Goal: Information Seeking & Learning: Learn about a topic

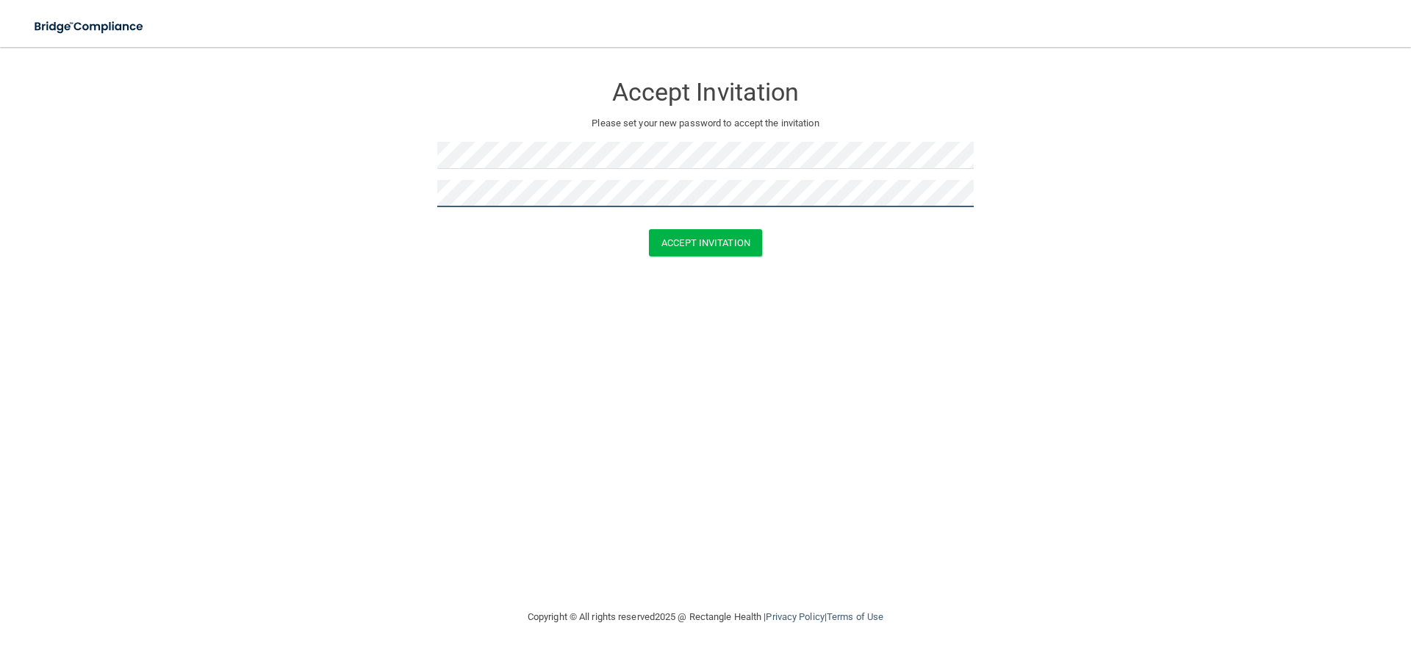
click at [649, 229] on button "Accept Invitation" at bounding box center [705, 242] width 113 height 27
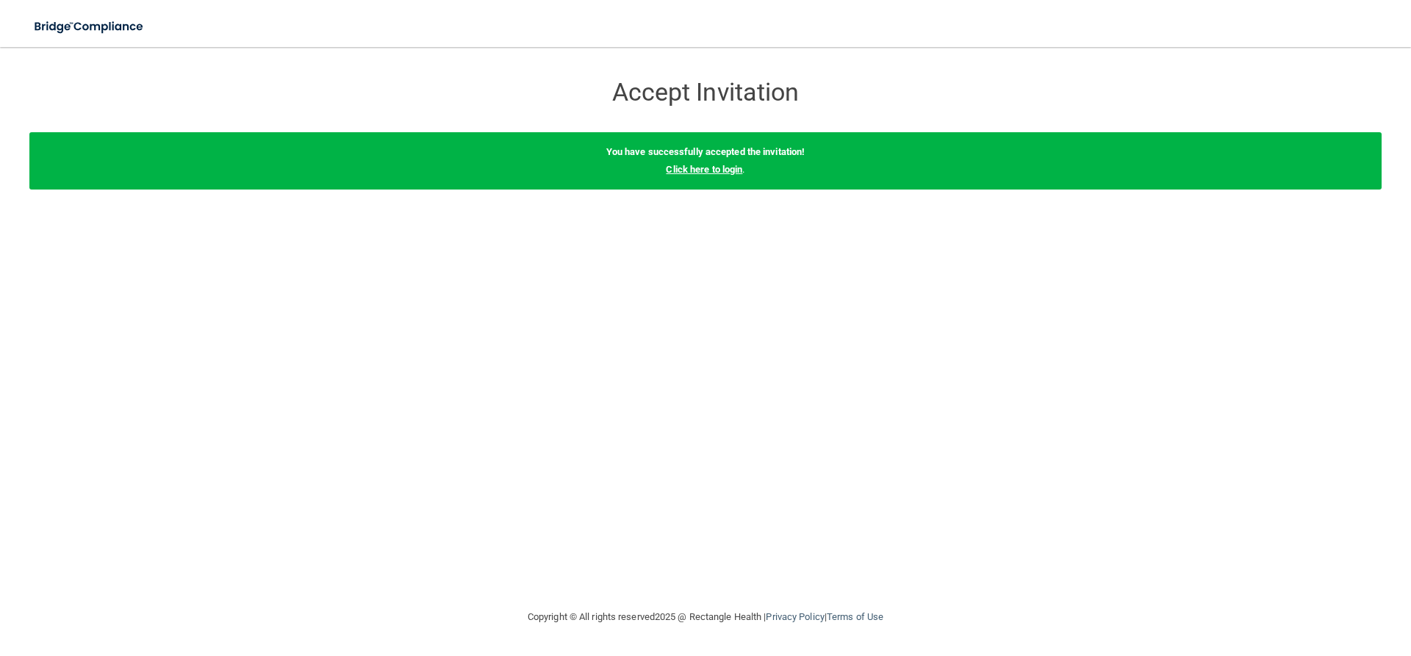
click at [686, 168] on link "Click here to login" at bounding box center [704, 169] width 76 height 11
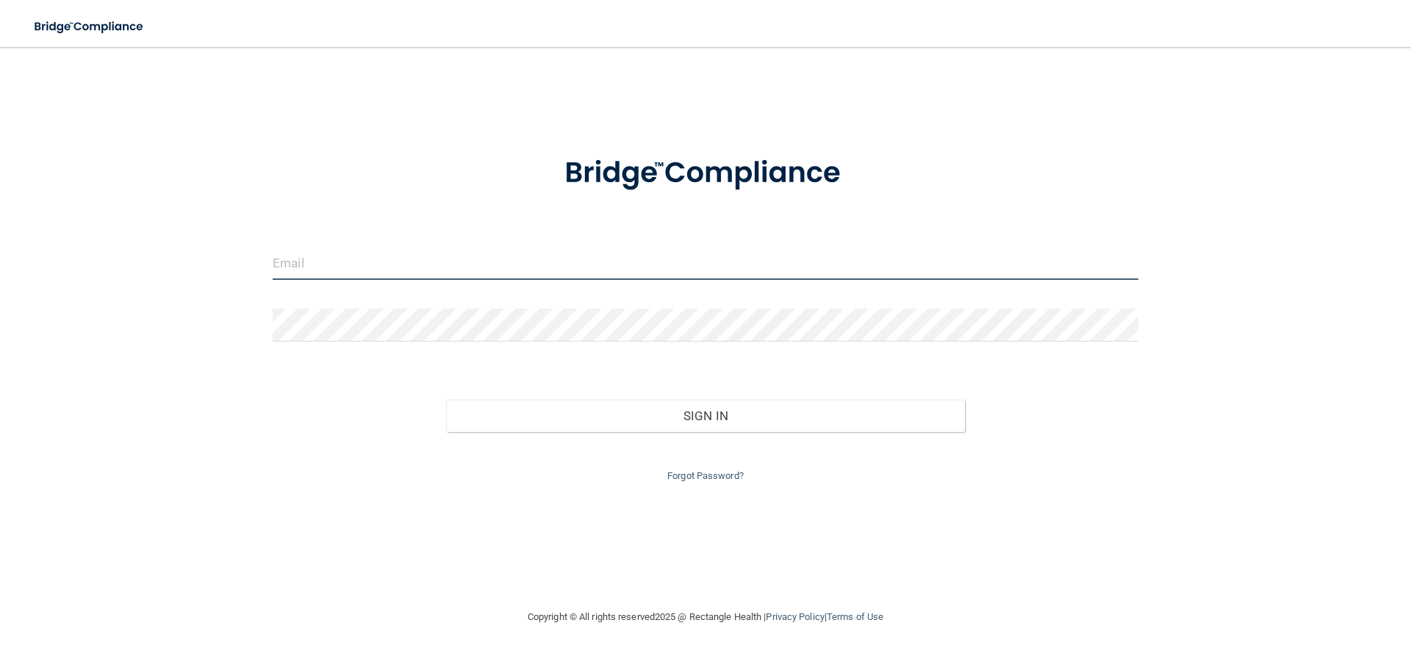
click at [355, 258] on input "email" at bounding box center [706, 263] width 866 height 33
type input "[EMAIL_ADDRESS][DOMAIN_NAME]"
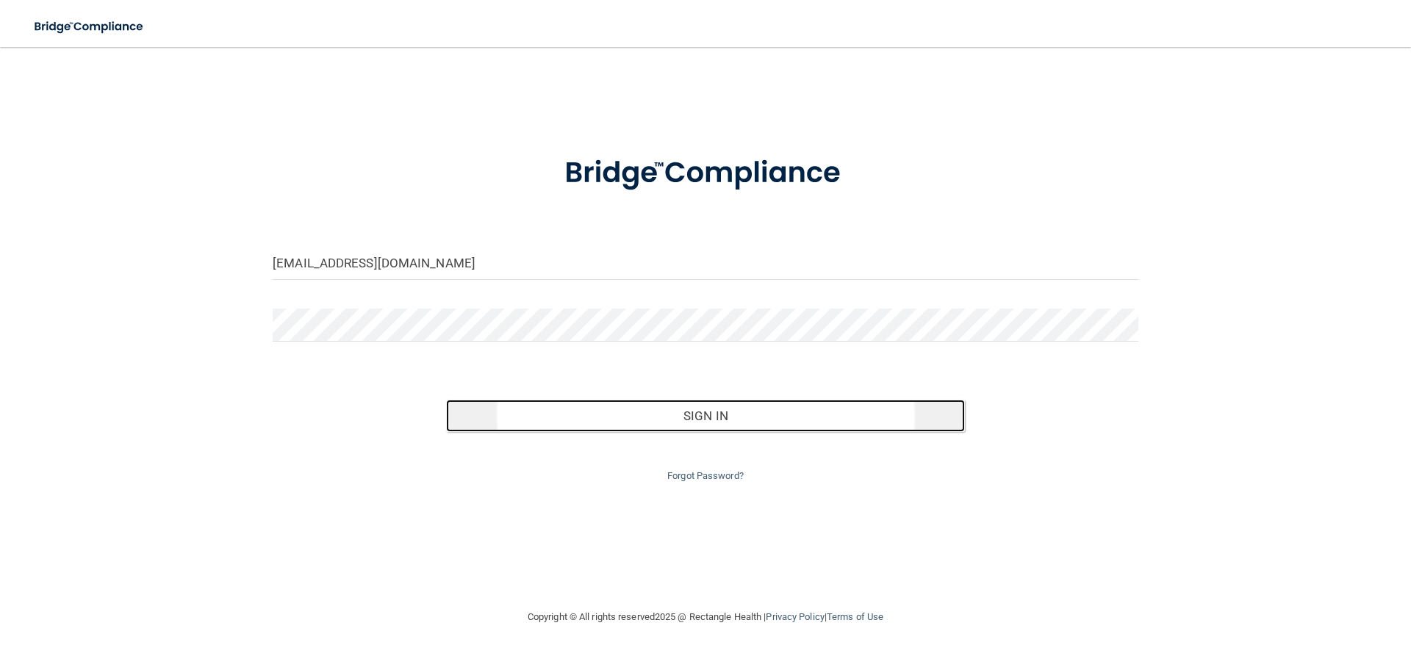
click at [692, 415] on button "Sign In" at bounding box center [706, 416] width 520 height 32
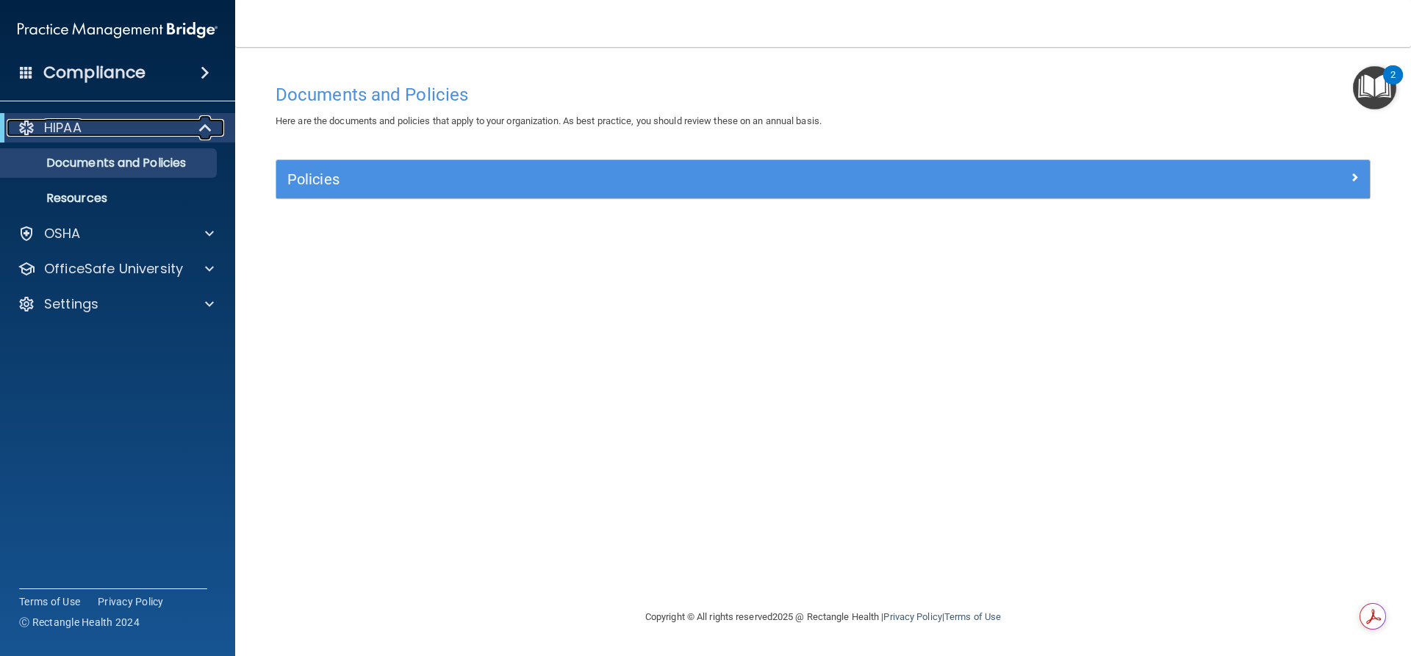
click at [205, 121] on span at bounding box center [207, 128] width 12 height 18
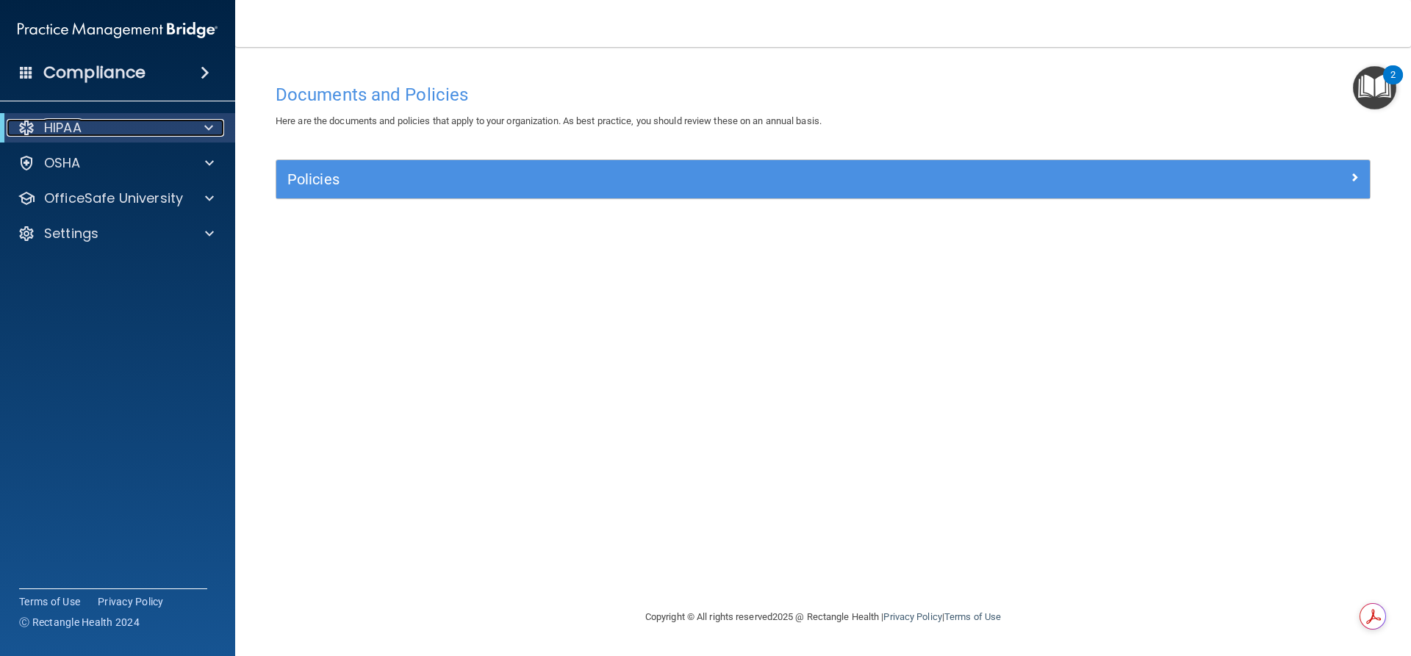
click at [205, 121] on span at bounding box center [208, 128] width 9 height 18
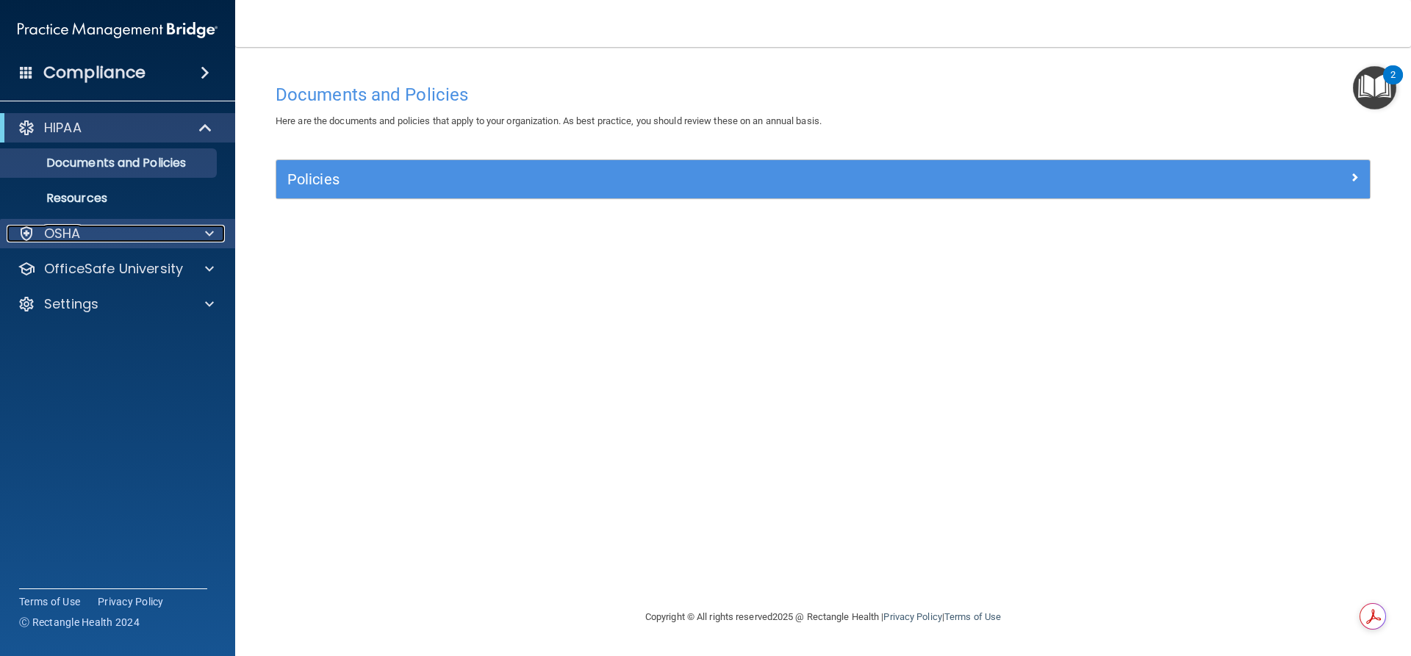
click at [214, 234] on div at bounding box center [207, 234] width 37 height 18
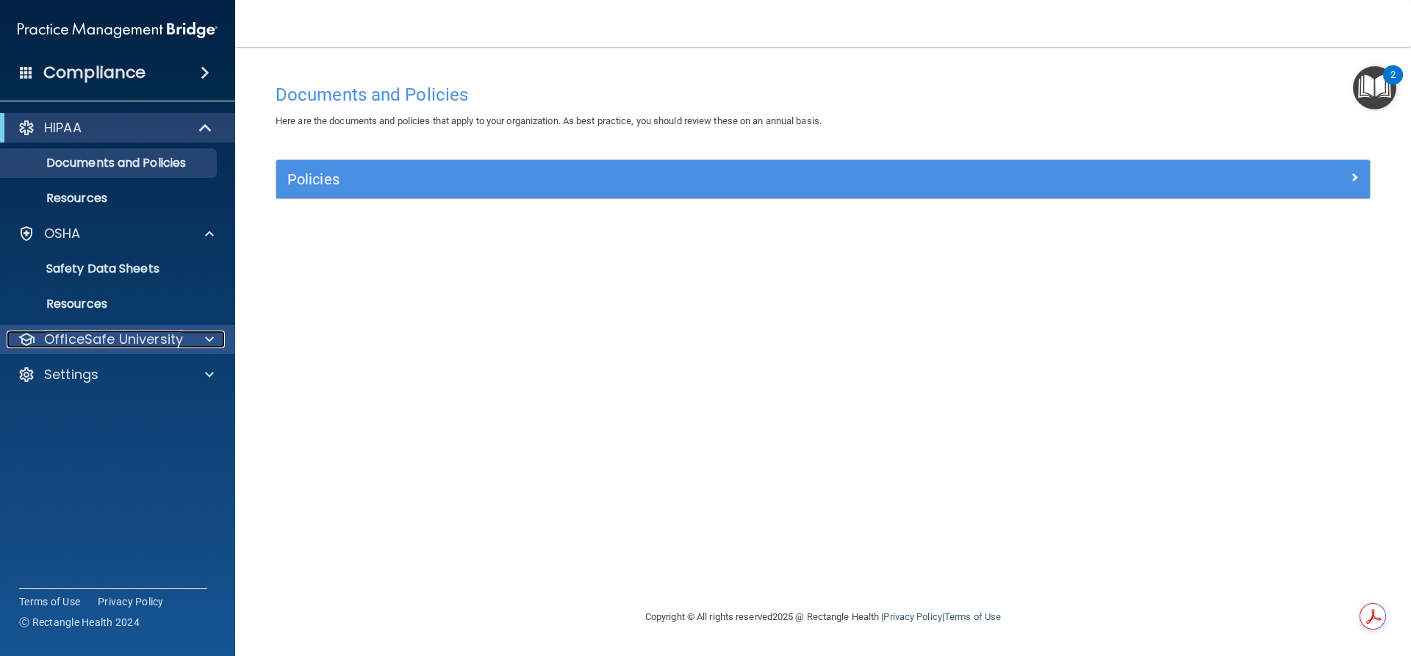
click at [207, 343] on span at bounding box center [209, 340] width 9 height 18
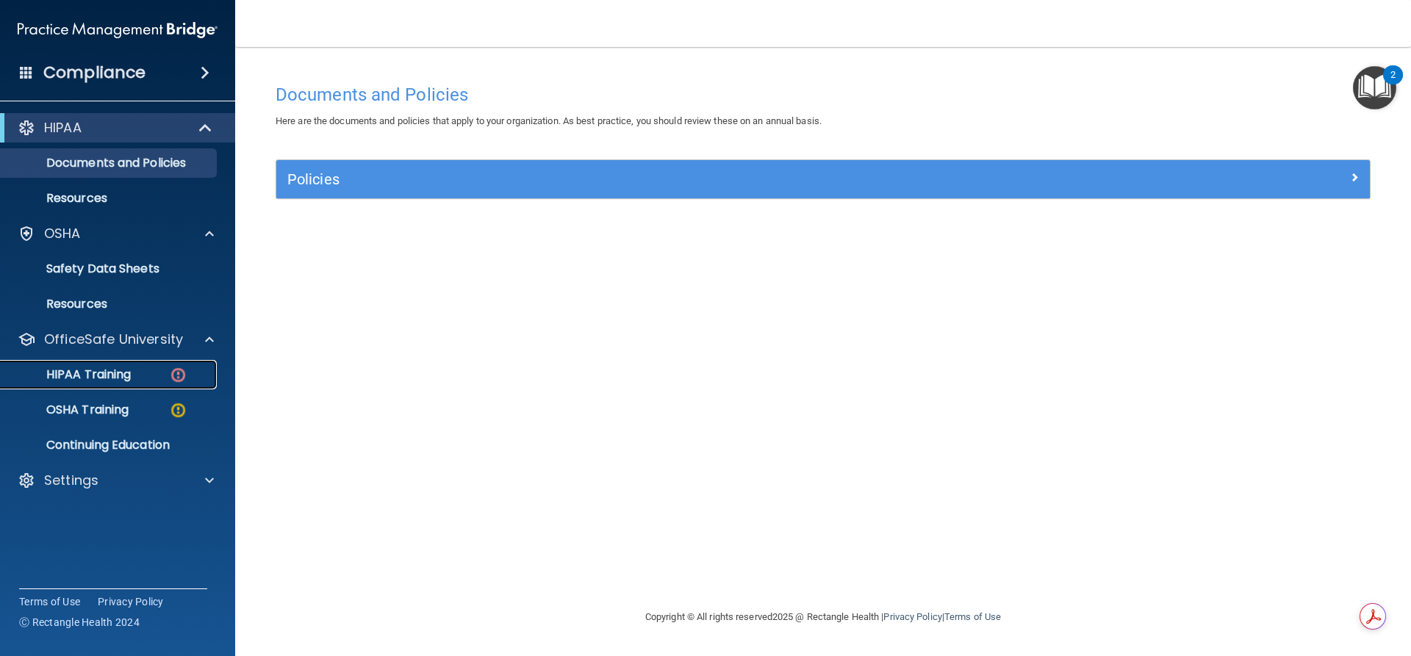
click at [99, 376] on p "HIPAA Training" at bounding box center [70, 374] width 121 height 15
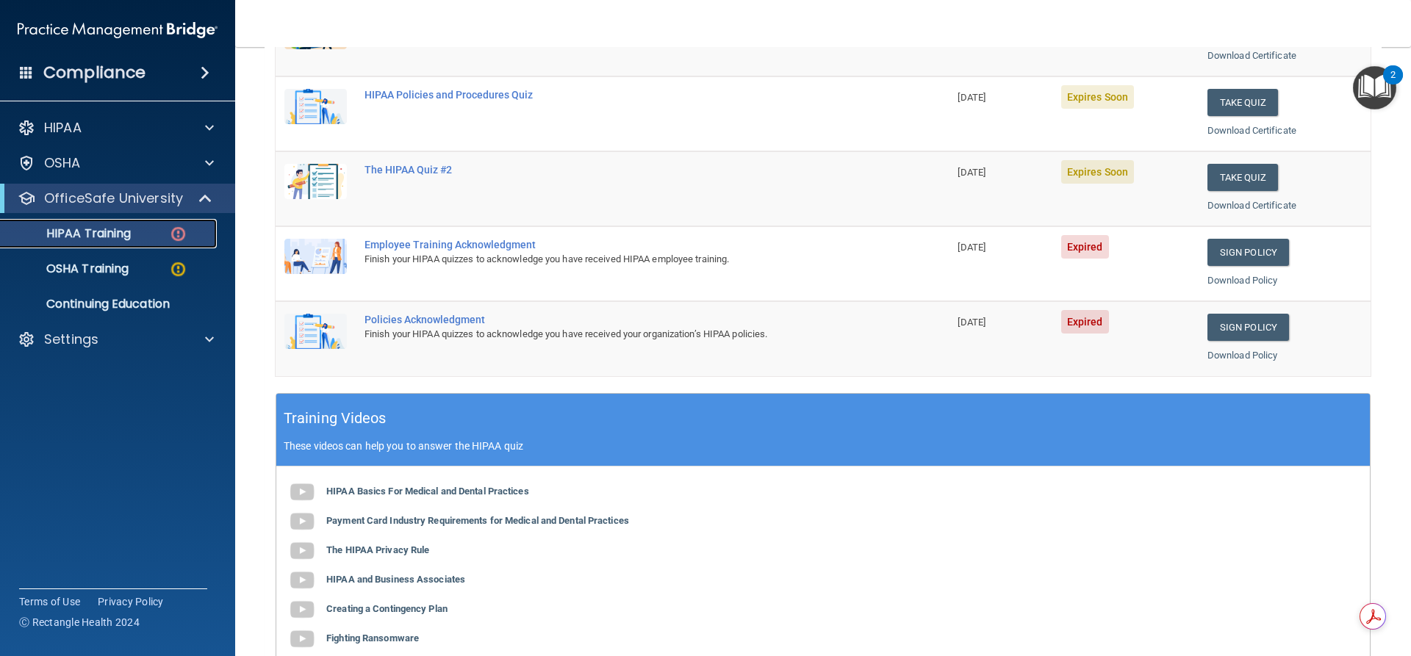
scroll to position [276, 0]
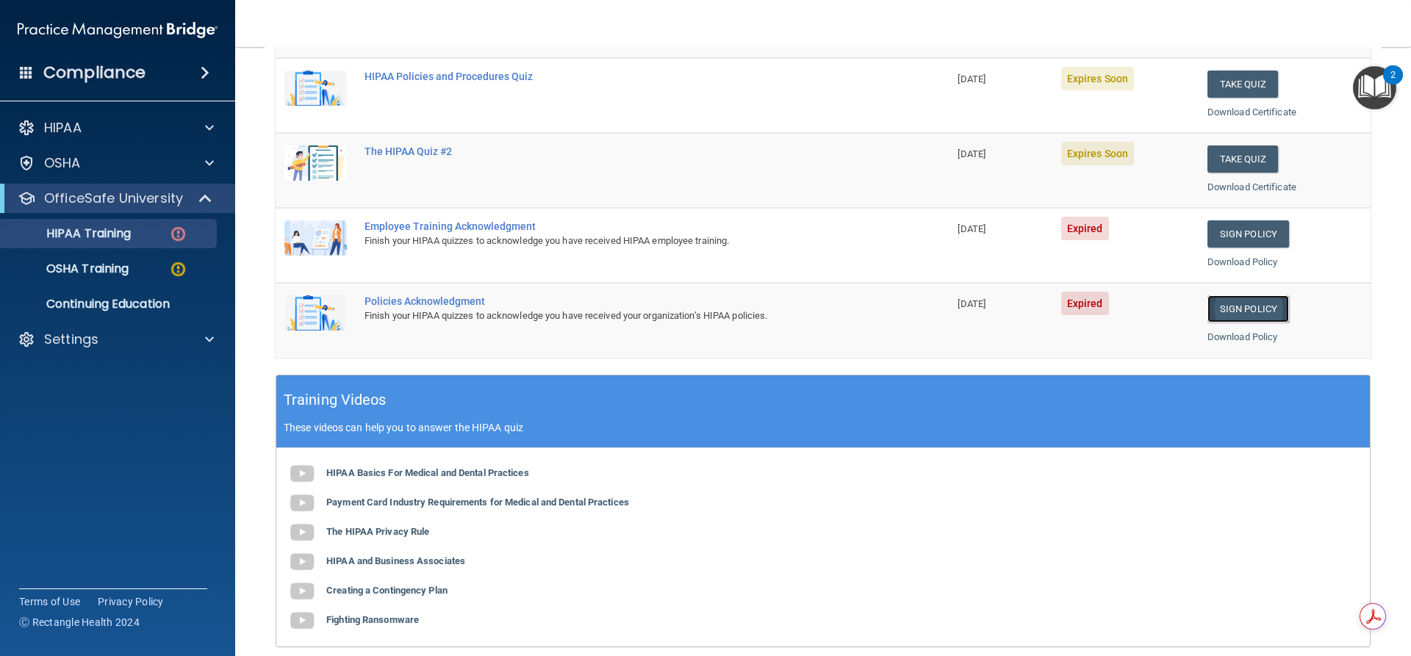
click at [1251, 304] on link "Sign Policy" at bounding box center [1248, 308] width 82 height 27
click at [1268, 230] on link "Sign Policy" at bounding box center [1248, 233] width 82 height 27
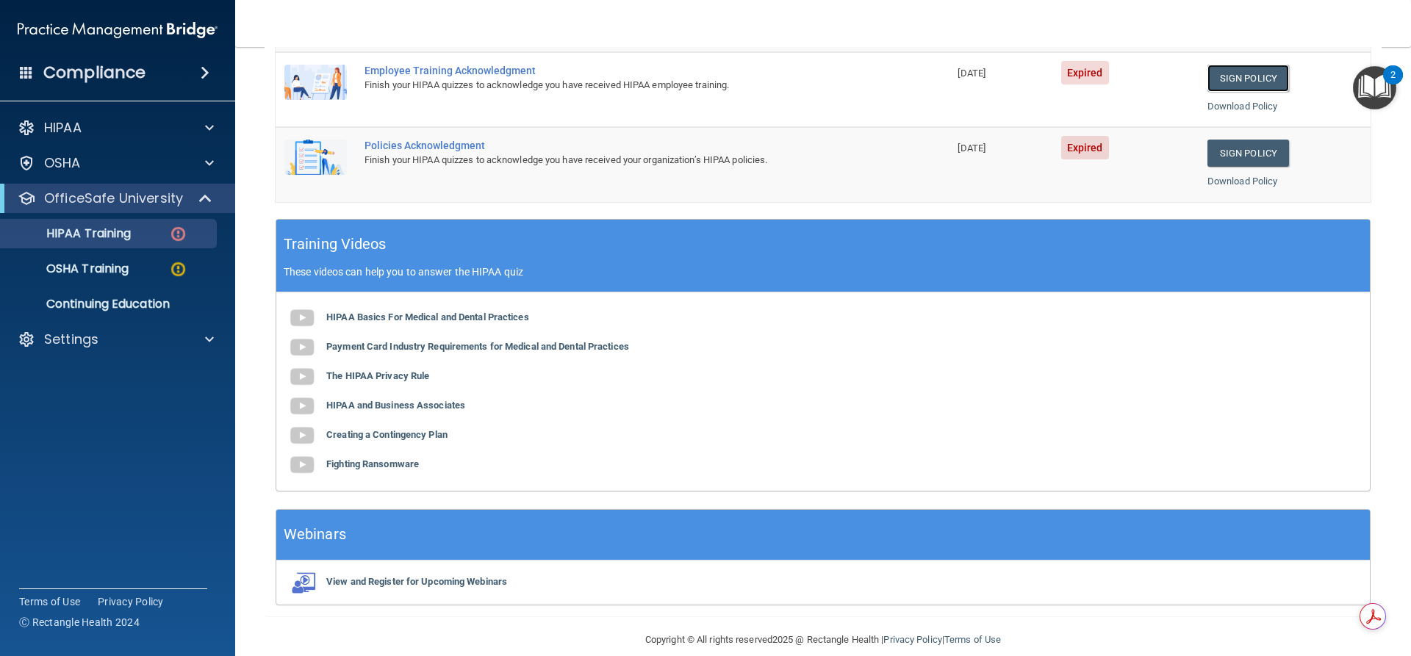
scroll to position [451, 0]
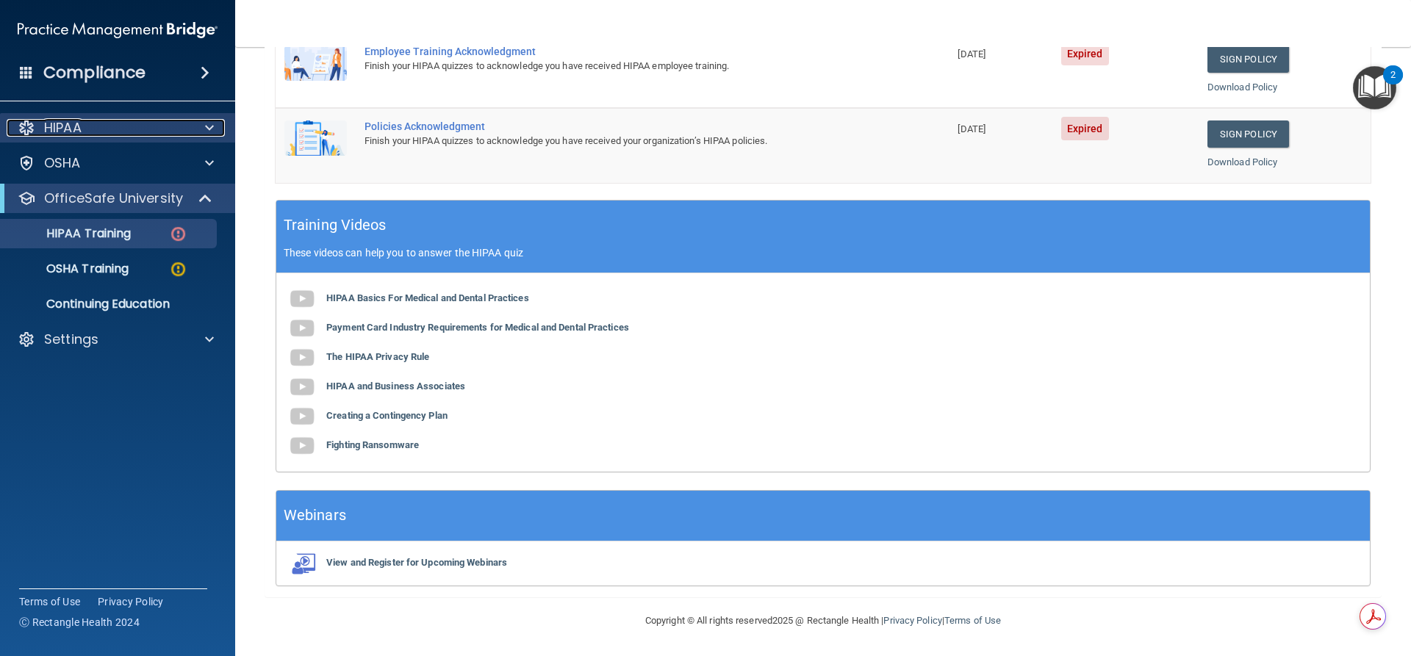
click at [107, 128] on div "HIPAA" at bounding box center [98, 128] width 182 height 18
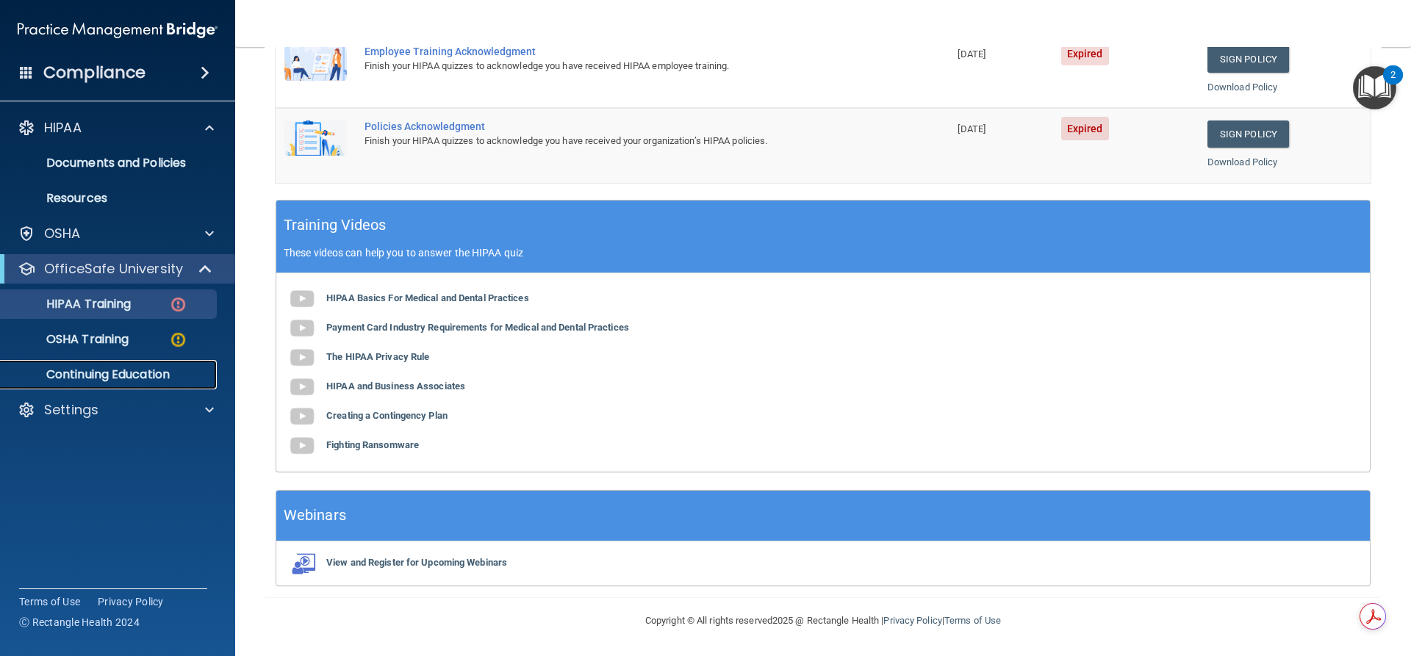
click at [98, 378] on p "Continuing Education" at bounding box center [110, 374] width 201 height 15
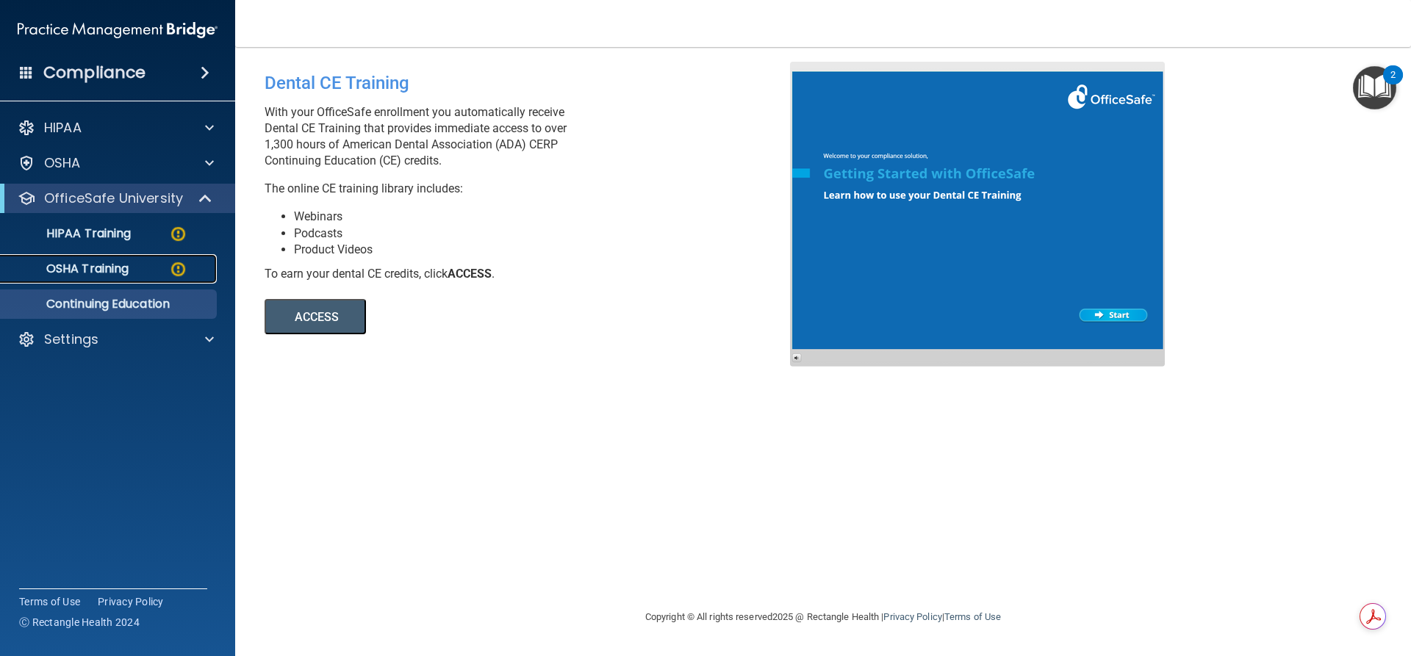
click at [161, 268] on div "OSHA Training" at bounding box center [110, 269] width 201 height 15
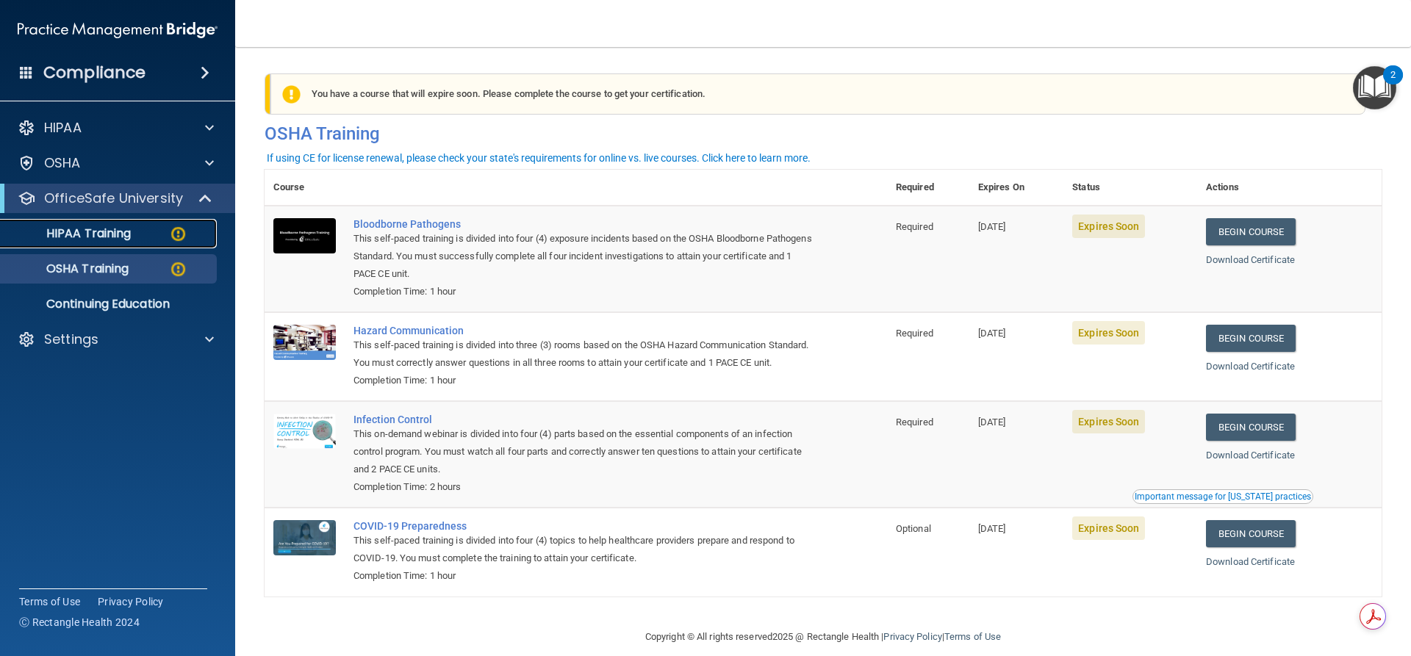
click at [135, 237] on div "HIPAA Training" at bounding box center [110, 233] width 201 height 15
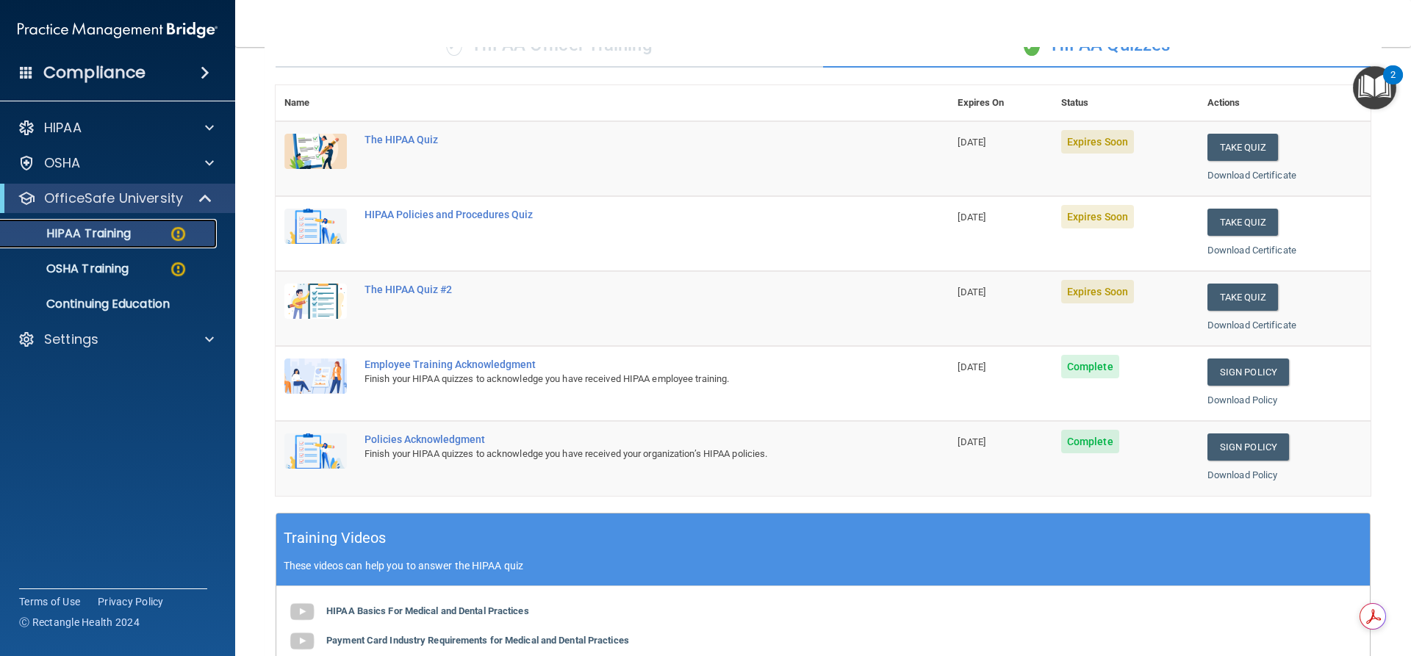
scroll to position [129, 0]
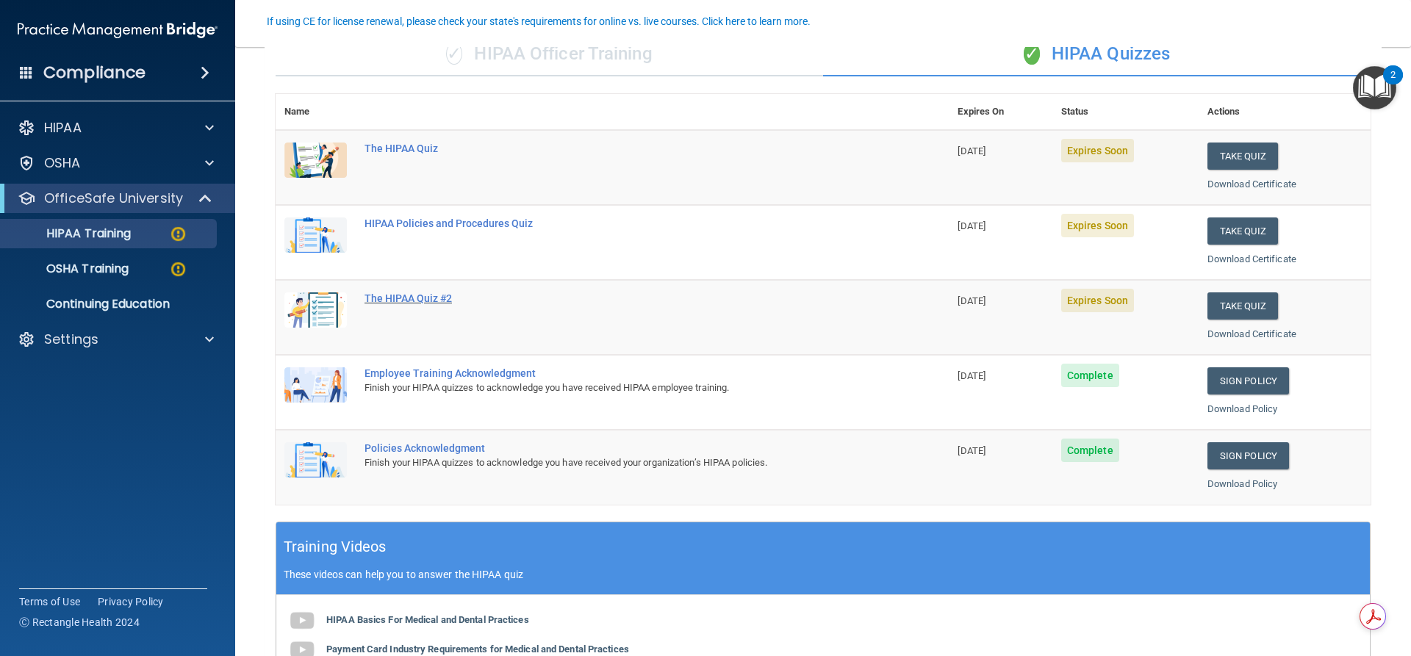
click at [429, 296] on div "The HIPAA Quiz #2" at bounding box center [620, 299] width 511 height 12
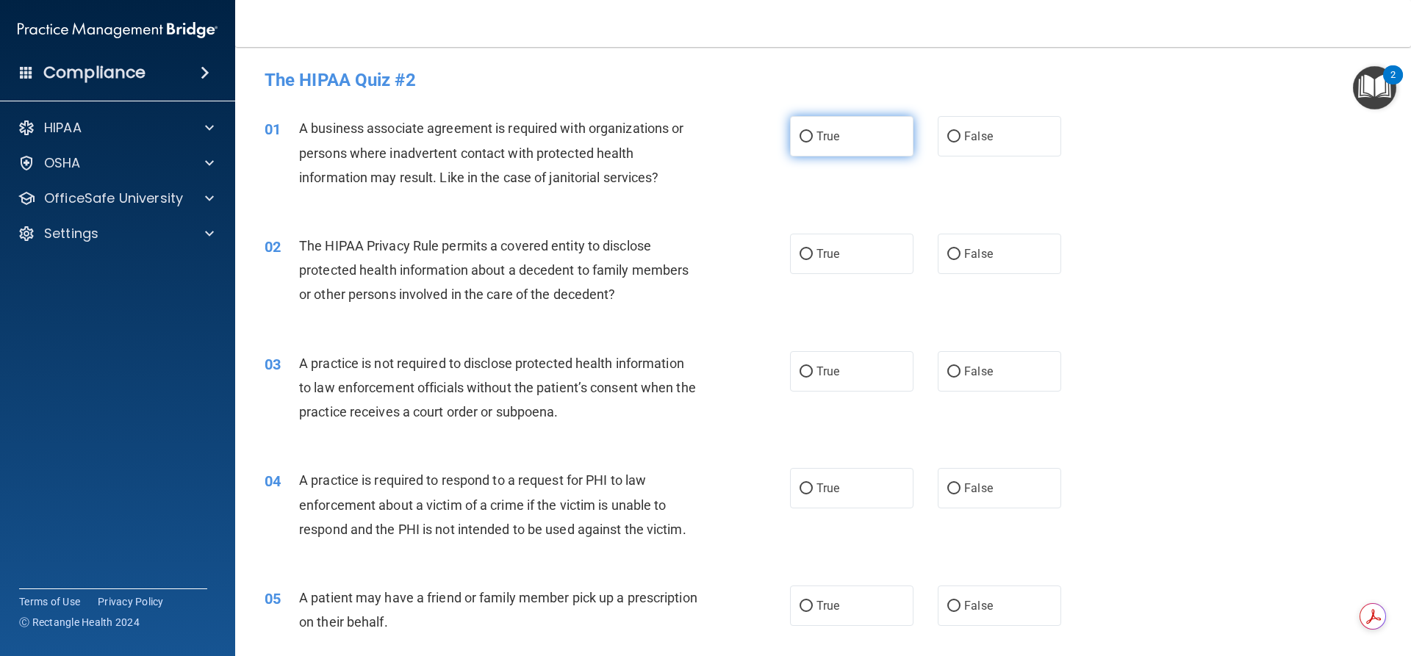
click at [801, 135] on input "True" at bounding box center [806, 137] width 13 height 11
radio input "true"
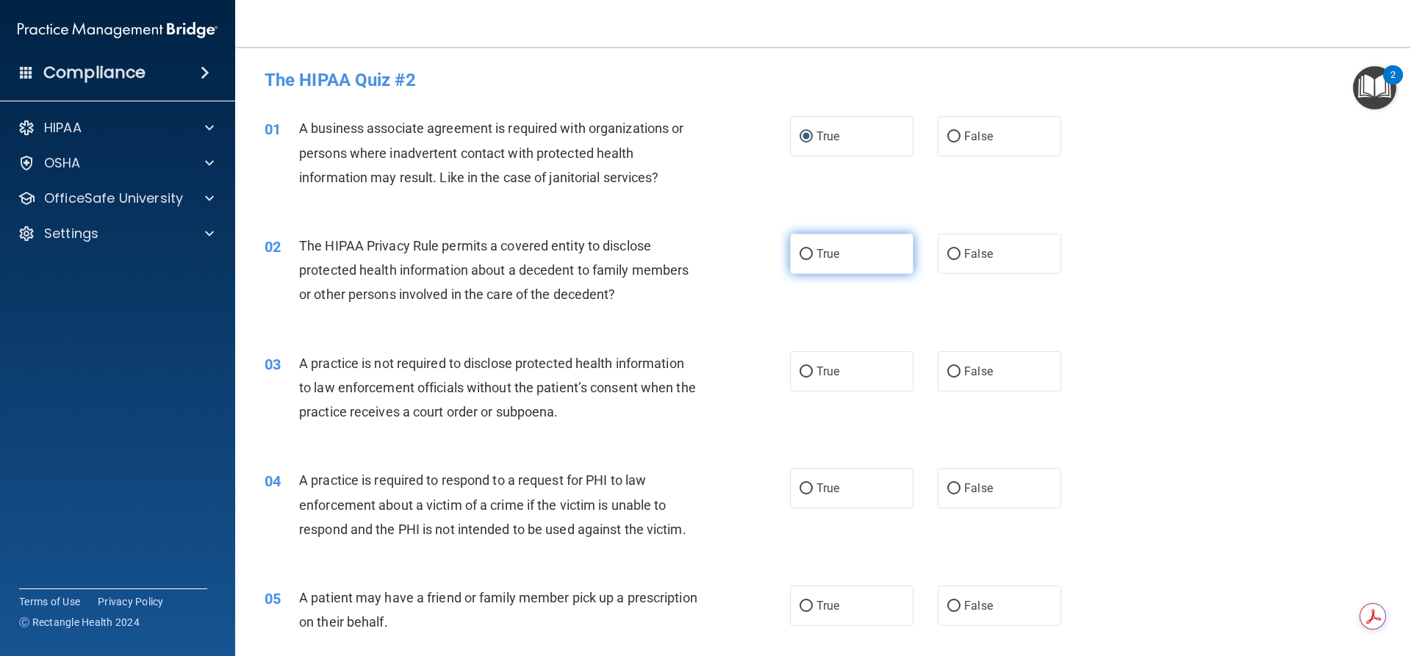
click at [800, 256] on input "True" at bounding box center [806, 254] width 13 height 11
radio input "true"
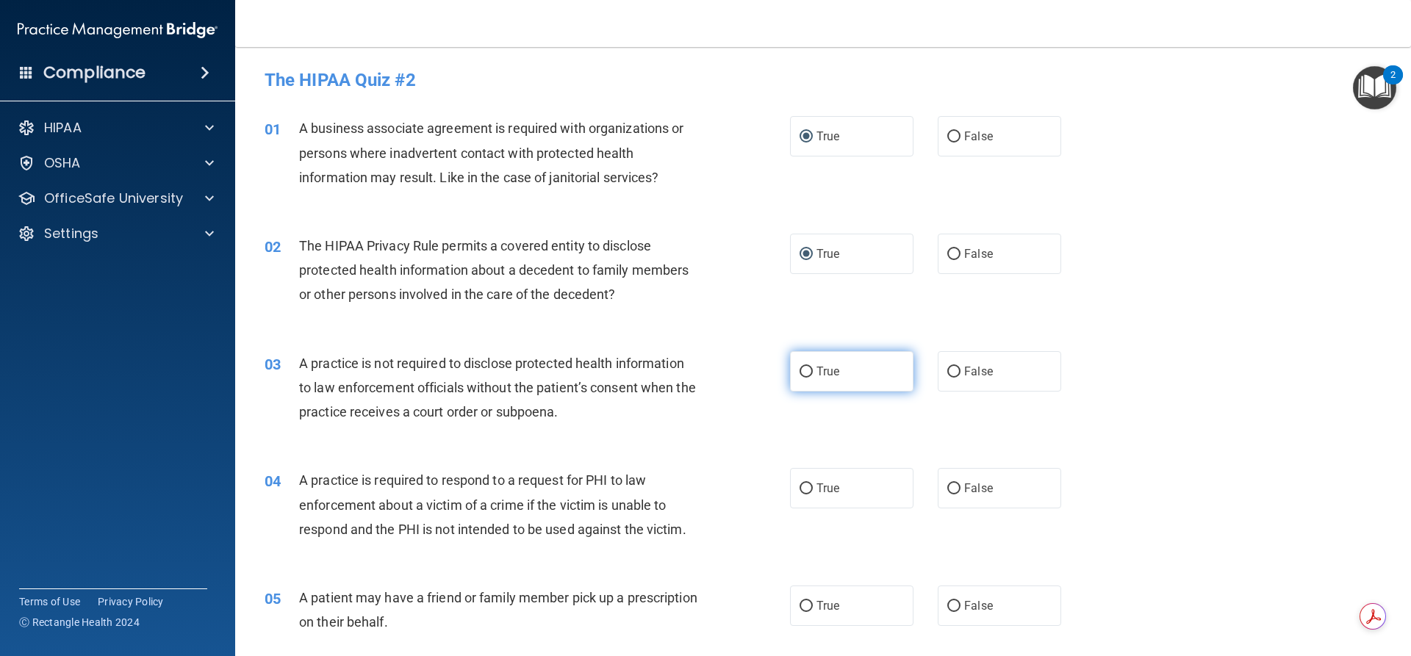
click at [800, 371] on input "True" at bounding box center [806, 372] width 13 height 11
radio input "true"
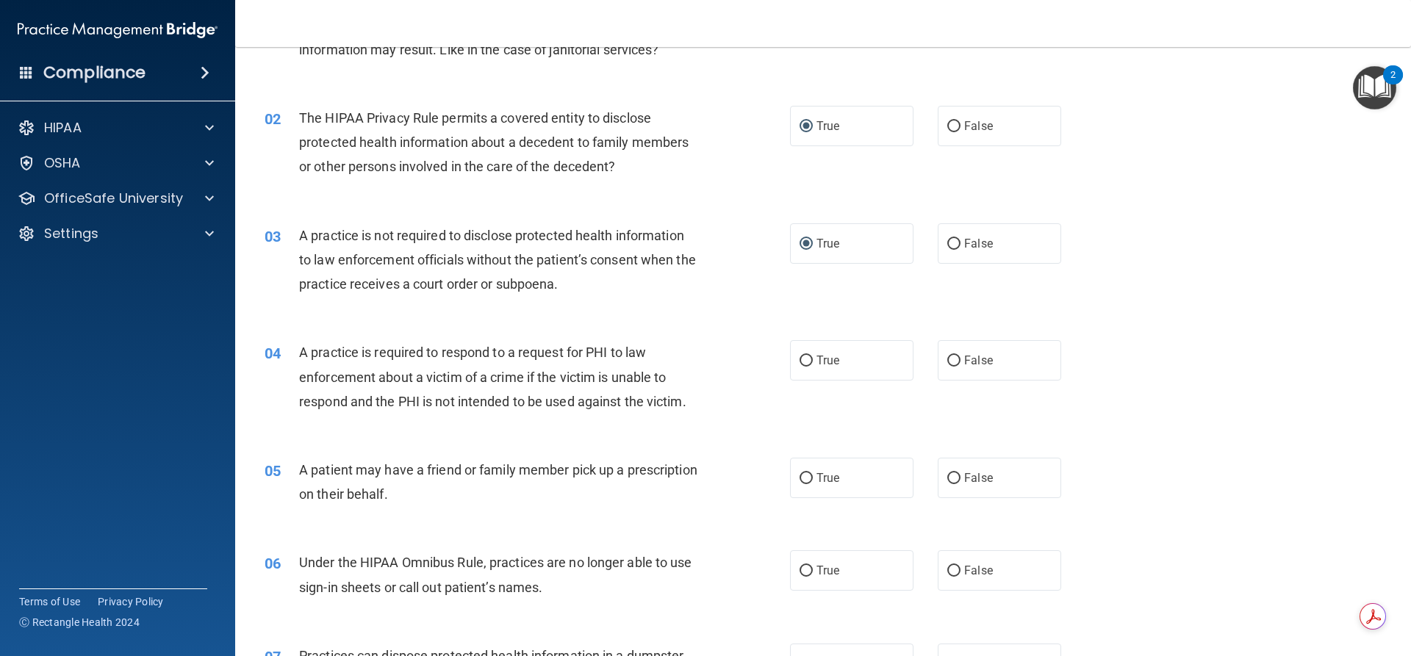
scroll to position [129, 0]
click at [803, 365] on input "True" at bounding box center [806, 360] width 13 height 11
radio input "true"
click at [806, 476] on input "True" at bounding box center [806, 478] width 13 height 11
radio input "true"
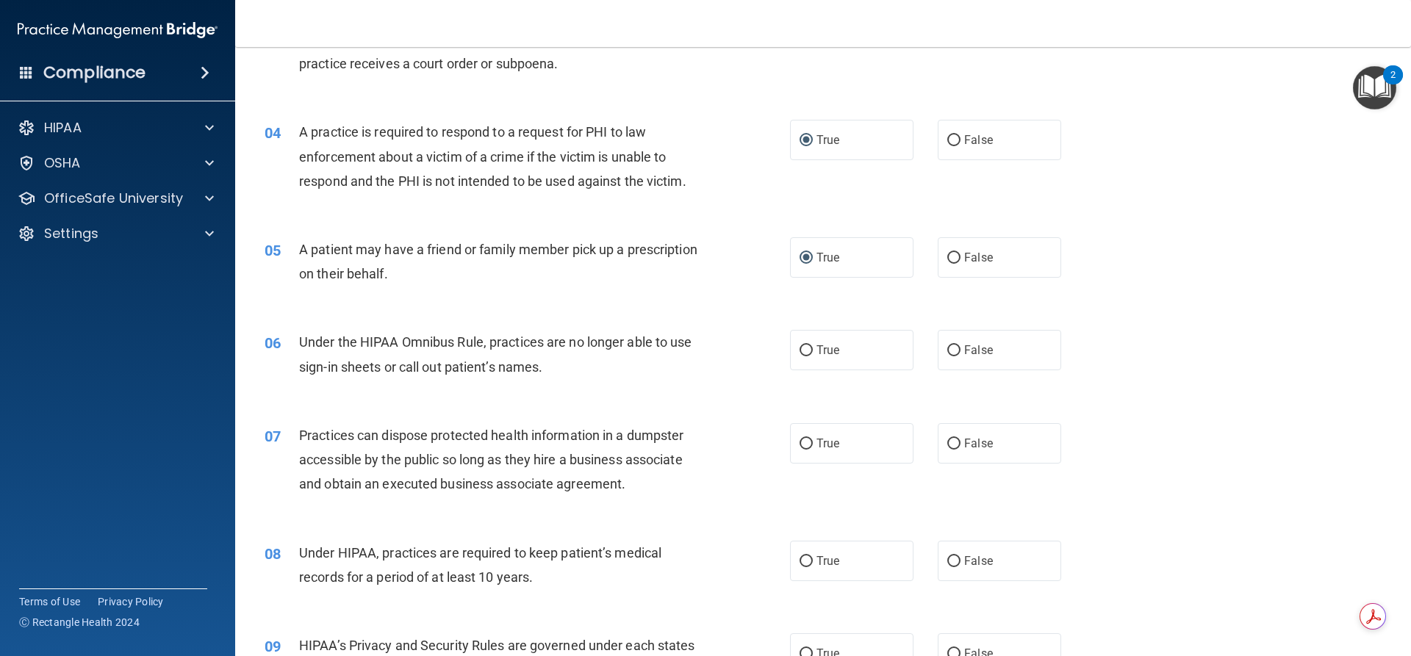
scroll to position [423, 0]
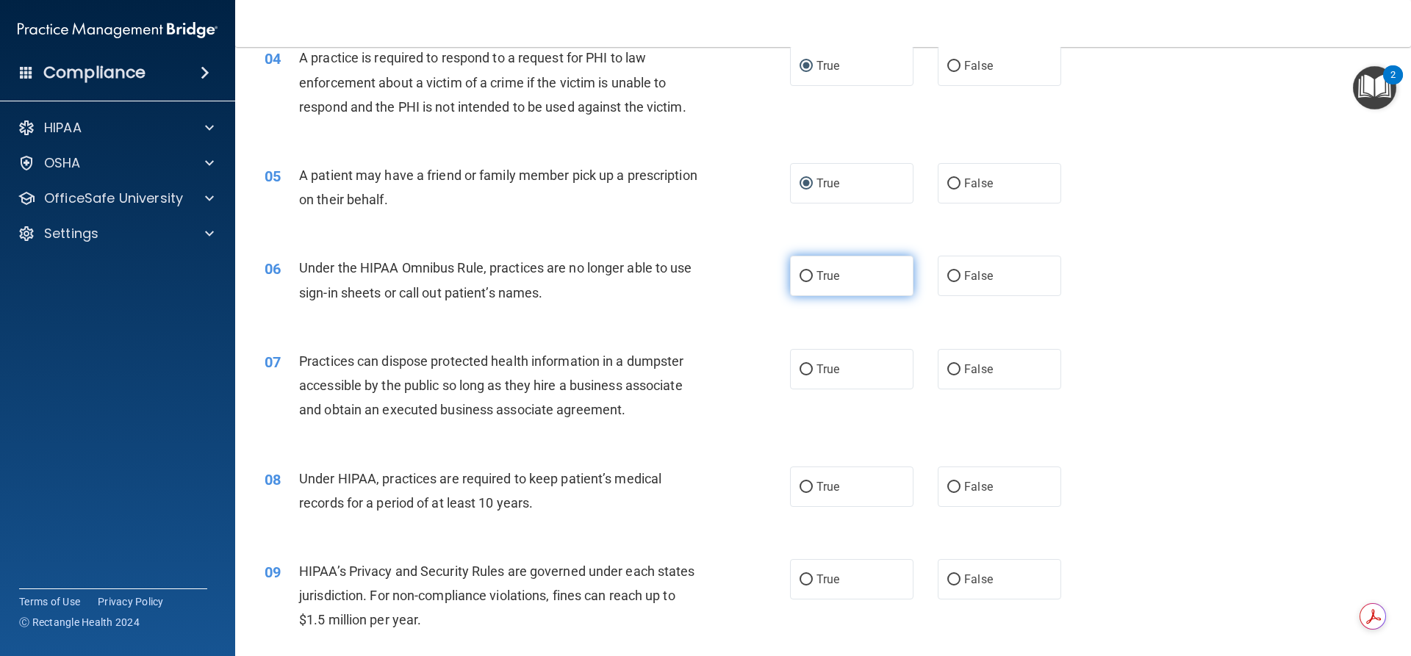
click at [800, 273] on input "True" at bounding box center [806, 276] width 13 height 11
radio input "true"
click at [806, 371] on input "True" at bounding box center [806, 370] width 13 height 11
radio input "true"
click at [808, 489] on label "True" at bounding box center [851, 487] width 123 height 40
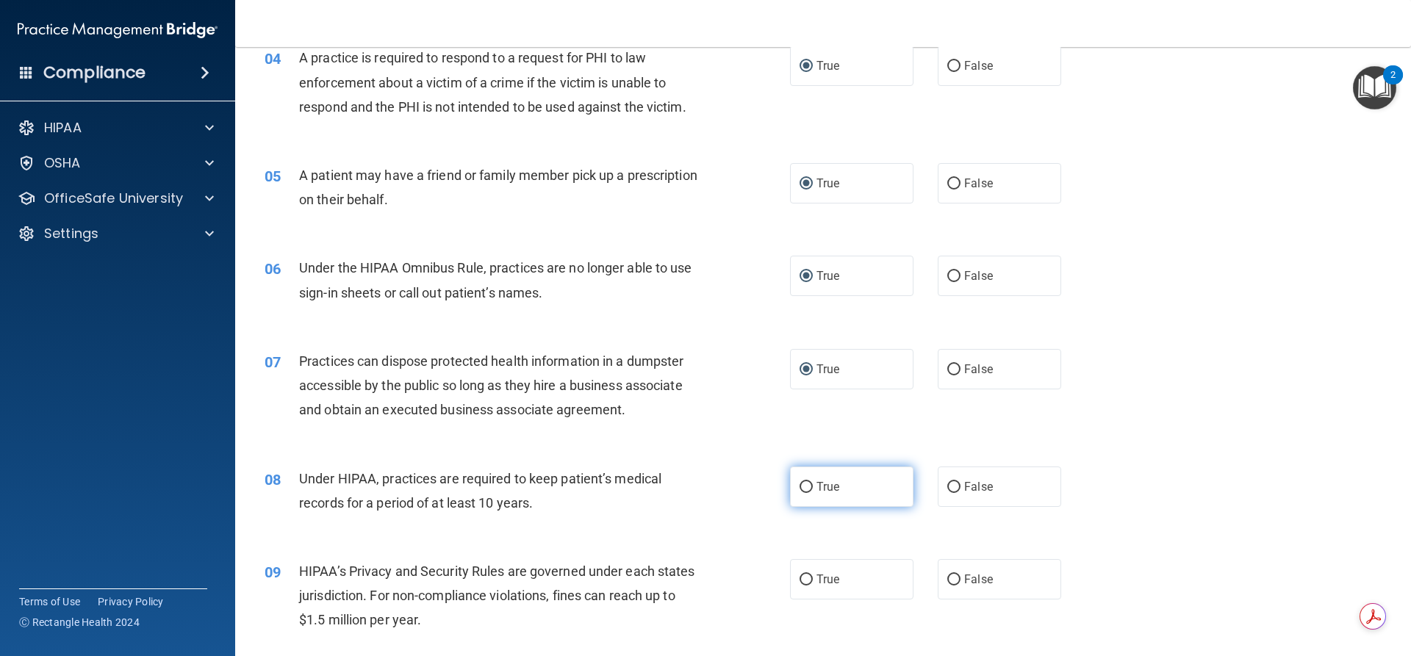
click at [808, 489] on input "True" at bounding box center [806, 487] width 13 height 11
radio input "true"
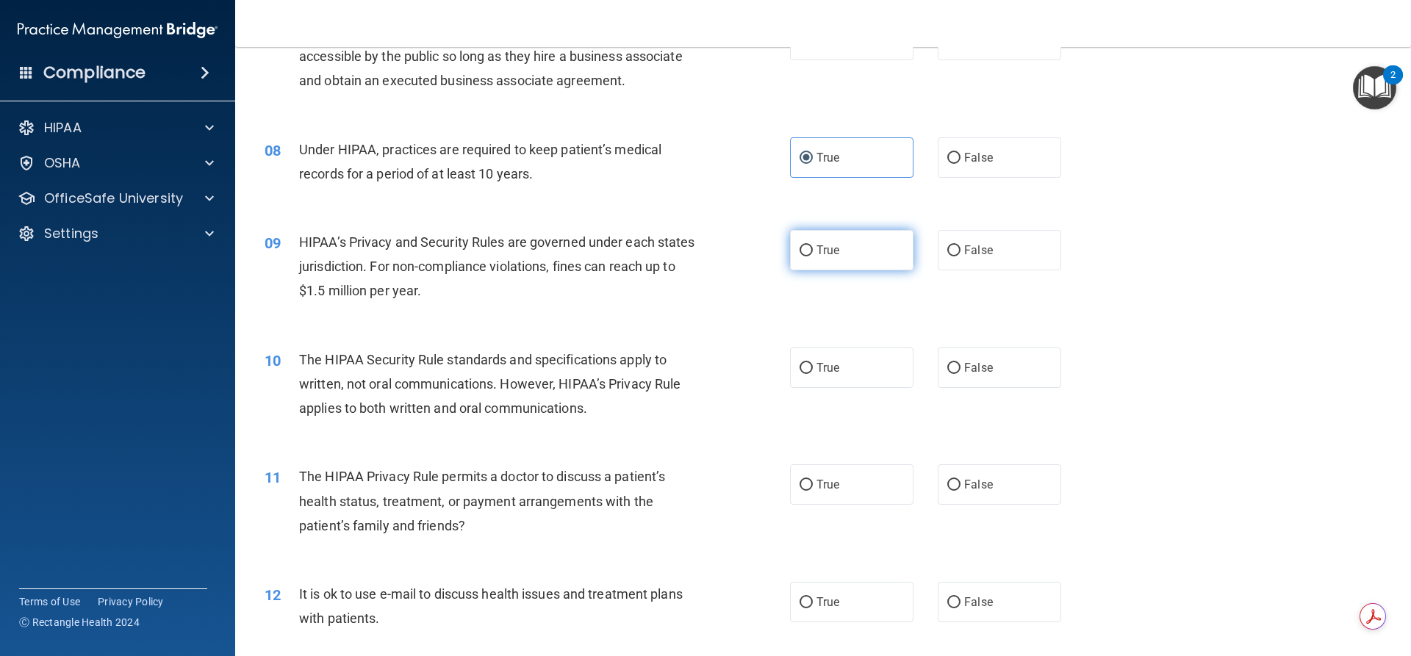
scroll to position [753, 0]
click at [800, 244] on input "True" at bounding box center [806, 249] width 13 height 11
radio input "true"
click at [805, 367] on input "True" at bounding box center [806, 367] width 13 height 11
radio input "true"
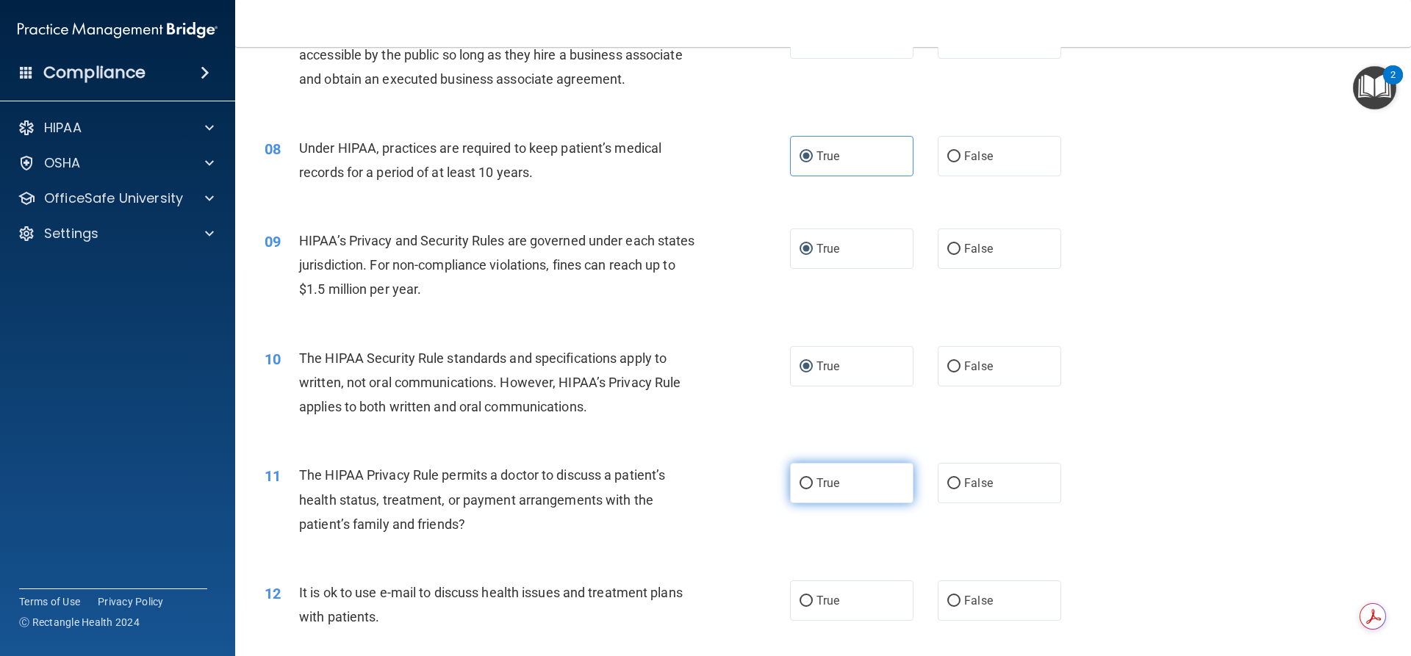
click at [802, 482] on input "True" at bounding box center [806, 483] width 13 height 11
radio input "true"
click at [811, 595] on label "True" at bounding box center [851, 601] width 123 height 40
click at [811, 596] on input "True" at bounding box center [806, 601] width 13 height 11
radio input "true"
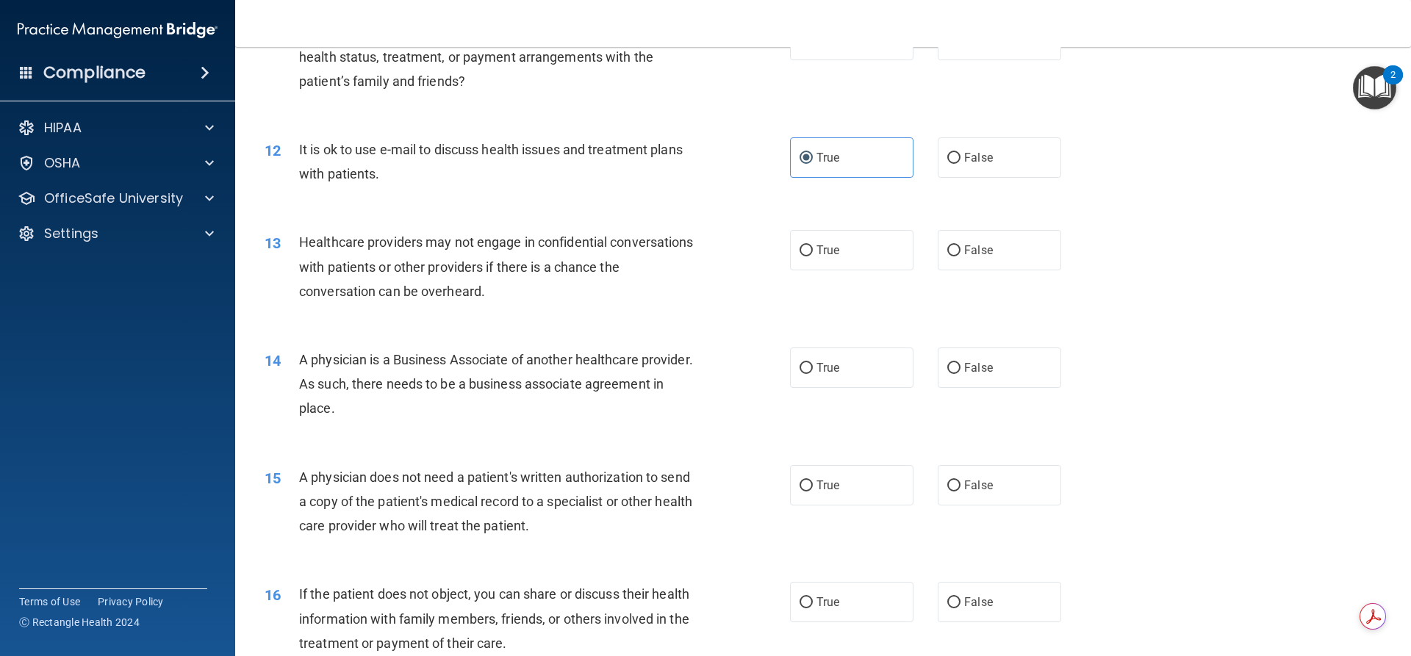
scroll to position [1194, 0]
click at [814, 264] on label "True" at bounding box center [851, 252] width 123 height 40
click at [813, 259] on input "True" at bounding box center [806, 253] width 13 height 11
radio input "true"
click at [806, 368] on input "True" at bounding box center [806, 370] width 13 height 11
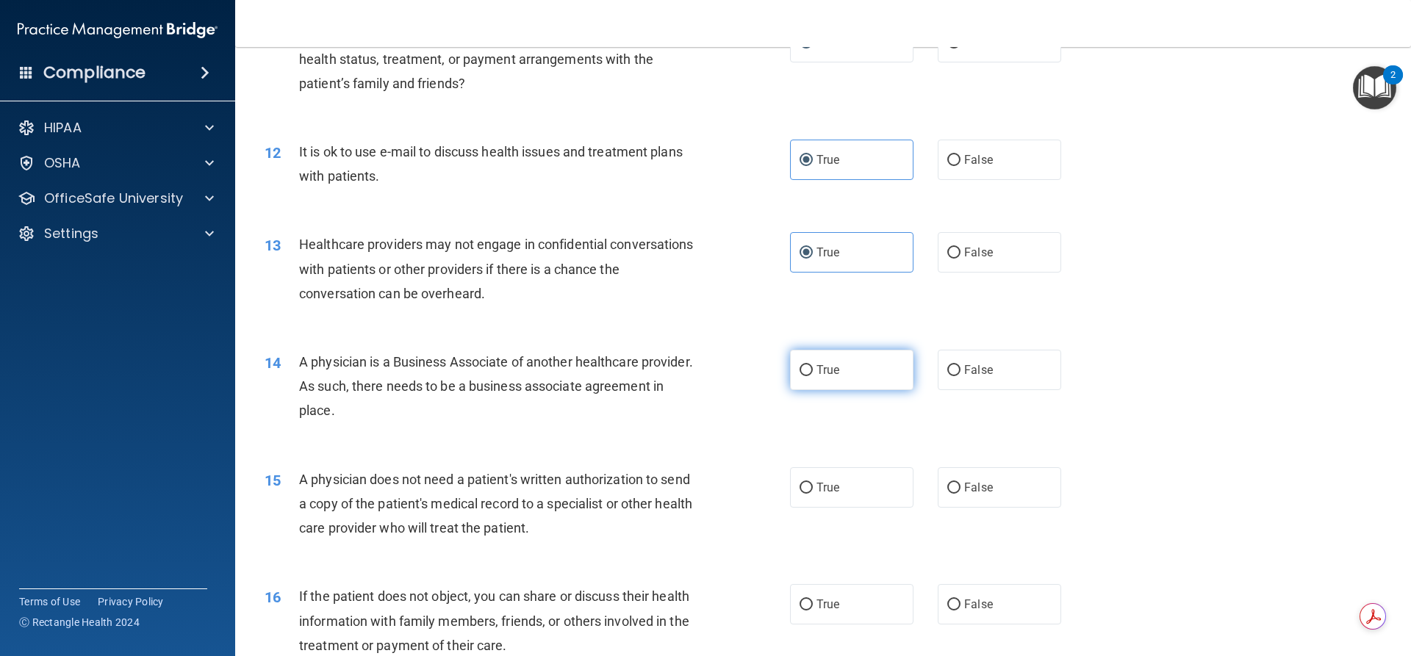
radio input "true"
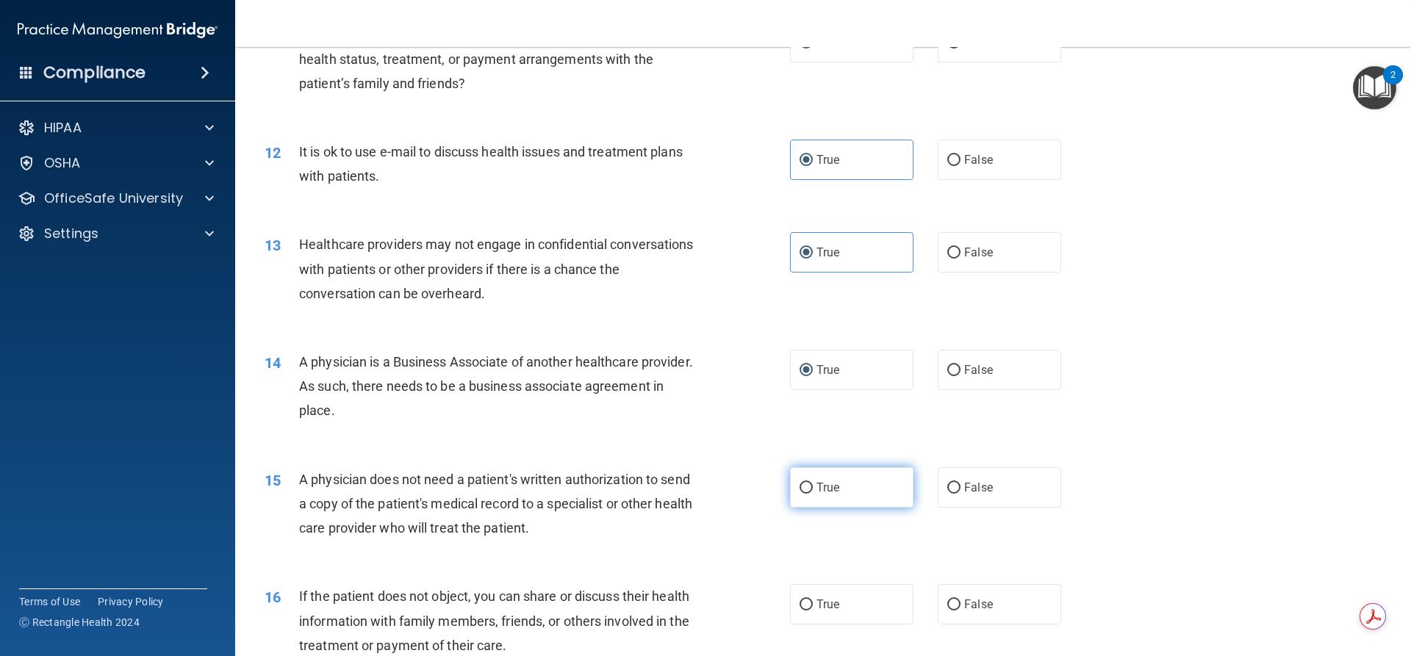
drag, startPoint x: 827, startPoint y: 501, endPoint x: 828, endPoint y: 511, distance: 9.7
click at [829, 501] on label "True" at bounding box center [851, 487] width 123 height 40
click at [813, 494] on input "True" at bounding box center [806, 488] width 13 height 11
radio input "true"
click at [821, 582] on div "16 If the patient does not object, you can share or discuss their health inform…" at bounding box center [823, 625] width 1139 height 118
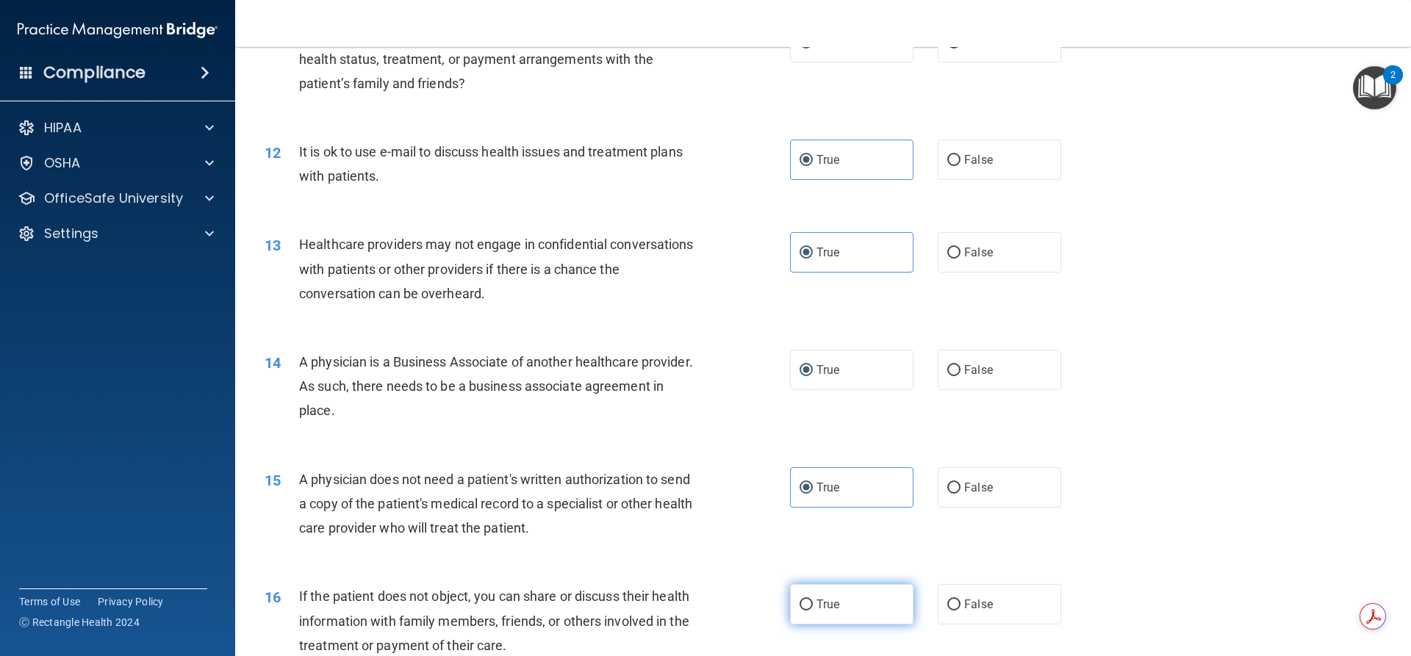
click at [823, 599] on span "True" at bounding box center [828, 605] width 23 height 14
click at [813, 600] on input "True" at bounding box center [806, 605] width 13 height 11
radio input "true"
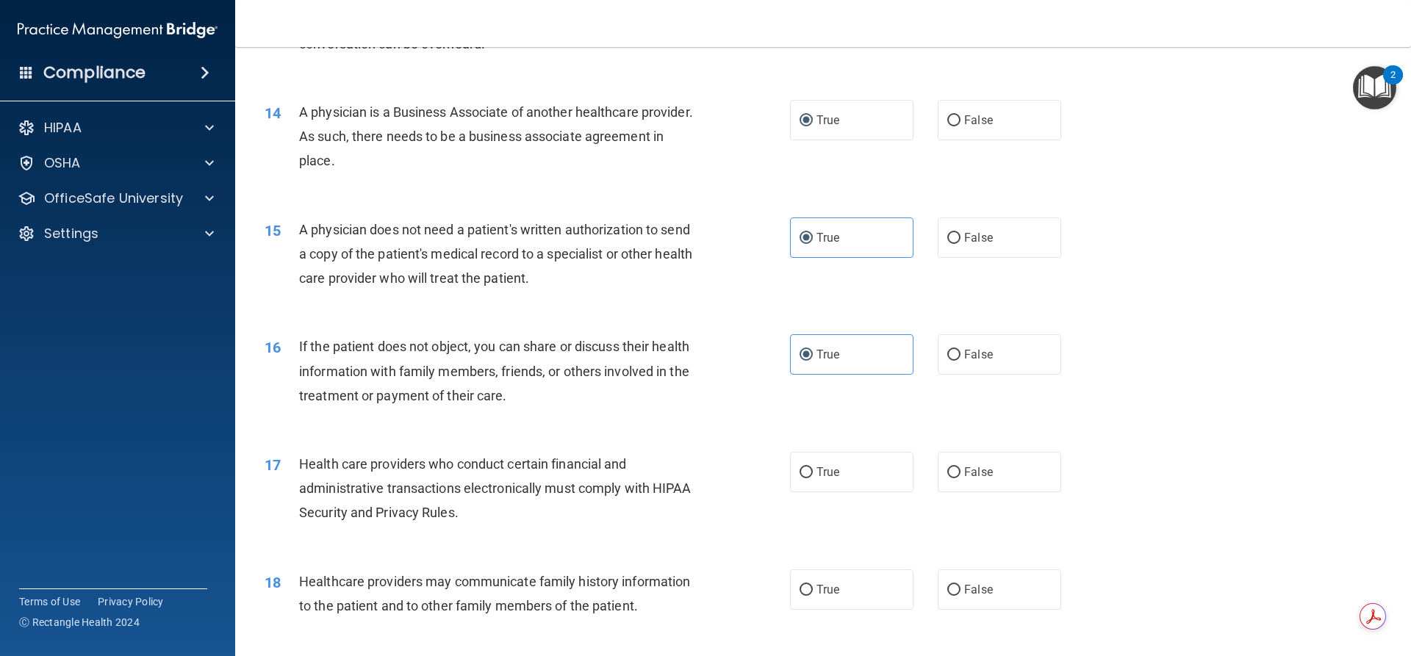
scroll to position [1451, 0]
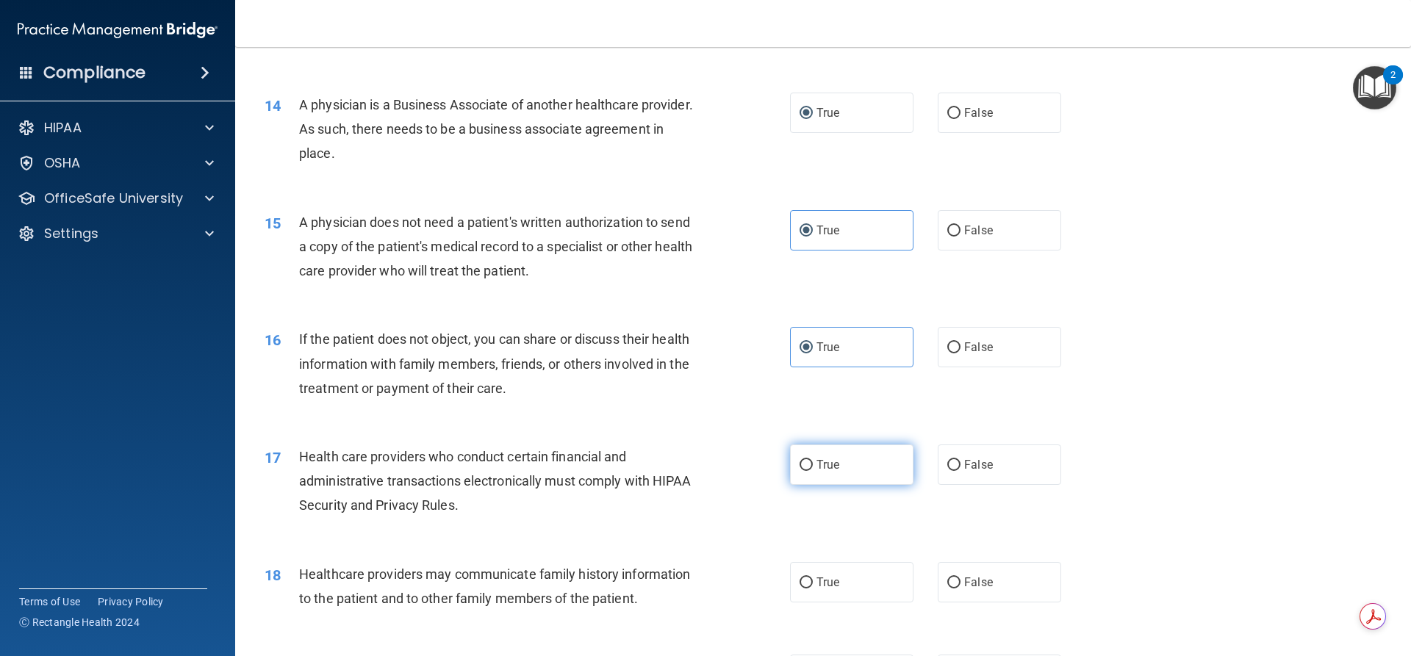
click at [803, 462] on input "True" at bounding box center [806, 465] width 13 height 11
radio input "true"
click at [819, 583] on span "True" at bounding box center [828, 582] width 23 height 14
click at [813, 583] on input "True" at bounding box center [806, 583] width 13 height 11
radio input "true"
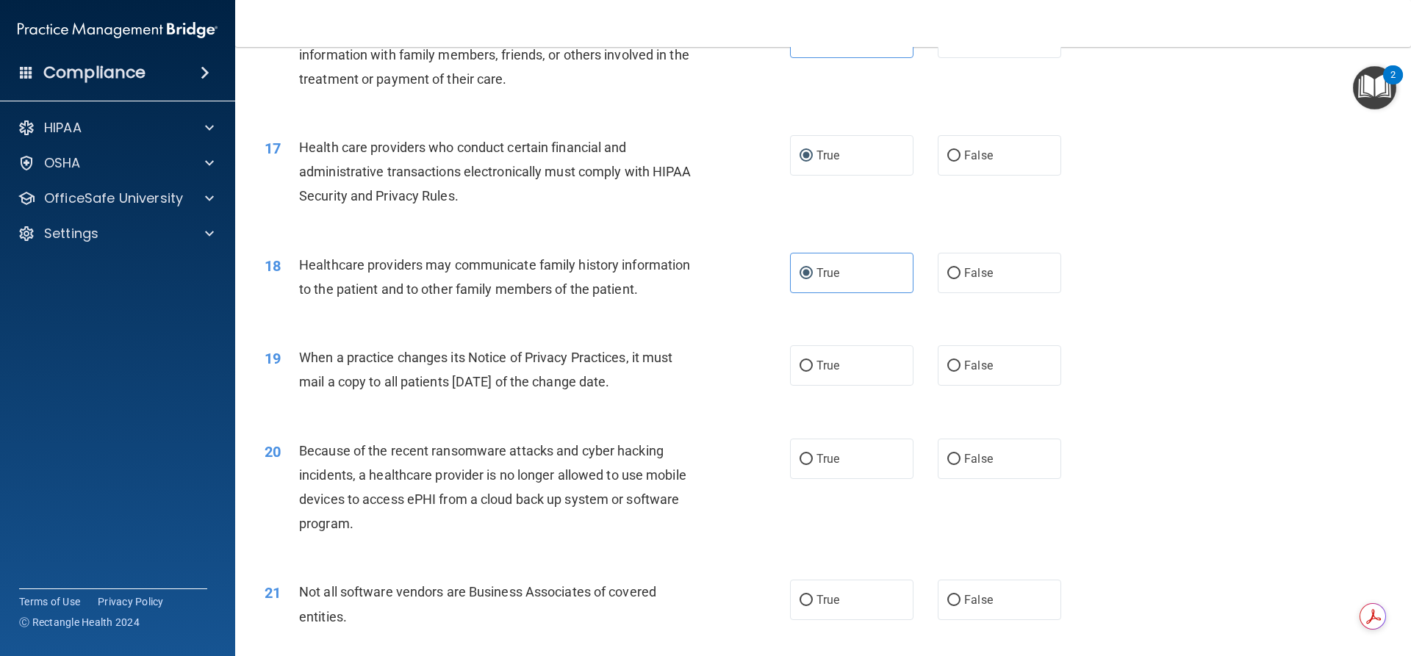
scroll to position [1764, 0]
click at [800, 362] on input "True" at bounding box center [806, 363] width 13 height 11
radio input "true"
click at [805, 462] on input "True" at bounding box center [806, 456] width 13 height 11
radio input "true"
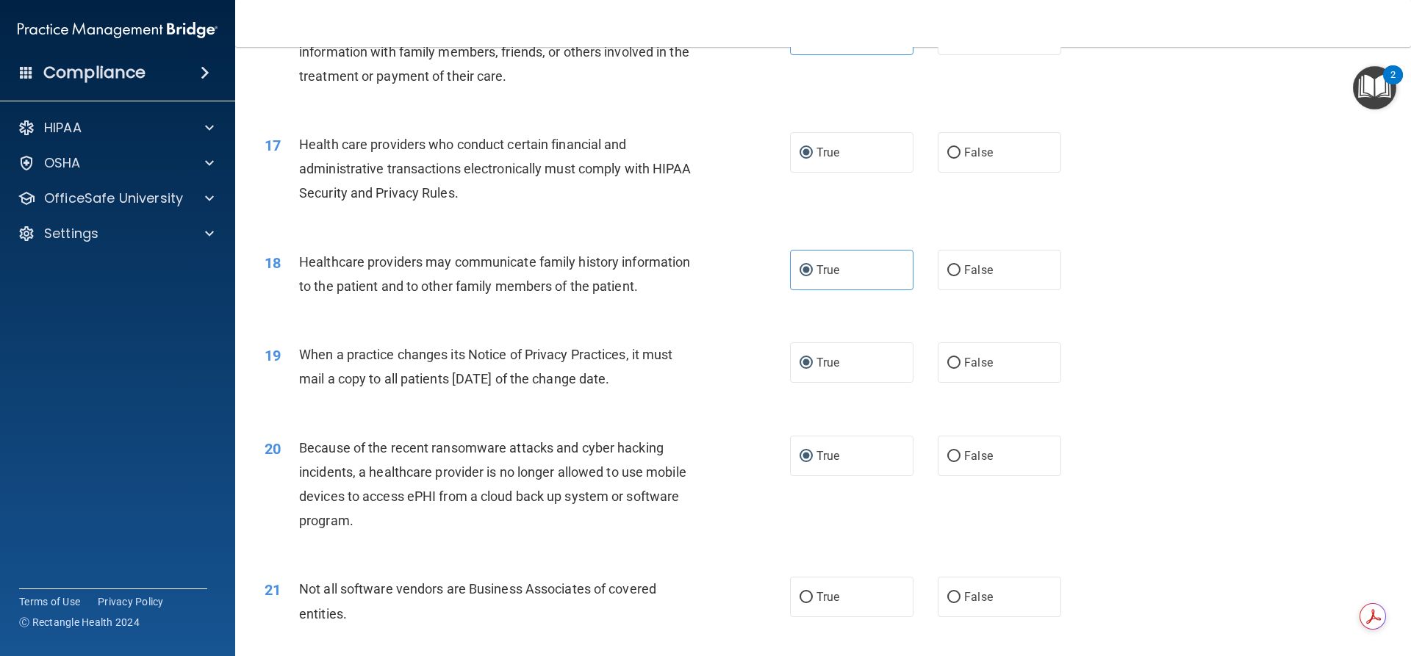
drag, startPoint x: 794, startPoint y: 601, endPoint x: 789, endPoint y: 567, distance: 34.1
click at [800, 601] on input "True" at bounding box center [806, 597] width 13 height 11
radio input "true"
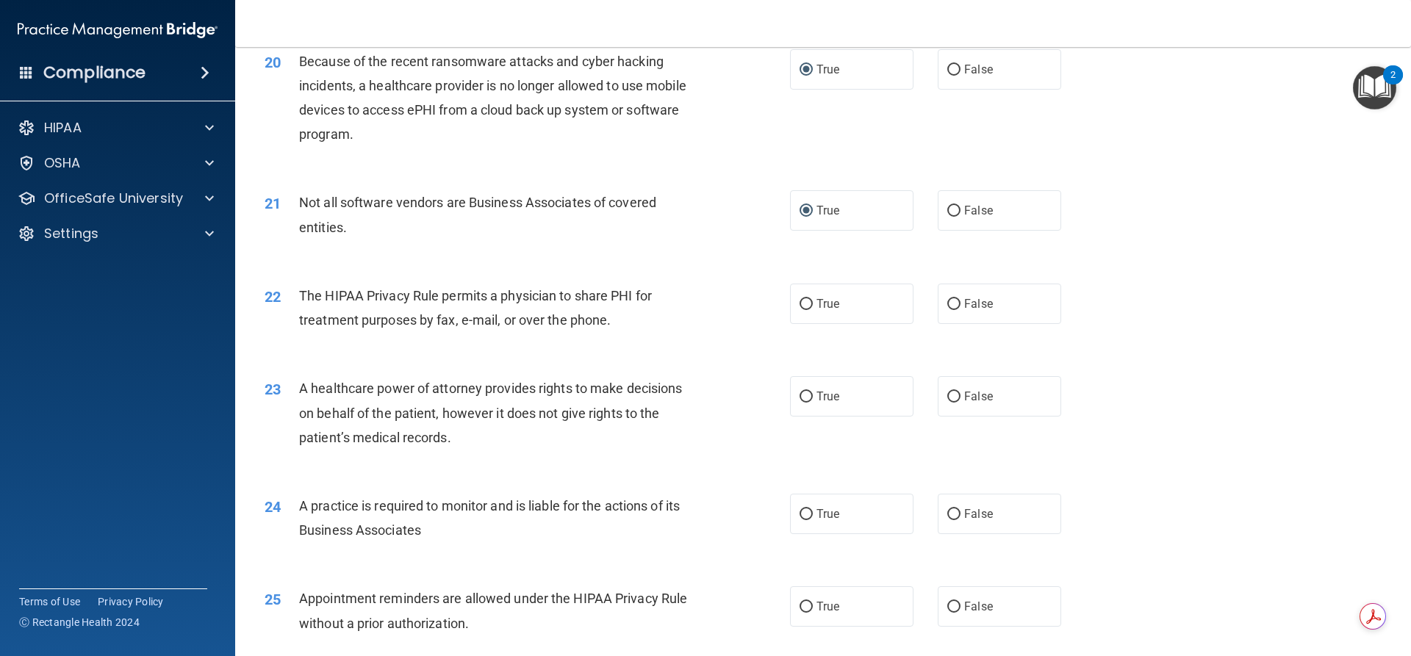
scroll to position [2186, 0]
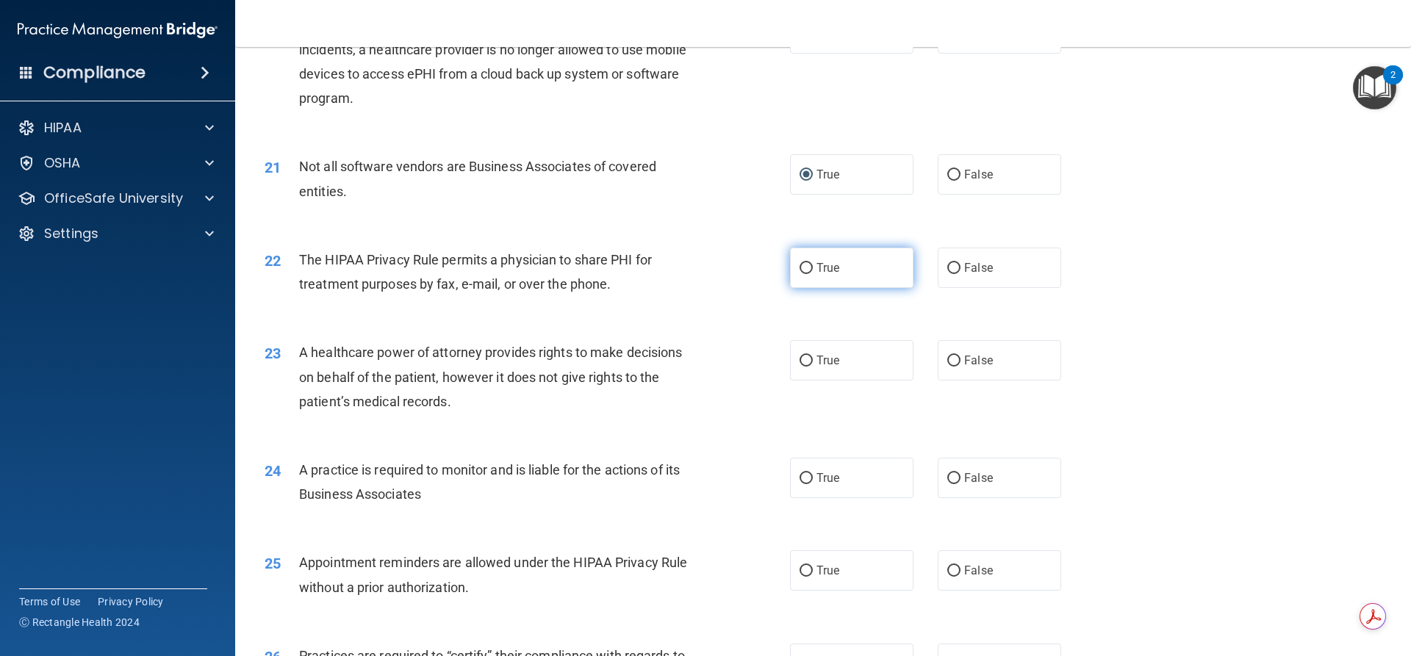
click at [808, 272] on label "True" at bounding box center [851, 268] width 123 height 40
click at [808, 272] on input "True" at bounding box center [806, 268] width 13 height 11
radio input "true"
click at [806, 358] on input "True" at bounding box center [806, 361] width 13 height 11
radio input "true"
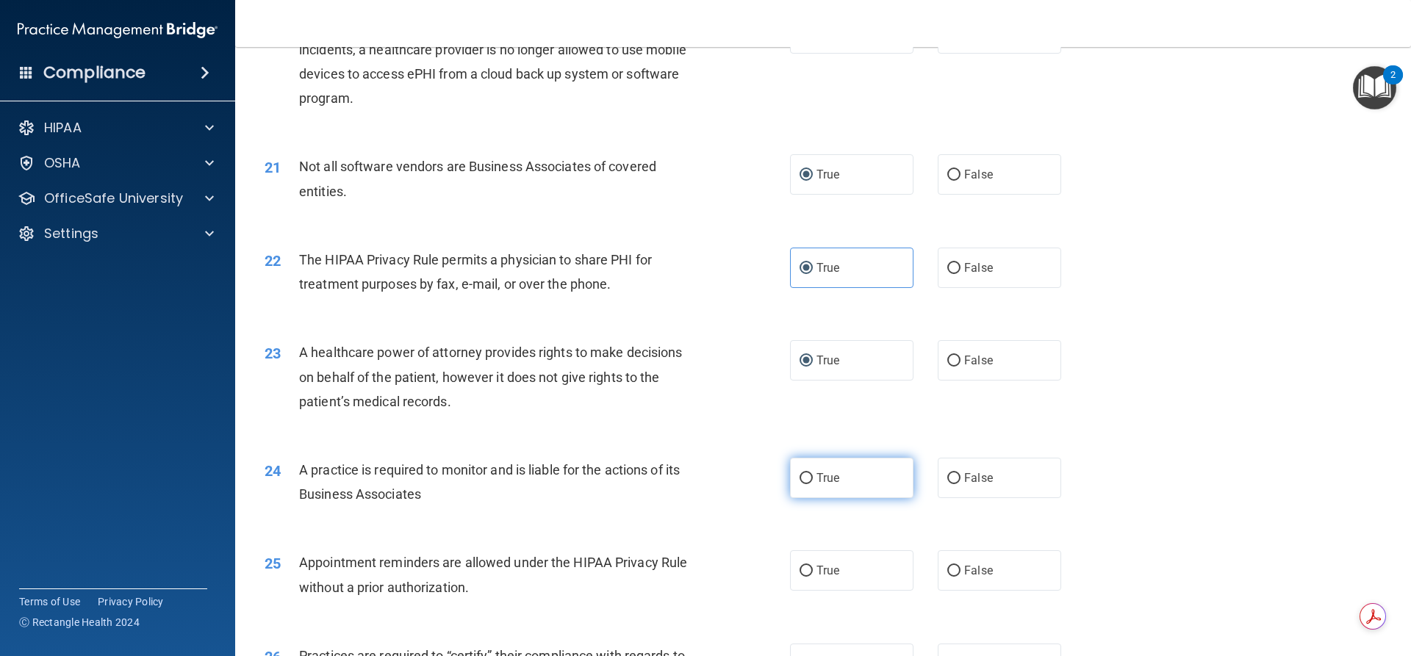
click at [800, 482] on input "True" at bounding box center [806, 478] width 13 height 11
radio input "true"
click at [813, 578] on label "True" at bounding box center [851, 570] width 123 height 40
click at [813, 577] on input "True" at bounding box center [806, 571] width 13 height 11
radio input "true"
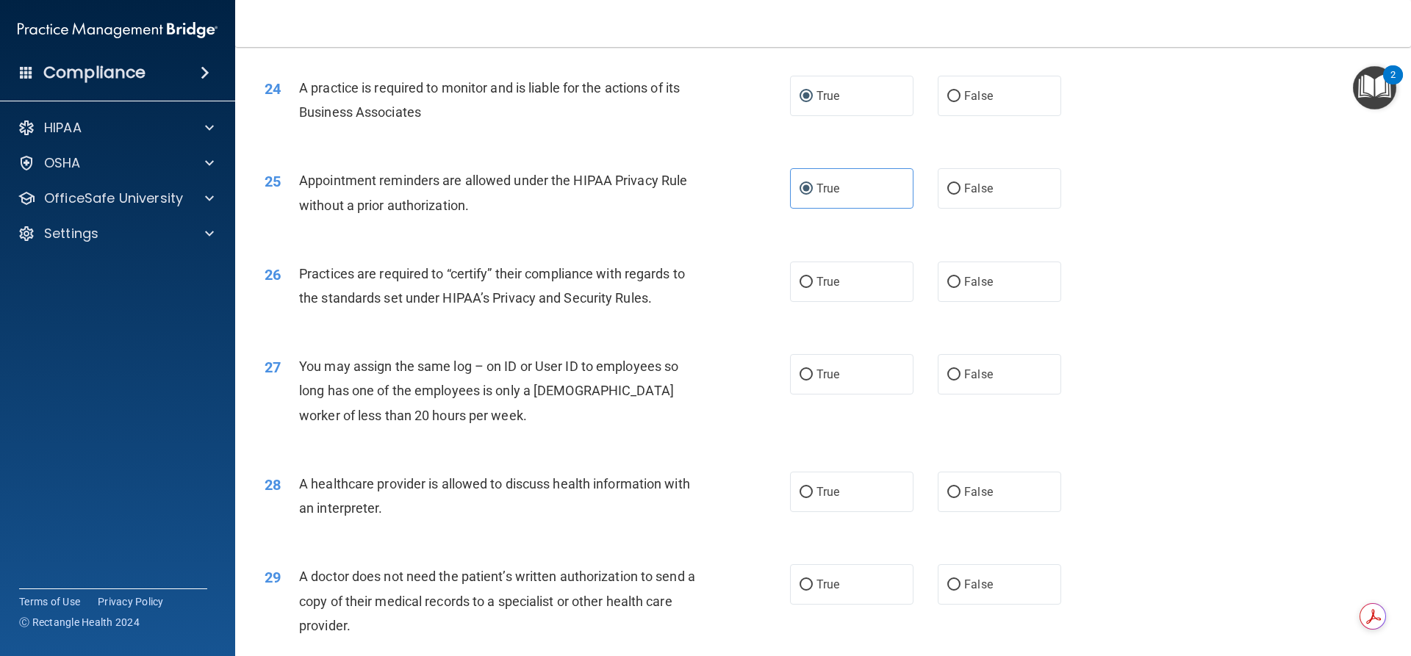
scroll to position [2572, 0]
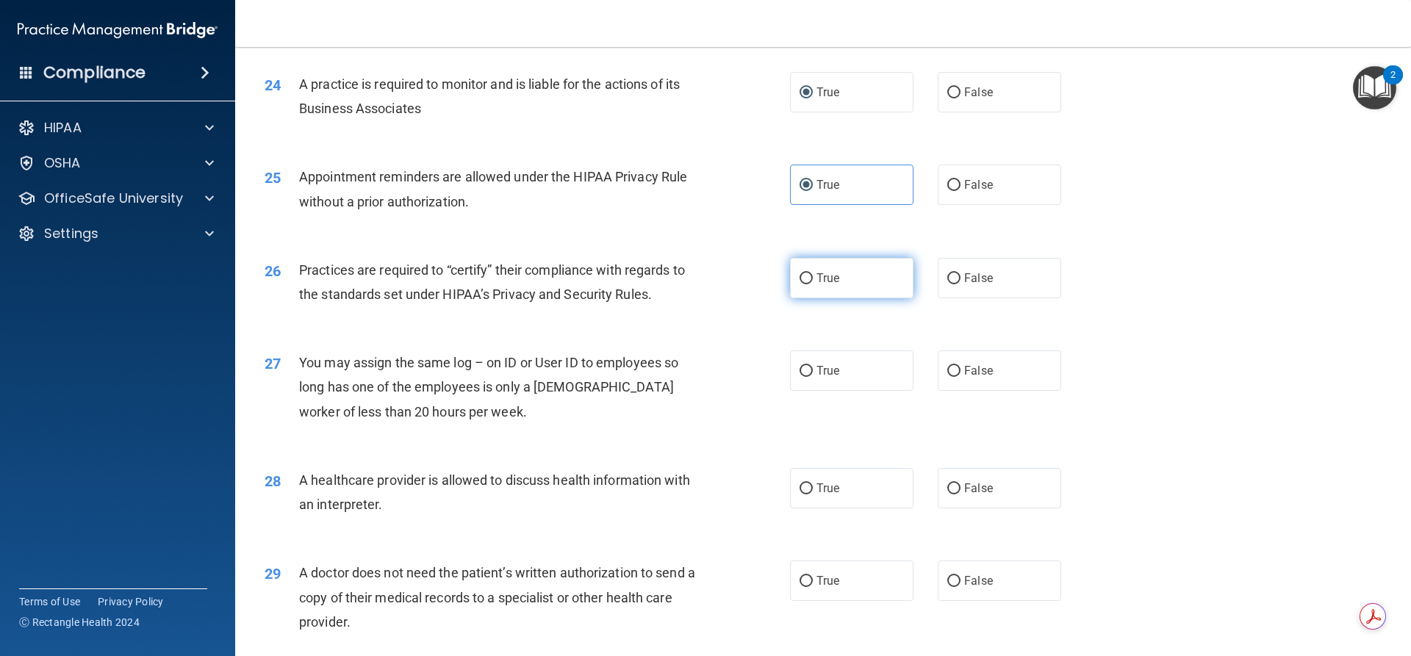
click at [817, 276] on span "True" at bounding box center [828, 278] width 23 height 14
click at [813, 276] on input "True" at bounding box center [806, 278] width 13 height 11
radio input "true"
click at [811, 362] on label "True" at bounding box center [851, 371] width 123 height 40
click at [811, 366] on input "True" at bounding box center [806, 371] width 13 height 11
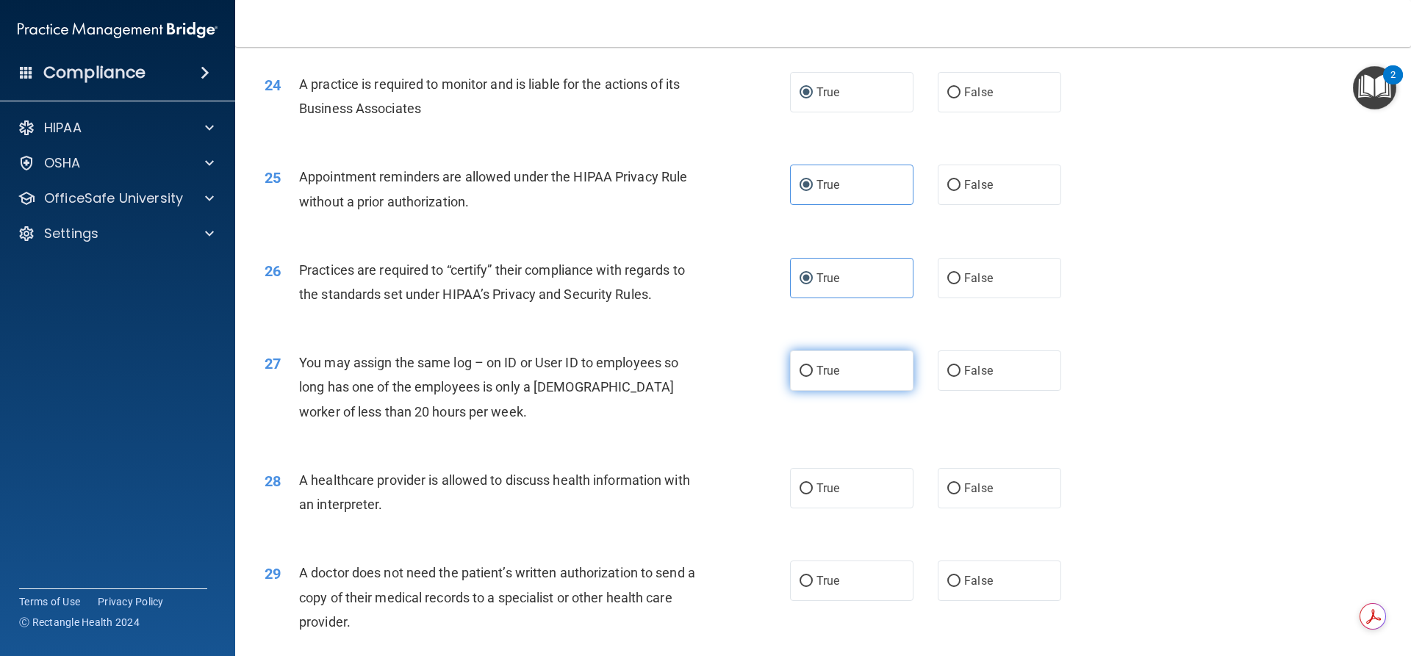
radio input "true"
click at [809, 500] on label "True" at bounding box center [851, 488] width 123 height 40
click at [809, 495] on input "True" at bounding box center [806, 489] width 13 height 11
radio input "true"
click at [817, 576] on span "True" at bounding box center [828, 581] width 23 height 14
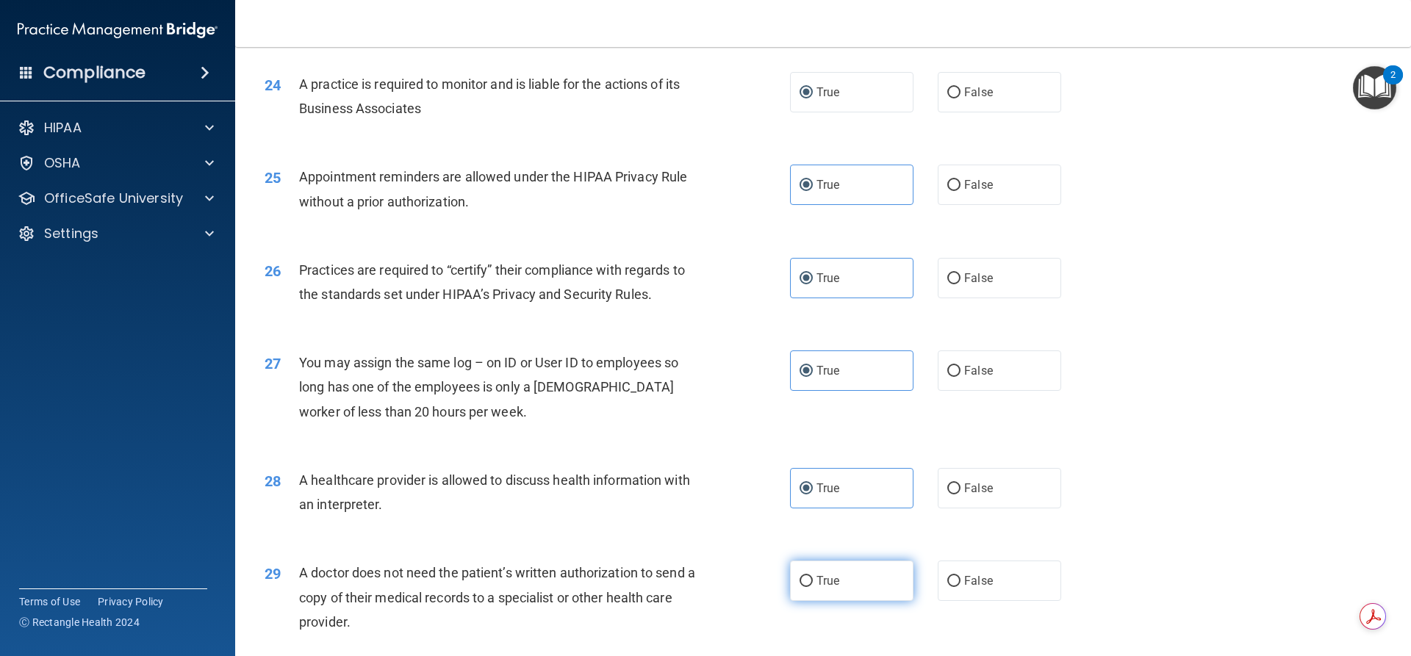
click at [811, 576] on input "True" at bounding box center [806, 581] width 13 height 11
radio input "true"
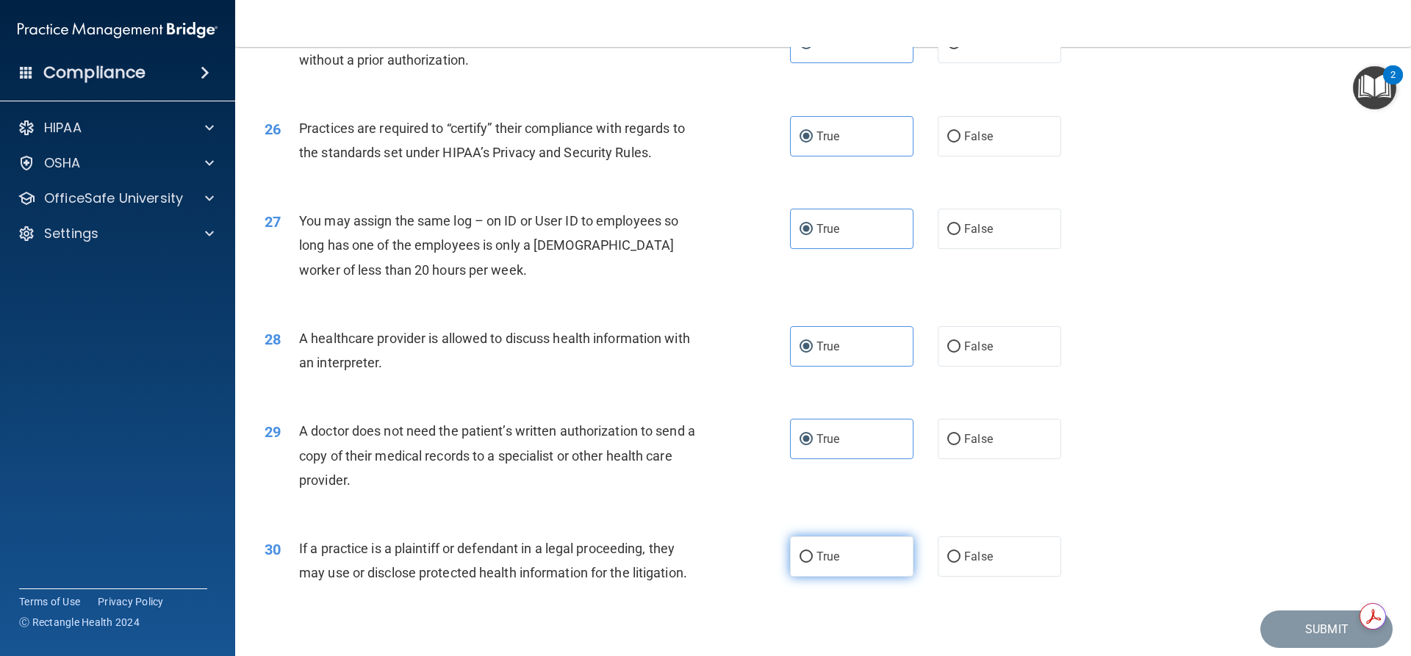
scroll to position [2765, 0]
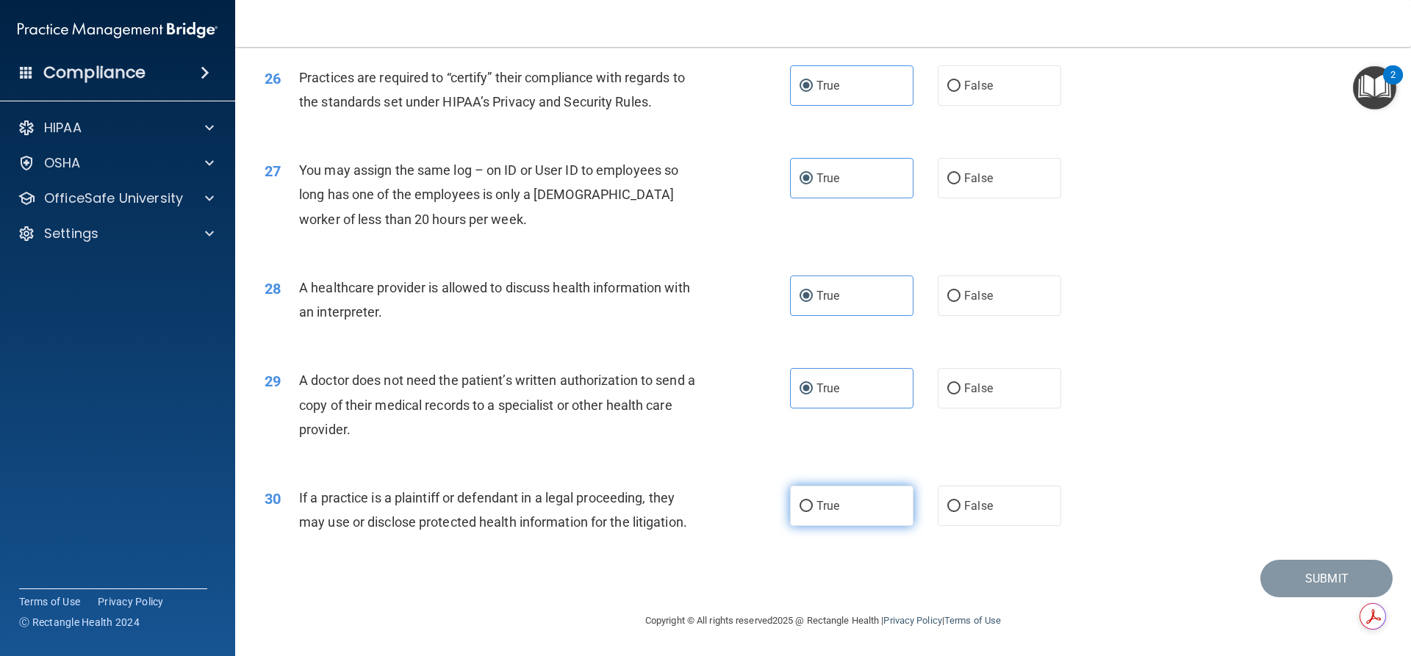
click at [798, 519] on label "True" at bounding box center [851, 506] width 123 height 40
click at [800, 512] on input "True" at bounding box center [806, 506] width 13 height 11
radio input "true"
click at [1299, 583] on button "Submit" at bounding box center [1326, 578] width 132 height 37
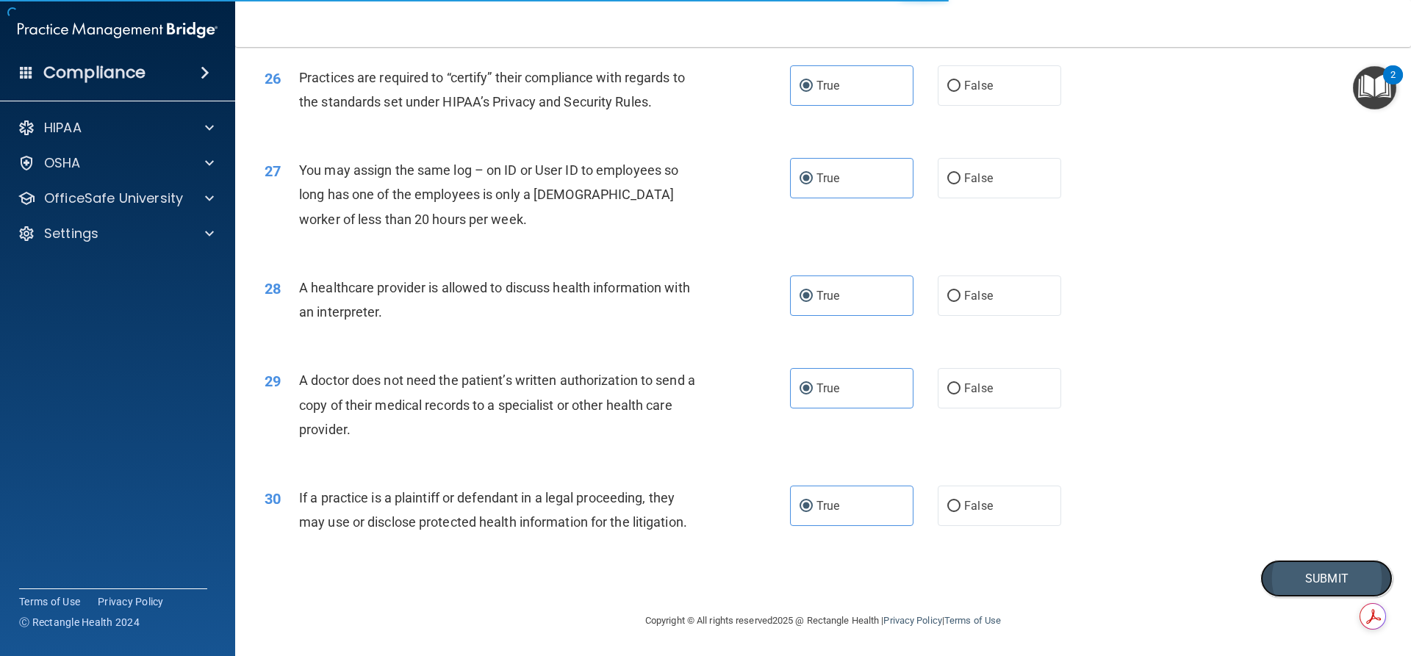
click at [1299, 582] on button "Submit" at bounding box center [1326, 578] width 132 height 37
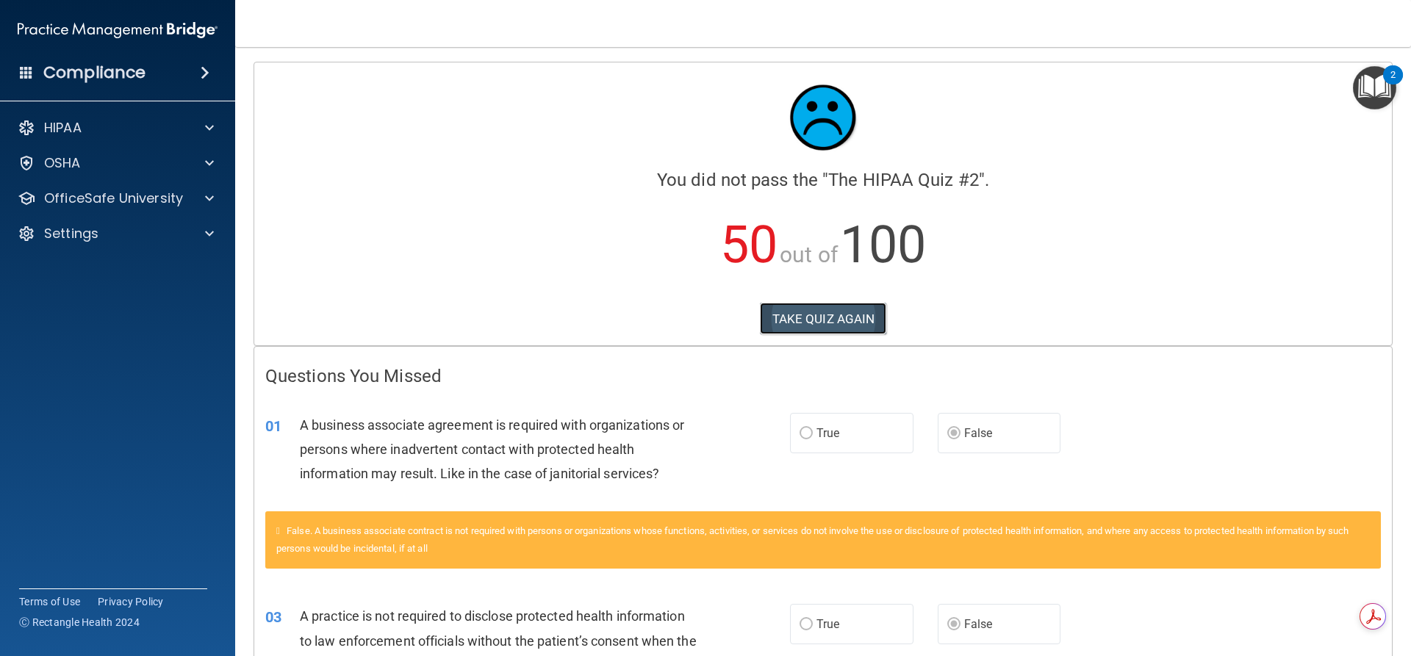
click at [820, 318] on button "TAKE QUIZ AGAIN" at bounding box center [823, 319] width 127 height 32
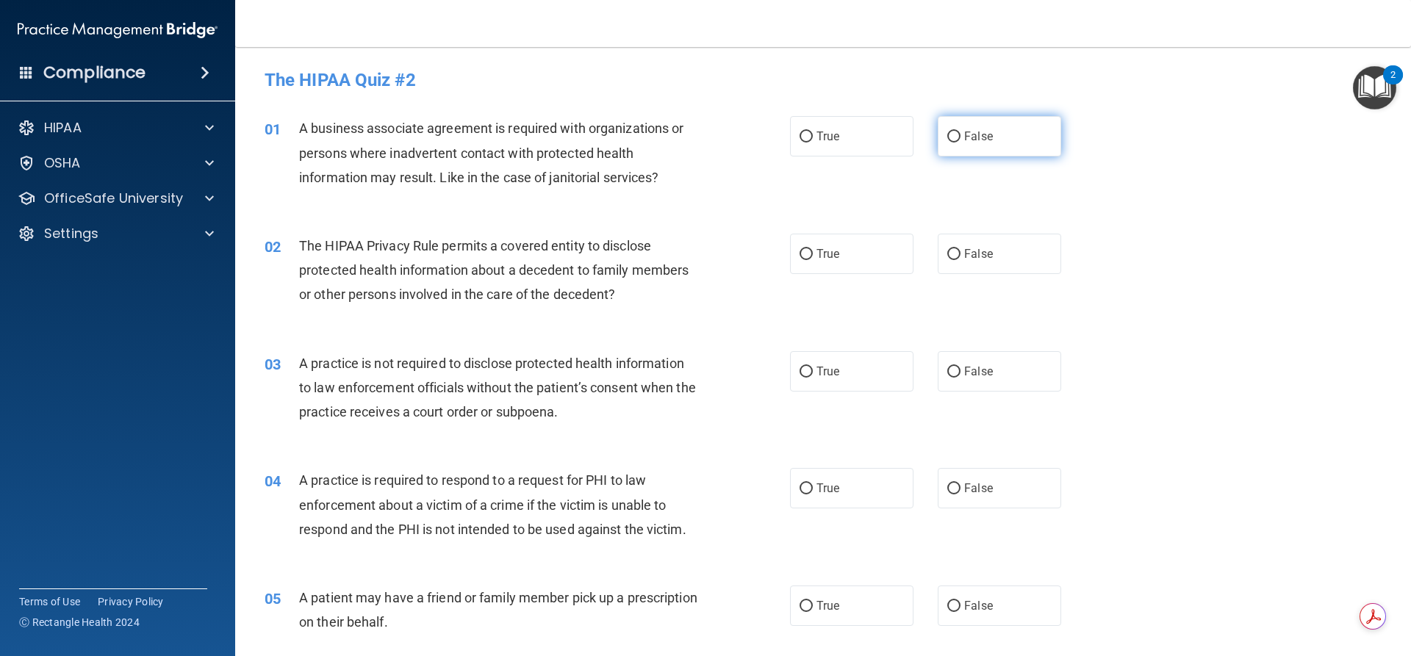
click at [953, 137] on input "False" at bounding box center [953, 137] width 13 height 11
radio input "true"
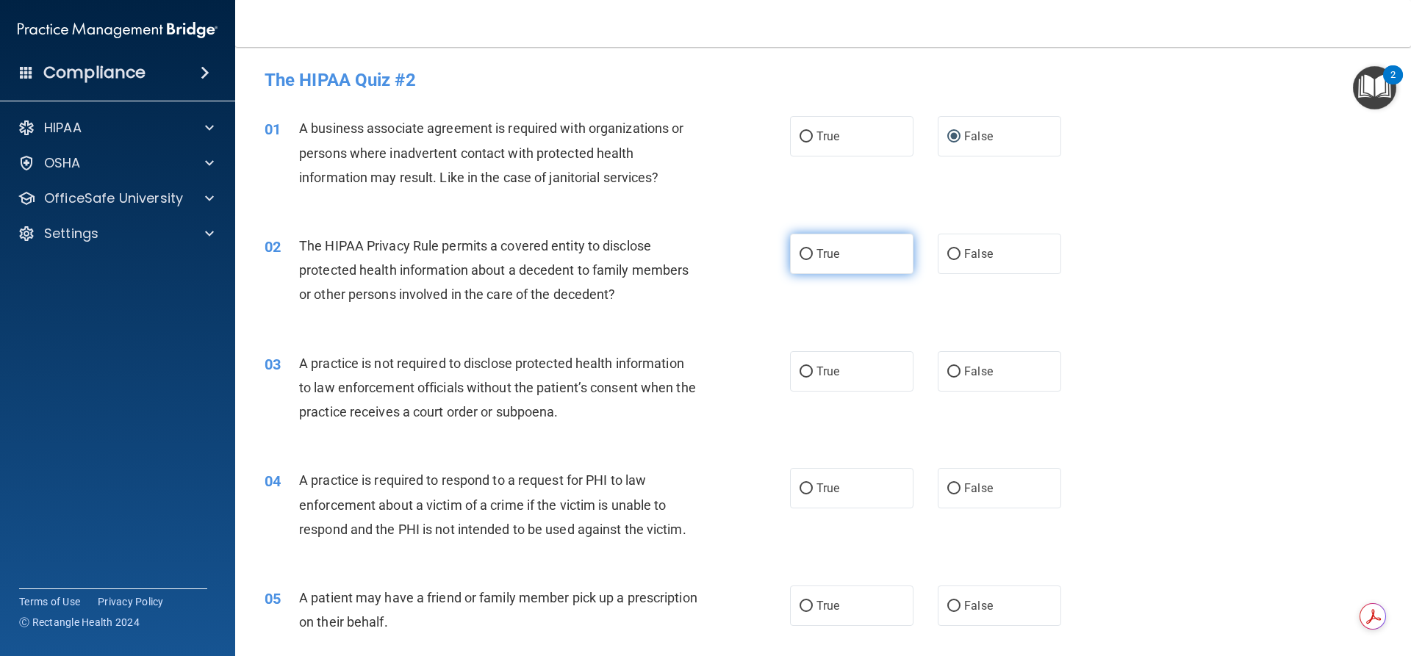
click at [803, 256] on input "True" at bounding box center [806, 254] width 13 height 11
radio input "true"
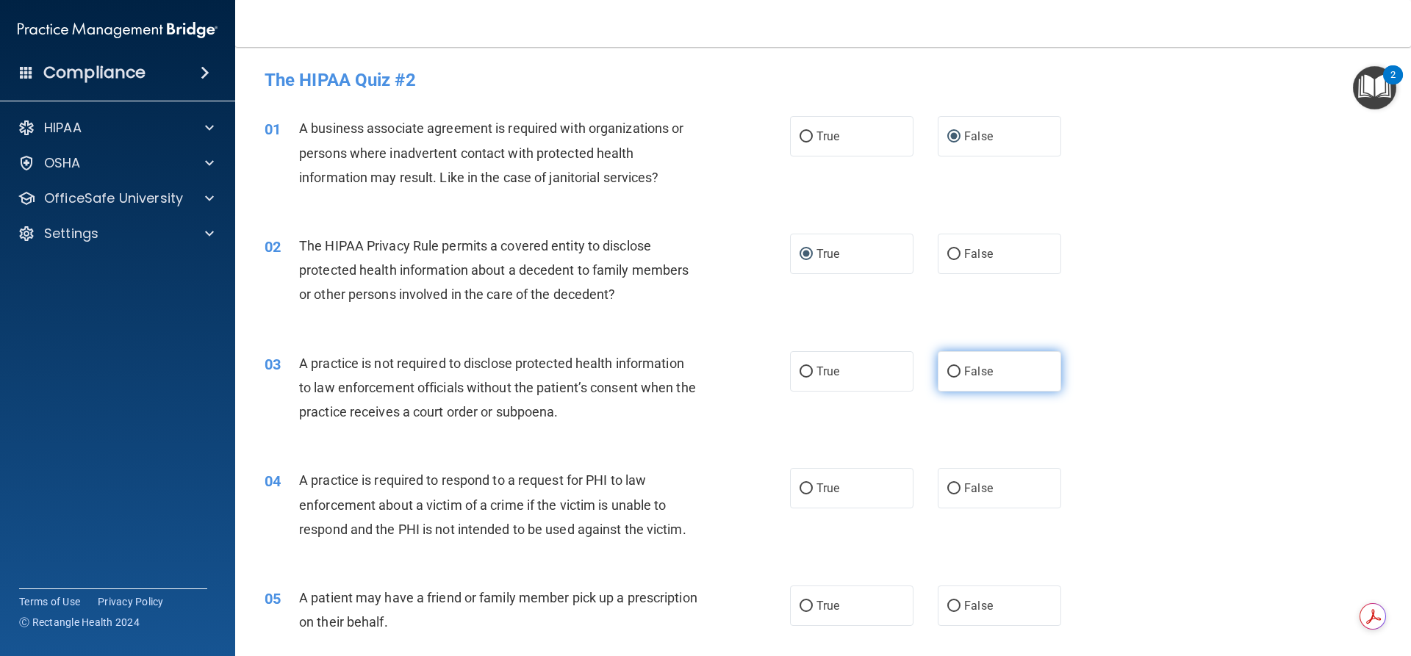
click at [938, 367] on label "False" at bounding box center [999, 371] width 123 height 40
click at [947, 367] on input "False" at bounding box center [953, 372] width 13 height 11
radio input "true"
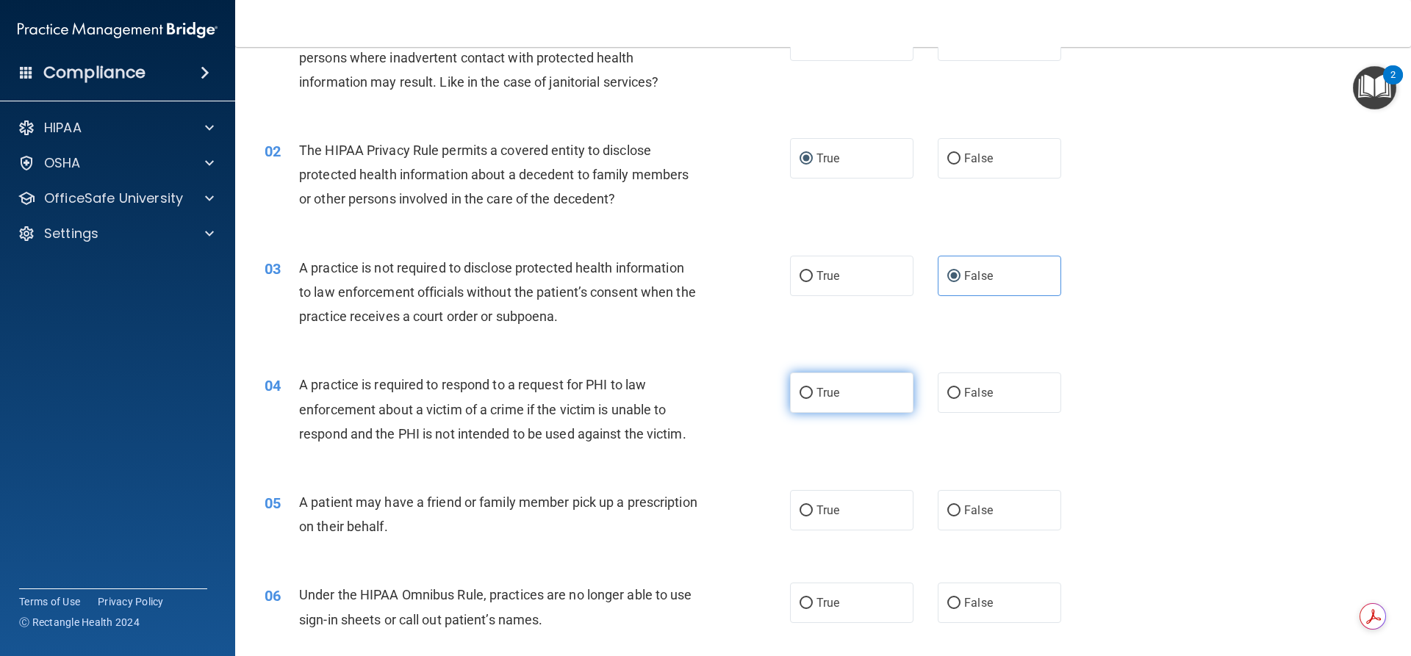
scroll to position [110, 0]
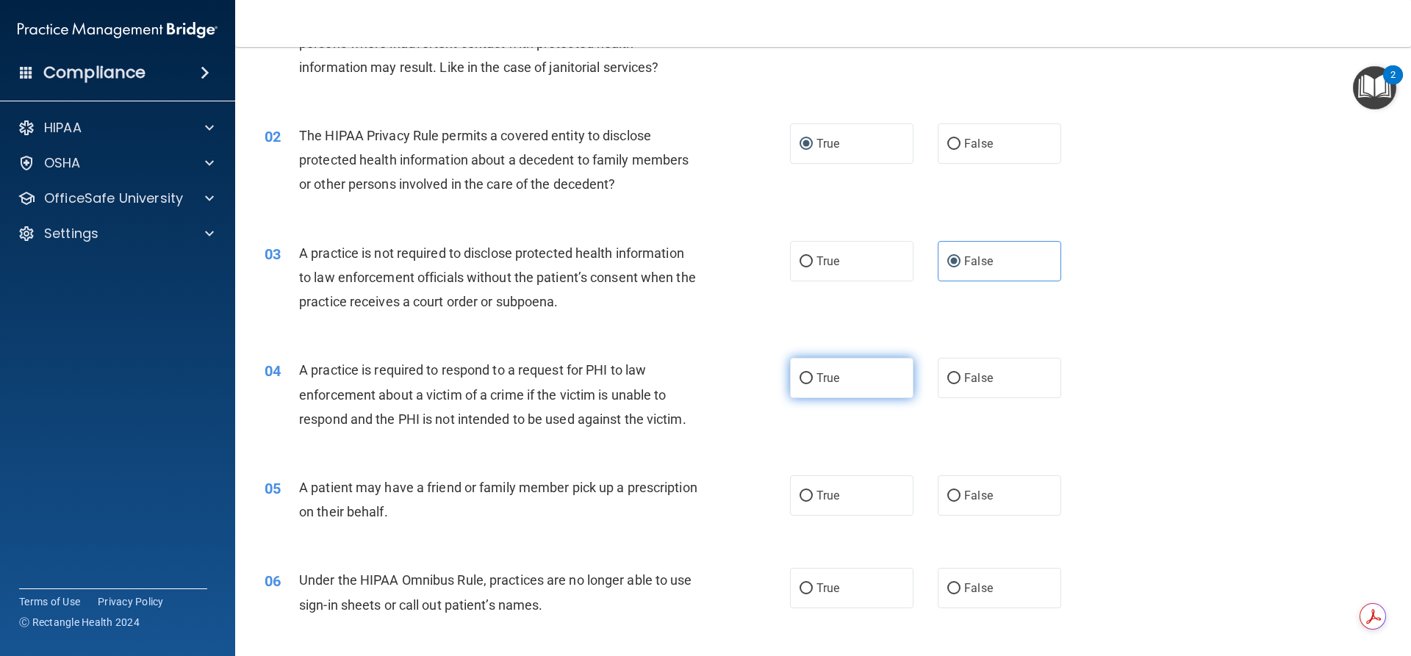
click at [790, 376] on label "True" at bounding box center [851, 378] width 123 height 40
click at [800, 376] on input "True" at bounding box center [806, 378] width 13 height 11
radio input "true"
click at [818, 496] on span "True" at bounding box center [828, 496] width 23 height 14
click at [813, 496] on input "True" at bounding box center [806, 496] width 13 height 11
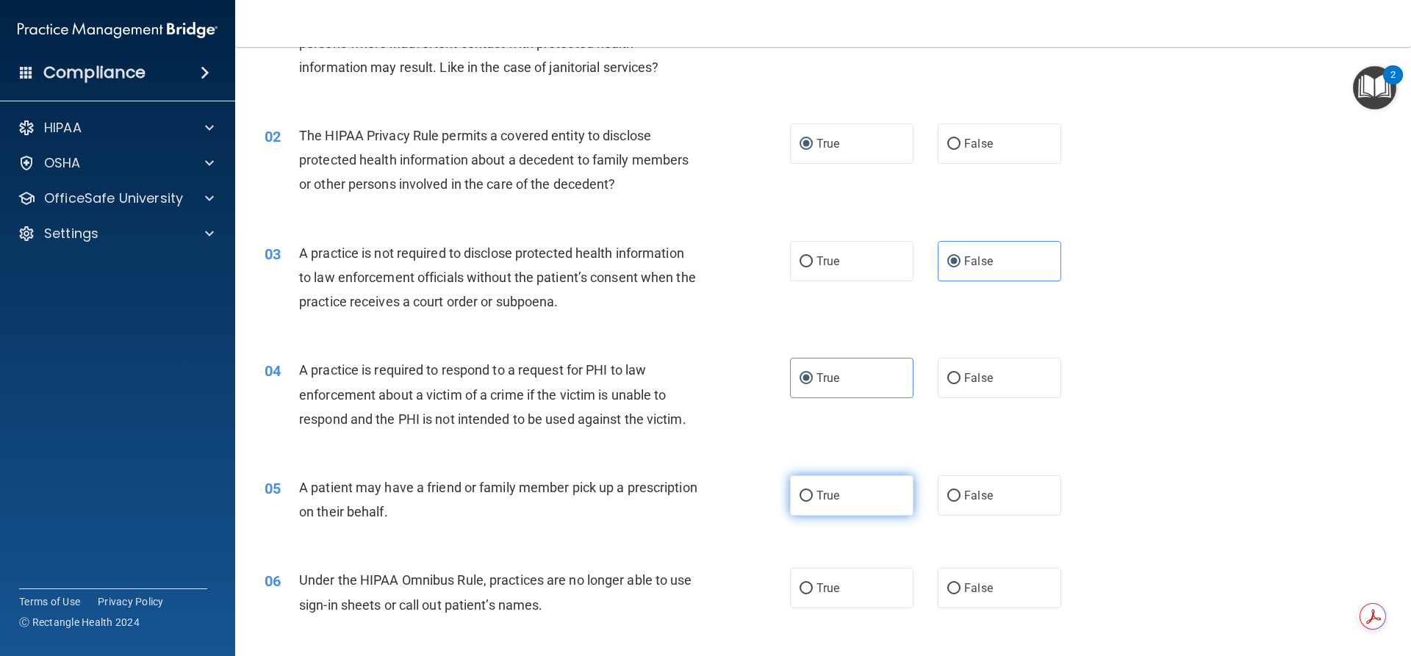
radio input "true"
click at [947, 586] on input "False" at bounding box center [953, 589] width 13 height 11
radio input "true"
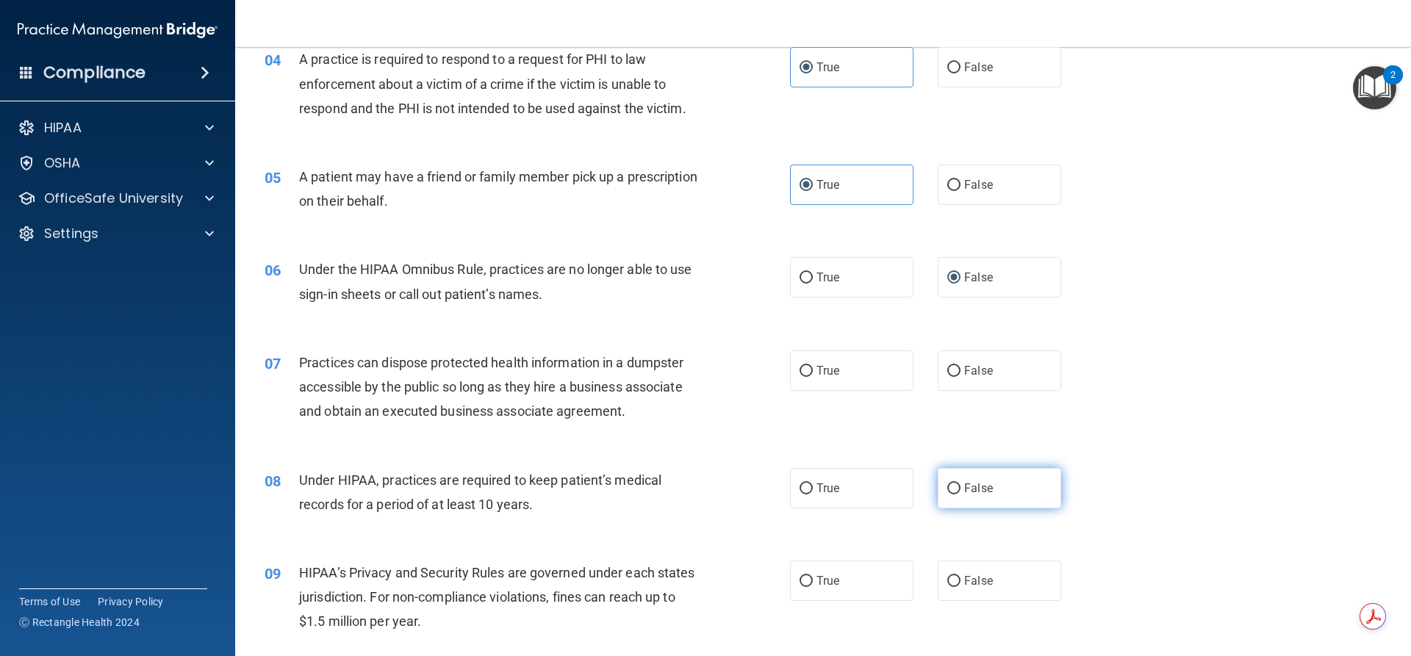
scroll to position [423, 0]
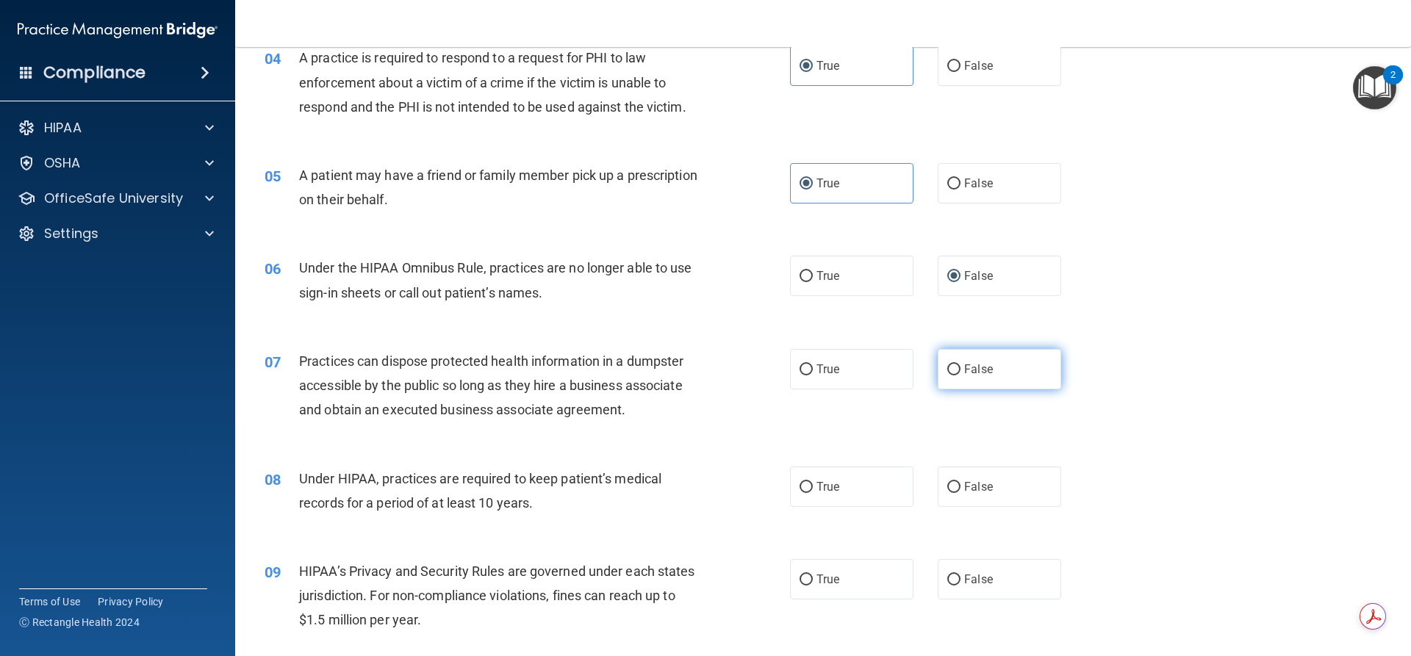
click at [947, 373] on input "False" at bounding box center [953, 370] width 13 height 11
radio input "true"
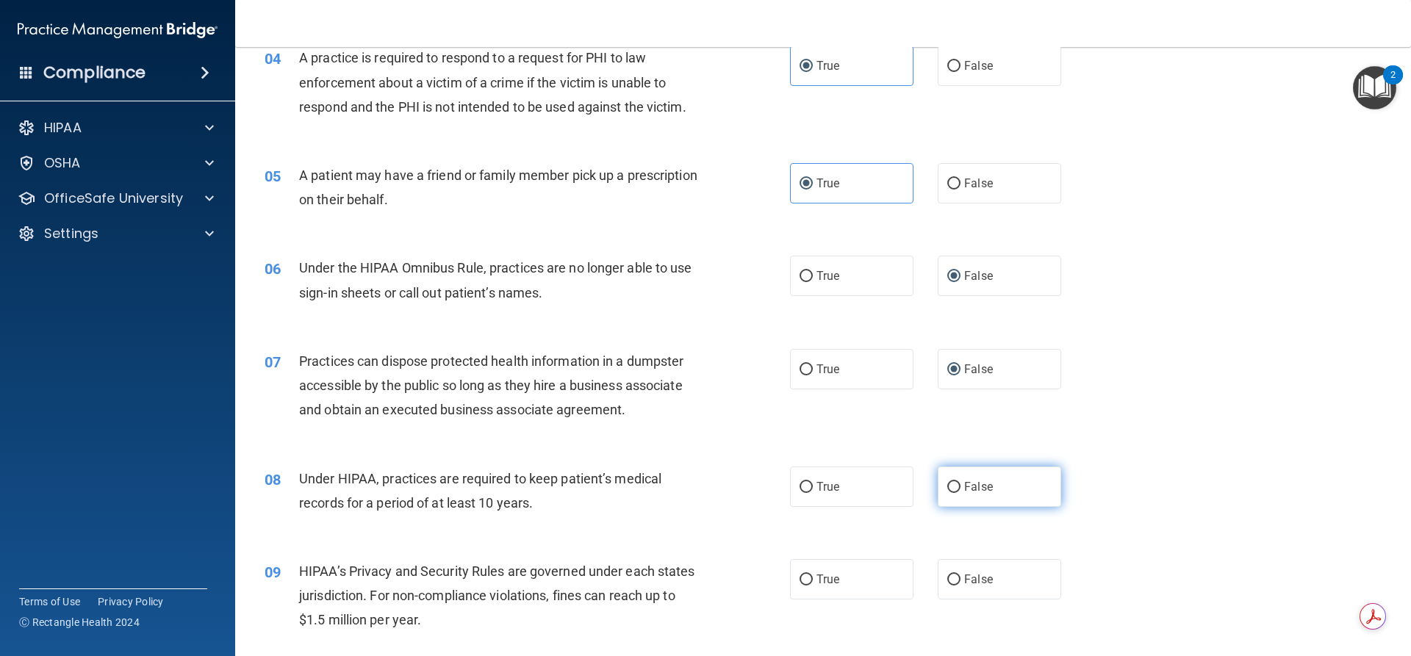
click at [947, 487] on input "False" at bounding box center [953, 487] width 13 height 11
radio input "true"
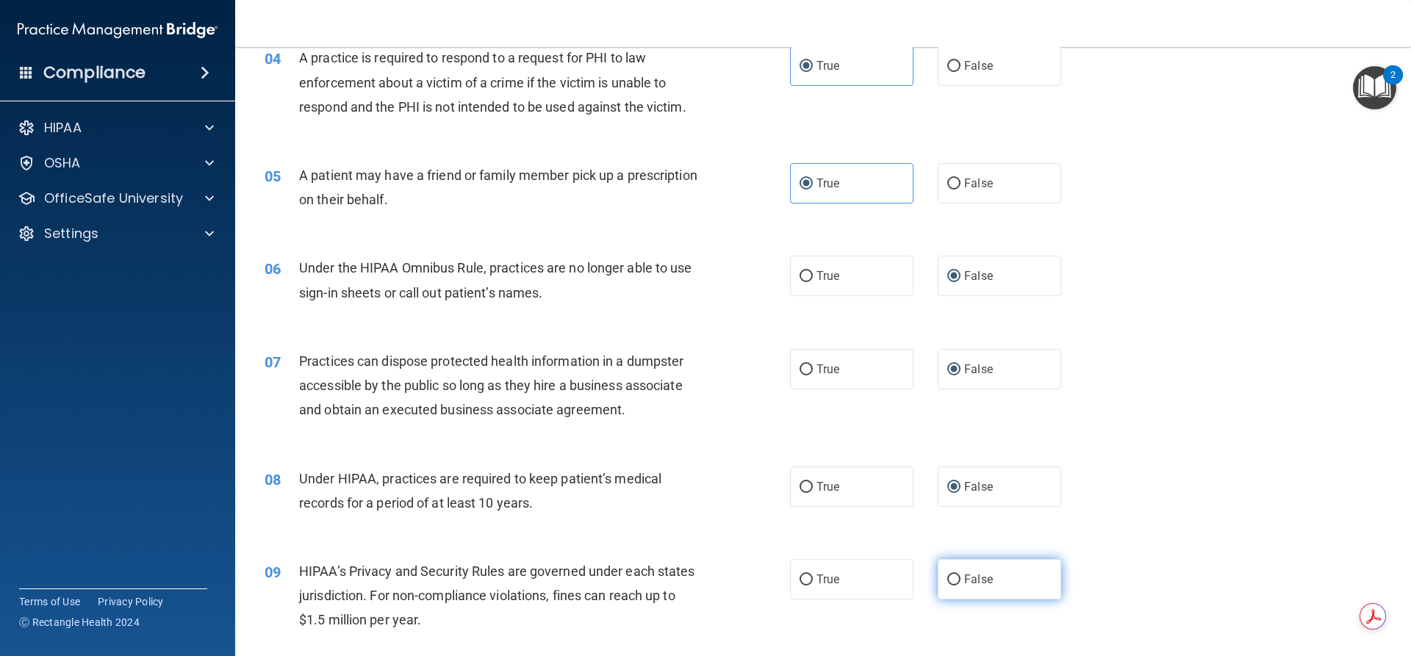
click at [939, 573] on label "False" at bounding box center [999, 579] width 123 height 40
click at [947, 575] on input "False" at bounding box center [953, 580] width 13 height 11
radio input "true"
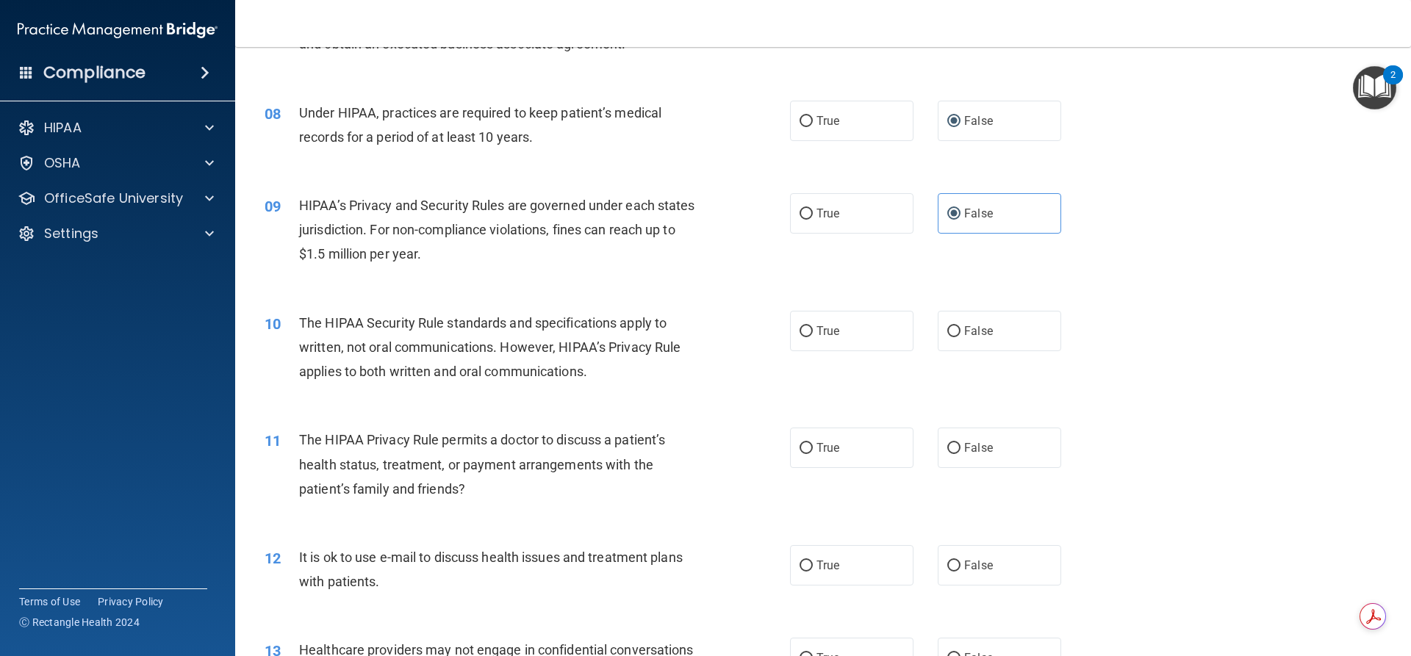
scroll to position [790, 0]
click at [791, 329] on label "True" at bounding box center [851, 329] width 123 height 40
click at [800, 329] on input "True" at bounding box center [806, 330] width 13 height 11
radio input "true"
click at [800, 445] on input "True" at bounding box center [806, 447] width 13 height 11
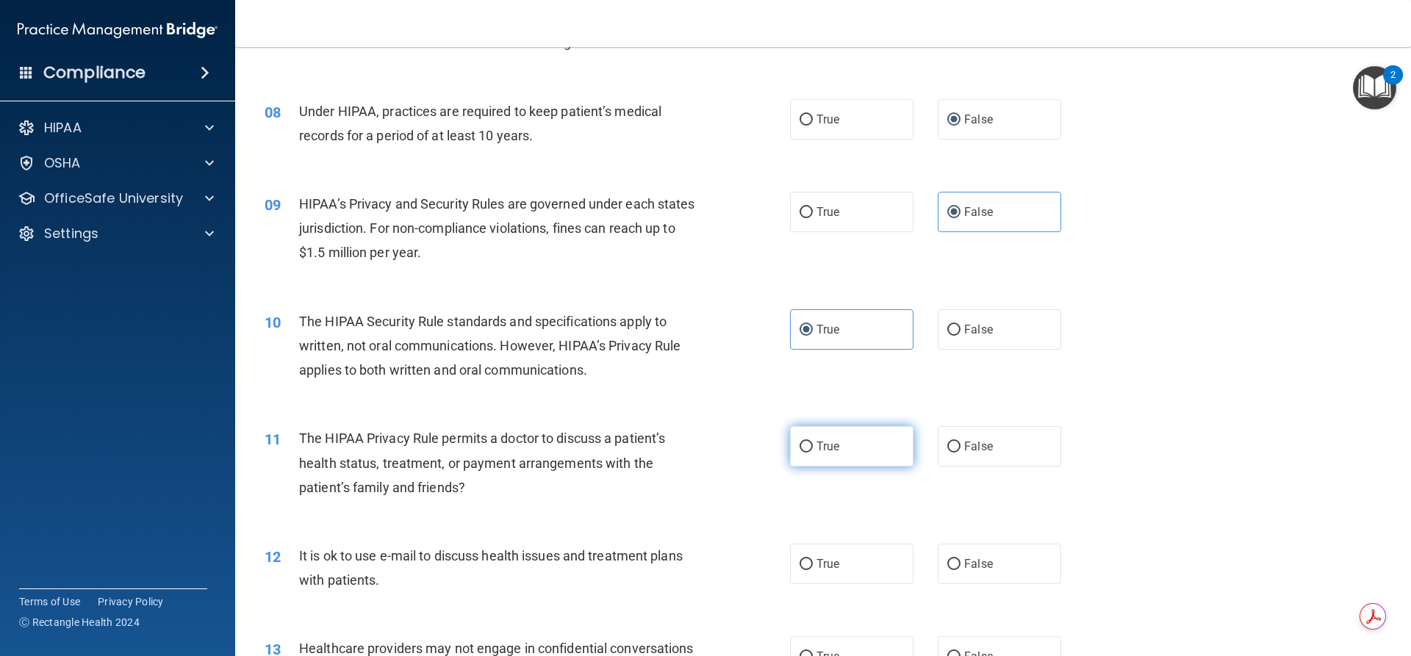
radio input "true"
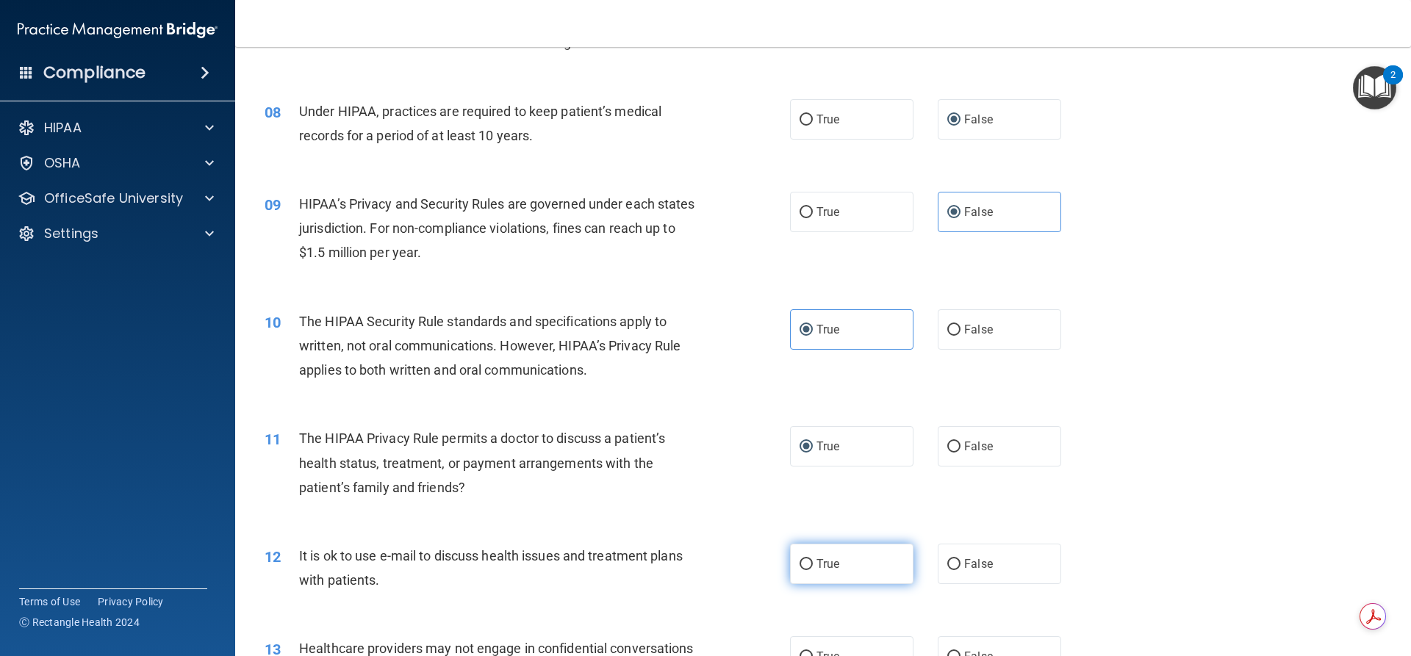
click at [800, 565] on input "True" at bounding box center [806, 564] width 13 height 11
radio input "true"
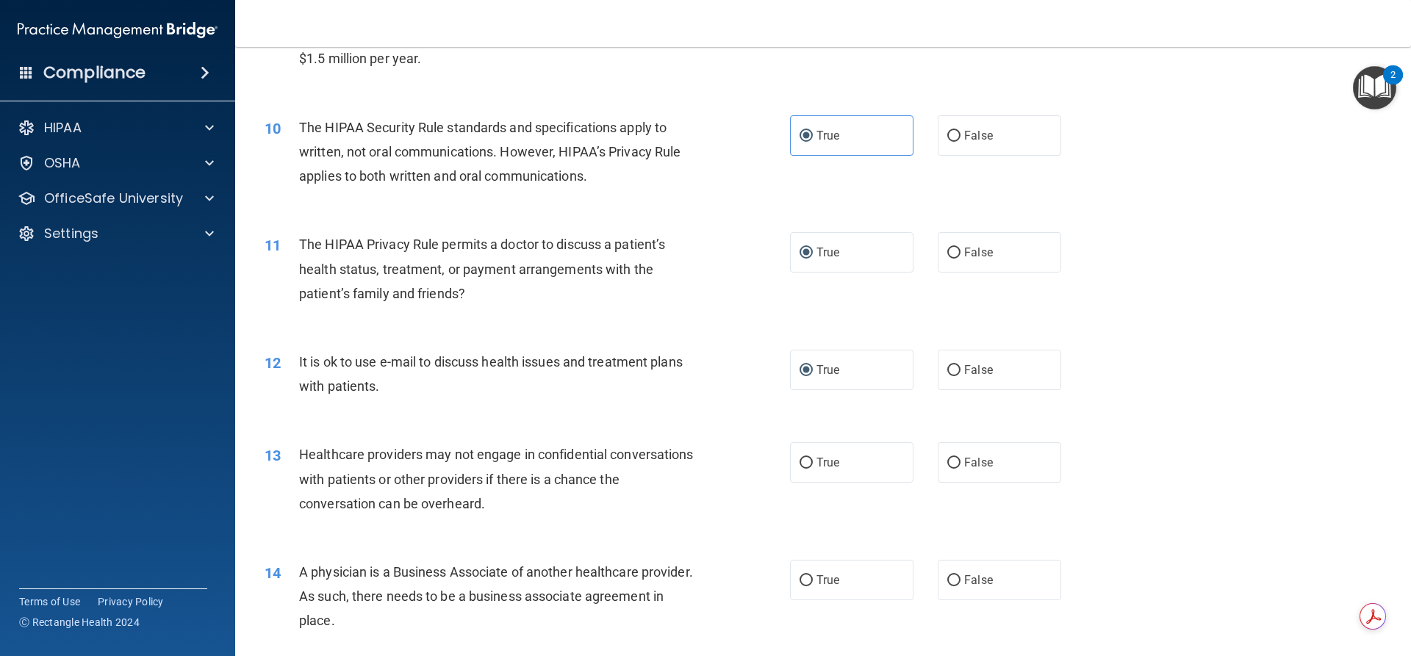
scroll to position [992, 0]
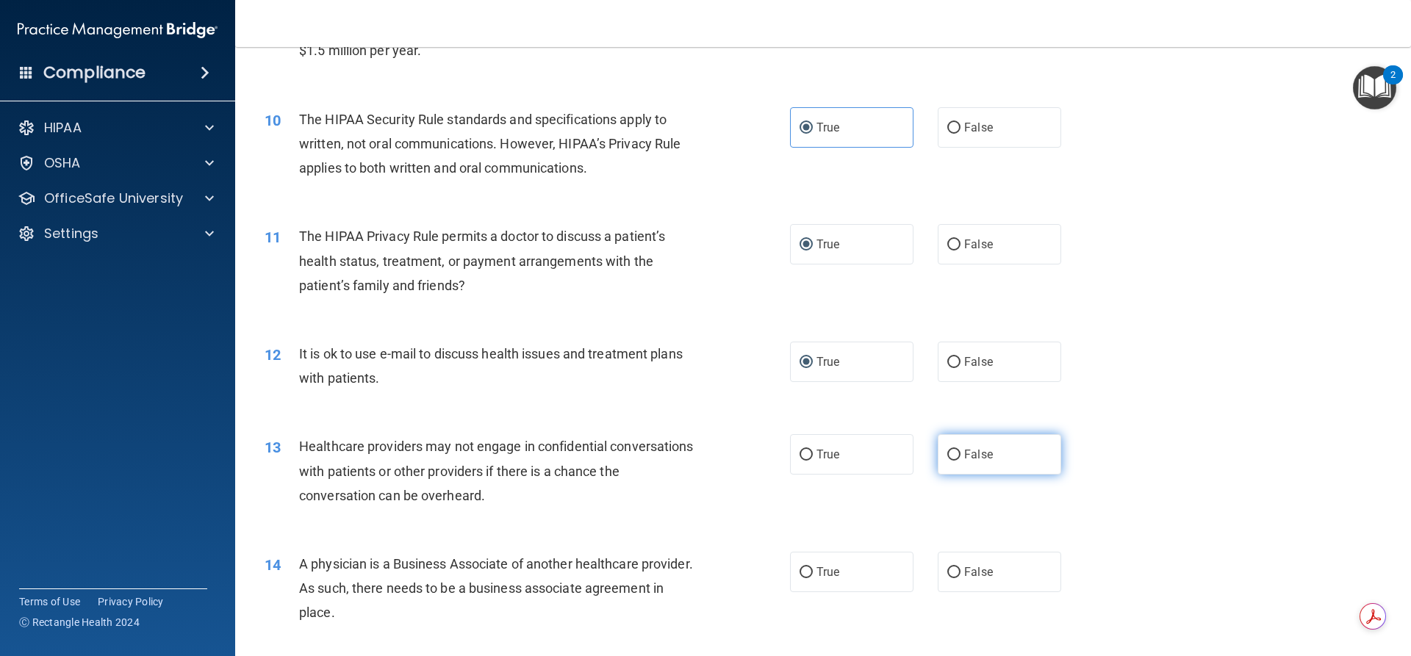
click at [939, 460] on label "False" at bounding box center [999, 454] width 123 height 40
click at [947, 460] on input "False" at bounding box center [953, 455] width 13 height 11
radio input "true"
click at [947, 572] on input "False" at bounding box center [953, 572] width 13 height 11
radio input "true"
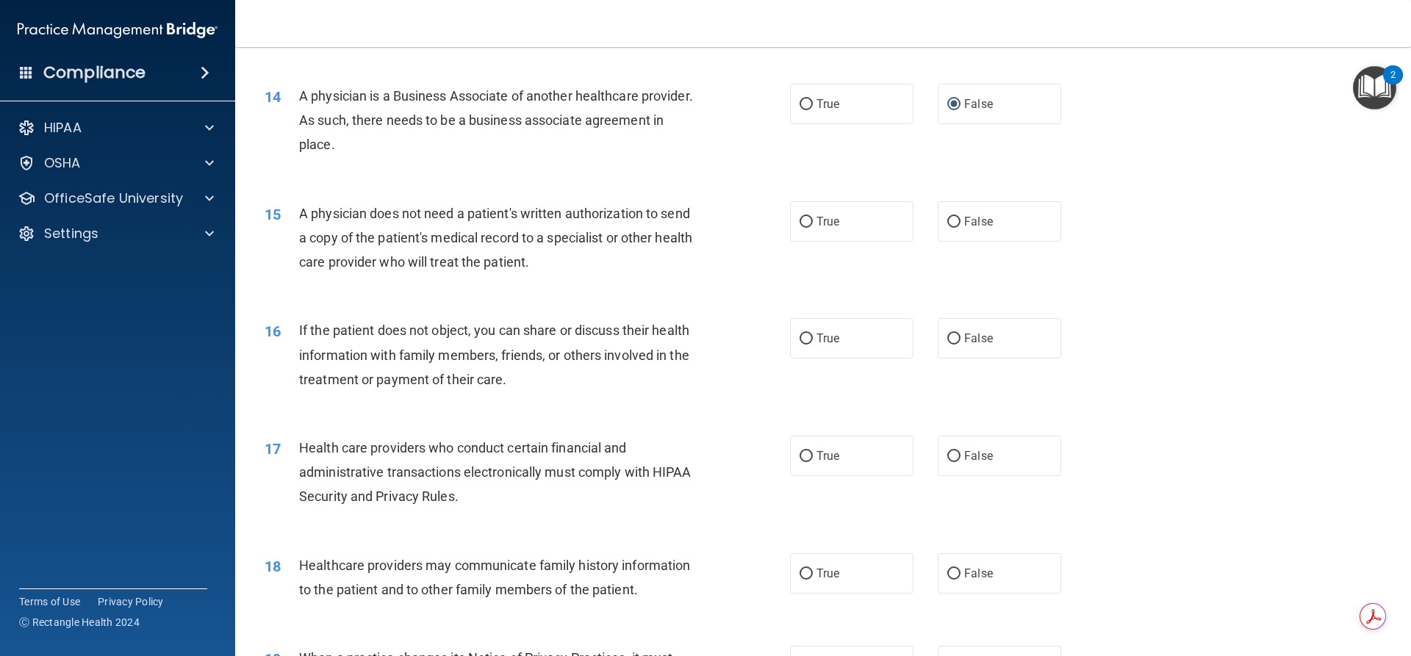
scroll to position [1470, 0]
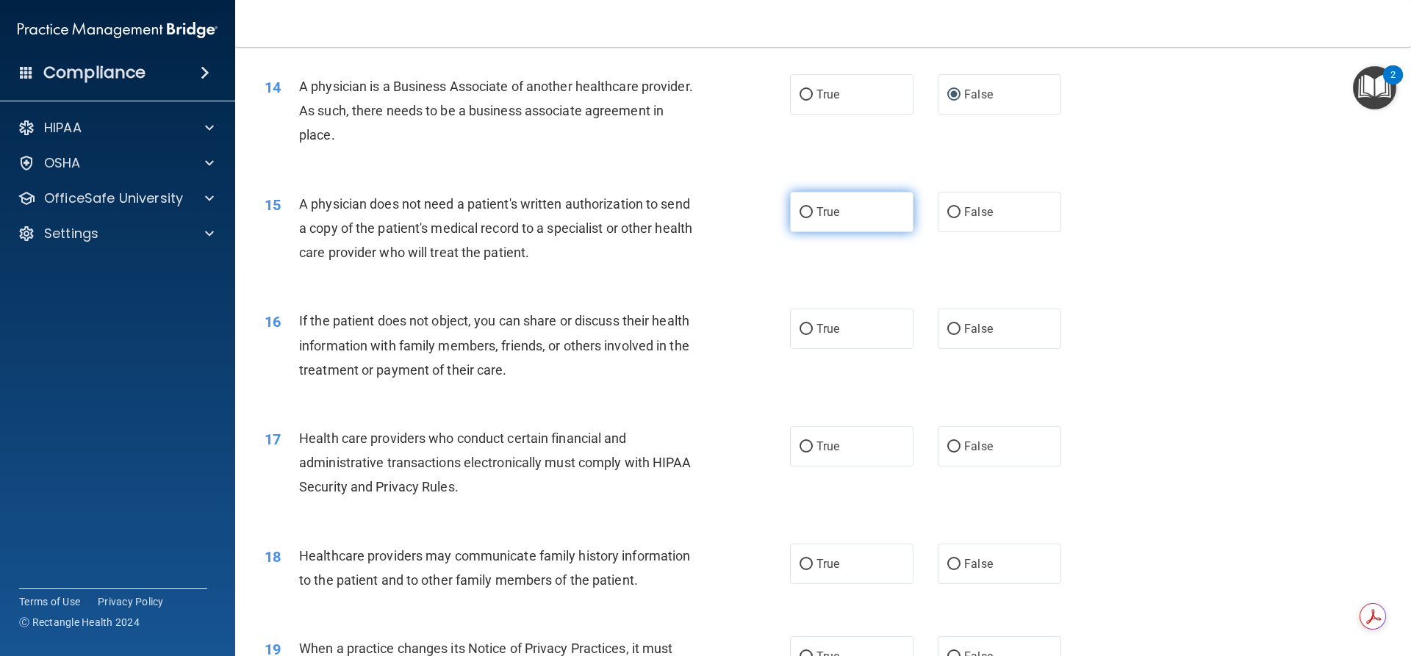
click at [817, 218] on span "True" at bounding box center [828, 212] width 23 height 14
click at [812, 218] on input "True" at bounding box center [806, 212] width 13 height 11
radio input "true"
click at [817, 328] on span "True" at bounding box center [828, 329] width 23 height 14
click at [812, 328] on input "True" at bounding box center [806, 329] width 13 height 11
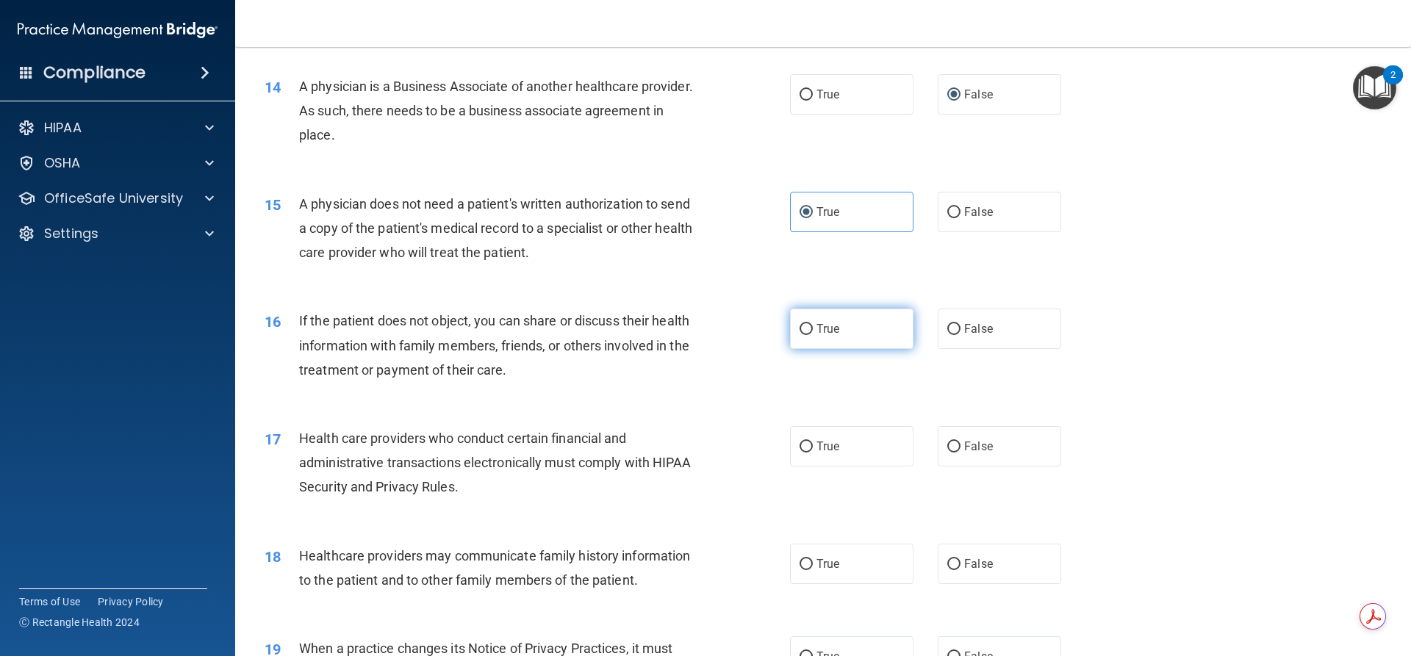
radio input "true"
click at [817, 448] on span "True" at bounding box center [828, 446] width 23 height 14
click at [812, 448] on input "True" at bounding box center [806, 447] width 13 height 11
radio input "true"
click at [949, 566] on input "False" at bounding box center [953, 564] width 13 height 11
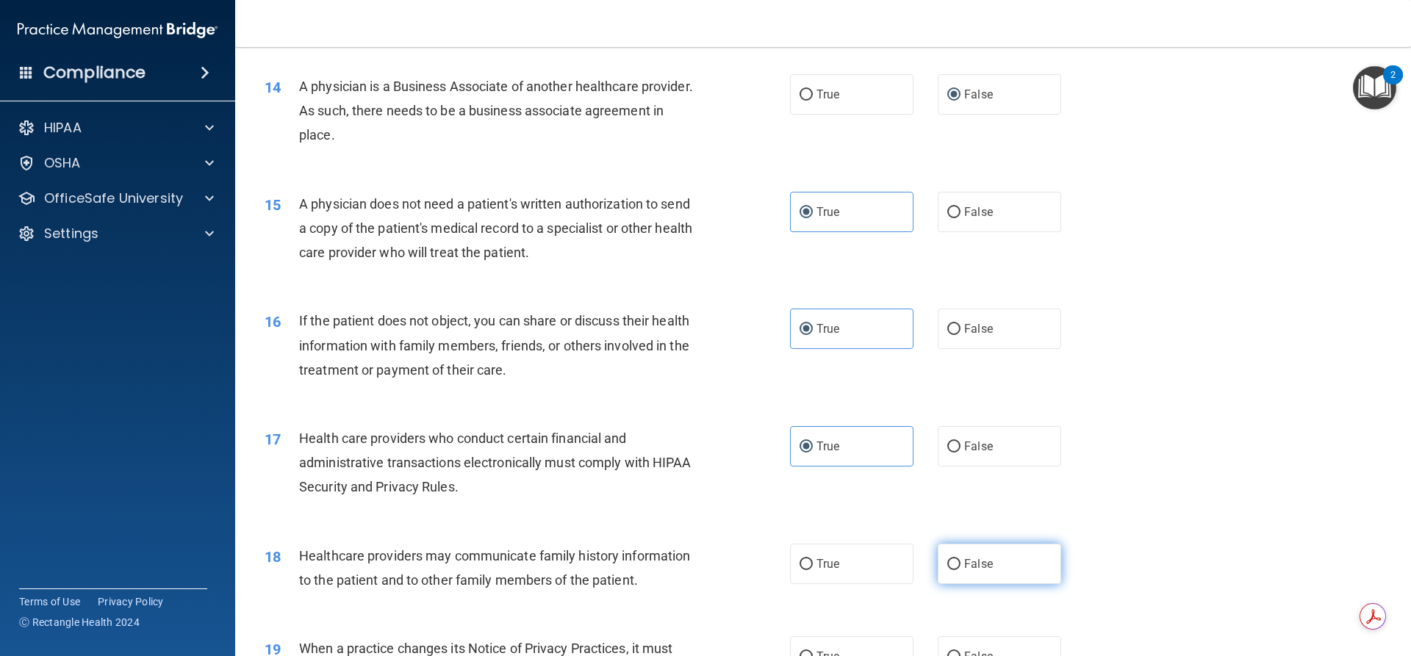
radio input "true"
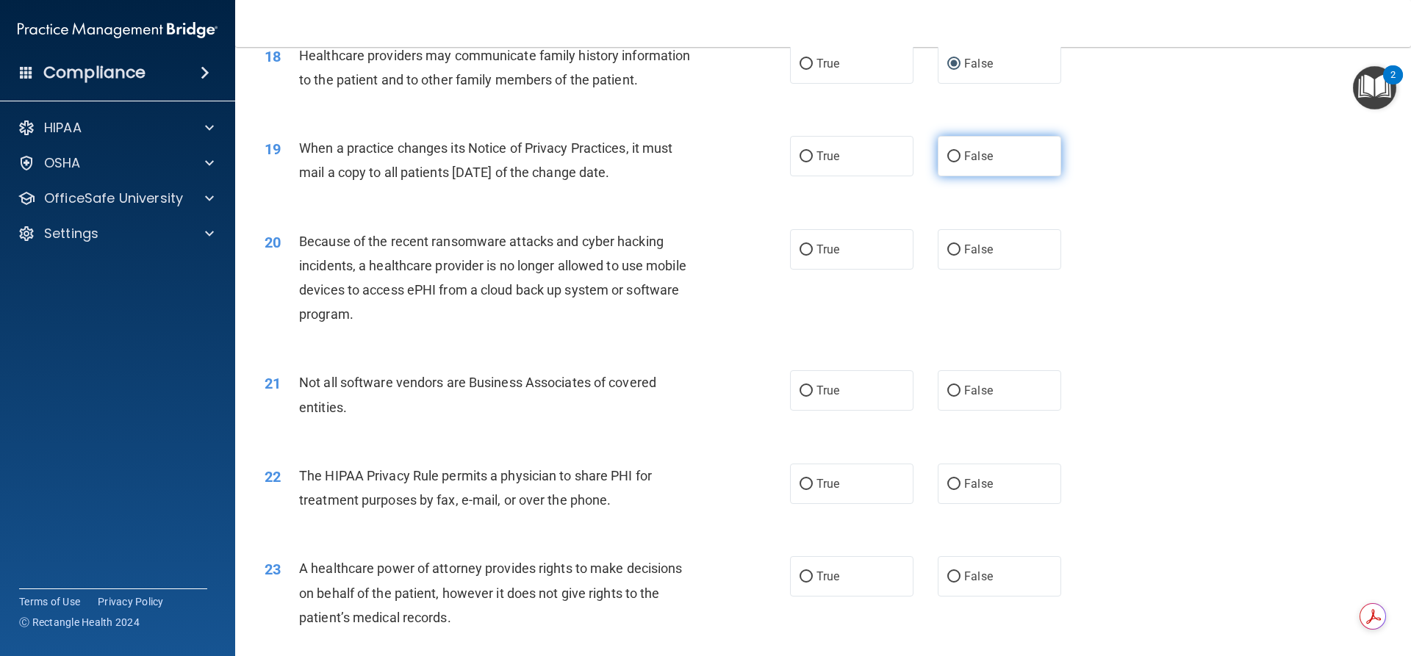
scroll to position [1874, 0]
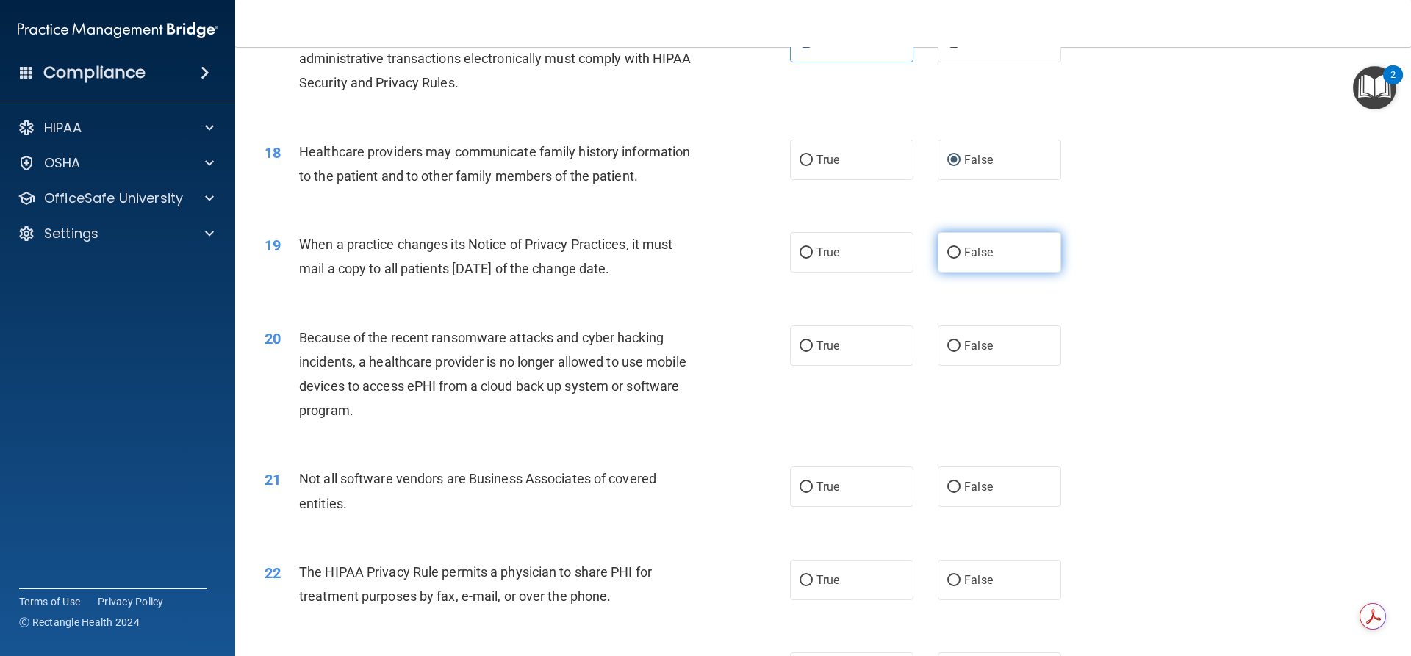
click at [947, 254] on input "False" at bounding box center [953, 253] width 13 height 11
radio input "true"
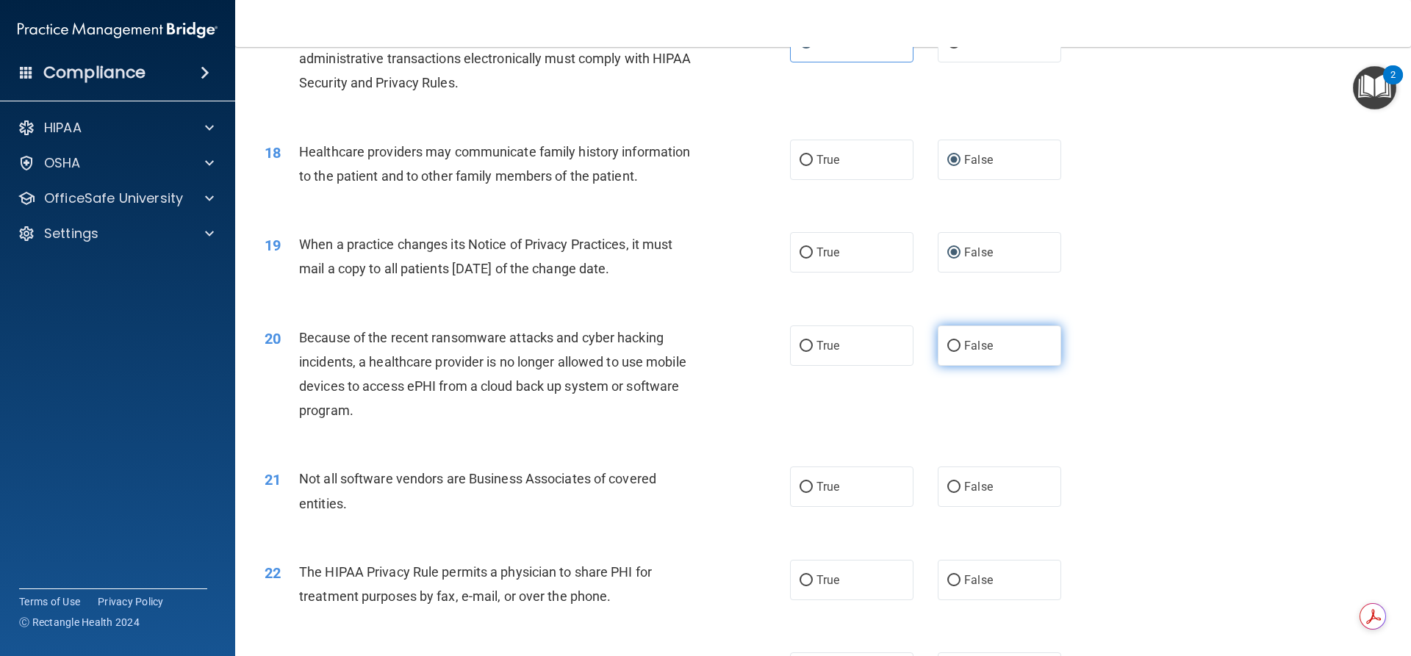
click at [947, 348] on input "False" at bounding box center [953, 346] width 13 height 11
radio input "true"
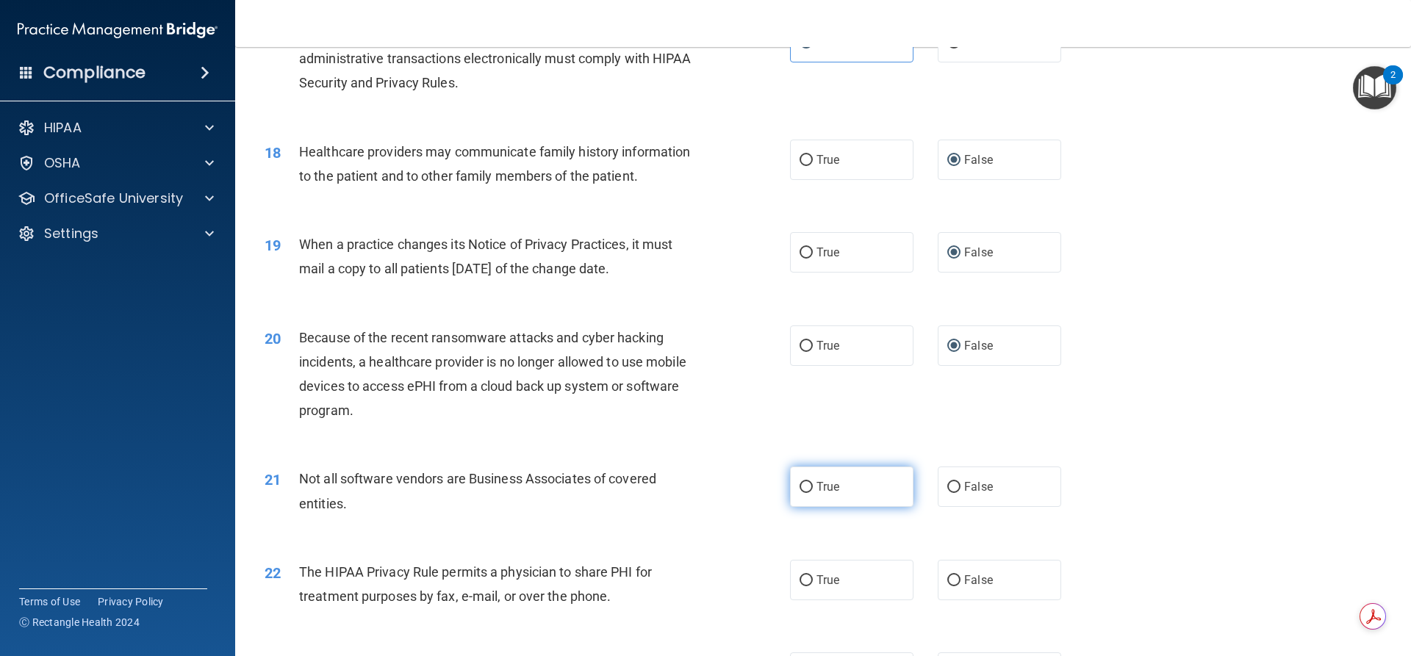
click at [800, 485] on input "True" at bounding box center [806, 487] width 13 height 11
radio input "true"
click at [803, 582] on input "True" at bounding box center [806, 580] width 13 height 11
radio input "true"
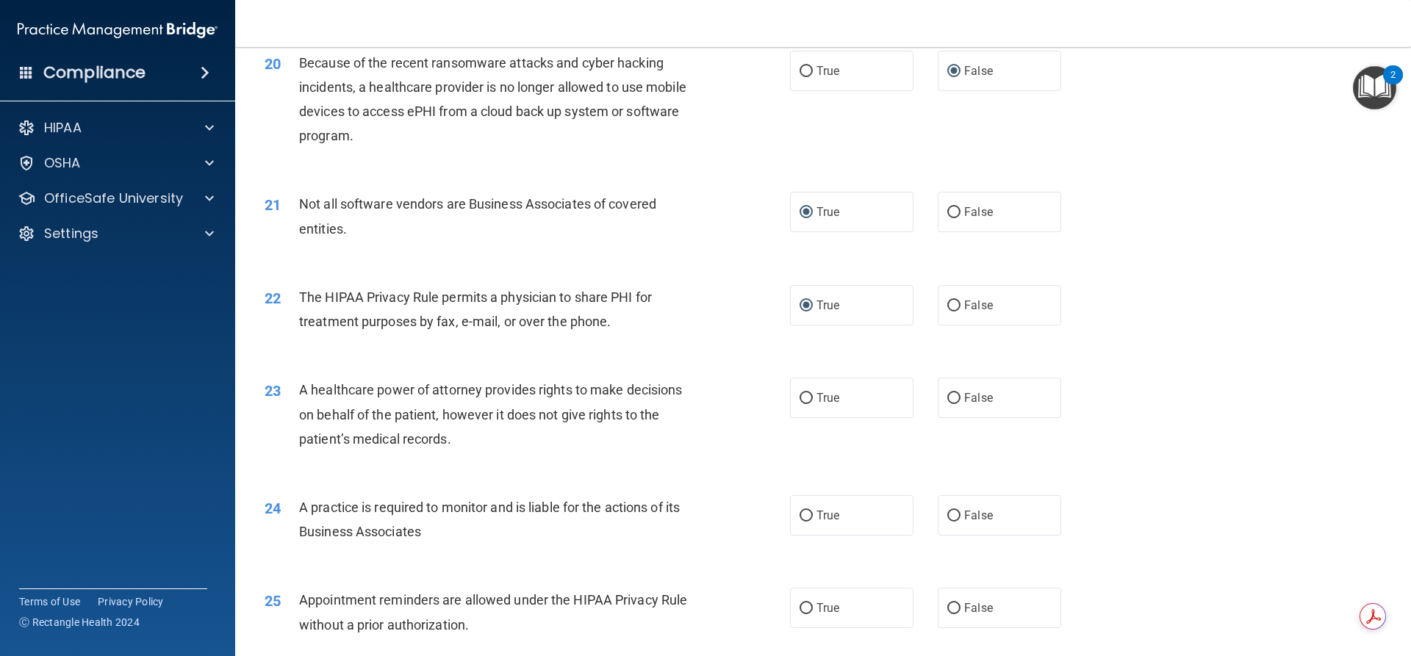
scroll to position [2150, 0]
click at [953, 403] on input "False" at bounding box center [953, 397] width 13 height 11
radio input "true"
click at [949, 520] on input "False" at bounding box center [953, 515] width 13 height 11
radio input "true"
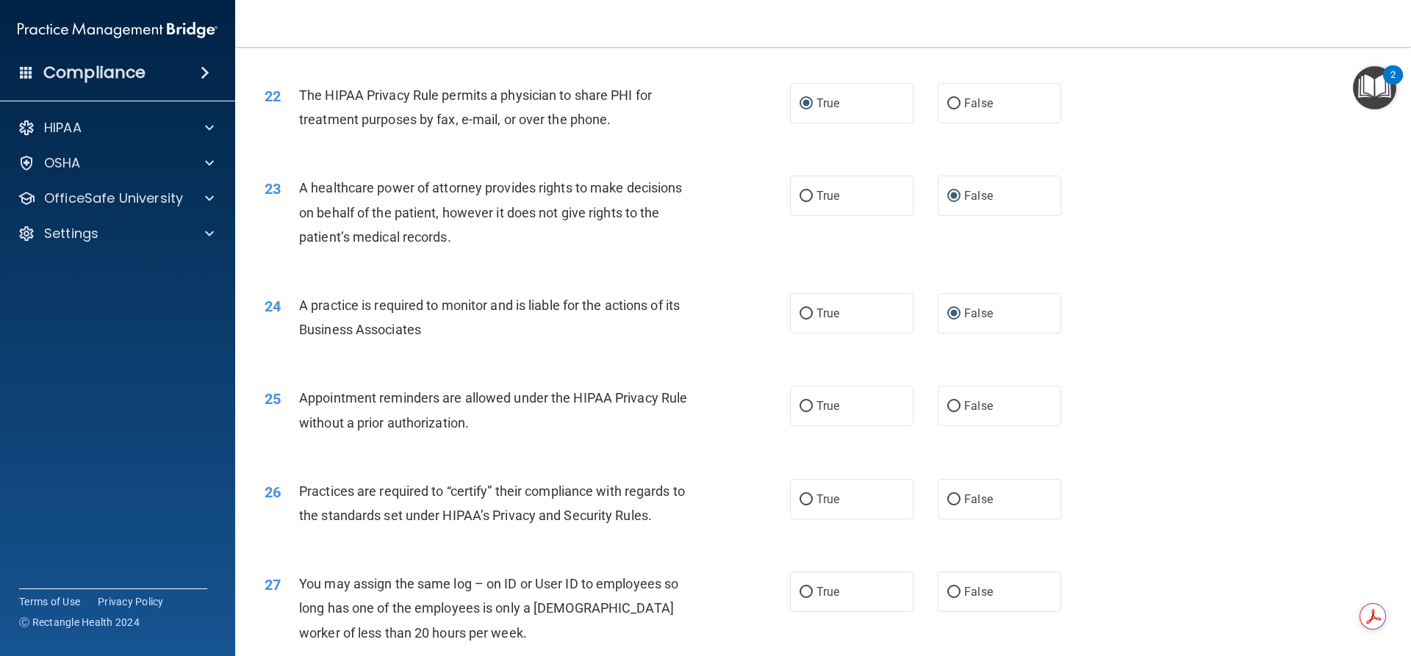
scroll to position [2352, 0]
click at [800, 404] on input "True" at bounding box center [806, 406] width 13 height 11
radio input "true"
click at [947, 498] on input "False" at bounding box center [953, 499] width 13 height 11
radio input "true"
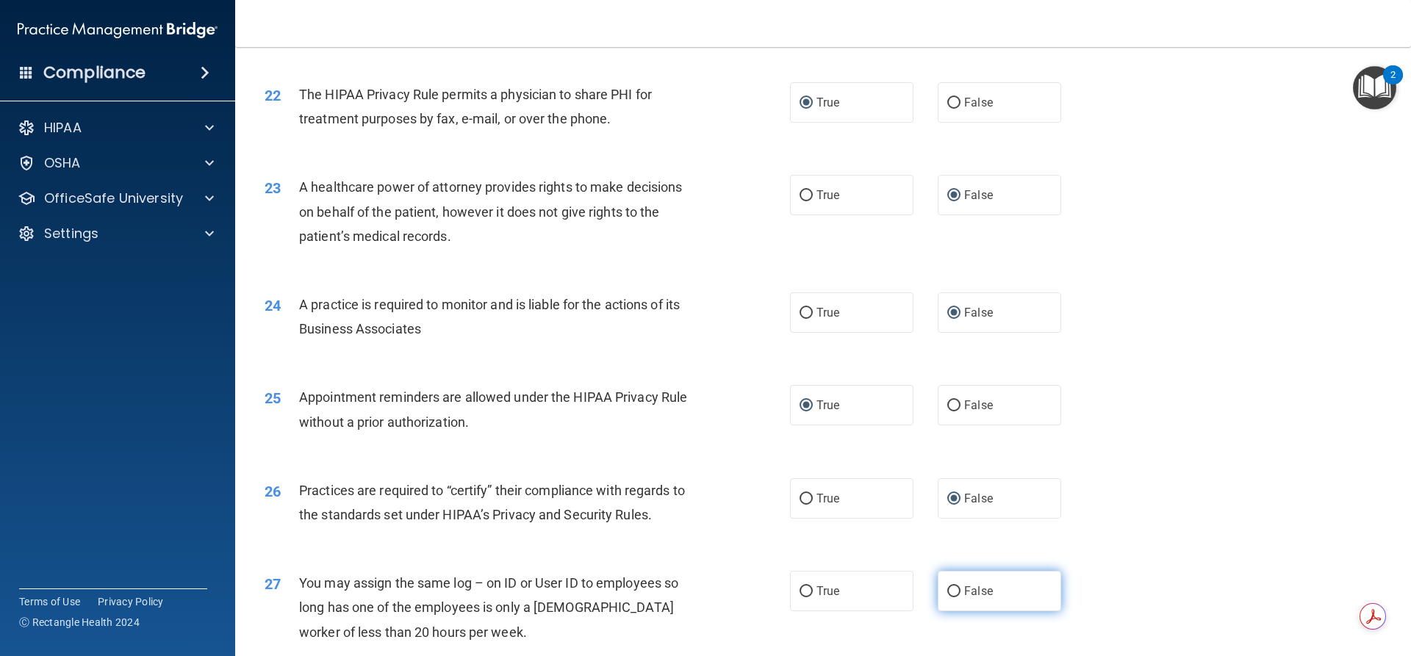
click at [947, 590] on input "False" at bounding box center [953, 591] width 13 height 11
radio input "true"
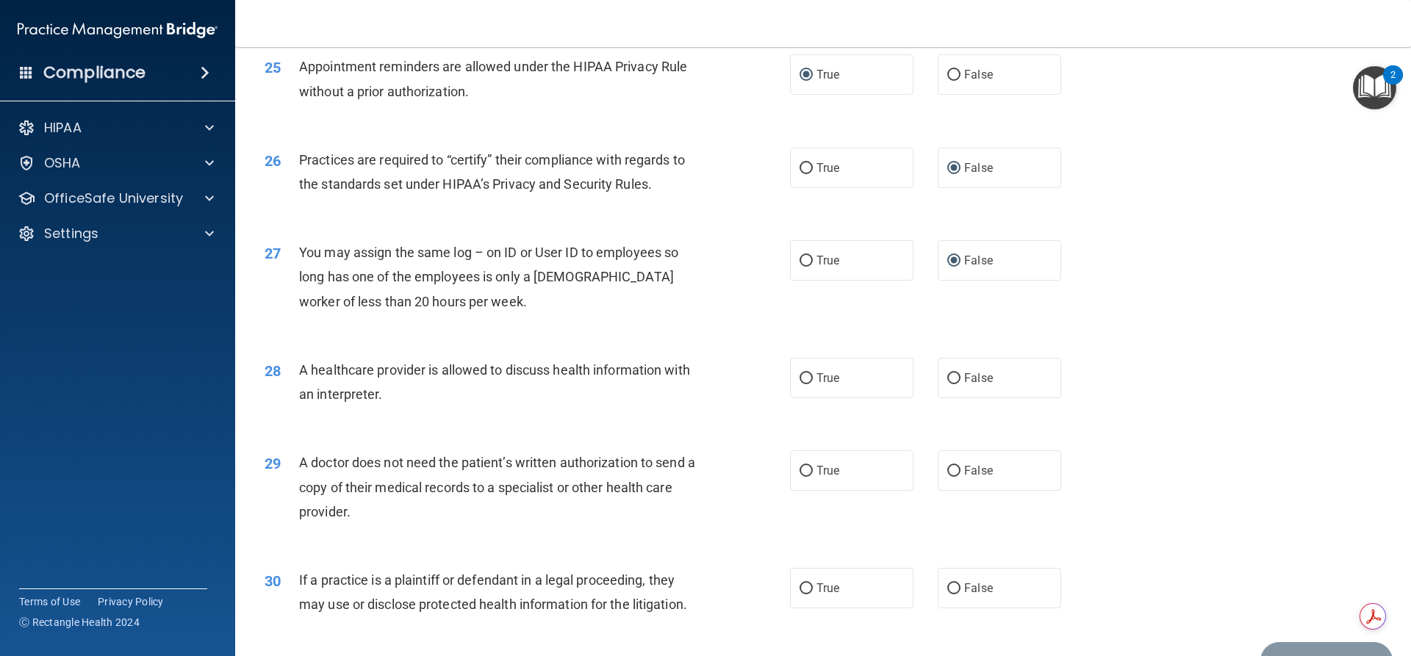
scroll to position [2701, 0]
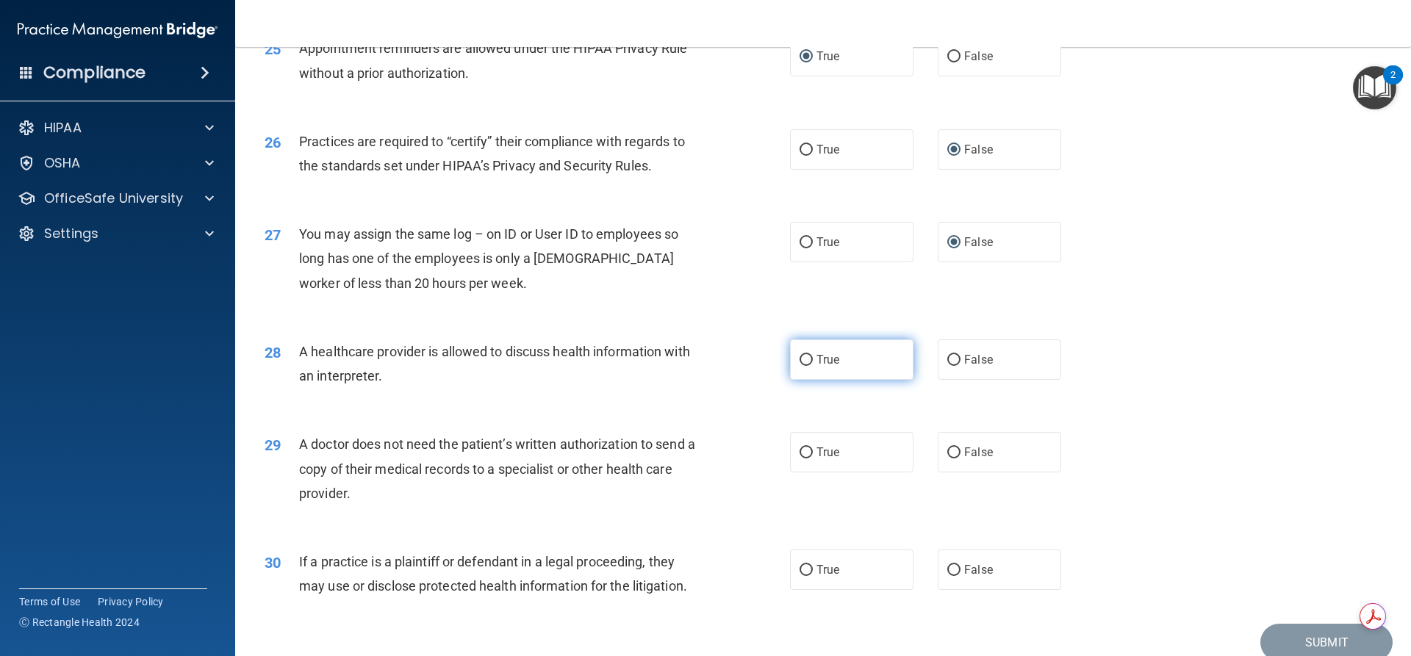
click at [809, 370] on label "True" at bounding box center [851, 360] width 123 height 40
click at [809, 366] on input "True" at bounding box center [806, 360] width 13 height 11
radio input "true"
click at [805, 448] on input "True" at bounding box center [806, 453] width 13 height 11
radio input "true"
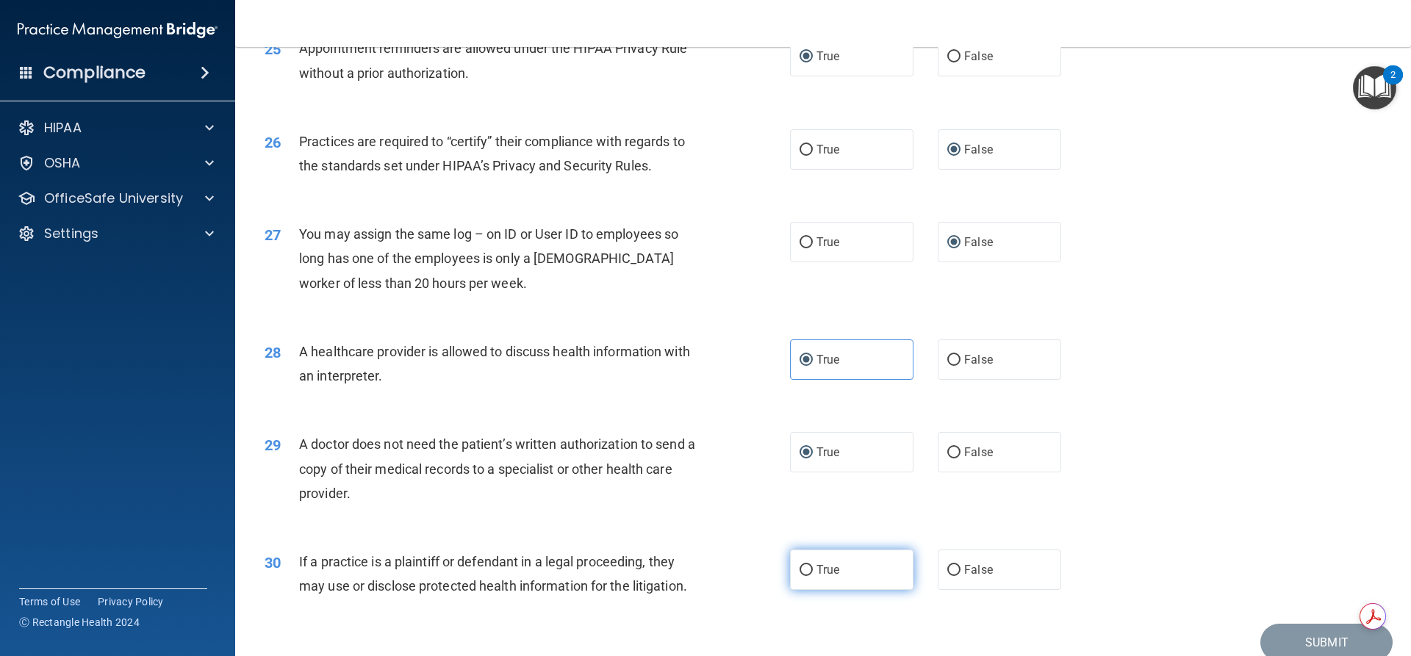
click at [811, 566] on label "True" at bounding box center [851, 570] width 123 height 40
click at [811, 566] on input "True" at bounding box center [806, 570] width 13 height 11
radio input "true"
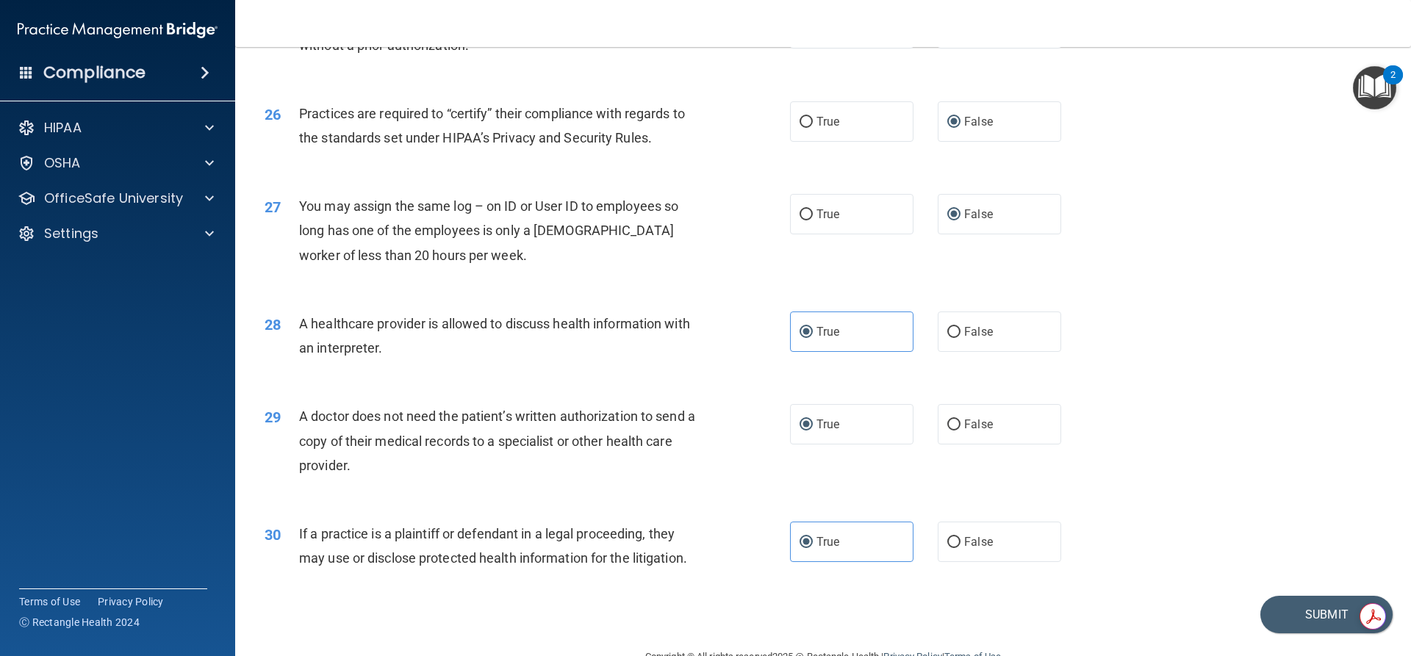
scroll to position [2765, 0]
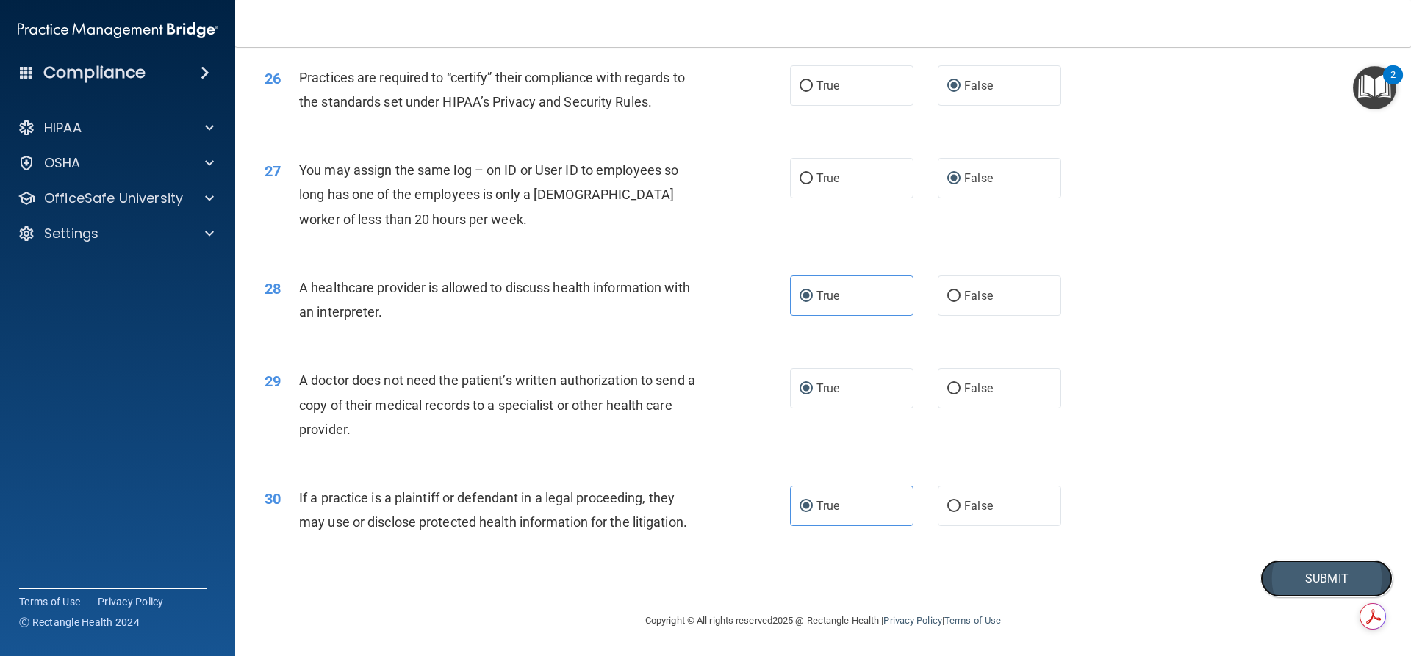
click at [1294, 584] on button "Submit" at bounding box center [1326, 578] width 132 height 37
click at [1301, 584] on button "Submit" at bounding box center [1326, 578] width 132 height 37
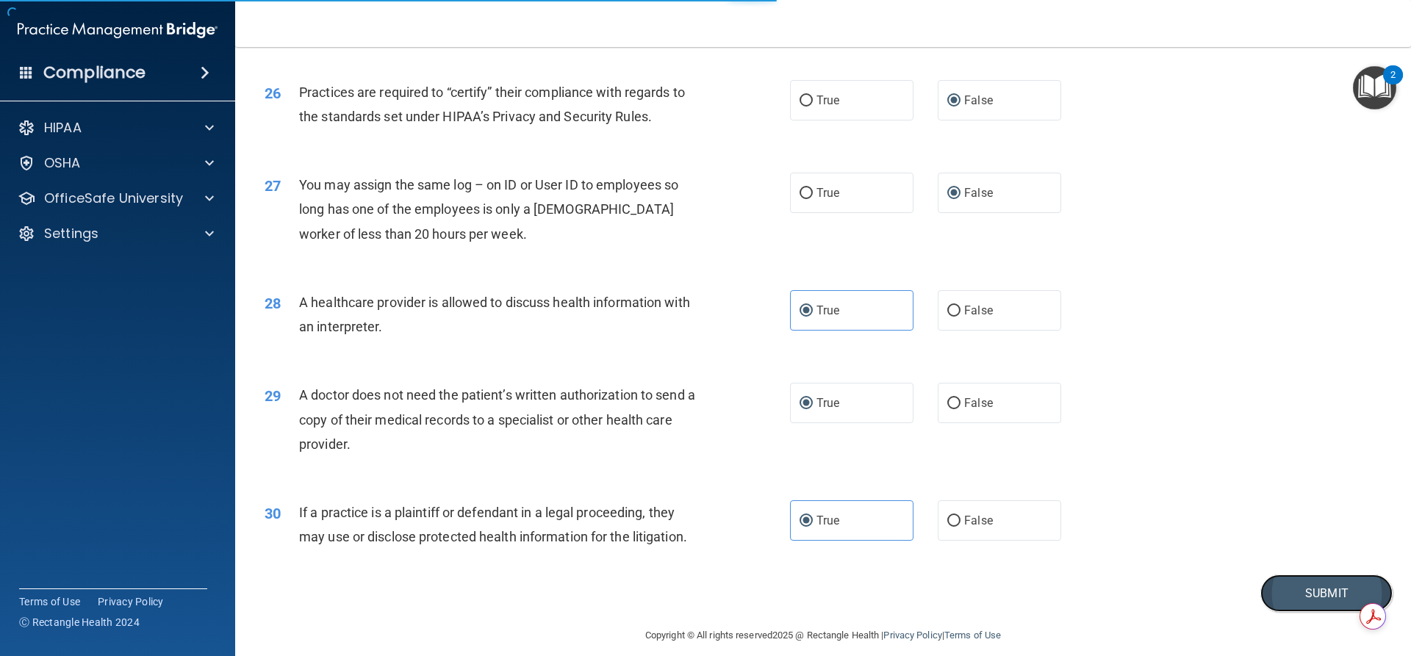
scroll to position [2746, 0]
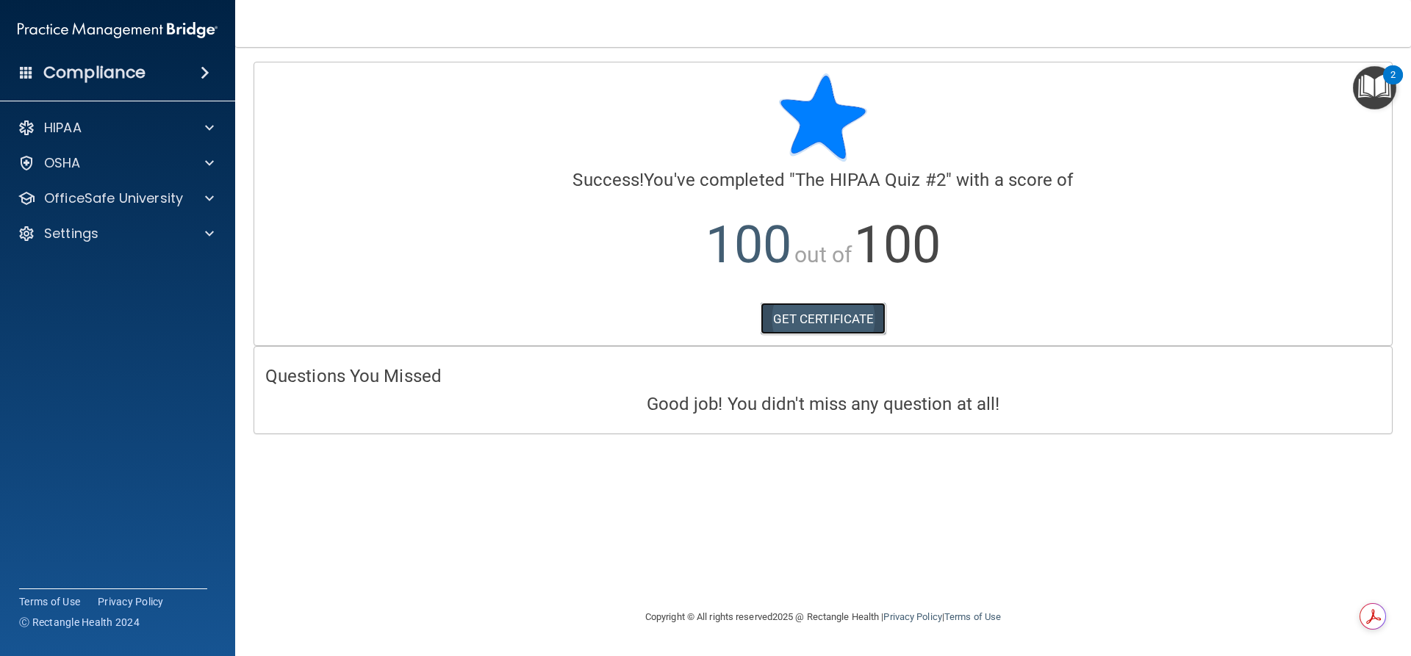
click at [830, 315] on link "GET CERTIFICATE" at bounding box center [824, 319] width 126 height 32
click at [207, 129] on span at bounding box center [209, 128] width 9 height 18
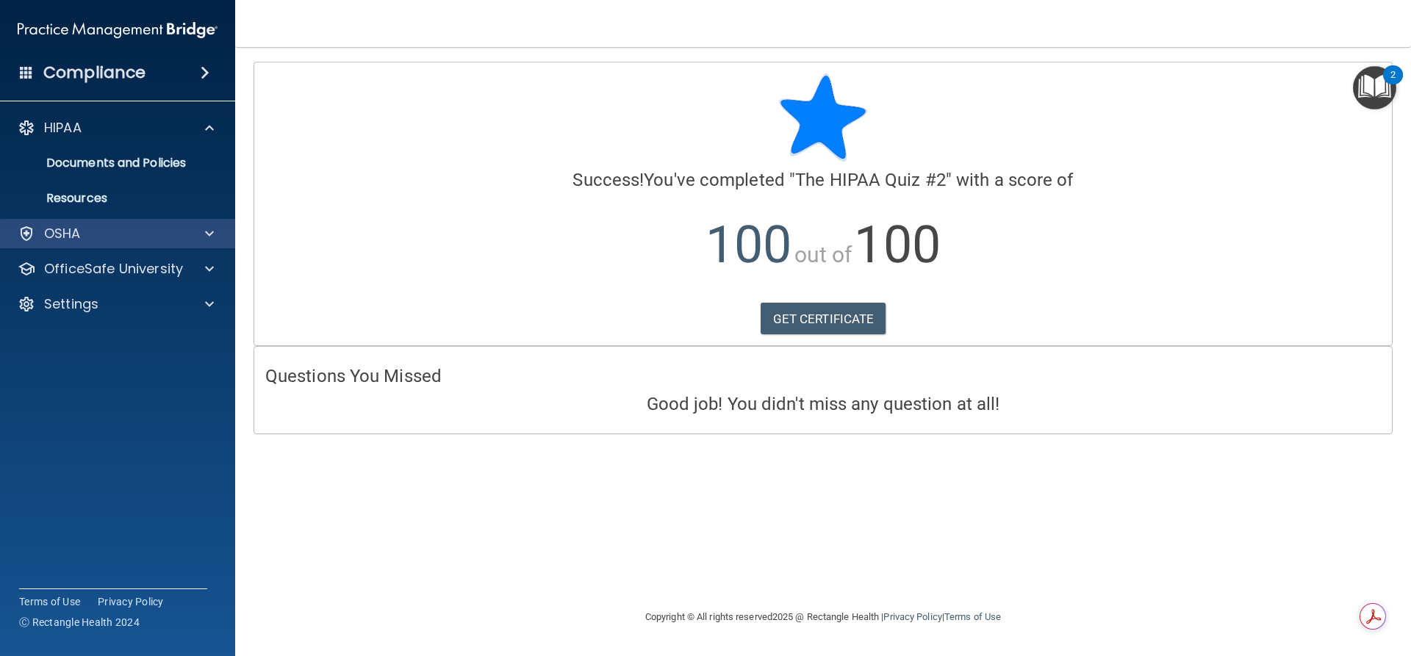
click at [170, 243] on div "OSHA" at bounding box center [118, 233] width 236 height 29
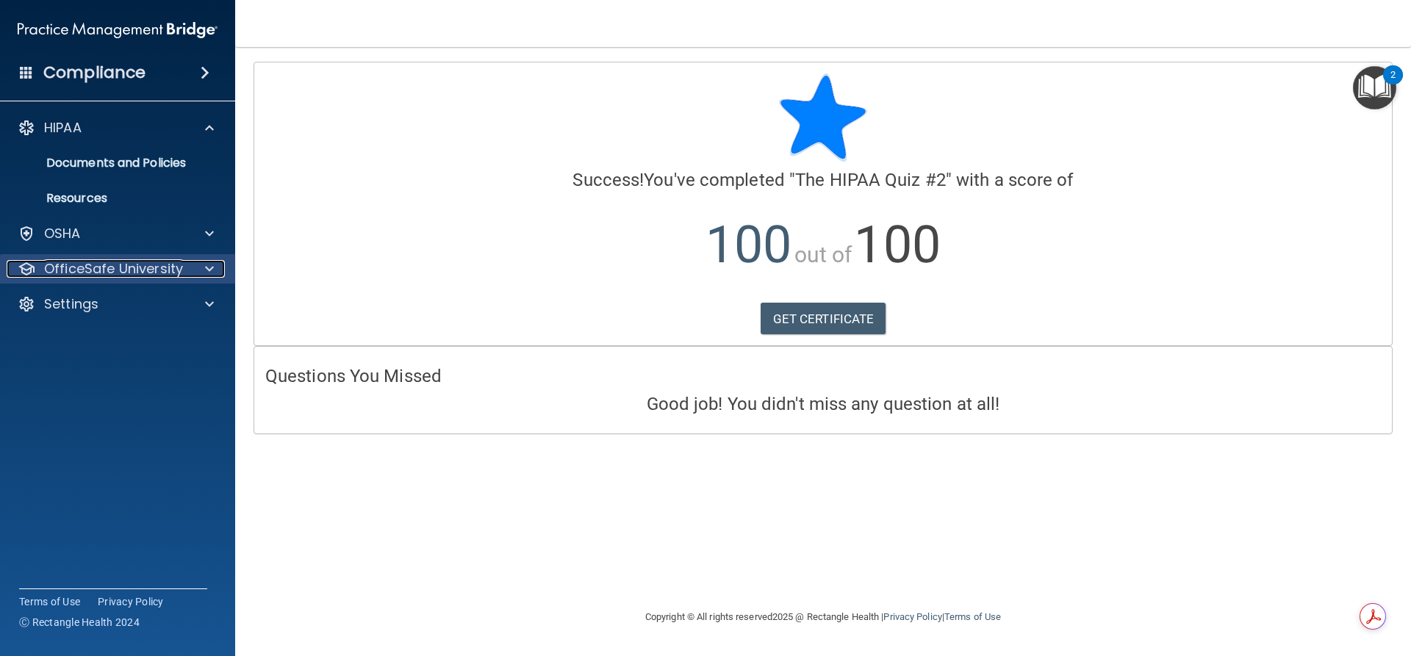
click at [63, 270] on p "OfficeSafe University" at bounding box center [113, 269] width 139 height 18
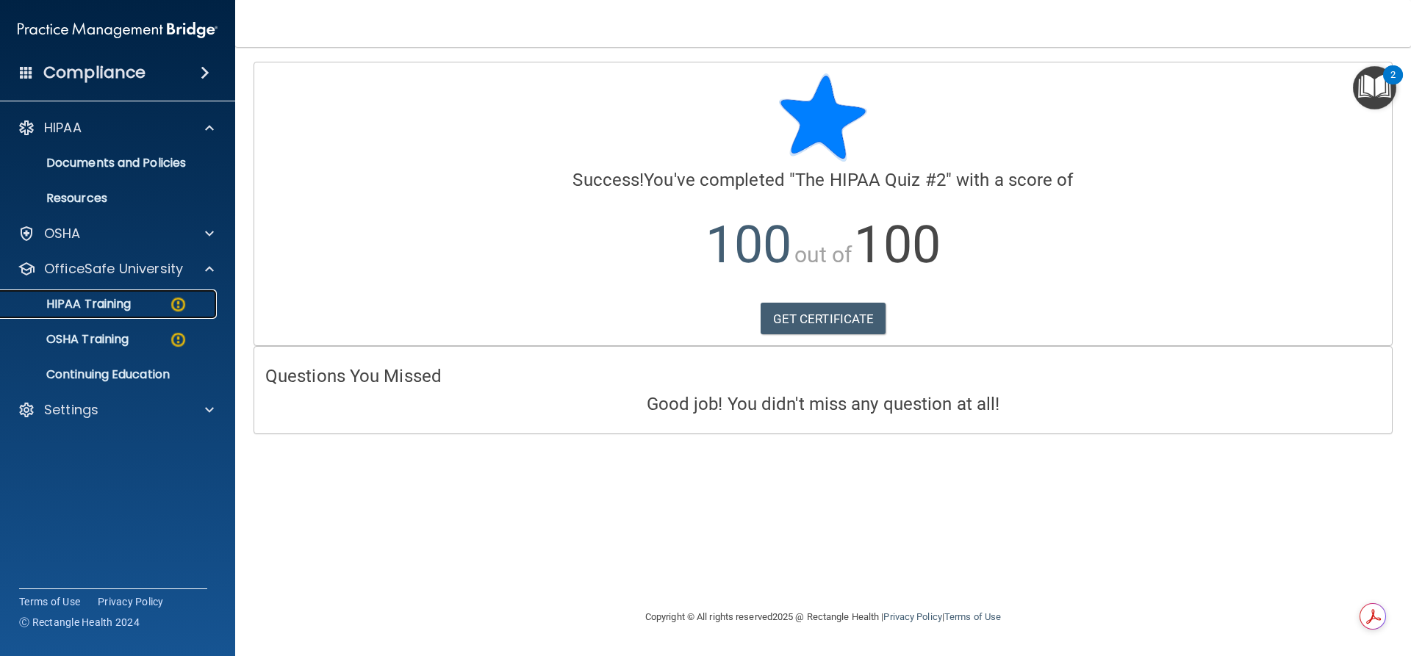
click at [88, 304] on p "HIPAA Training" at bounding box center [70, 304] width 121 height 15
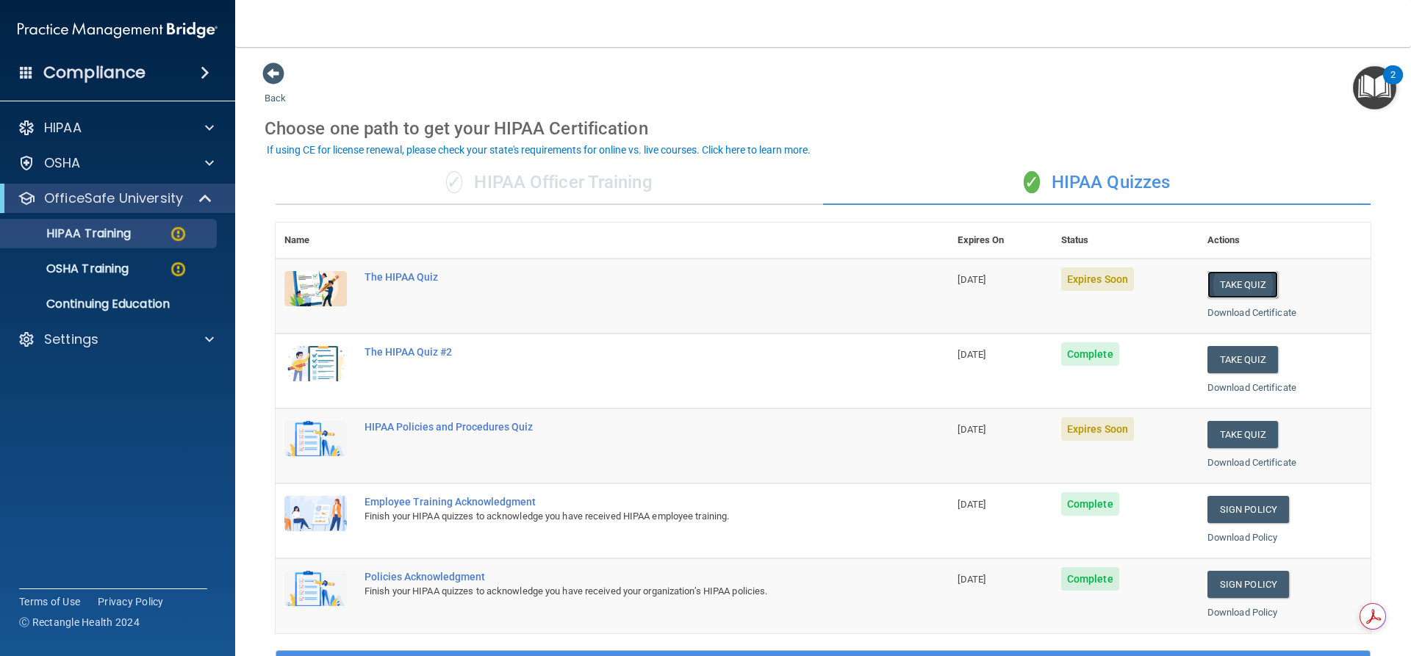
click at [1222, 284] on button "Take Quiz" at bounding box center [1242, 284] width 71 height 27
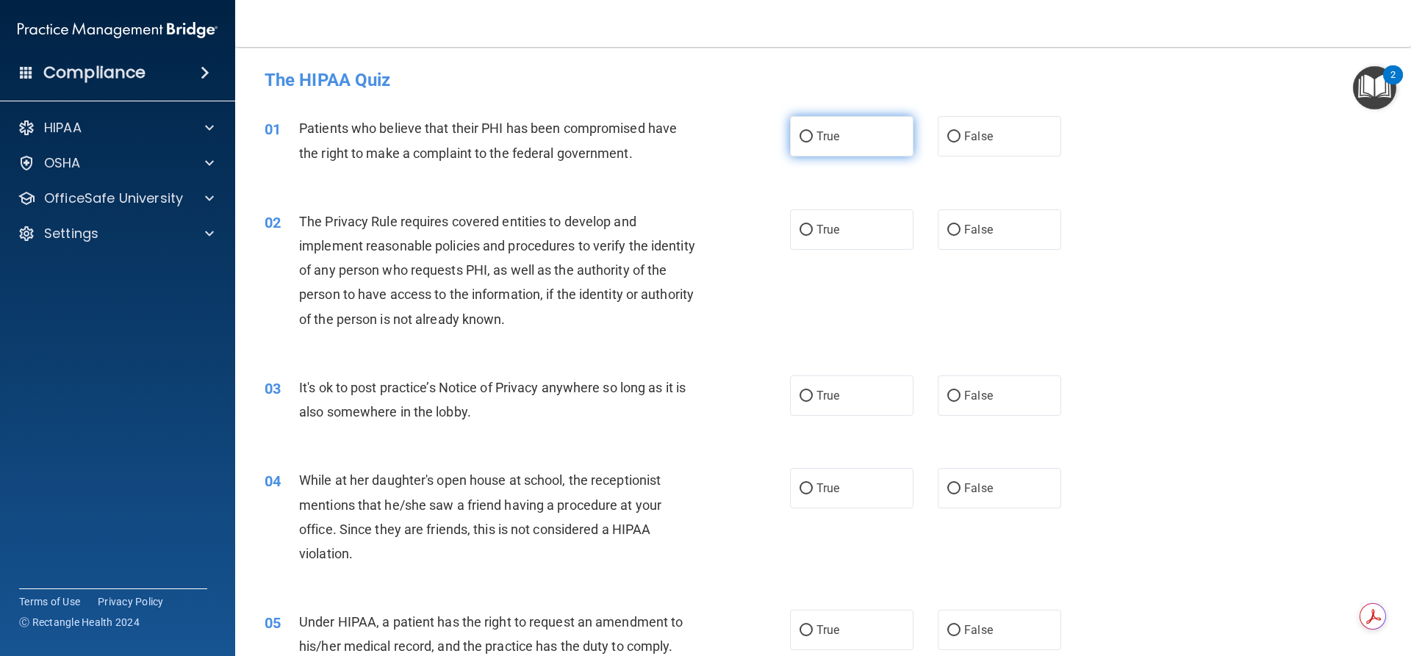
click at [817, 134] on span "True" at bounding box center [828, 136] width 23 height 14
click at [813, 134] on input "True" at bounding box center [806, 137] width 13 height 11
radio input "true"
click at [823, 234] on span "True" at bounding box center [828, 230] width 23 height 14
click at [813, 234] on input "True" at bounding box center [806, 230] width 13 height 11
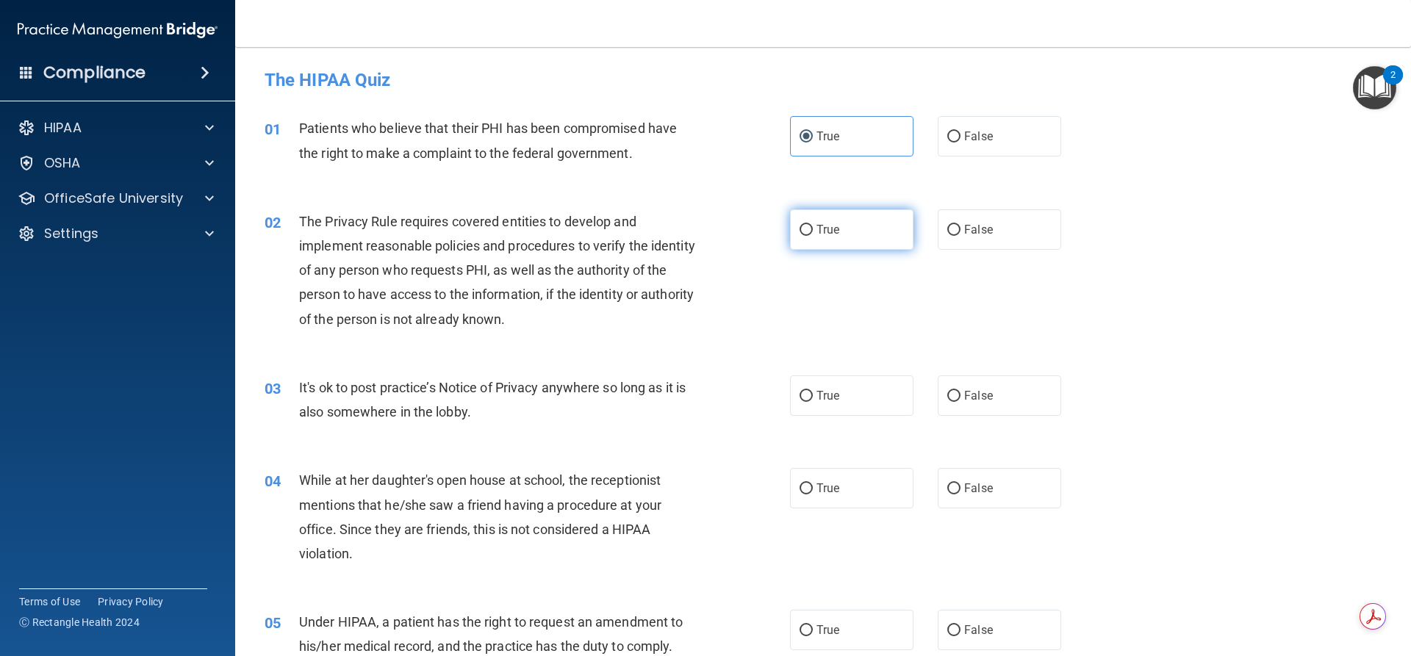
radio input "true"
click at [800, 400] on input "True" at bounding box center [806, 396] width 13 height 11
radio input "true"
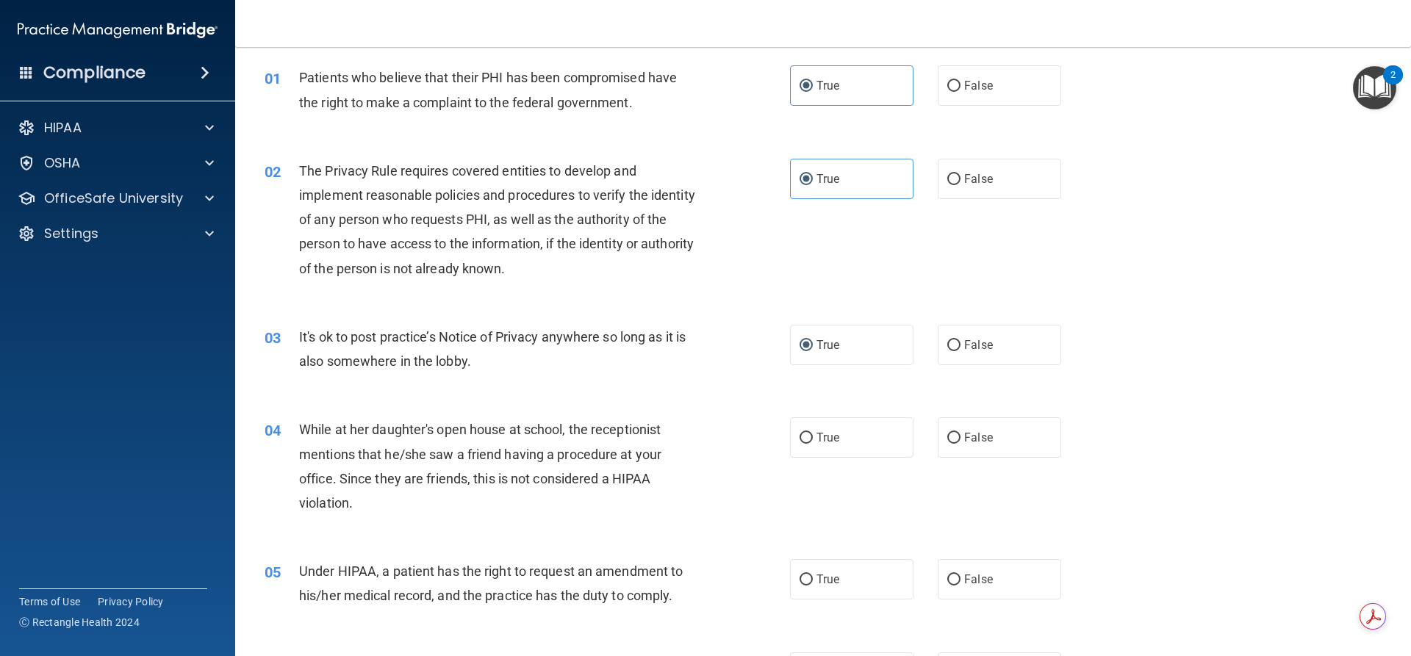
scroll to position [202, 0]
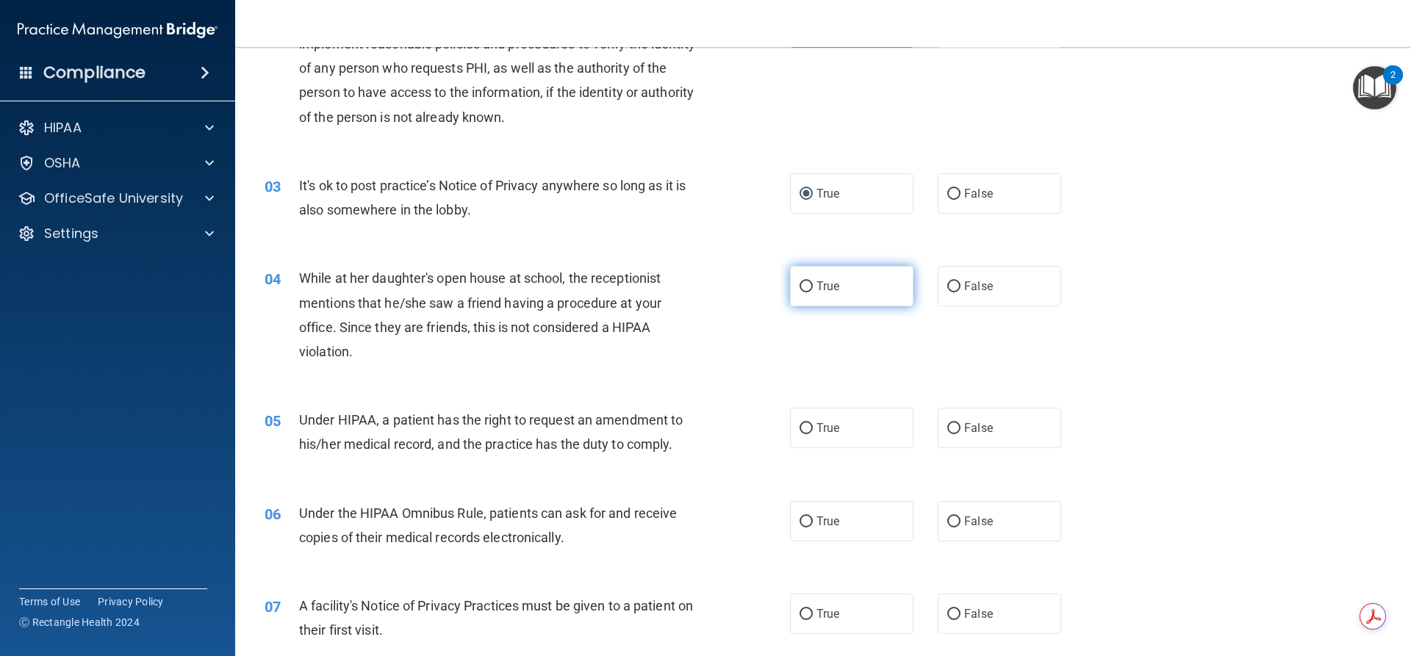
click at [803, 292] on input "True" at bounding box center [806, 286] width 13 height 11
radio input "true"
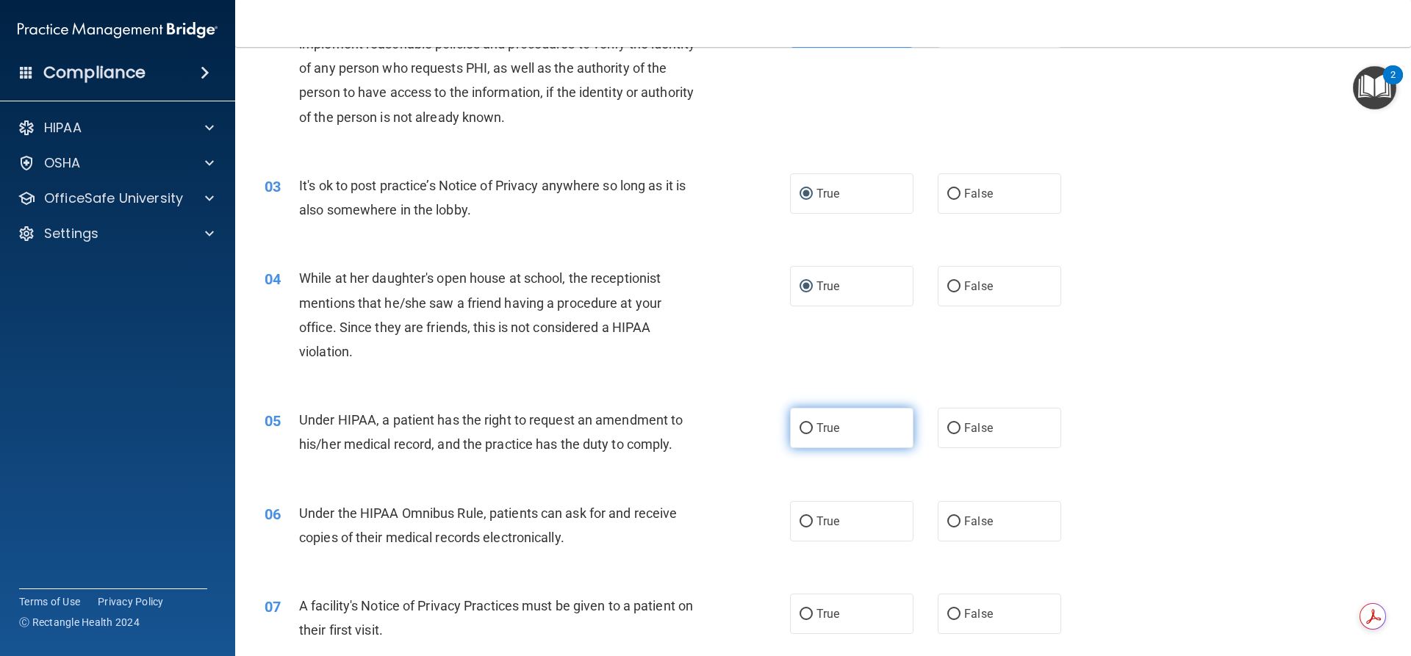
click at [828, 427] on span "True" at bounding box center [828, 428] width 23 height 14
click at [813, 427] on input "True" at bounding box center [806, 428] width 13 height 11
radio input "true"
click at [817, 523] on span "True" at bounding box center [828, 521] width 23 height 14
click at [811, 523] on input "True" at bounding box center [806, 522] width 13 height 11
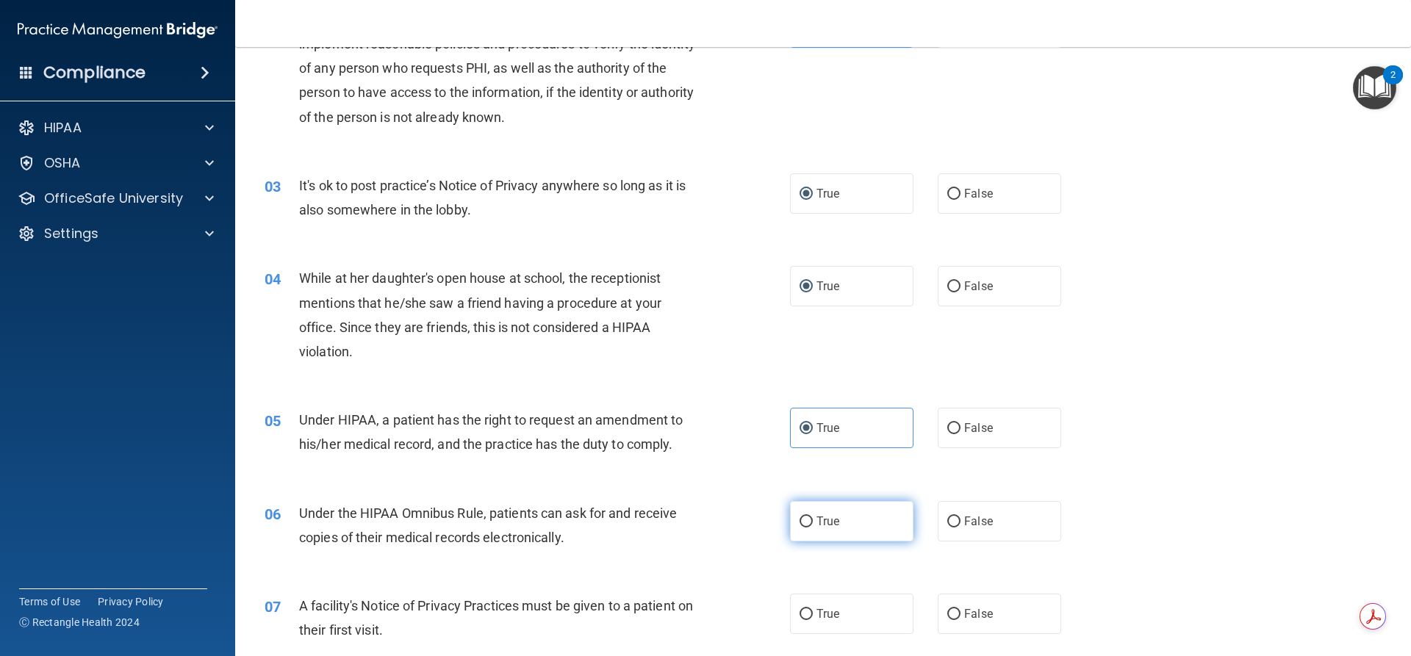
radio input "true"
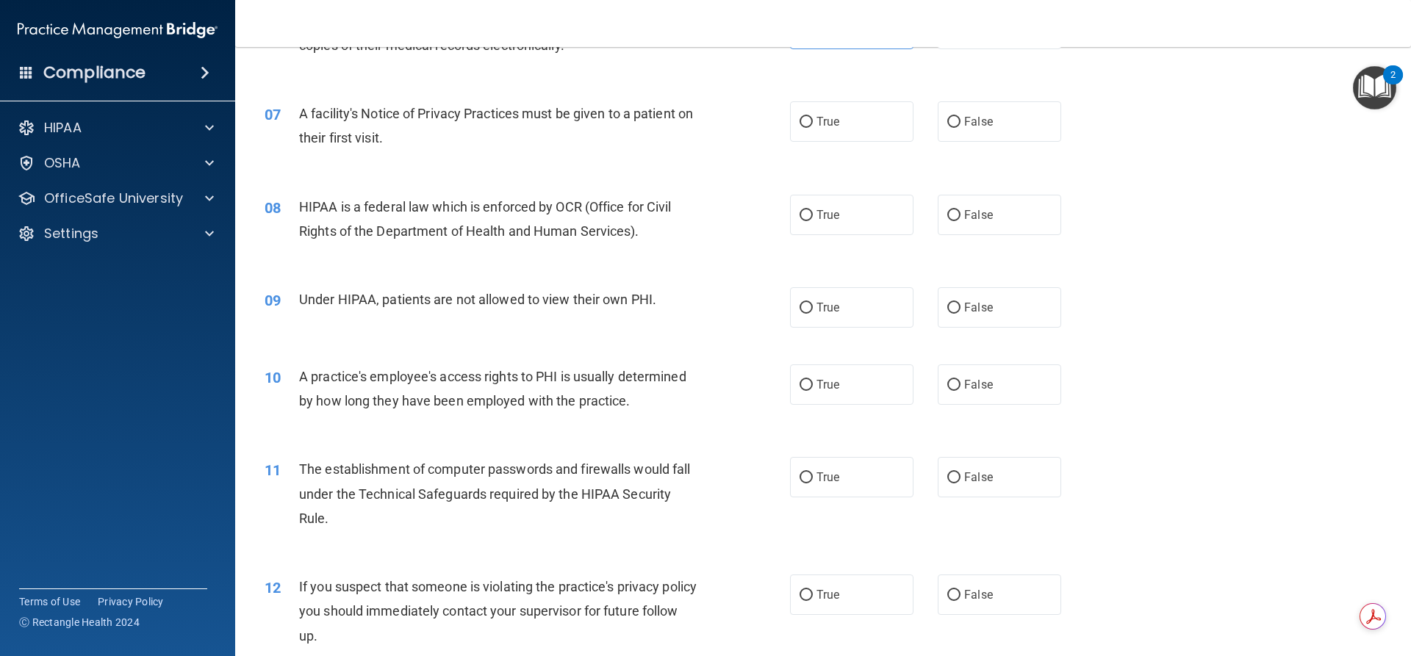
scroll to position [698, 0]
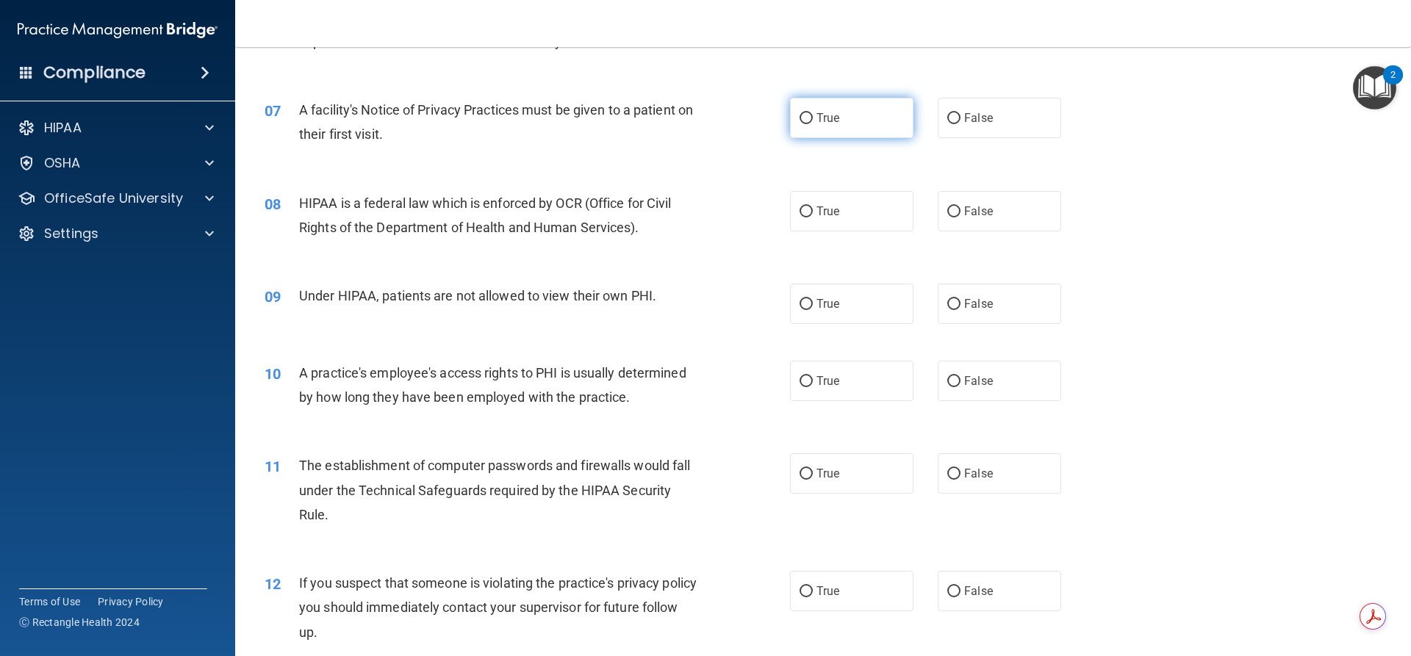
click at [808, 121] on label "True" at bounding box center [851, 118] width 123 height 40
click at [808, 121] on input "True" at bounding box center [806, 118] width 13 height 11
radio input "true"
click at [817, 218] on span "True" at bounding box center [828, 211] width 23 height 14
click at [812, 218] on input "True" at bounding box center [806, 212] width 13 height 11
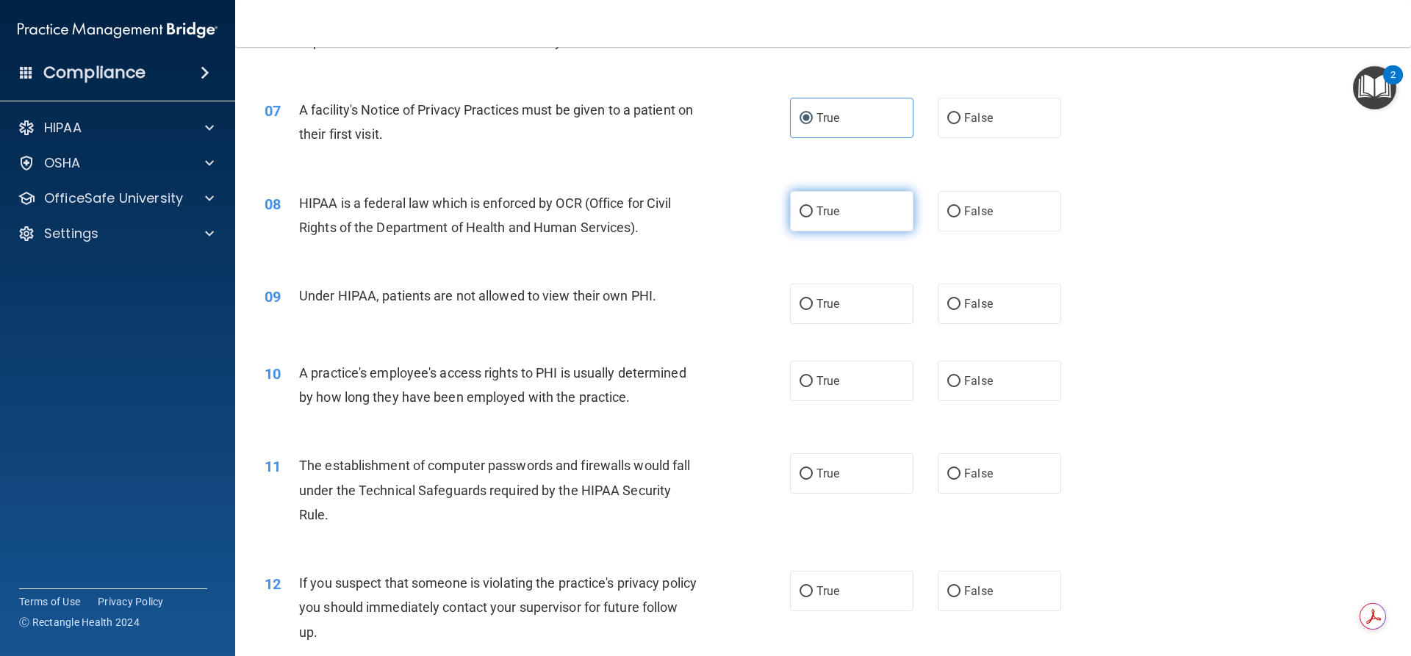
radio input "true"
click at [804, 310] on label "True" at bounding box center [851, 304] width 123 height 40
click at [804, 310] on input "True" at bounding box center [806, 304] width 13 height 11
radio input "true"
click at [800, 387] on label "True" at bounding box center [851, 381] width 123 height 40
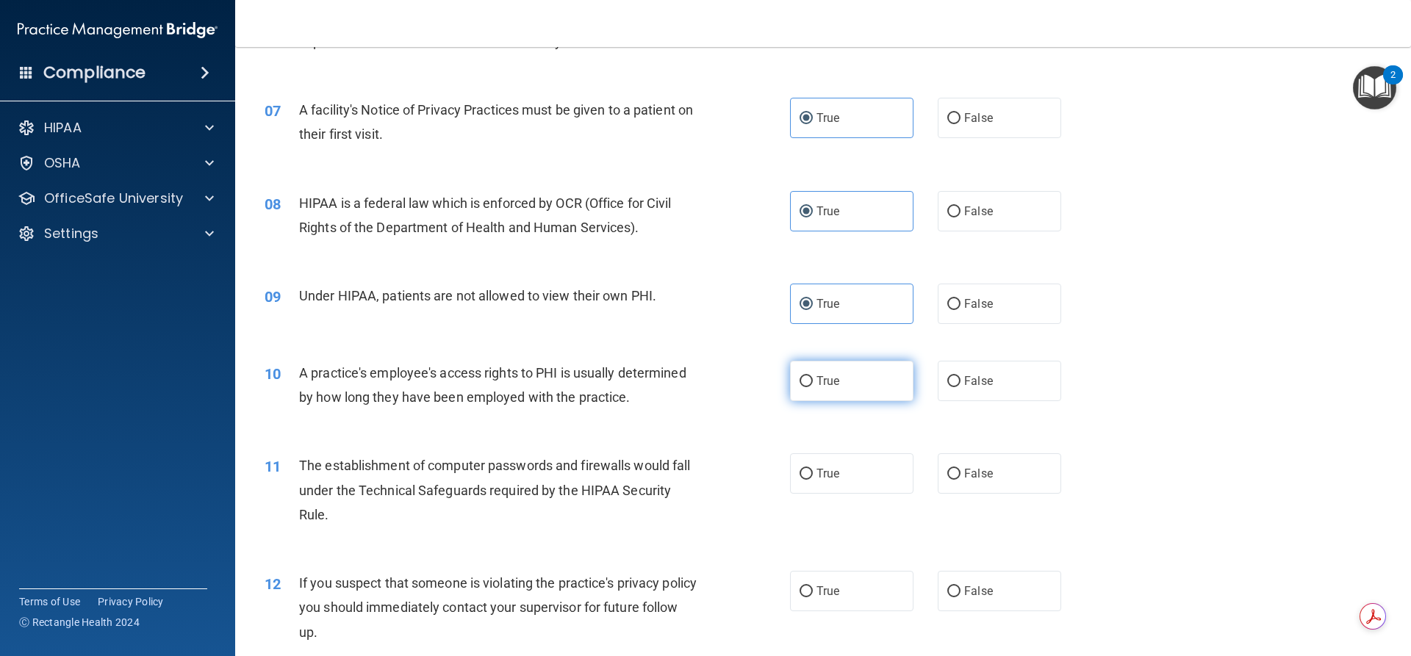
click at [800, 387] on input "True" at bounding box center [806, 381] width 13 height 11
radio input "true"
click at [817, 467] on span "True" at bounding box center [828, 474] width 23 height 14
click at [813, 469] on input "True" at bounding box center [806, 474] width 13 height 11
radio input "true"
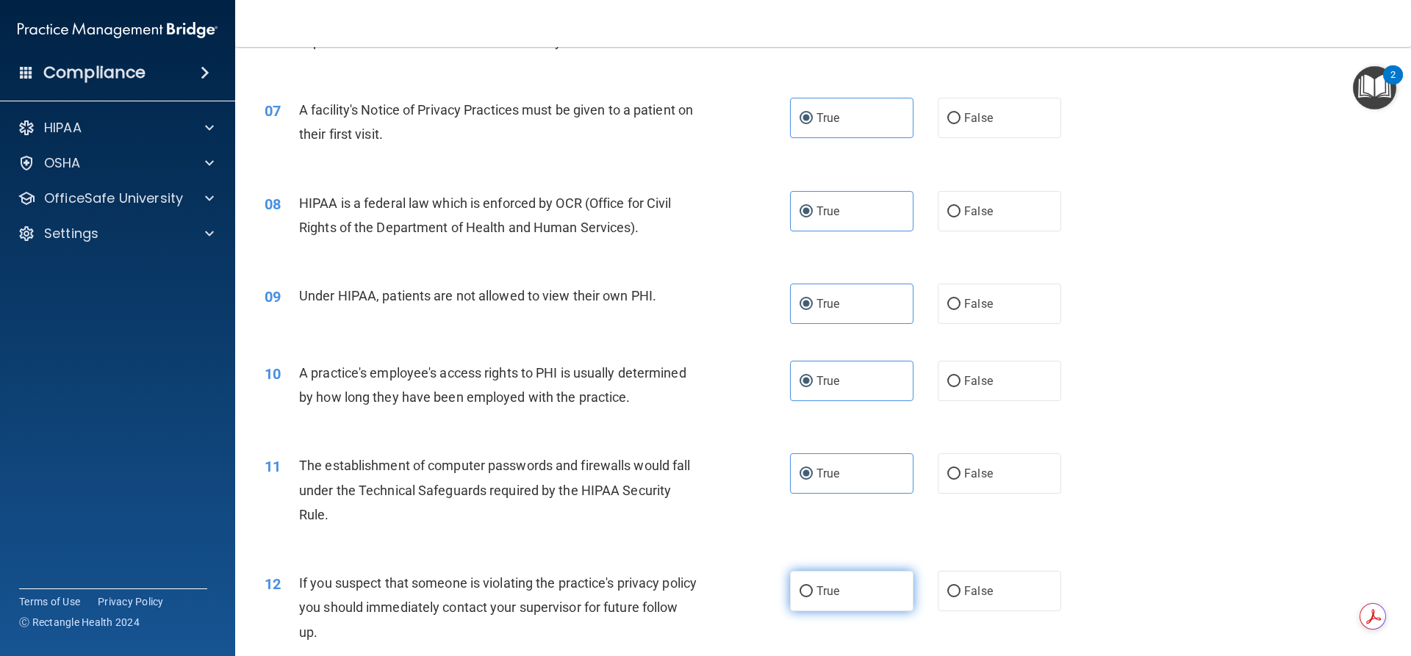
click at [824, 587] on span "True" at bounding box center [828, 591] width 23 height 14
click at [813, 587] on input "True" at bounding box center [806, 591] width 13 height 11
radio input "true"
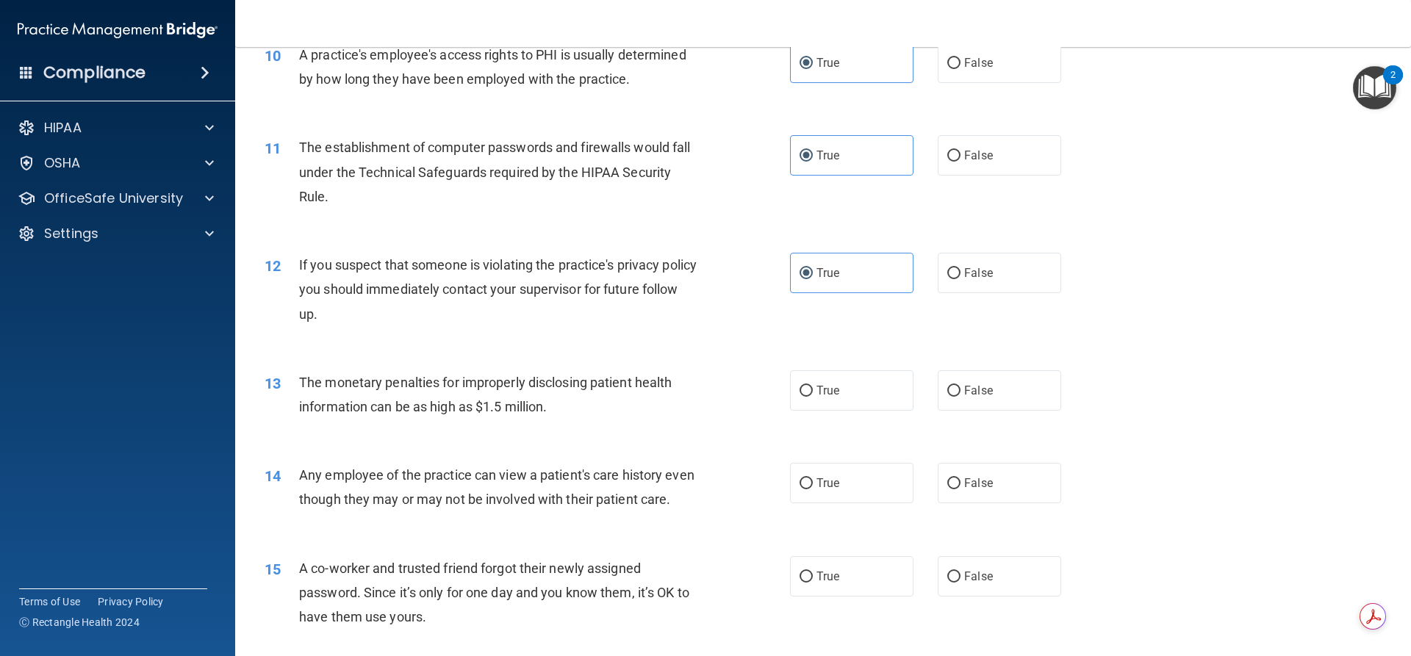
scroll to position [1121, 0]
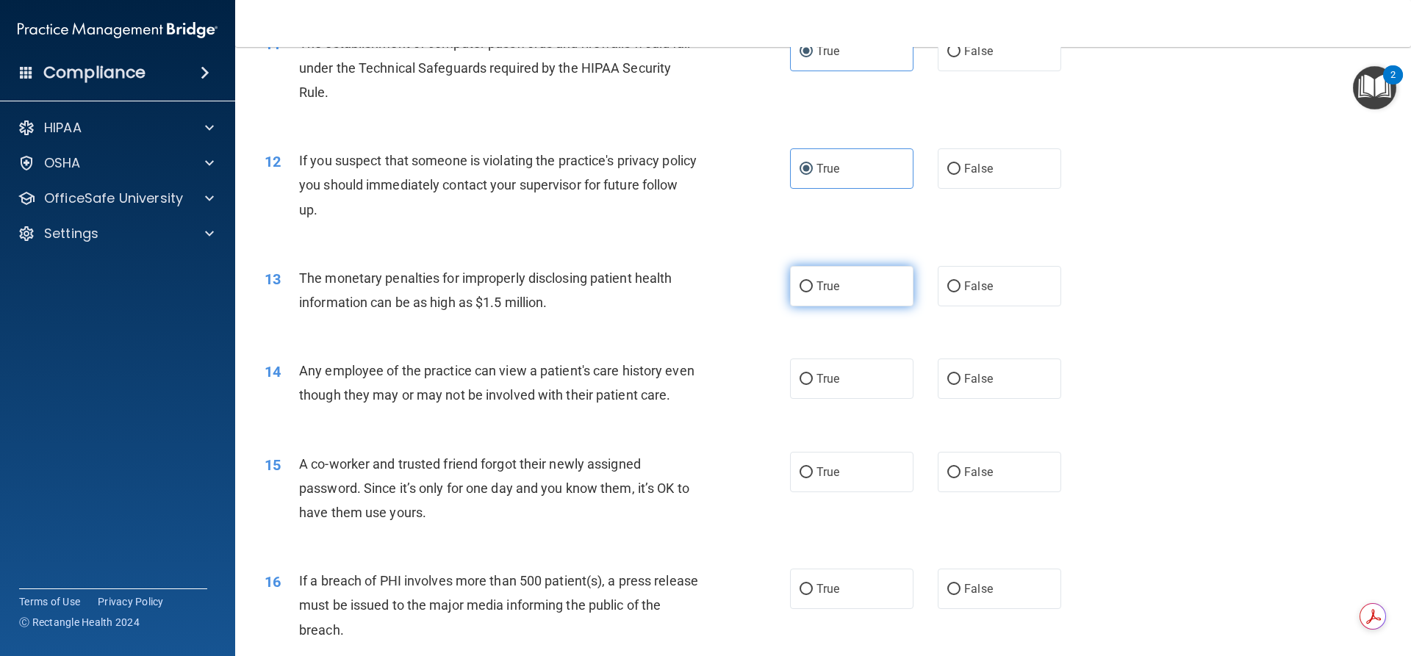
drag, startPoint x: 797, startPoint y: 280, endPoint x: 802, endPoint y: 287, distance: 9.0
click at [800, 281] on input "True" at bounding box center [806, 286] width 13 height 11
radio input "true"
click at [817, 381] on span "True" at bounding box center [828, 379] width 23 height 14
click at [813, 381] on input "True" at bounding box center [806, 379] width 13 height 11
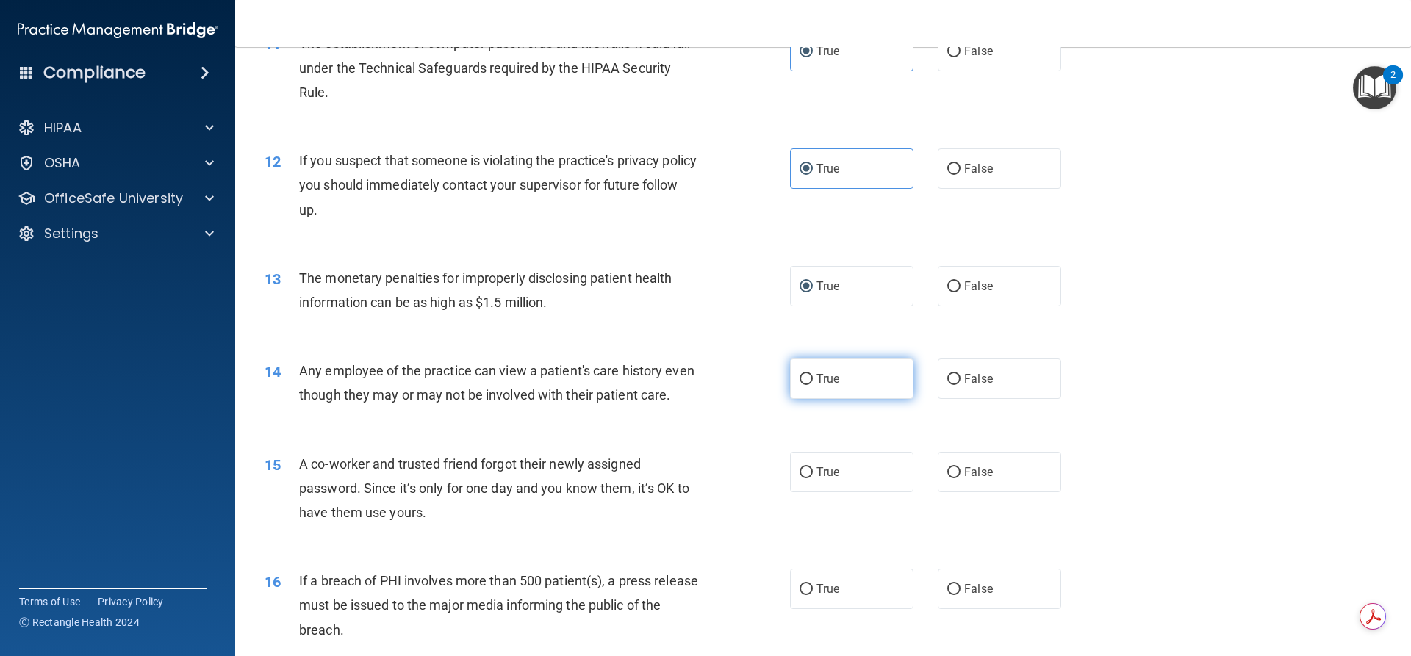
radio input "true"
click at [811, 492] on label "True" at bounding box center [851, 472] width 123 height 40
click at [811, 478] on input "True" at bounding box center [806, 472] width 13 height 11
radio input "true"
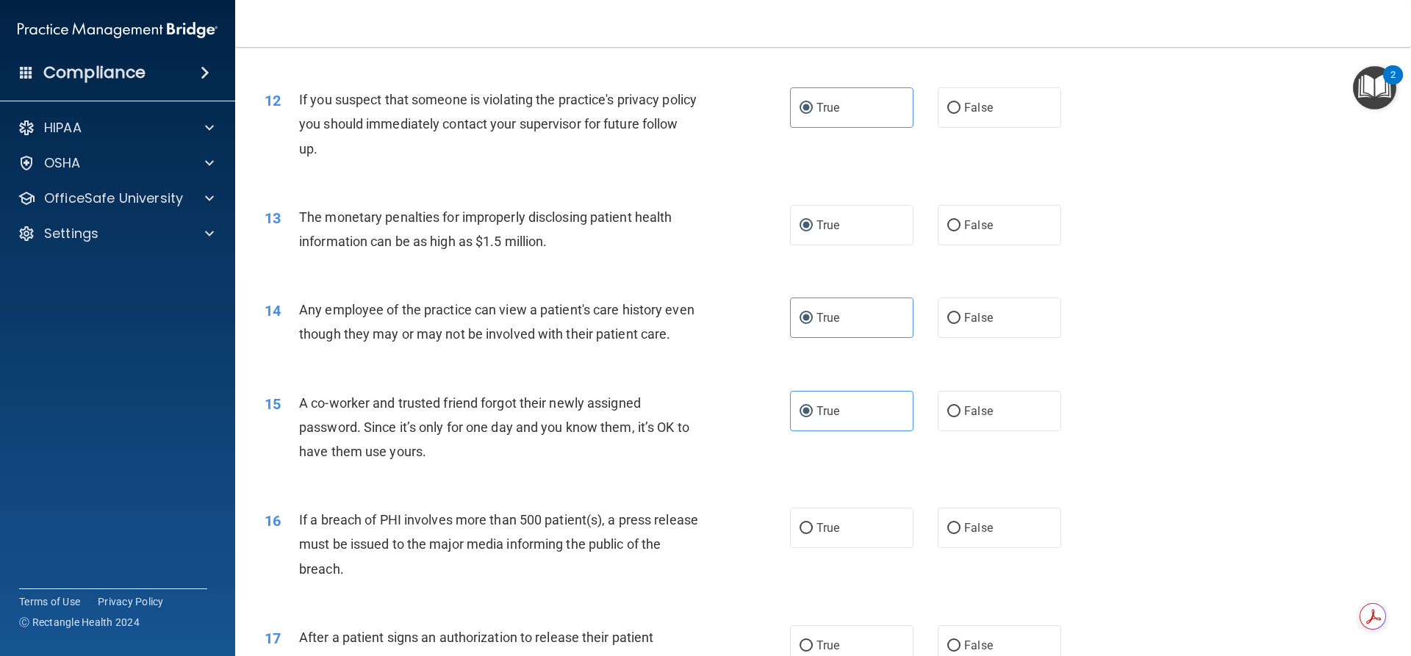
scroll to position [1543, 0]
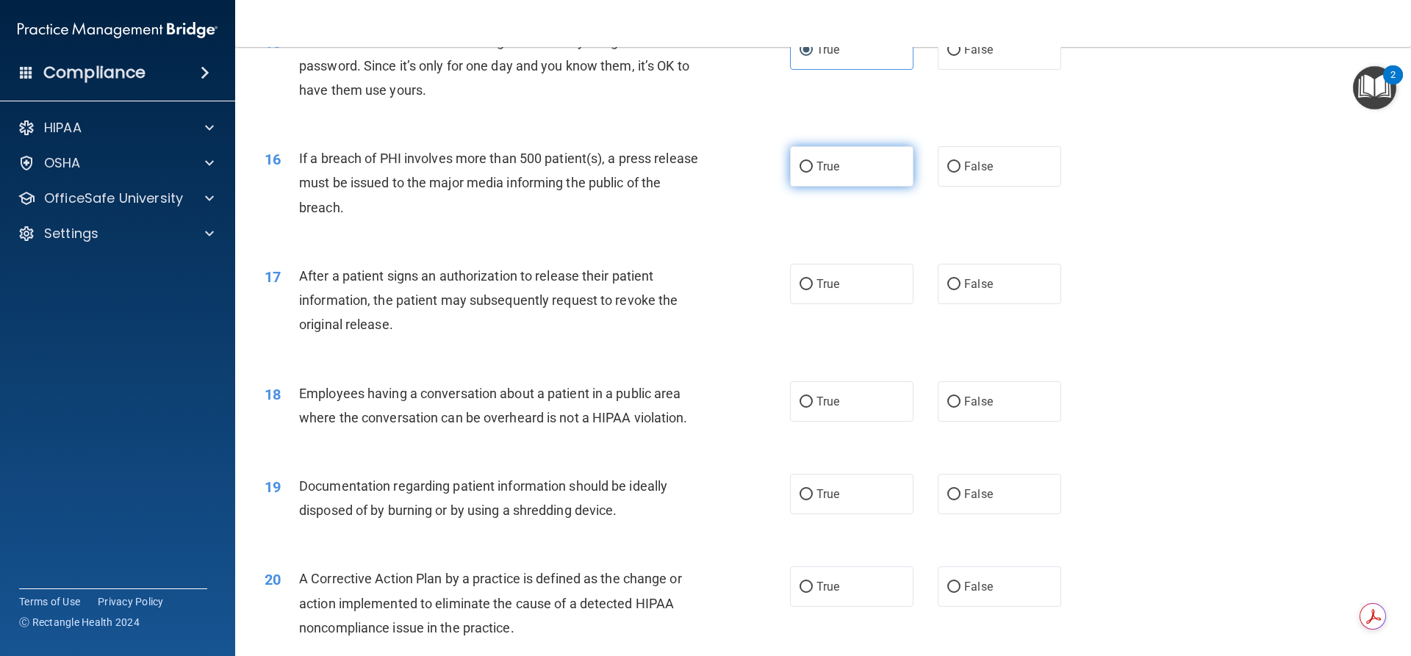
click at [801, 187] on label "True" at bounding box center [851, 166] width 123 height 40
click at [801, 173] on input "True" at bounding box center [806, 167] width 13 height 11
radio input "true"
click at [808, 304] on label "True" at bounding box center [851, 284] width 123 height 40
click at [808, 290] on input "True" at bounding box center [806, 284] width 13 height 11
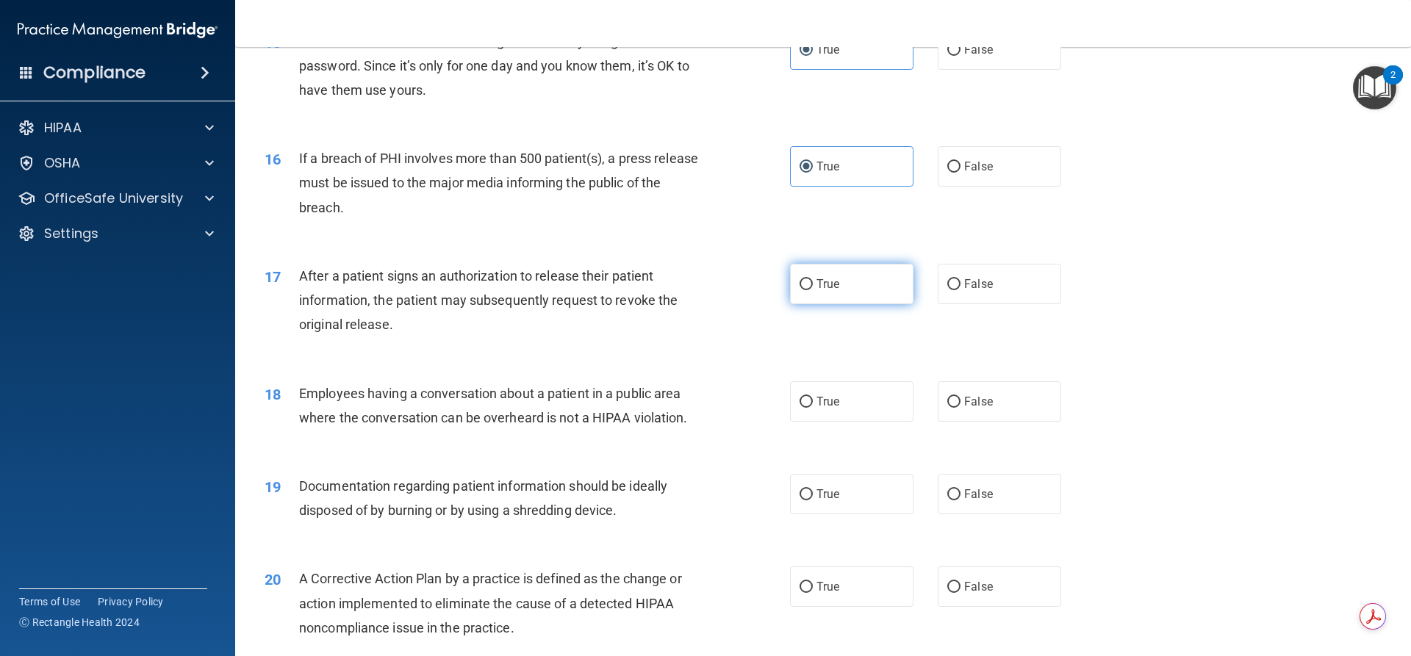
radio input "true"
click at [805, 408] on input "True" at bounding box center [806, 402] width 13 height 11
radio input "true"
click at [800, 500] on input "True" at bounding box center [806, 494] width 13 height 11
radio input "true"
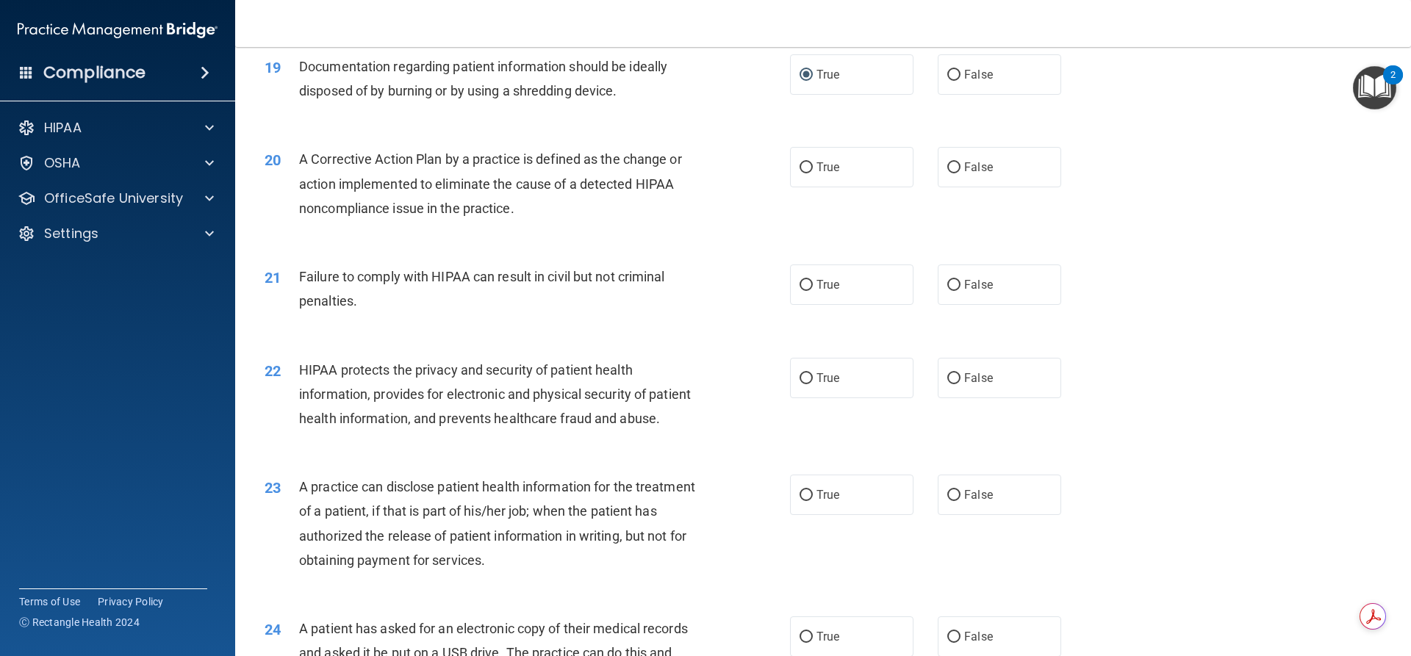
scroll to position [1966, 0]
click at [804, 173] on label "True" at bounding box center [851, 164] width 123 height 40
click at [804, 171] on input "True" at bounding box center [806, 164] width 13 height 11
radio input "true"
click at [806, 288] on input "True" at bounding box center [806, 282] width 13 height 11
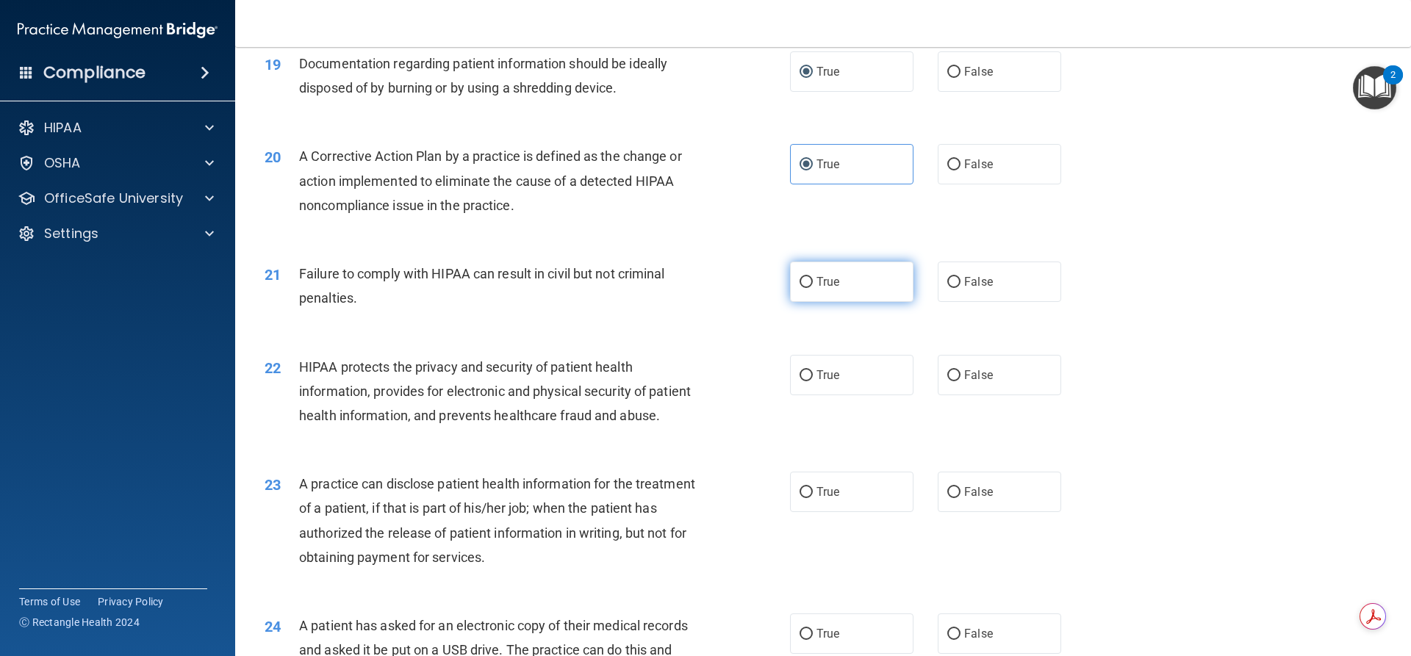
radio input "true"
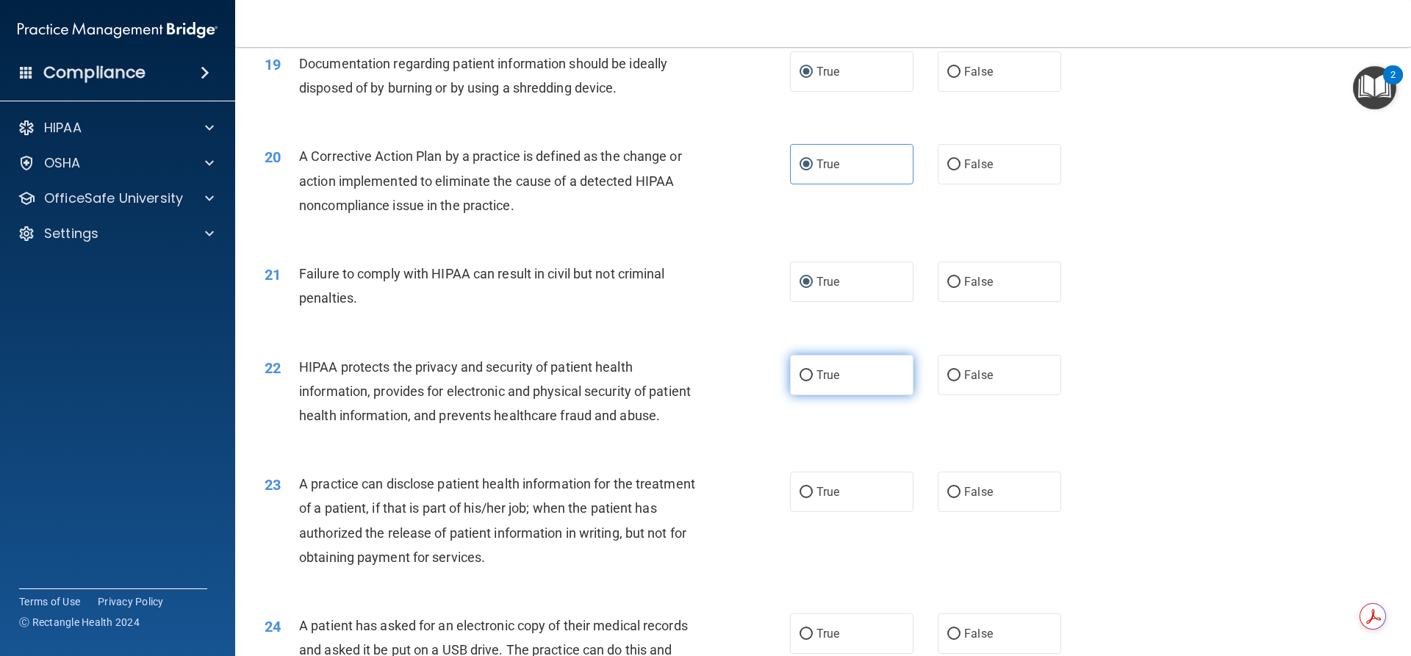
click at [816, 395] on label "True" at bounding box center [851, 375] width 123 height 40
click at [813, 381] on input "True" at bounding box center [806, 375] width 13 height 11
radio input "true"
click at [819, 512] on label "True" at bounding box center [851, 492] width 123 height 40
click at [813, 498] on input "True" at bounding box center [806, 492] width 13 height 11
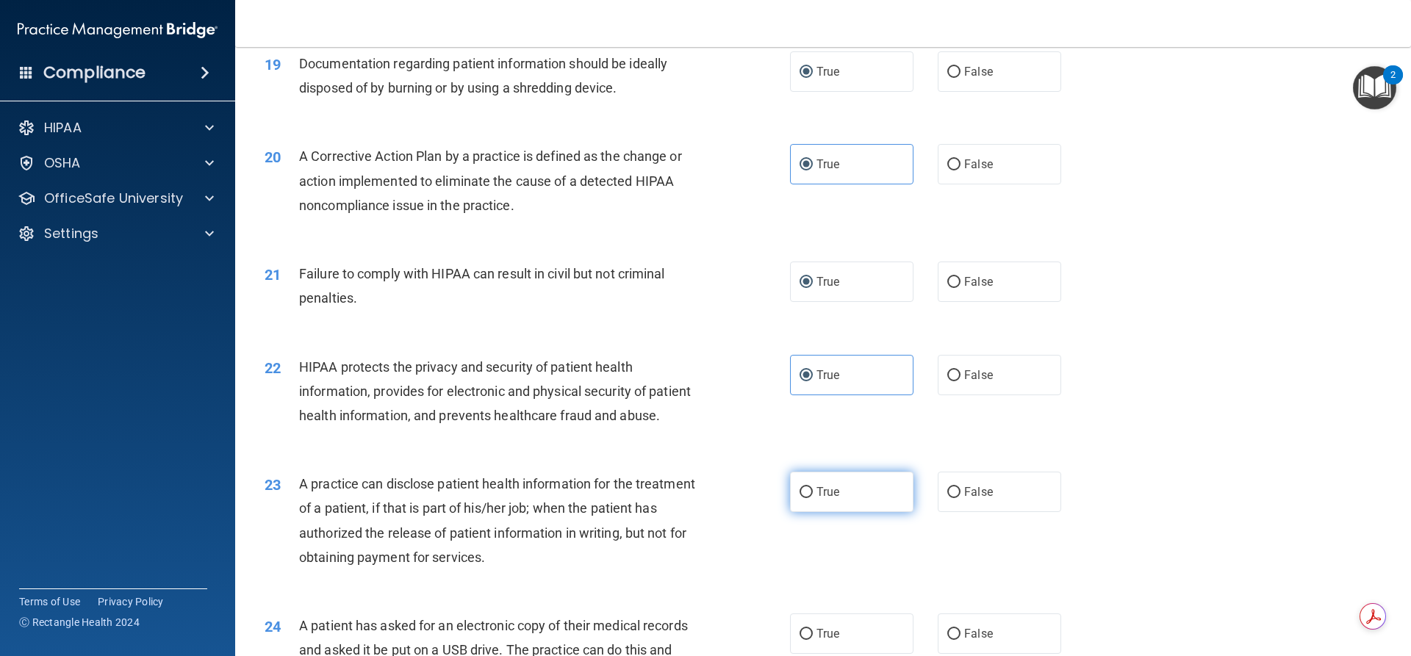
radio input "true"
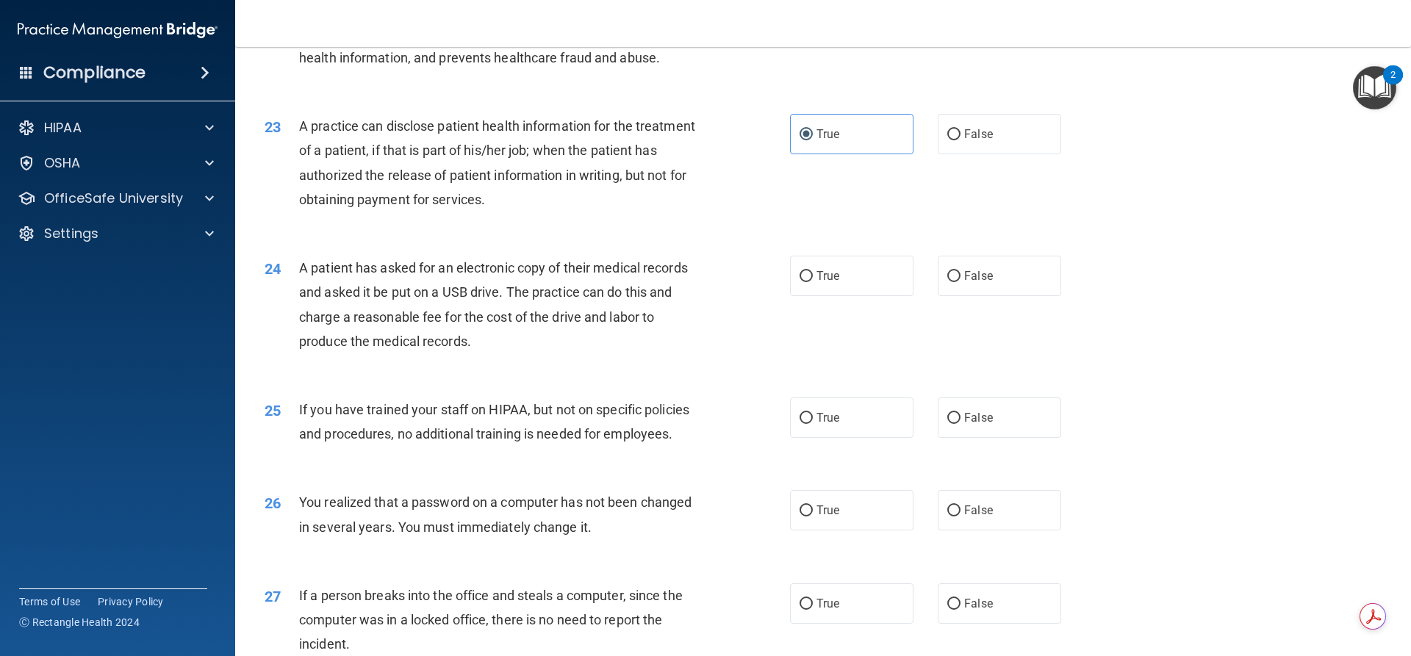
scroll to position [2333, 0]
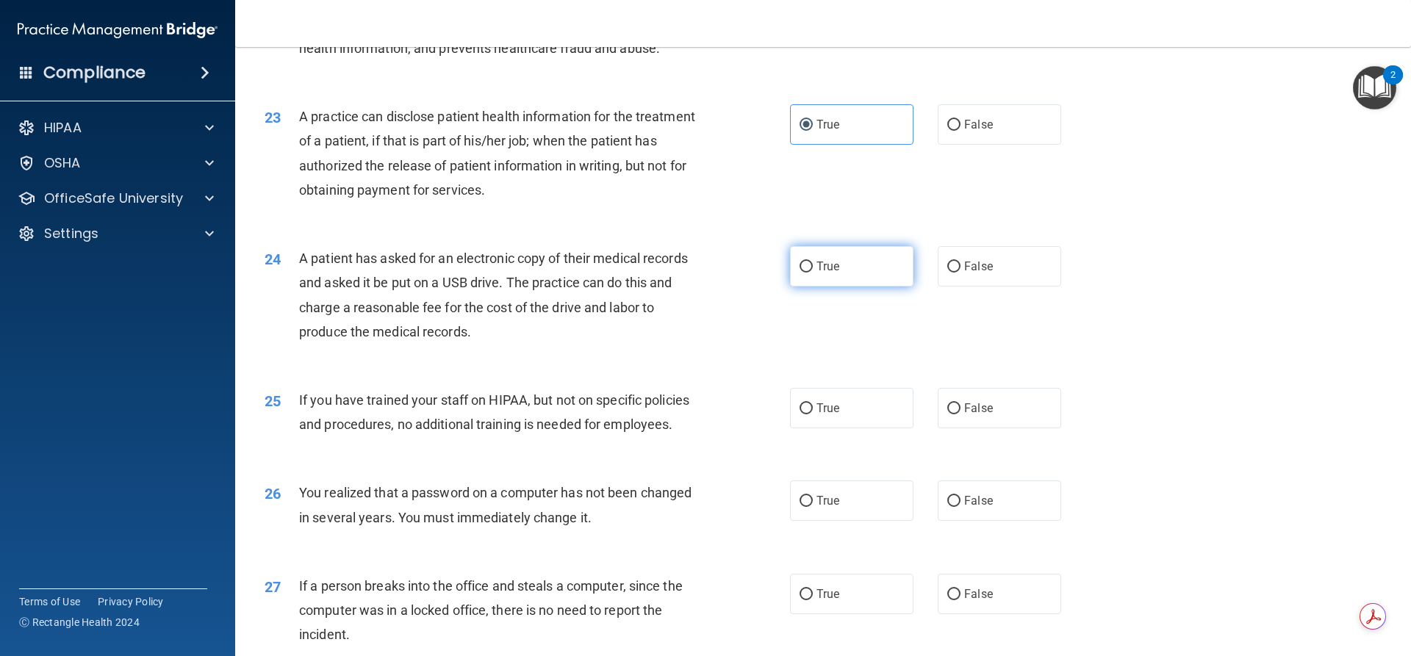
click at [806, 273] on input "True" at bounding box center [806, 267] width 13 height 11
radio input "true"
click at [828, 428] on label "True" at bounding box center [851, 408] width 123 height 40
click at [813, 415] on input "True" at bounding box center [806, 408] width 13 height 11
radio input "true"
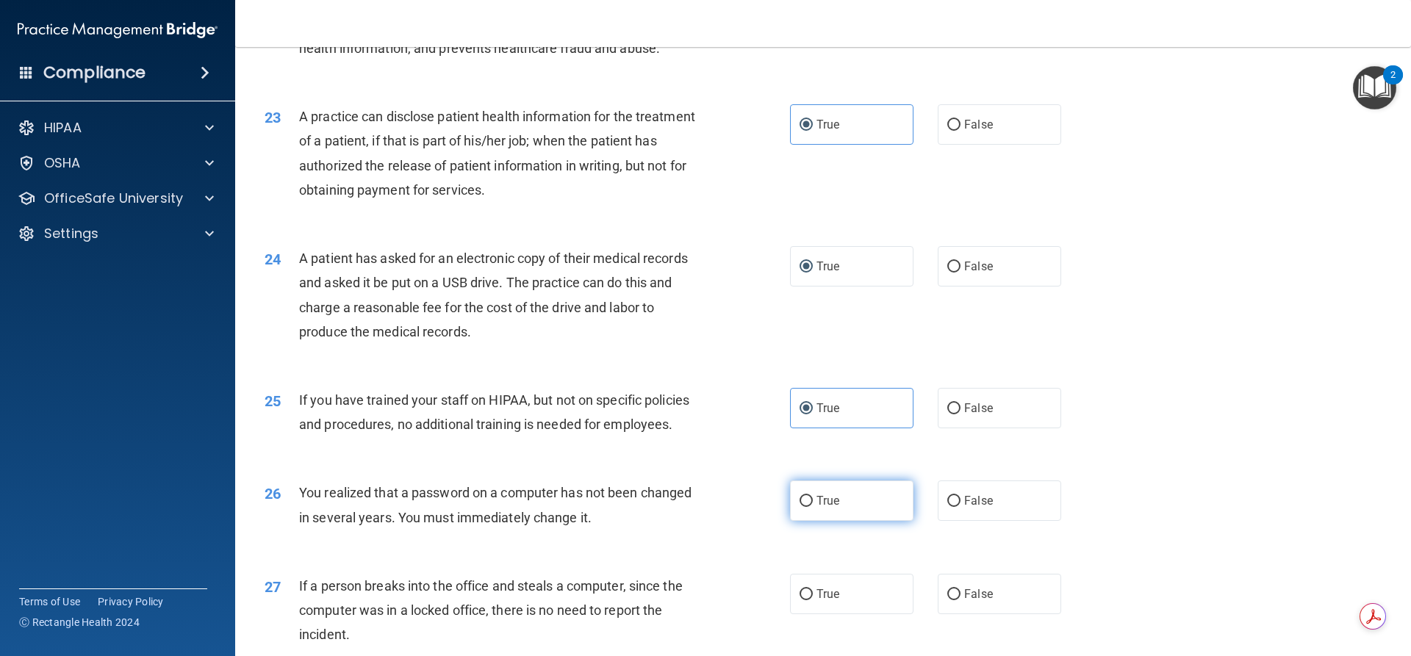
drag, startPoint x: 818, startPoint y: 541, endPoint x: 821, endPoint y: 532, distance: 9.3
click at [819, 521] on label "True" at bounding box center [851, 501] width 123 height 40
click at [813, 507] on input "True" at bounding box center [806, 501] width 13 height 11
radio input "true"
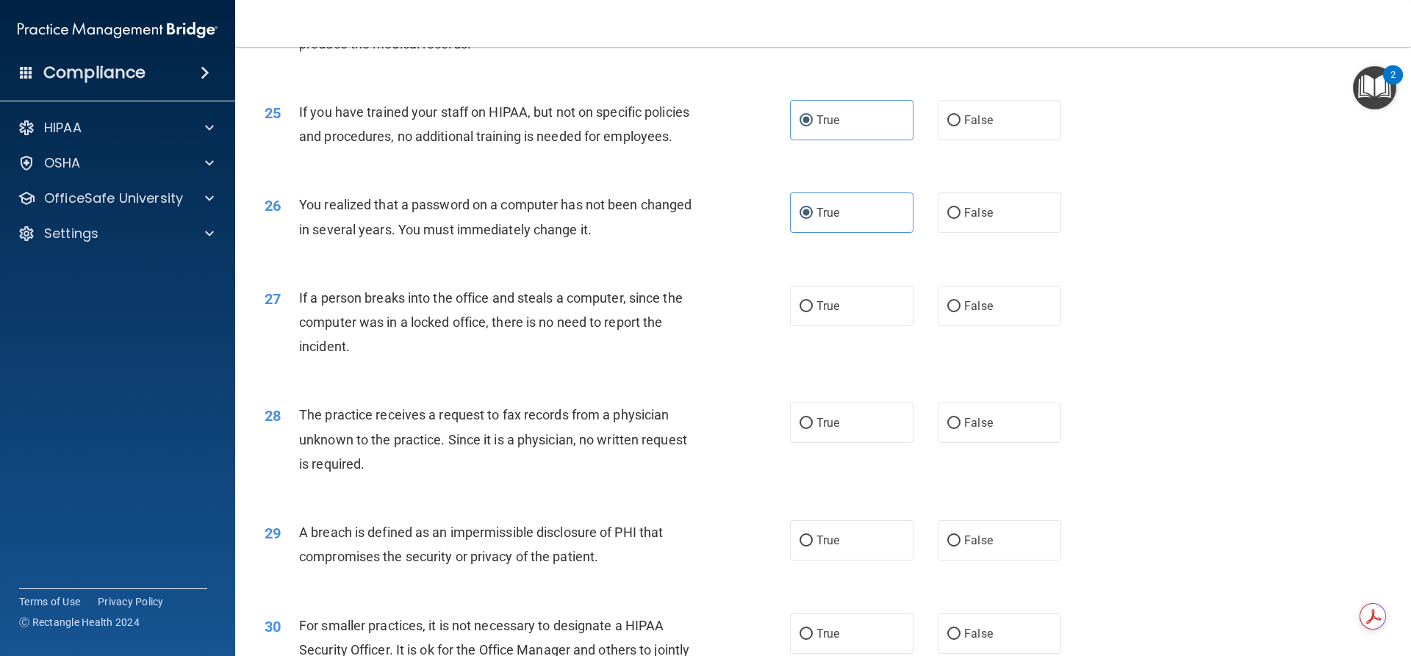
scroll to position [2774, 0]
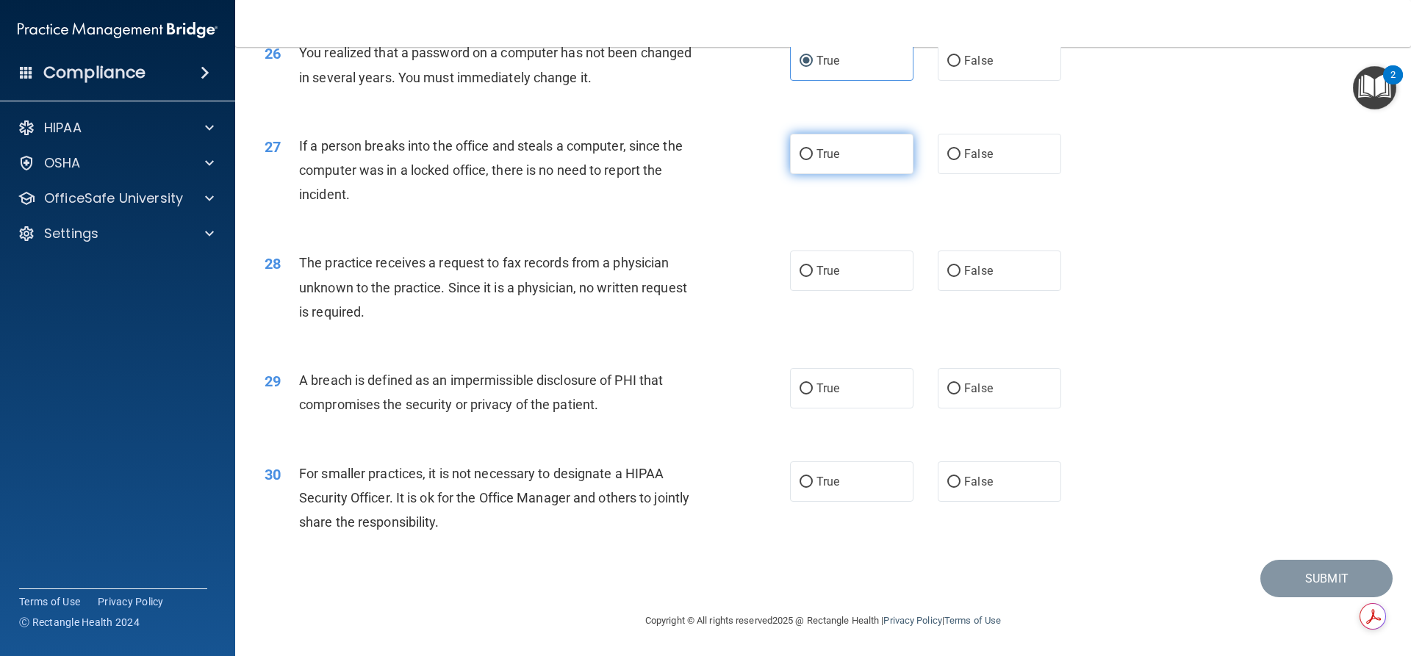
click at [807, 160] on input "True" at bounding box center [806, 154] width 13 height 11
radio input "true"
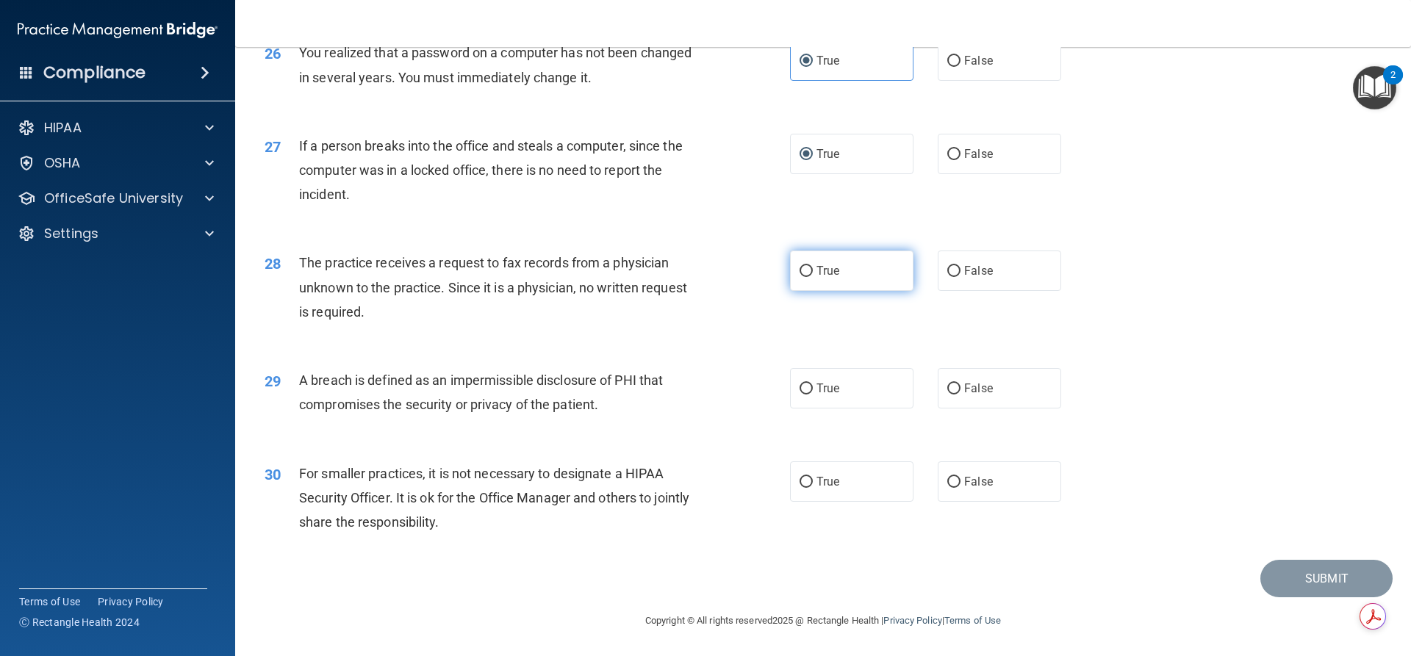
click at [817, 291] on label "True" at bounding box center [851, 271] width 123 height 40
click at [813, 277] on input "True" at bounding box center [806, 271] width 13 height 11
radio input "true"
click at [817, 395] on span "True" at bounding box center [828, 388] width 23 height 14
click at [811, 395] on input "True" at bounding box center [806, 389] width 13 height 11
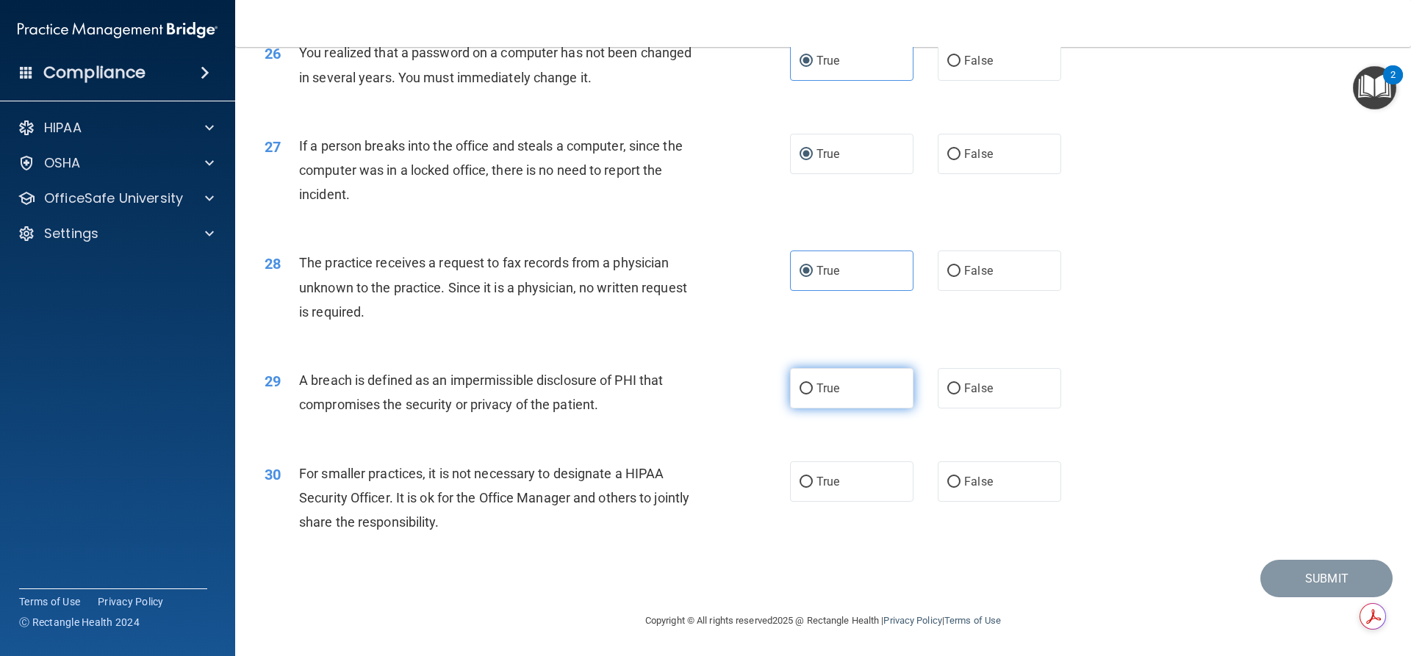
radio input "true"
click at [811, 502] on label "True" at bounding box center [851, 482] width 123 height 40
click at [811, 488] on input "True" at bounding box center [806, 482] width 13 height 11
radio input "true"
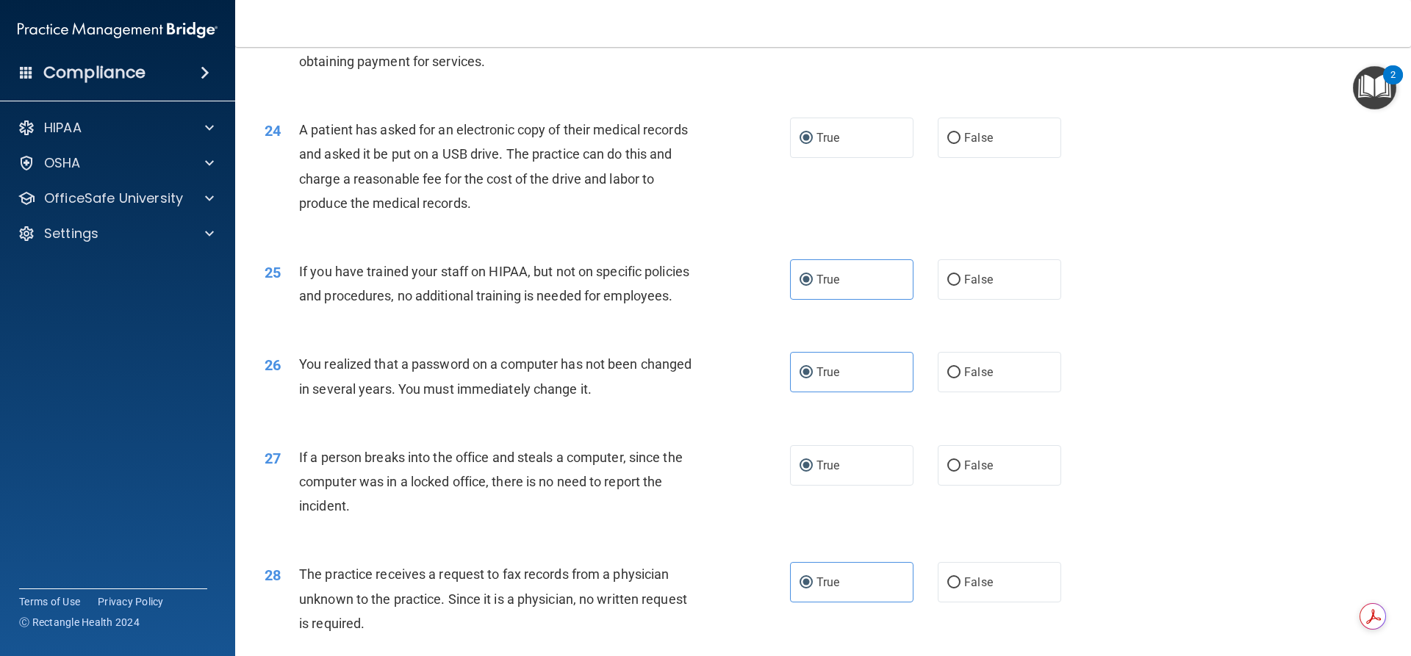
scroll to position [2822, 0]
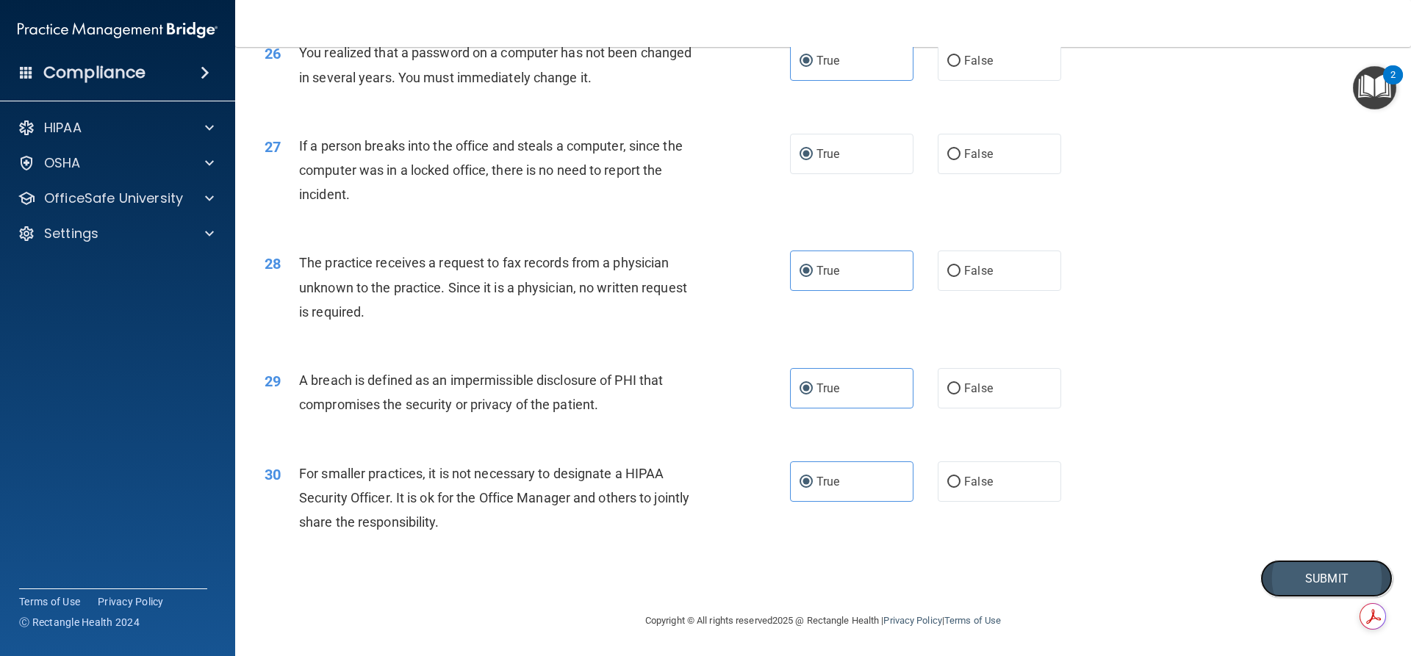
click at [1295, 584] on button "Submit" at bounding box center [1326, 578] width 132 height 37
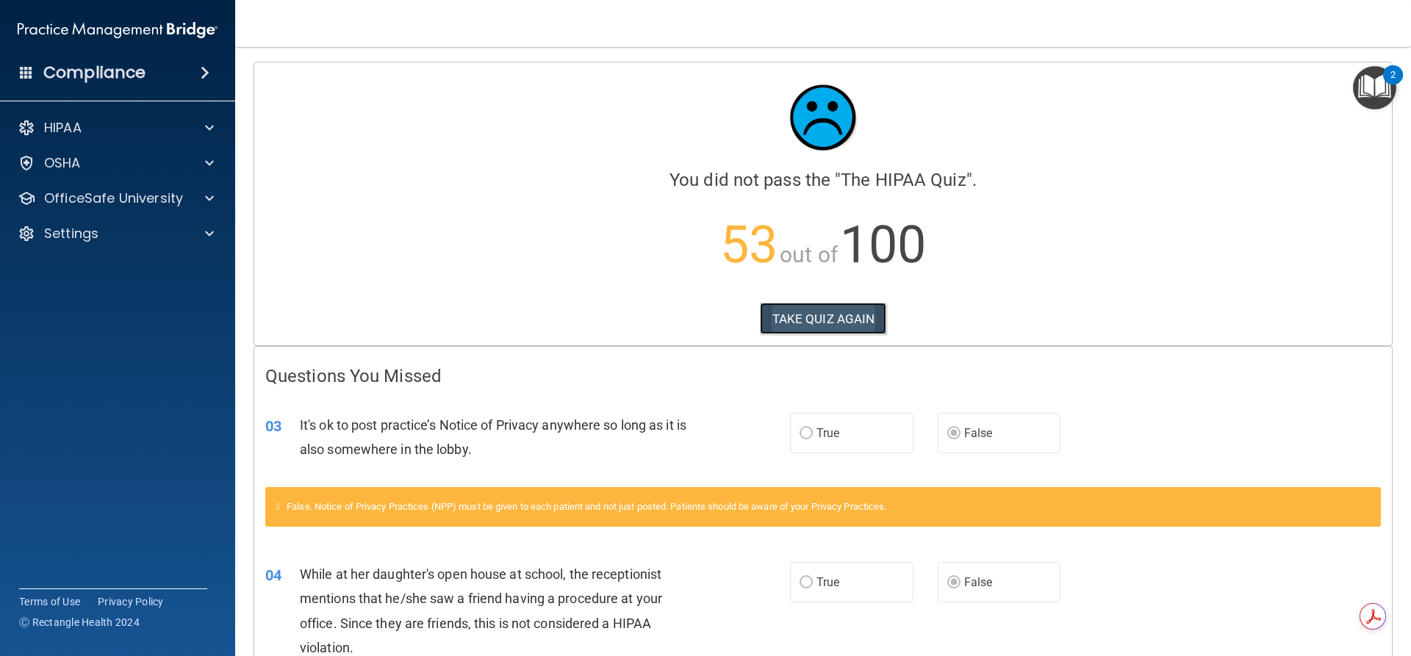
click at [803, 323] on button "TAKE QUIZ AGAIN" at bounding box center [823, 319] width 127 height 32
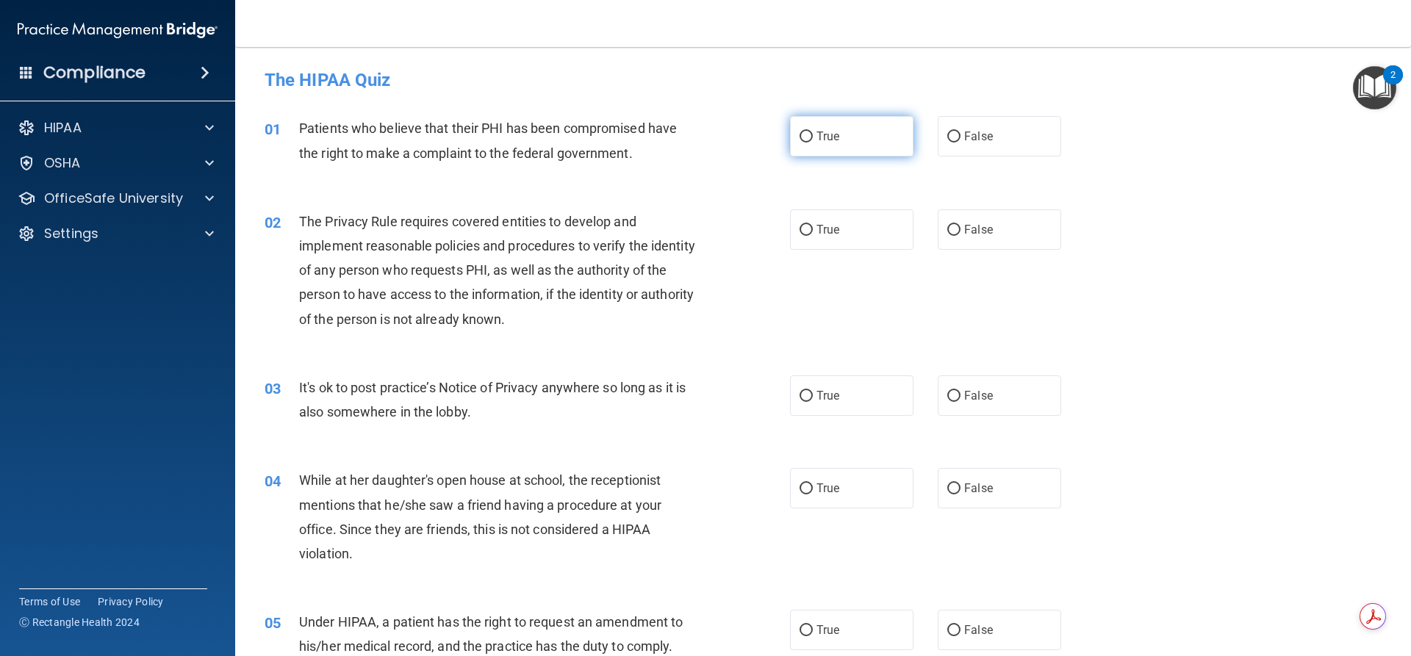
click at [807, 137] on input "True" at bounding box center [806, 137] width 13 height 11
radio input "true"
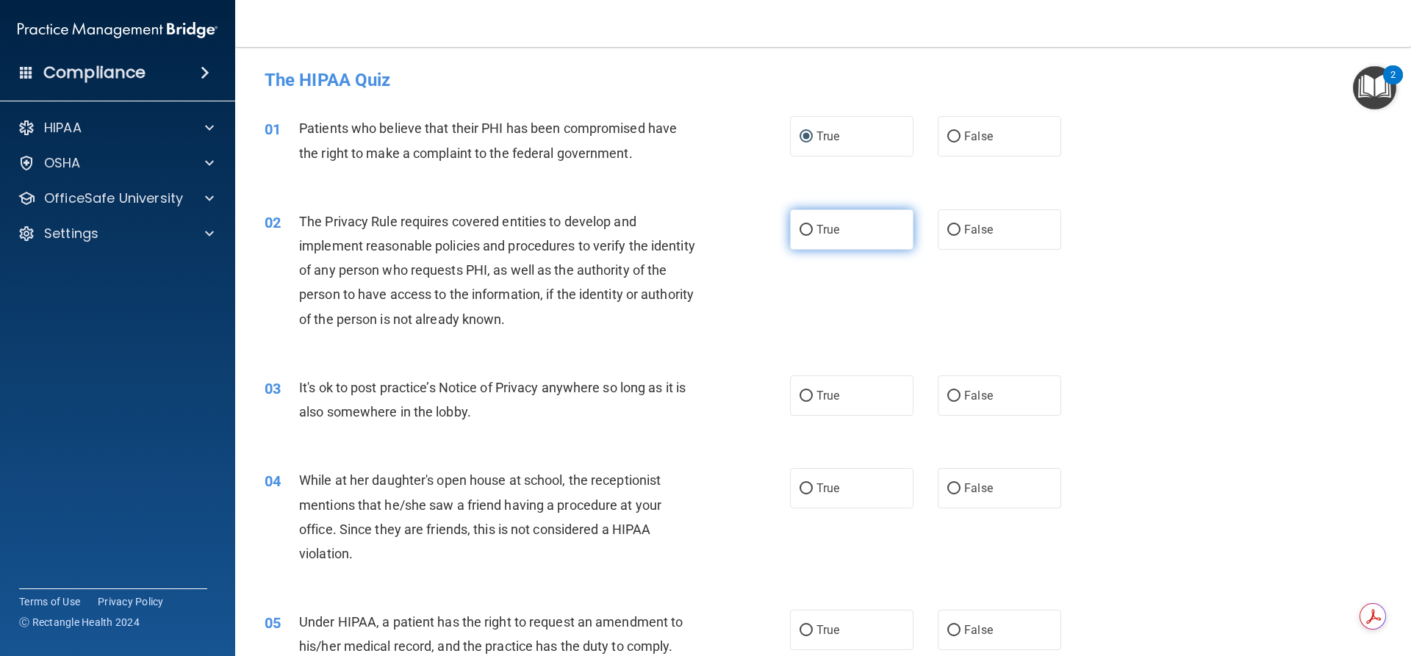
click at [807, 235] on input "True" at bounding box center [806, 230] width 13 height 11
radio input "true"
click at [973, 401] on span "False" at bounding box center [978, 396] width 29 height 14
click at [961, 401] on input "False" at bounding box center [953, 396] width 13 height 11
radio input "true"
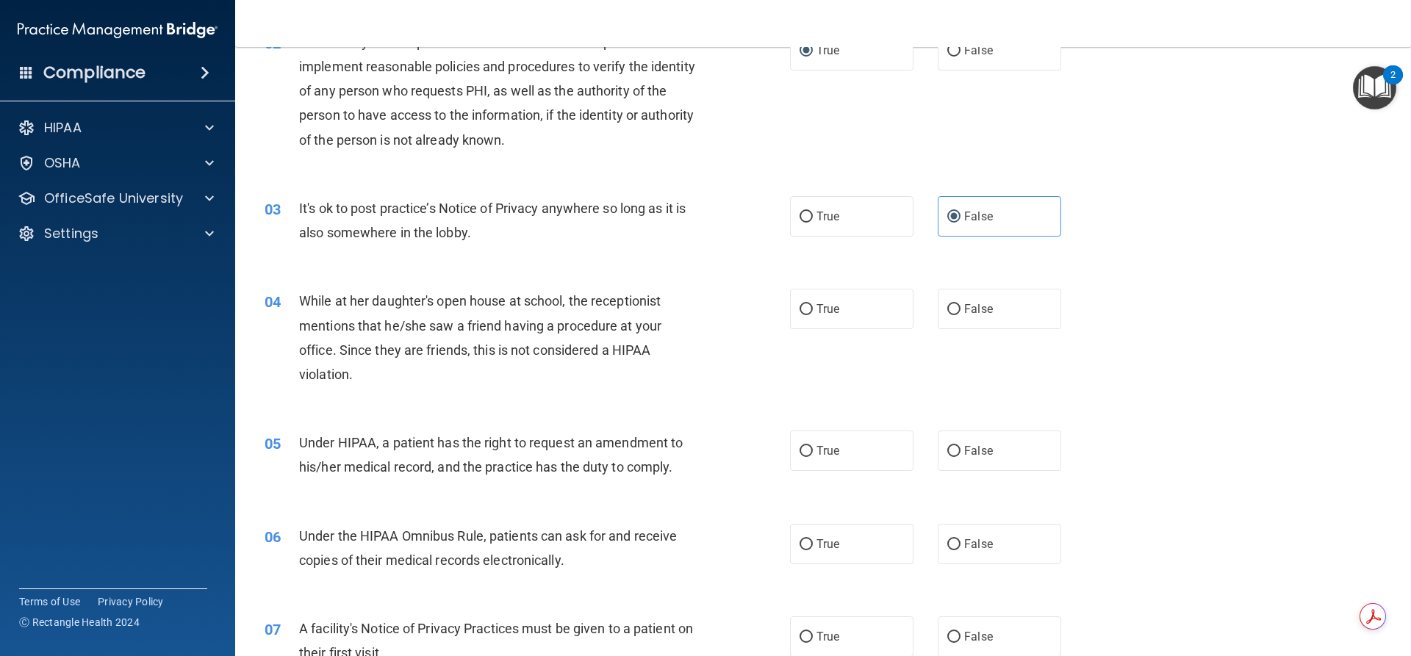
scroll to position [202, 0]
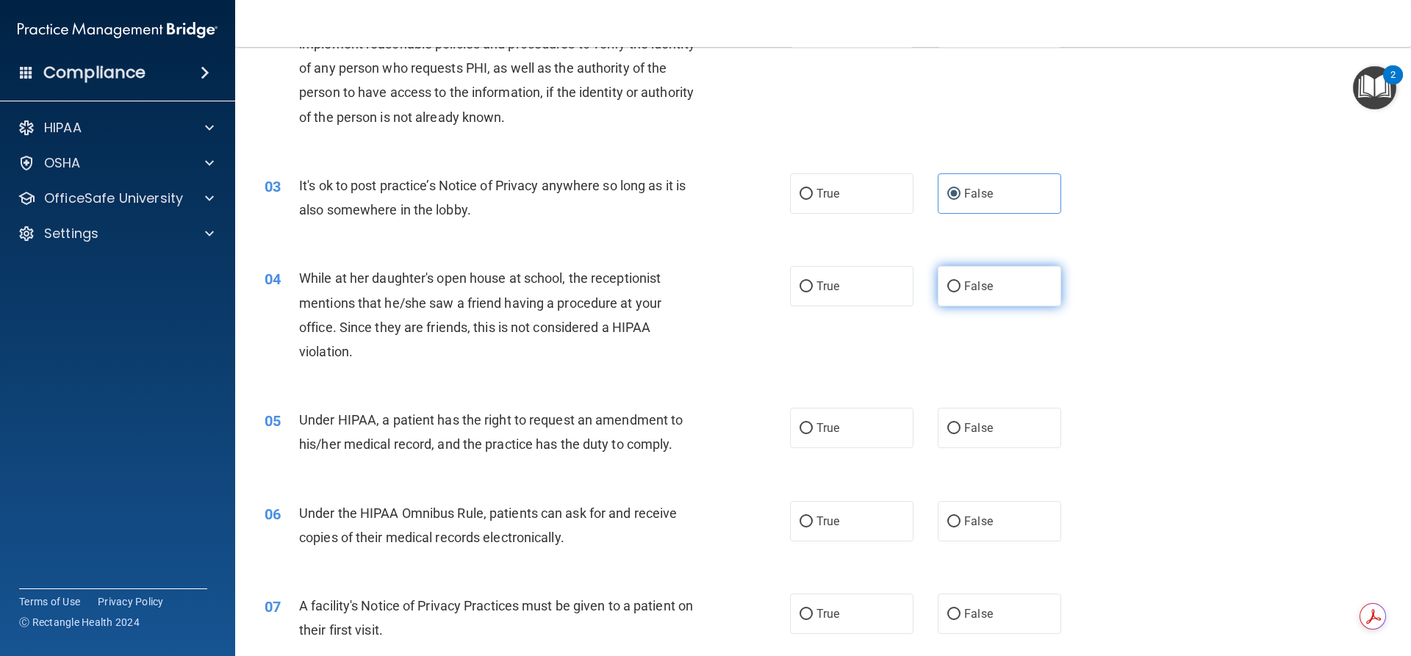
click at [958, 297] on label "False" at bounding box center [999, 286] width 123 height 40
click at [958, 293] on input "False" at bounding box center [953, 286] width 13 height 11
radio input "true"
click at [955, 439] on label "False" at bounding box center [999, 428] width 123 height 40
click at [955, 434] on input "False" at bounding box center [953, 428] width 13 height 11
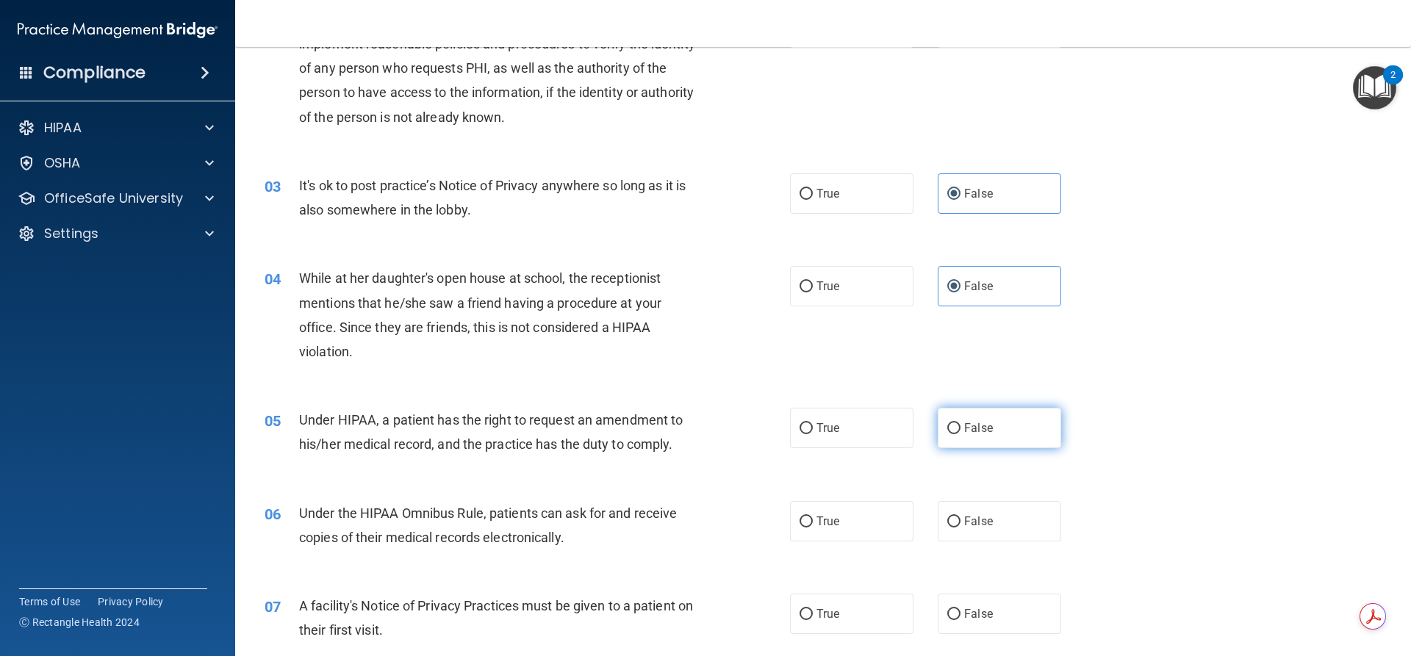
radio input "true"
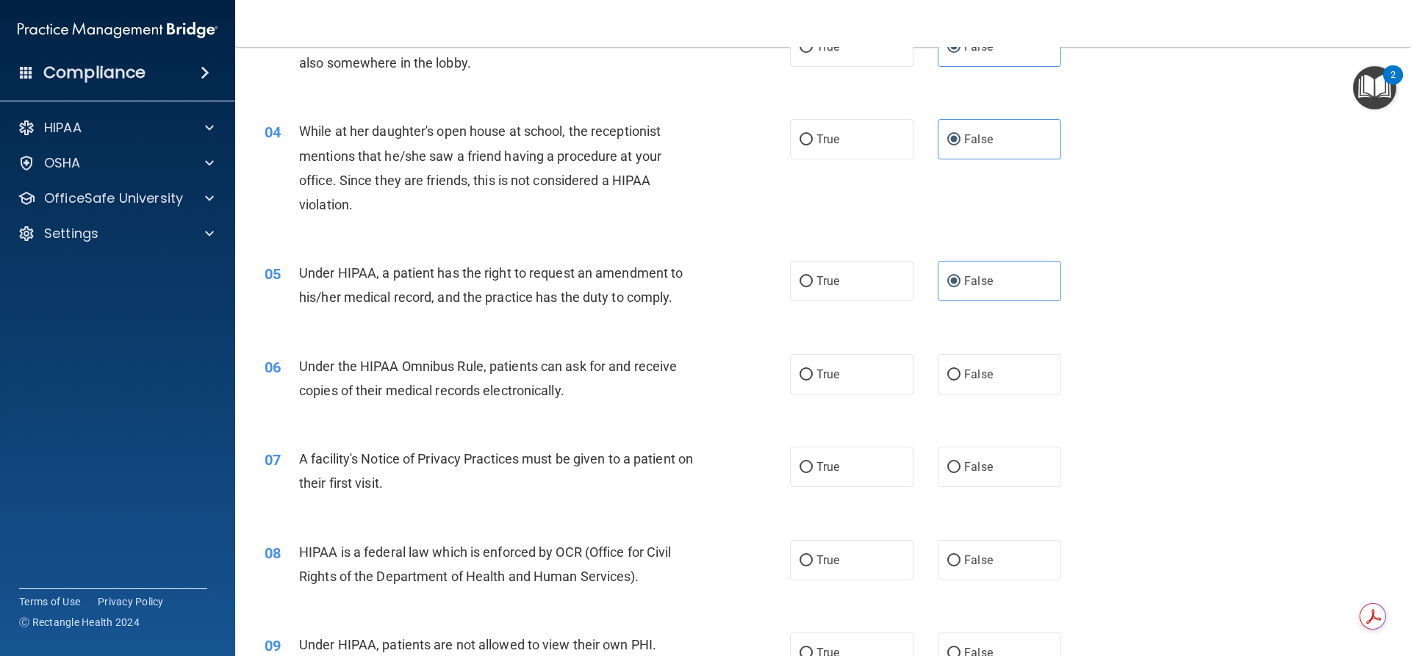
scroll to position [404, 0]
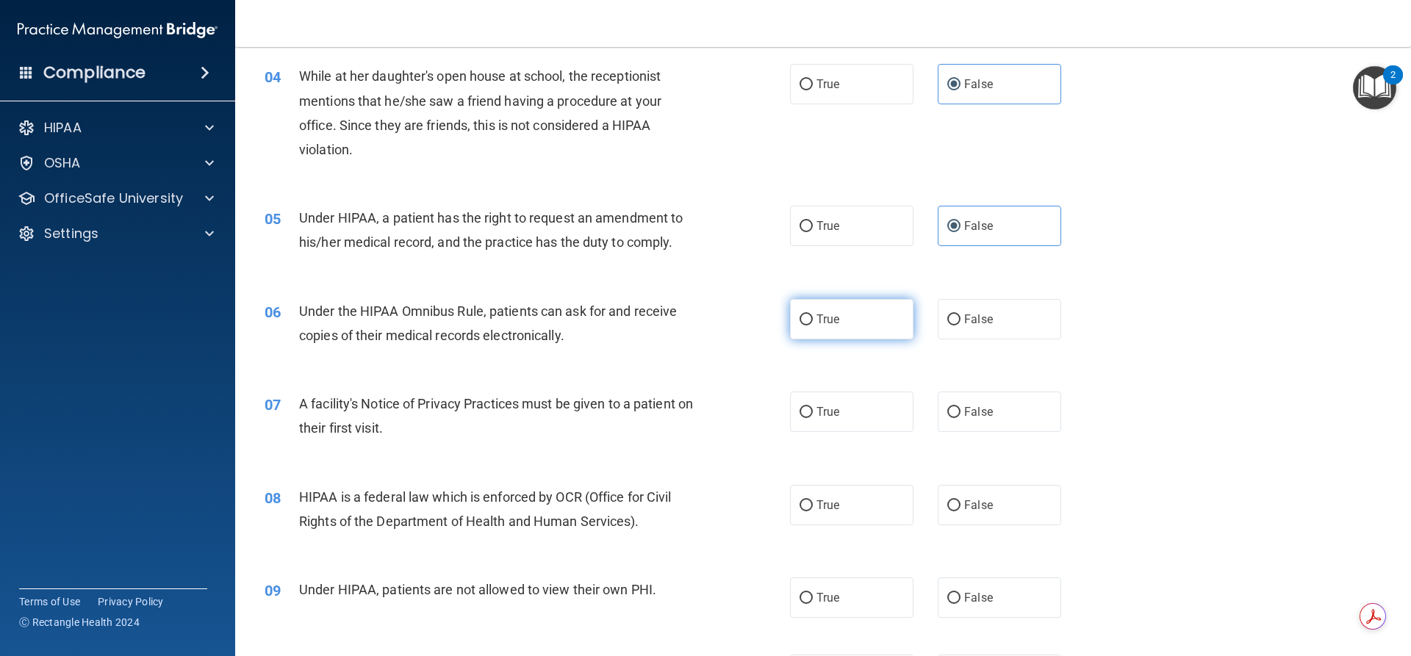
click at [811, 334] on label "True" at bounding box center [851, 319] width 123 height 40
click at [811, 326] on input "True" at bounding box center [806, 320] width 13 height 11
radio input "true"
click at [811, 414] on label "True" at bounding box center [851, 412] width 123 height 40
click at [811, 414] on input "True" at bounding box center [806, 412] width 13 height 11
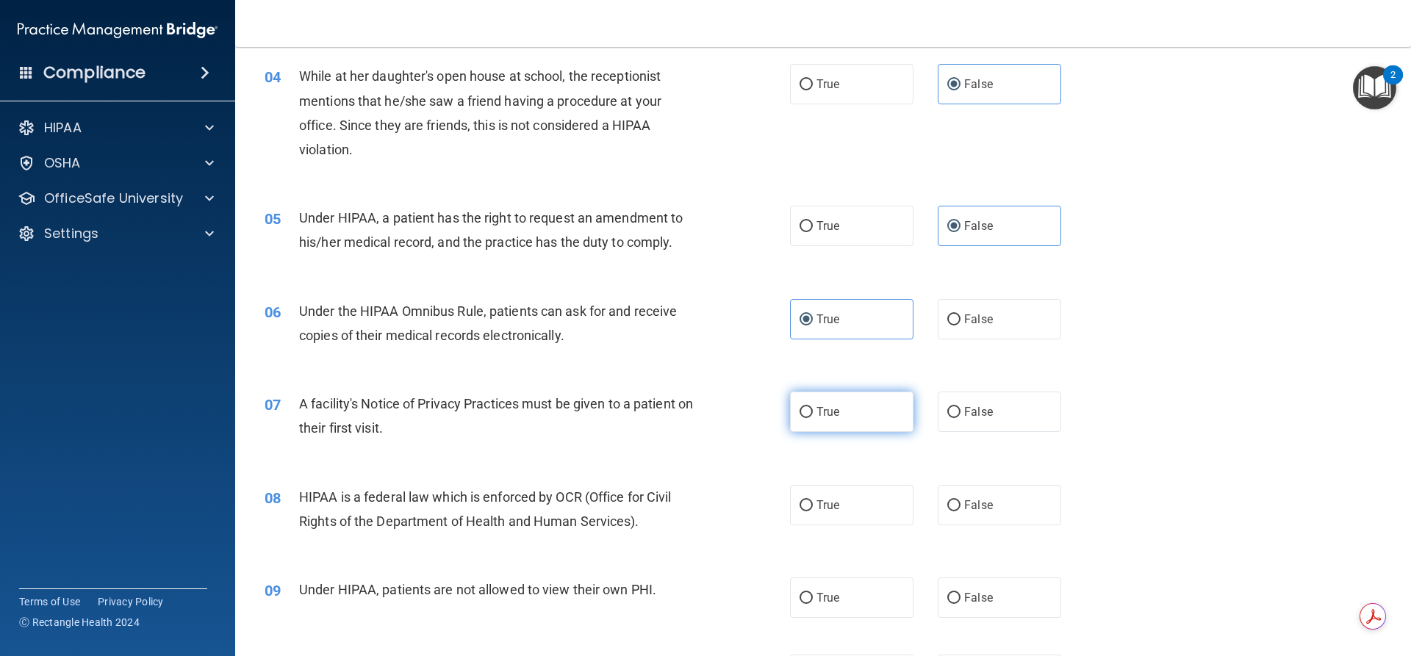
radio input "true"
click at [825, 511] on span "True" at bounding box center [828, 505] width 23 height 14
click at [813, 511] on input "True" at bounding box center [806, 505] width 13 height 11
radio input "true"
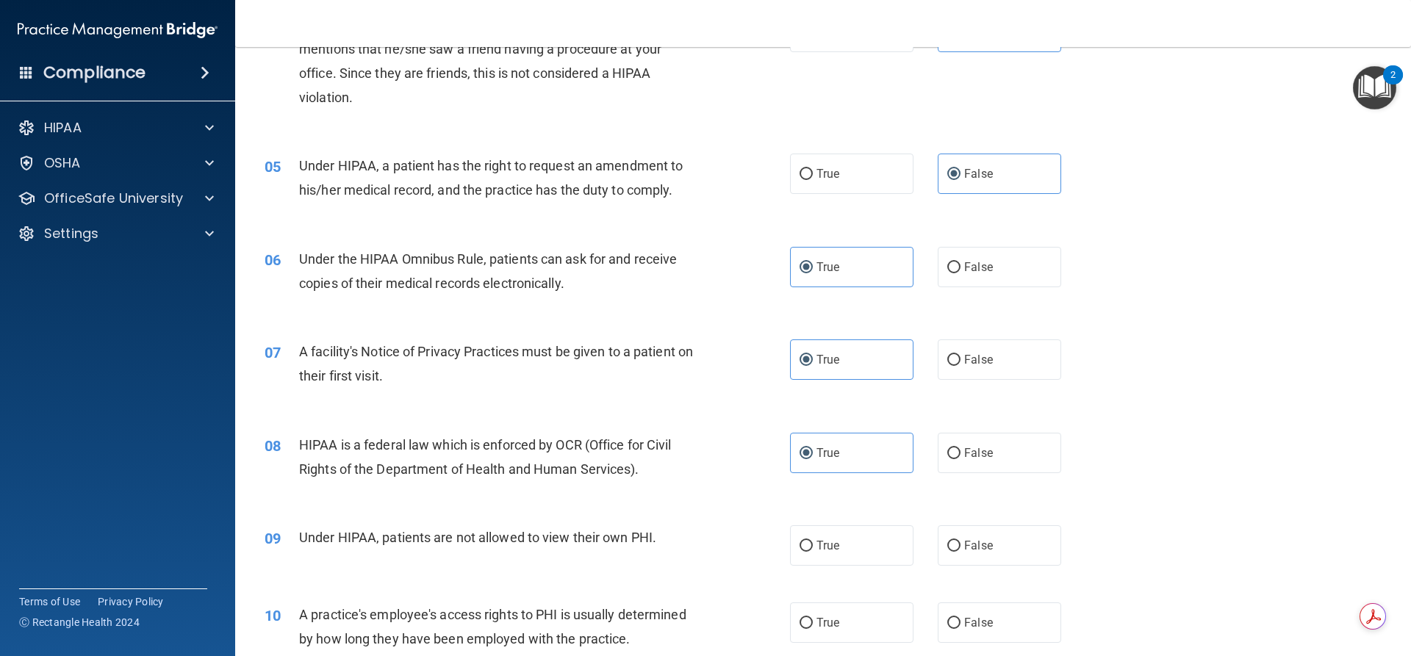
scroll to position [459, 0]
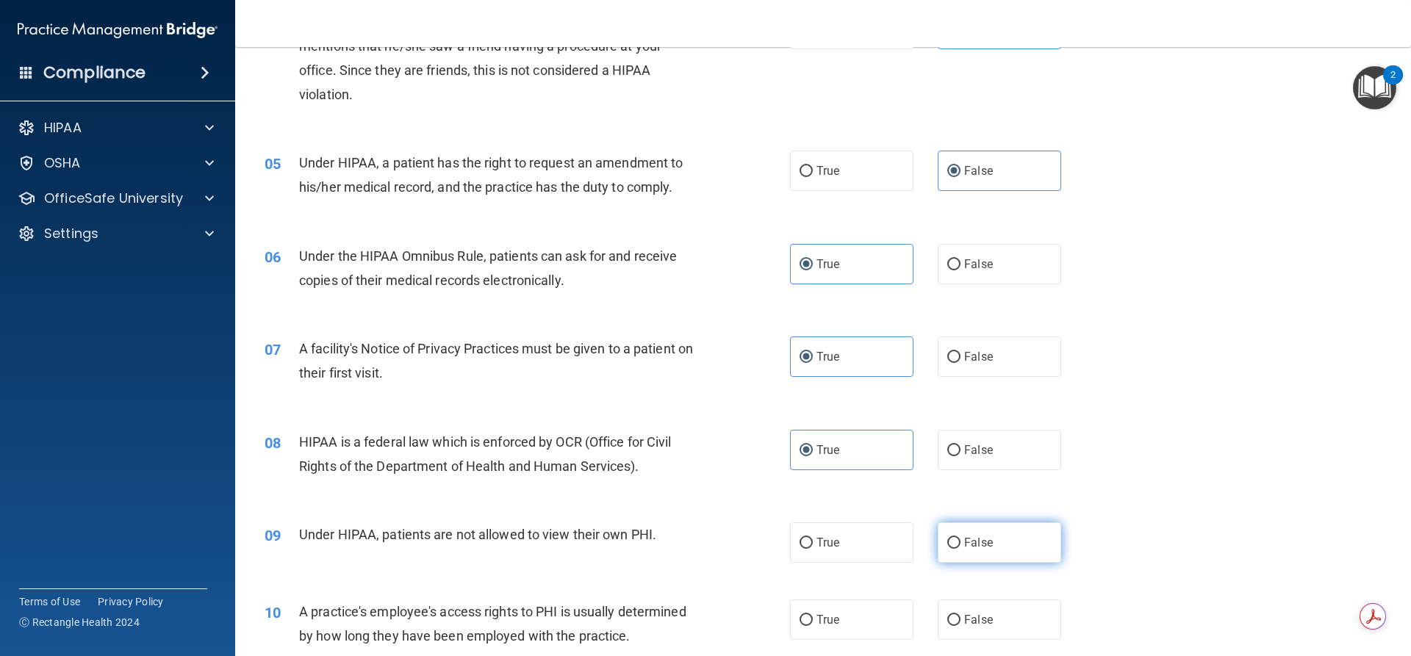
click at [939, 555] on label "False" at bounding box center [999, 543] width 123 height 40
click at [947, 549] on input "False" at bounding box center [953, 543] width 13 height 11
radio input "true"
click at [964, 622] on span "False" at bounding box center [978, 620] width 29 height 14
click at [961, 622] on input "False" at bounding box center [953, 620] width 13 height 11
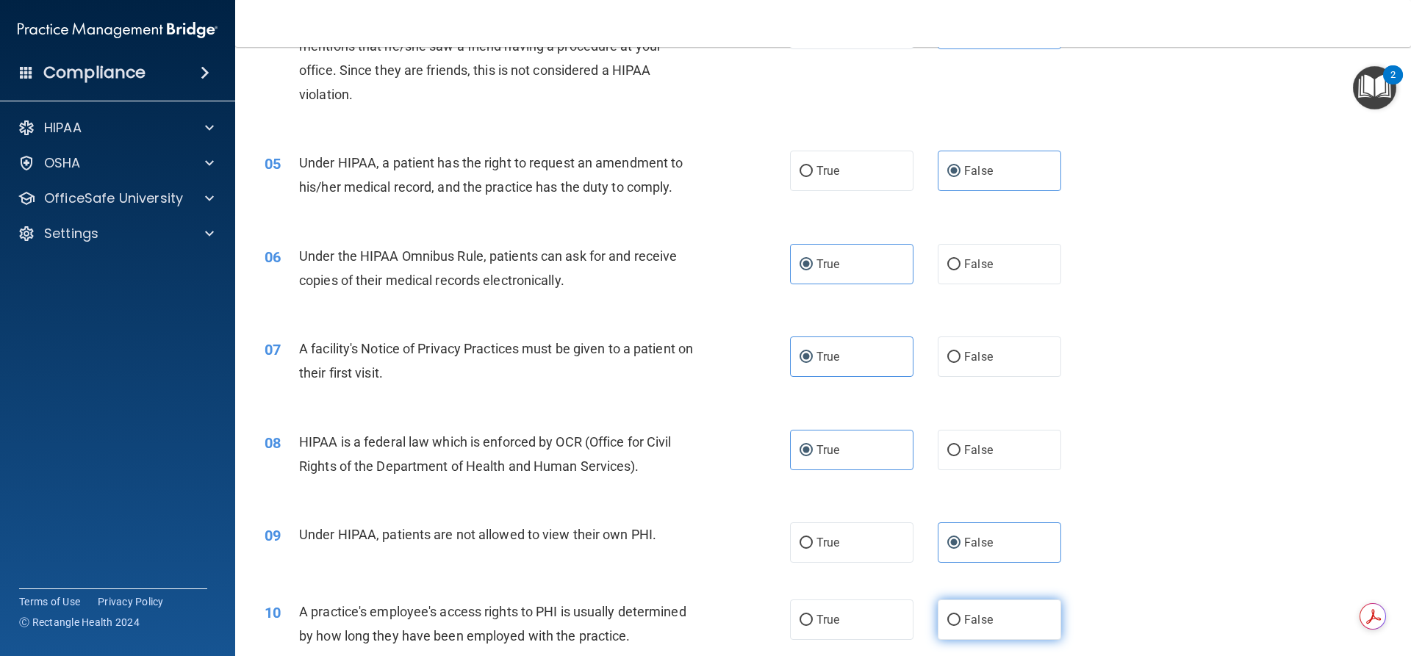
radio input "true"
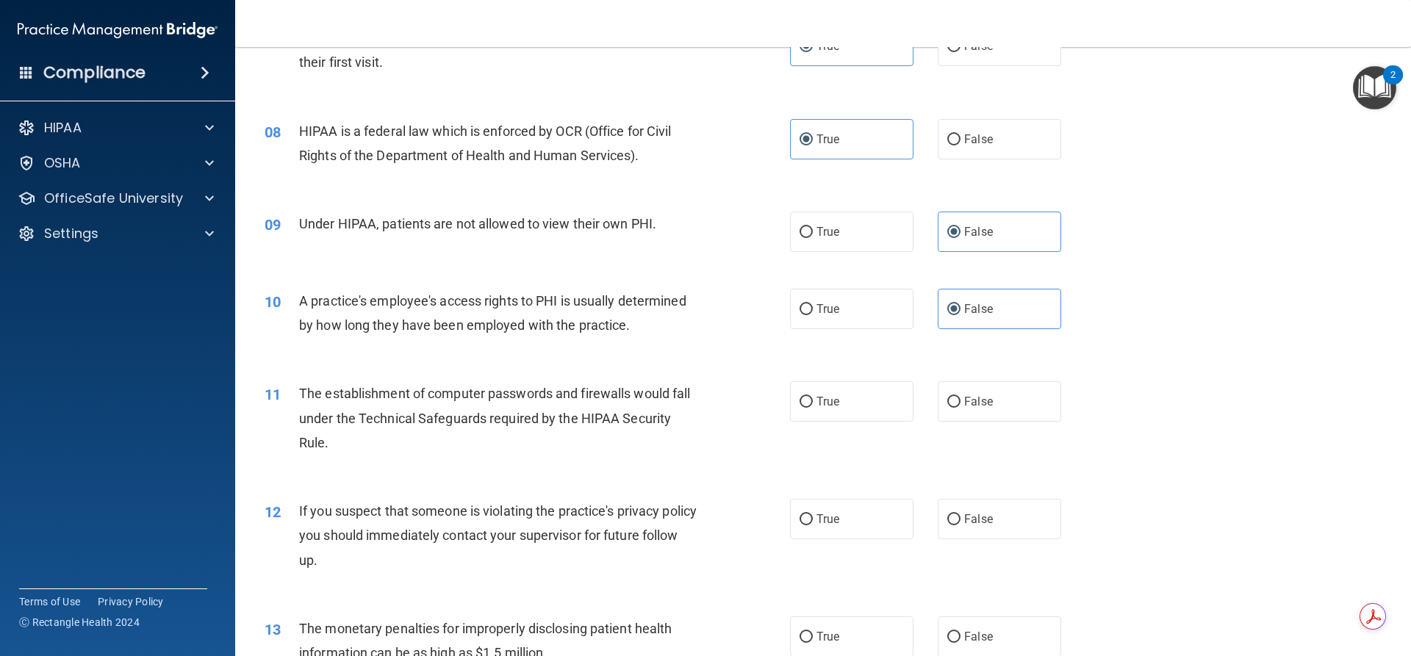
scroll to position [772, 0]
click at [803, 408] on label "True" at bounding box center [851, 400] width 123 height 40
click at [803, 406] on input "True" at bounding box center [806, 400] width 13 height 11
radio input "true"
click at [825, 519] on span "True" at bounding box center [828, 518] width 23 height 14
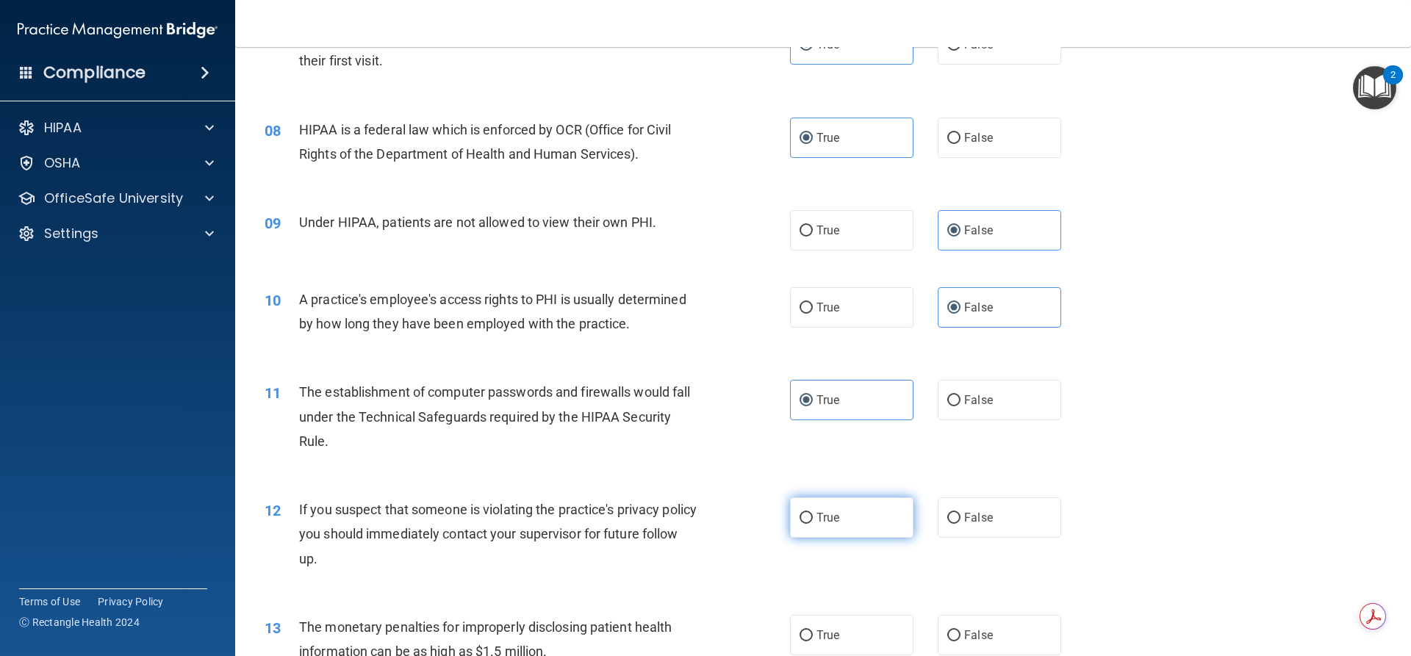
click at [813, 519] on input "True" at bounding box center [806, 518] width 13 height 11
radio input "true"
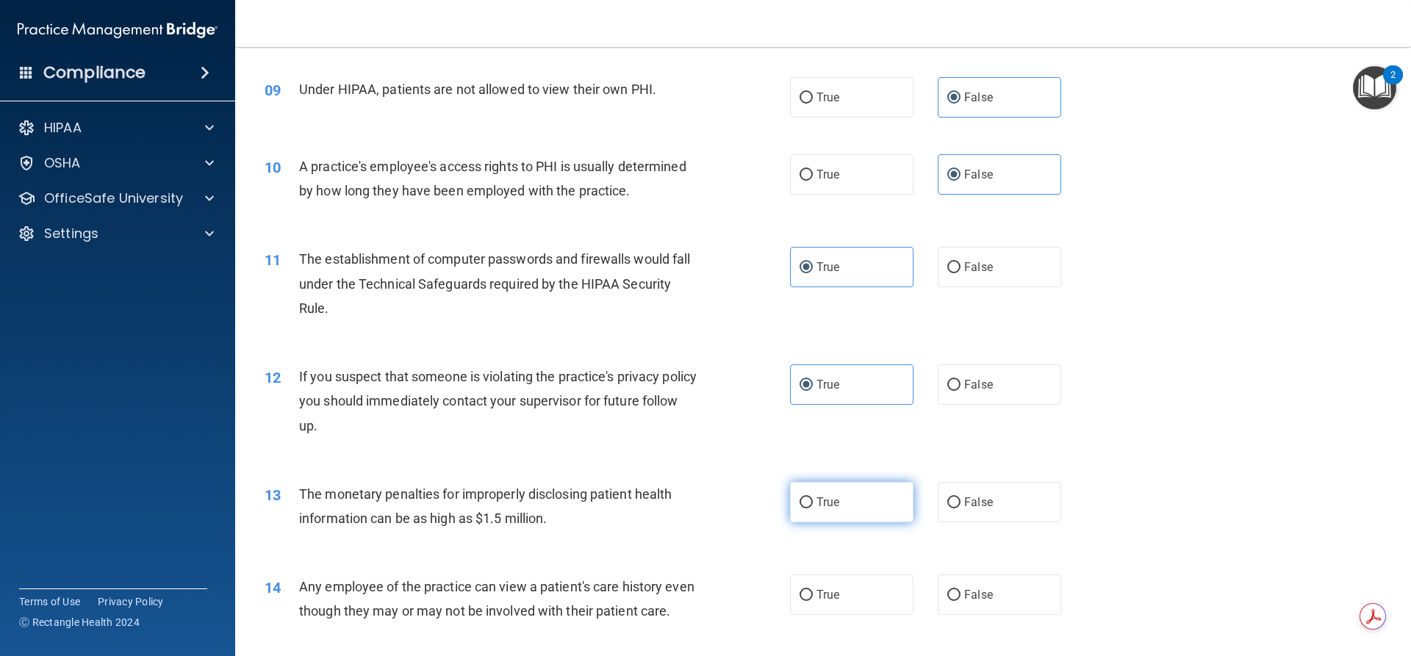
scroll to position [955, 0]
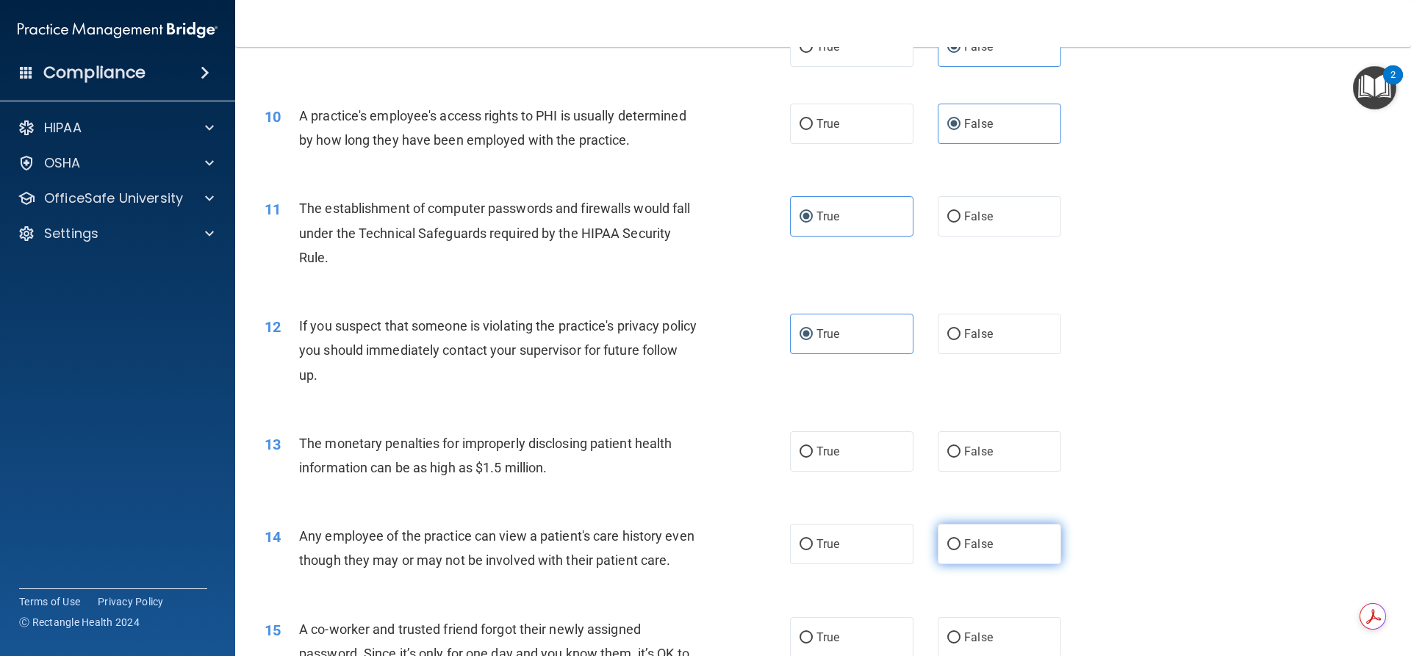
click at [992, 557] on label "False" at bounding box center [999, 544] width 123 height 40
click at [961, 550] on input "False" at bounding box center [953, 544] width 13 height 11
radio input "true"
click at [847, 462] on label "True" at bounding box center [851, 451] width 123 height 40
click at [813, 458] on input "True" at bounding box center [806, 452] width 13 height 11
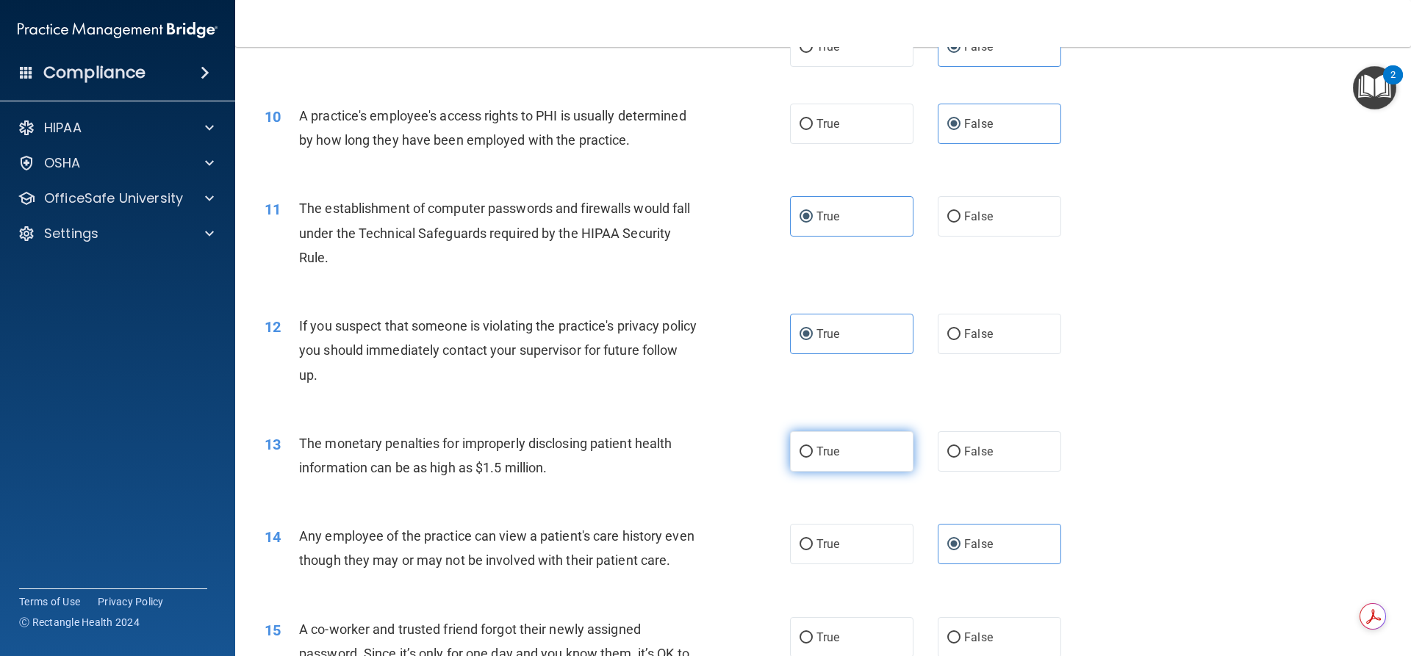
radio input "true"
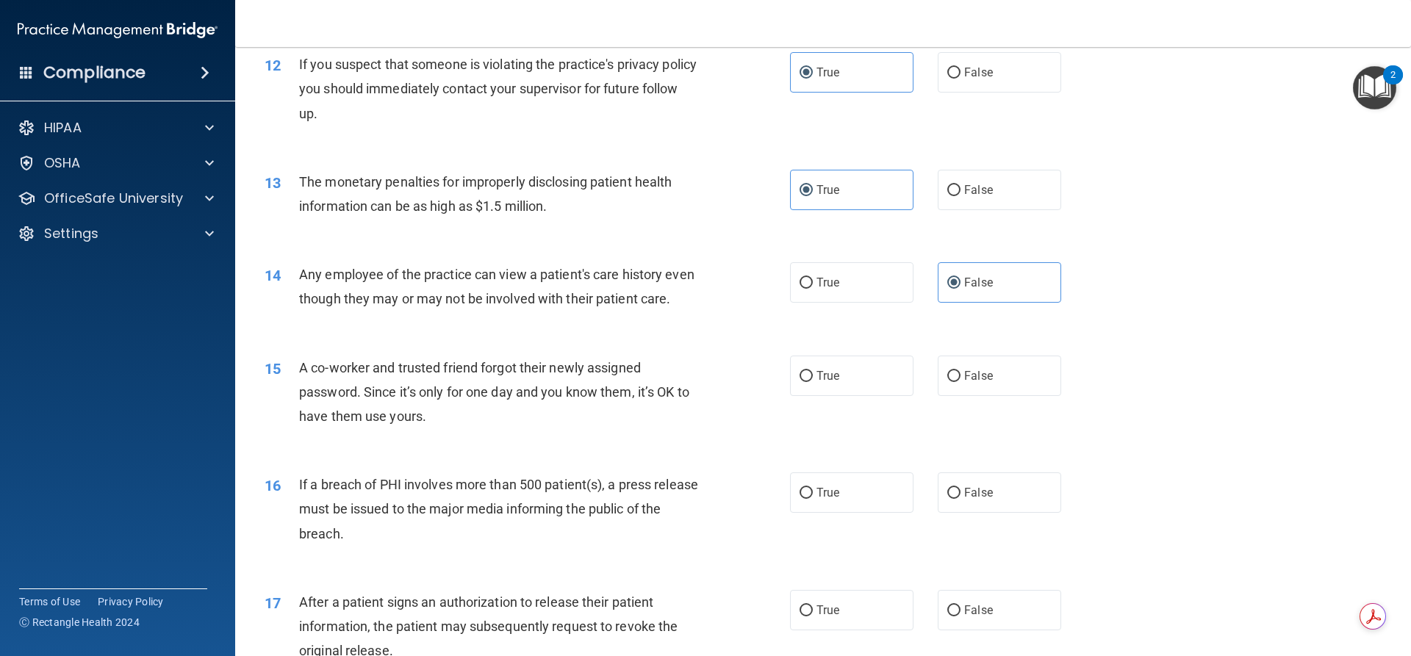
scroll to position [1249, 0]
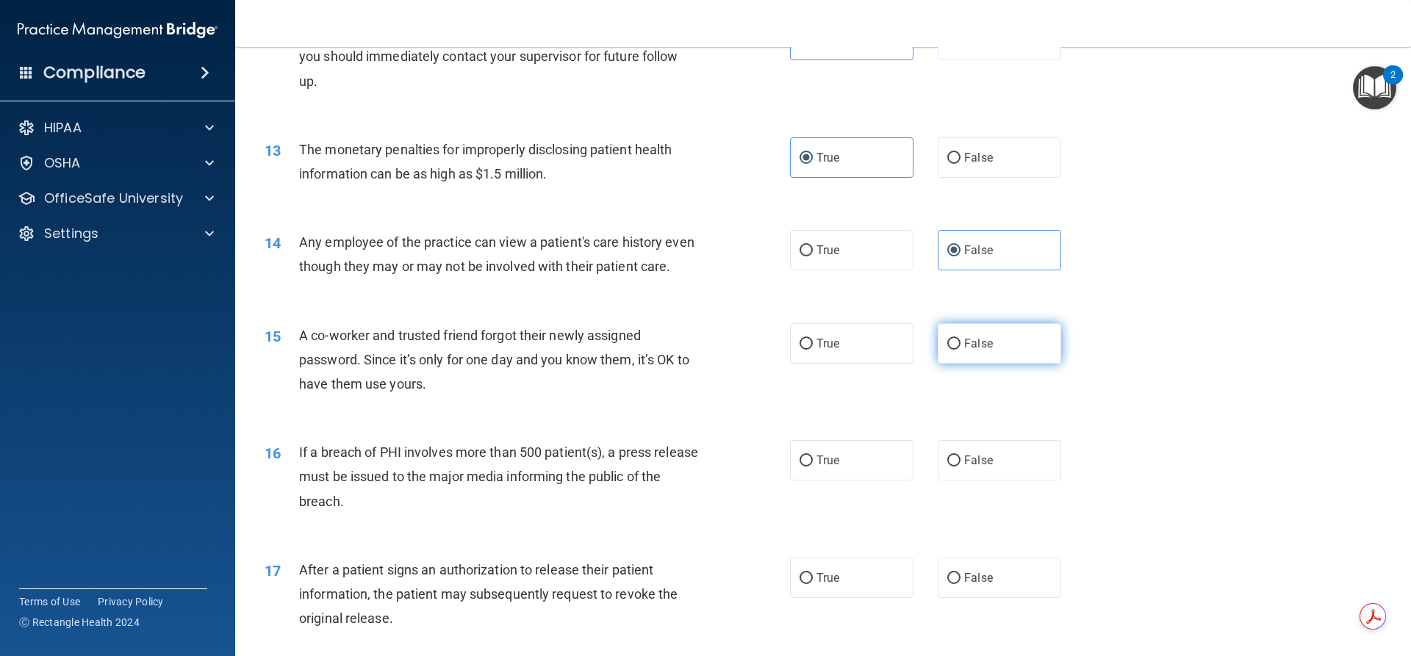
click at [964, 351] on span "False" at bounding box center [978, 344] width 29 height 14
click at [961, 350] on input "False" at bounding box center [953, 344] width 13 height 11
radio input "true"
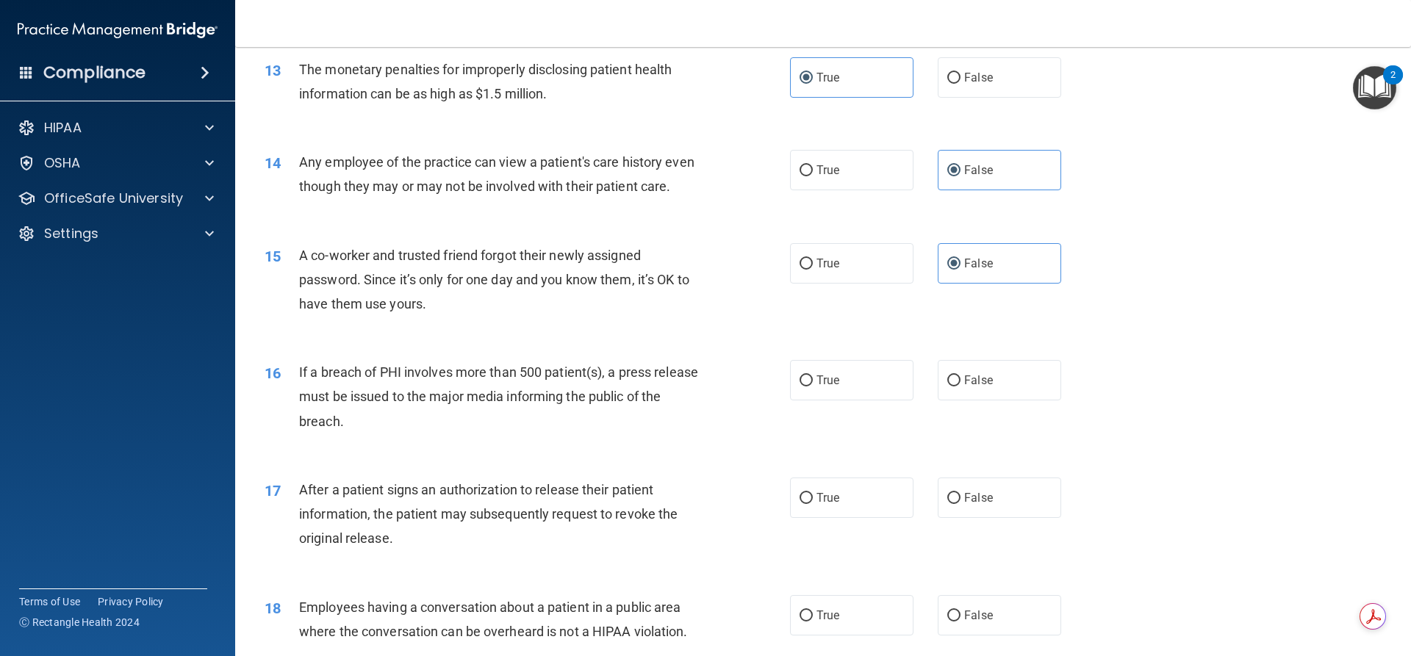
scroll to position [1341, 0]
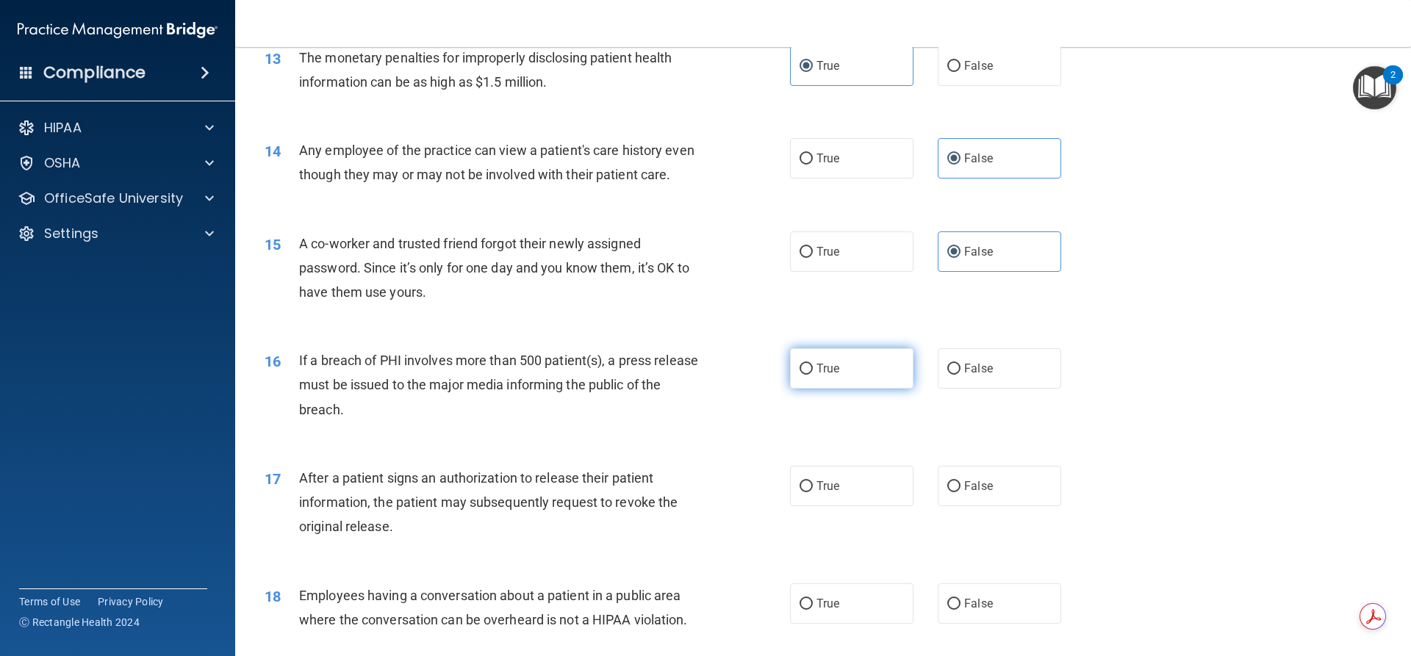
click at [858, 389] on label "True" at bounding box center [851, 368] width 123 height 40
click at [813, 375] on input "True" at bounding box center [806, 369] width 13 height 11
radio input "true"
drag, startPoint x: 858, startPoint y: 517, endPoint x: 976, endPoint y: 497, distance: 119.4
click at [859, 506] on label "True" at bounding box center [851, 486] width 123 height 40
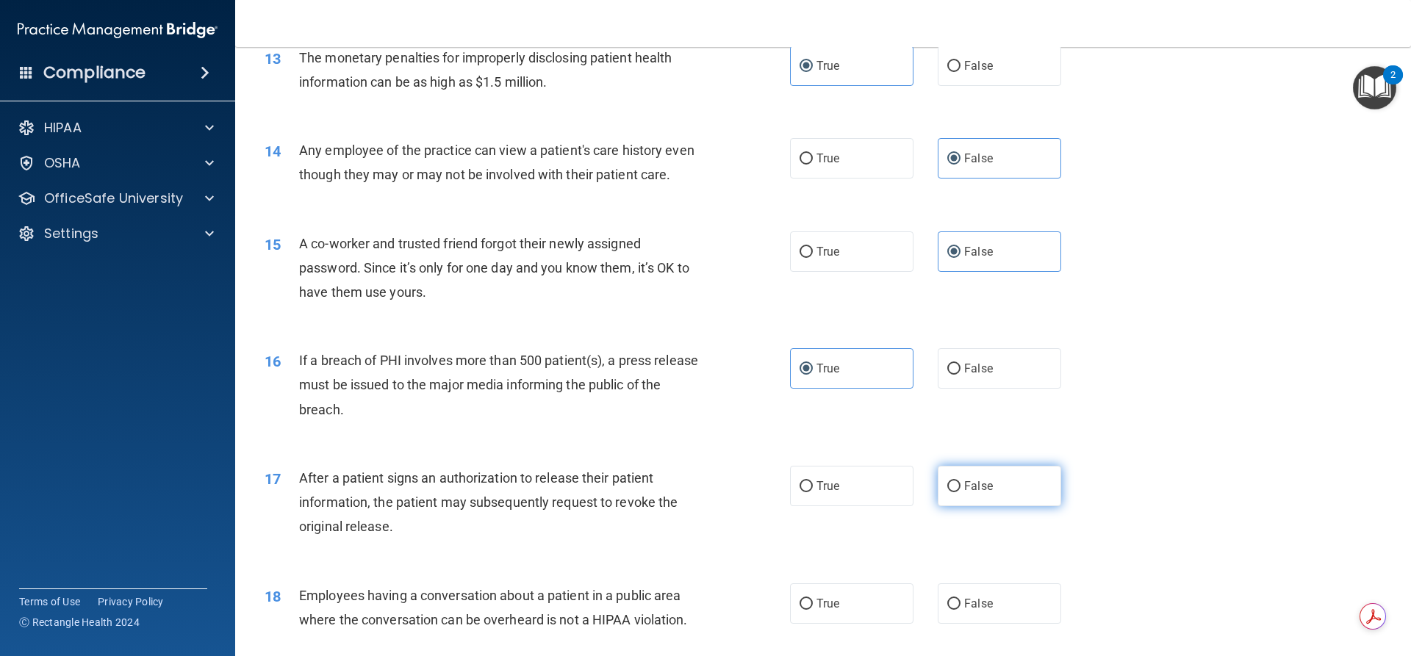
click at [813, 492] on input "True" at bounding box center [806, 486] width 13 height 11
radio input "true"
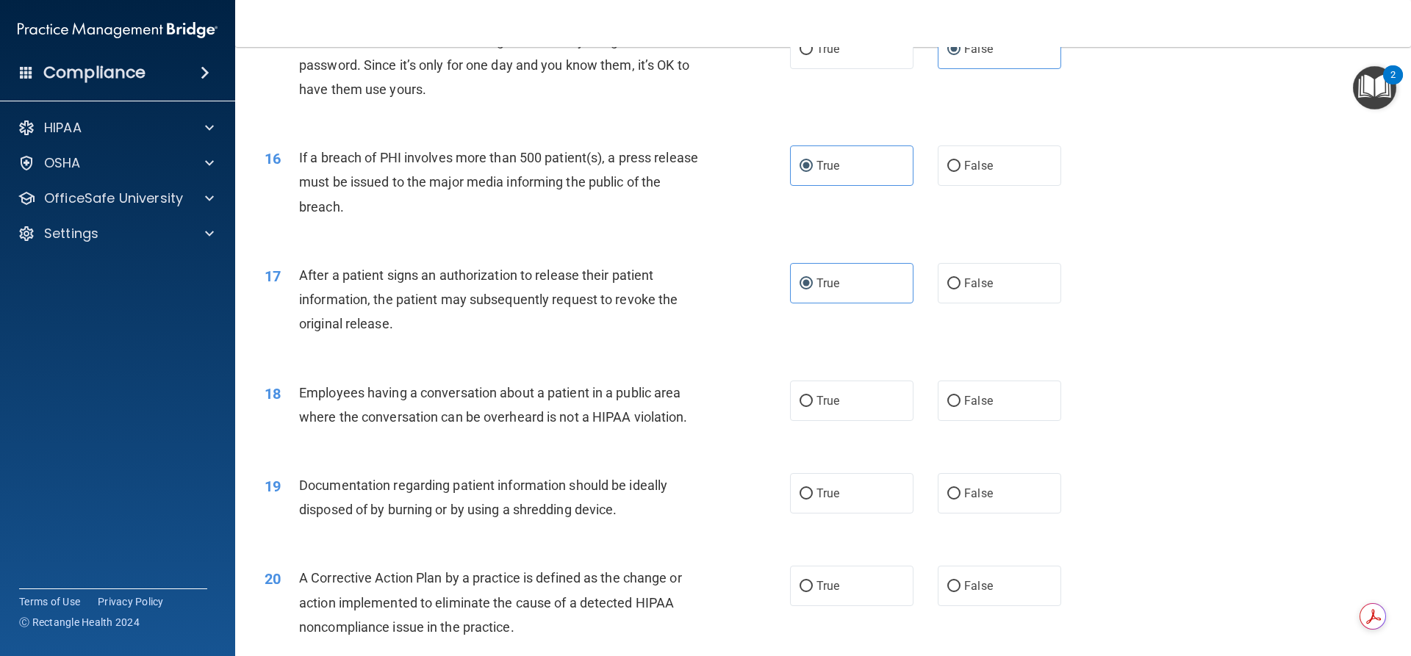
scroll to position [1598, 0]
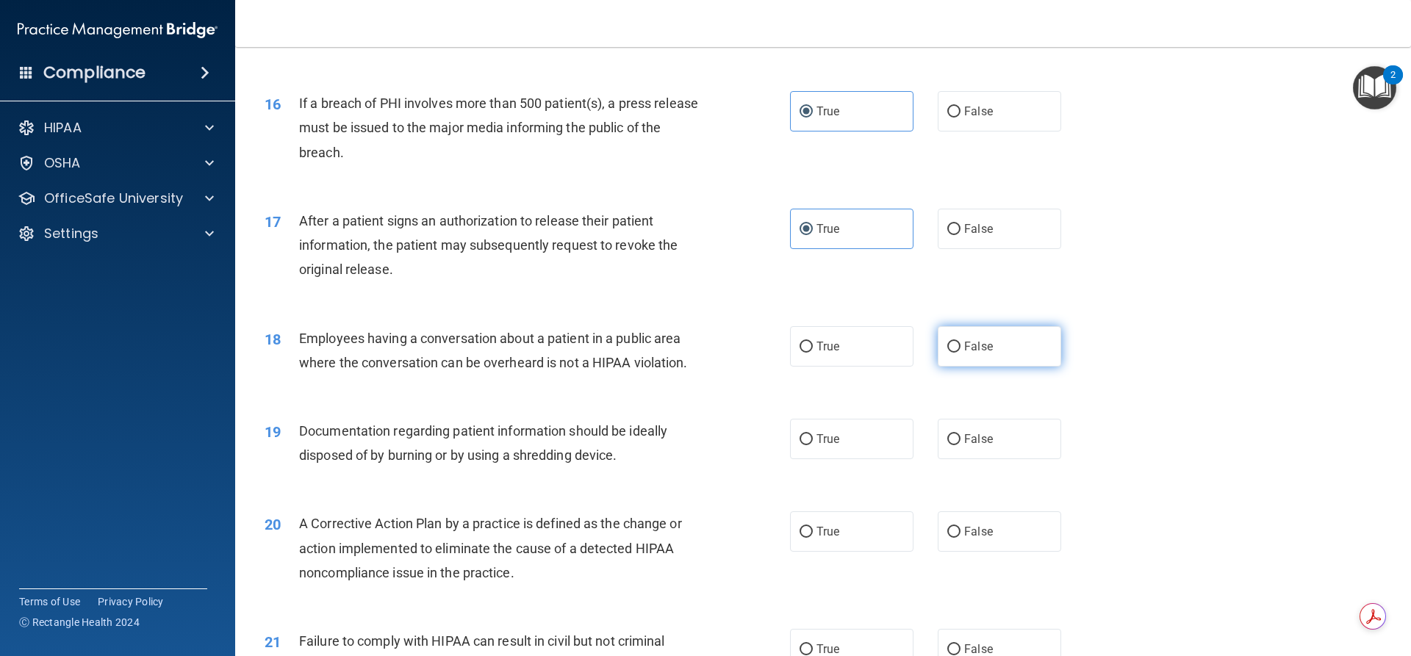
click at [969, 367] on label "False" at bounding box center [999, 346] width 123 height 40
click at [961, 353] on input "False" at bounding box center [953, 347] width 13 height 11
radio input "true"
click at [830, 459] on label "True" at bounding box center [851, 439] width 123 height 40
click at [813, 445] on input "True" at bounding box center [806, 439] width 13 height 11
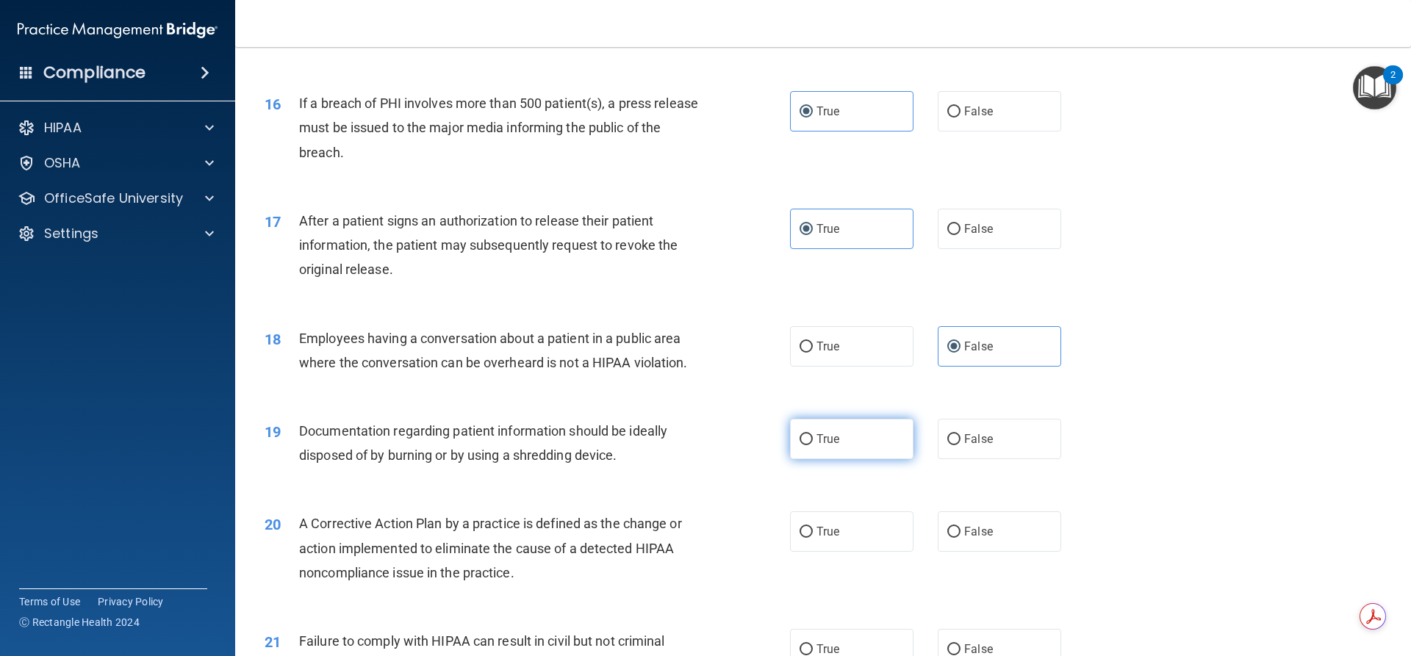
radio input "true"
click at [830, 545] on label "True" at bounding box center [851, 532] width 123 height 40
click at [813, 538] on input "True" at bounding box center [806, 532] width 13 height 11
radio input "true"
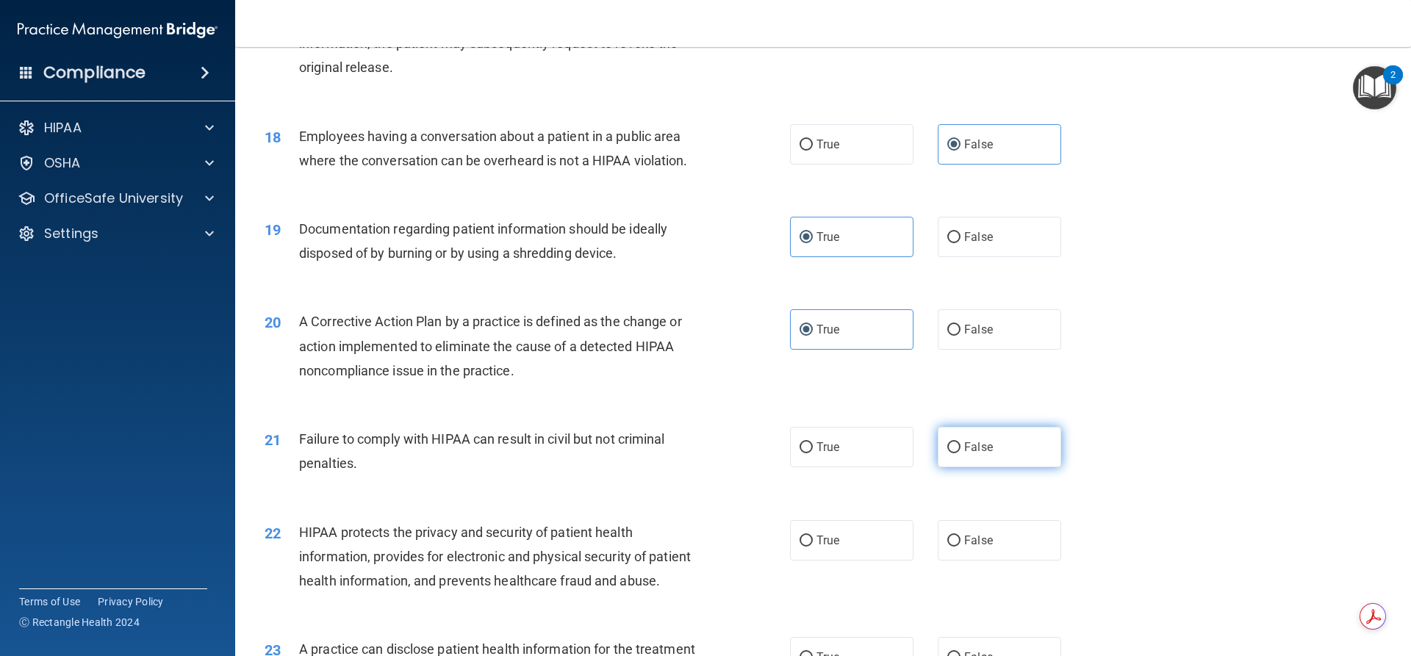
click at [956, 467] on label "False" at bounding box center [999, 447] width 123 height 40
click at [956, 453] on input "False" at bounding box center [953, 447] width 13 height 11
radio input "true"
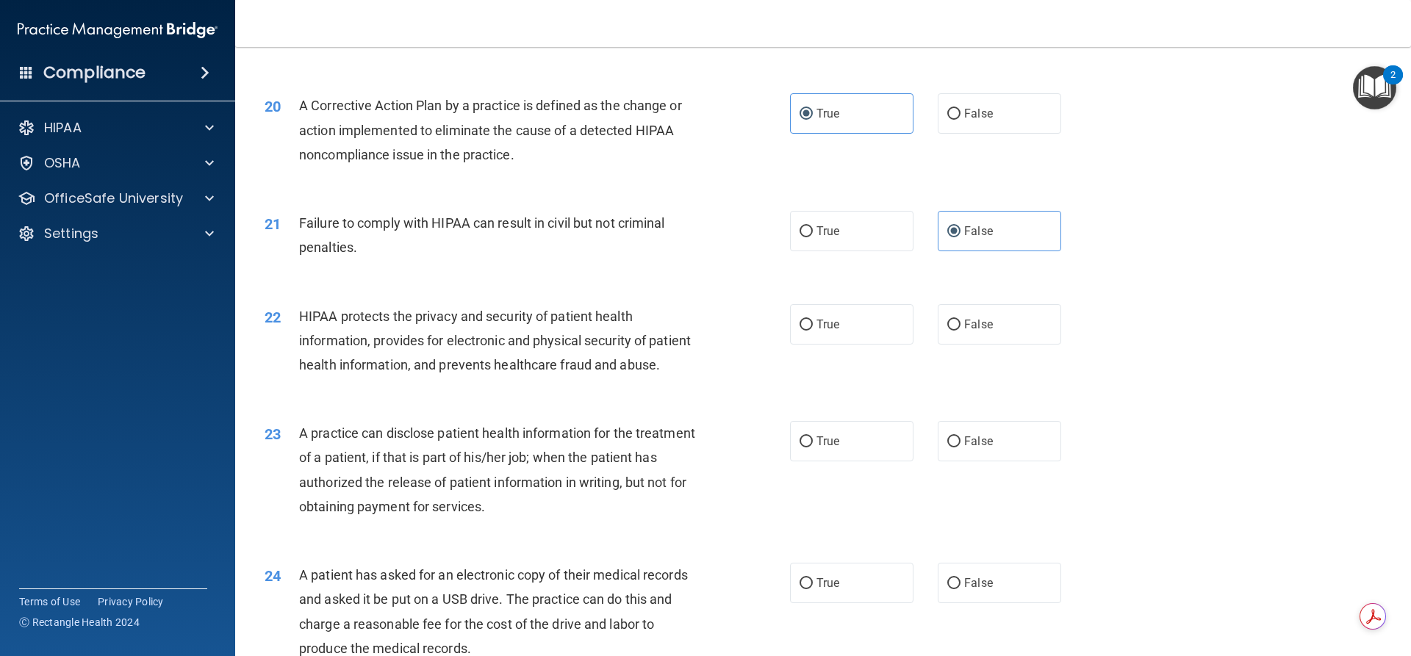
scroll to position [2021, 0]
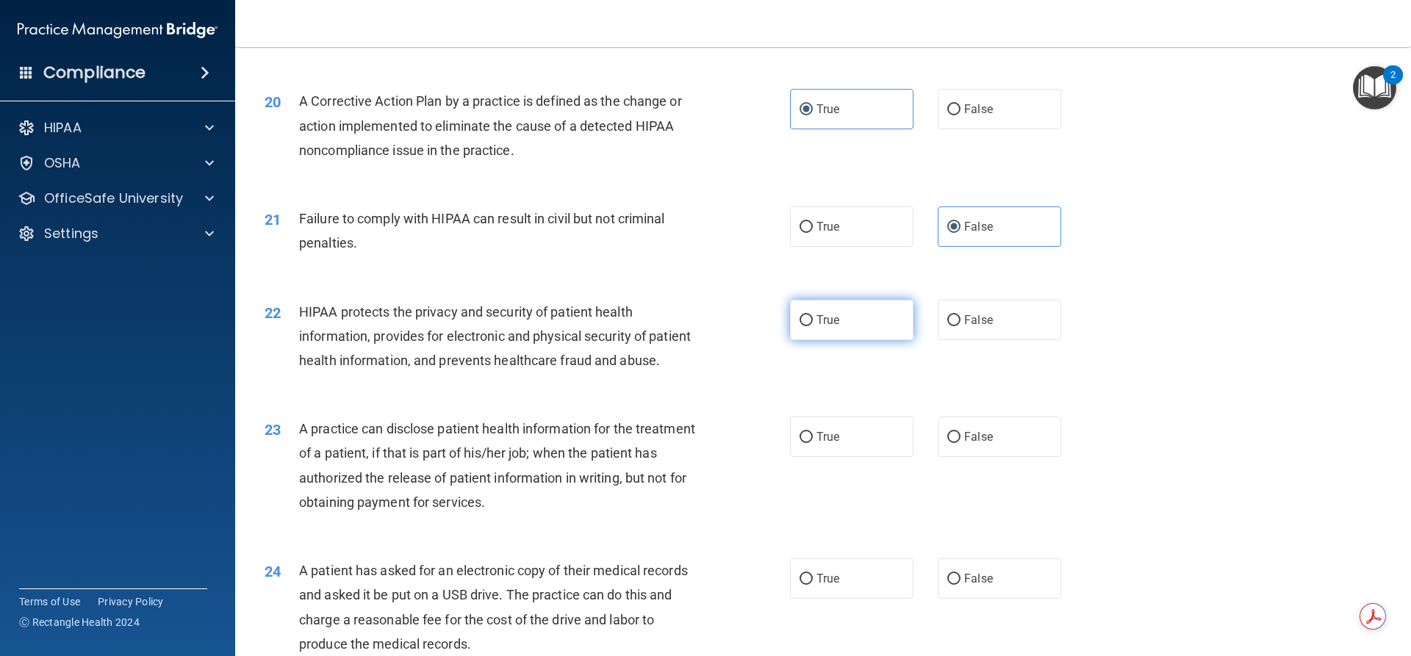
click at [822, 340] on label "True" at bounding box center [851, 320] width 123 height 40
click at [813, 326] on input "True" at bounding box center [806, 320] width 13 height 11
radio input "true"
click at [944, 457] on label "False" at bounding box center [999, 437] width 123 height 40
click at [947, 443] on input "False" at bounding box center [953, 437] width 13 height 11
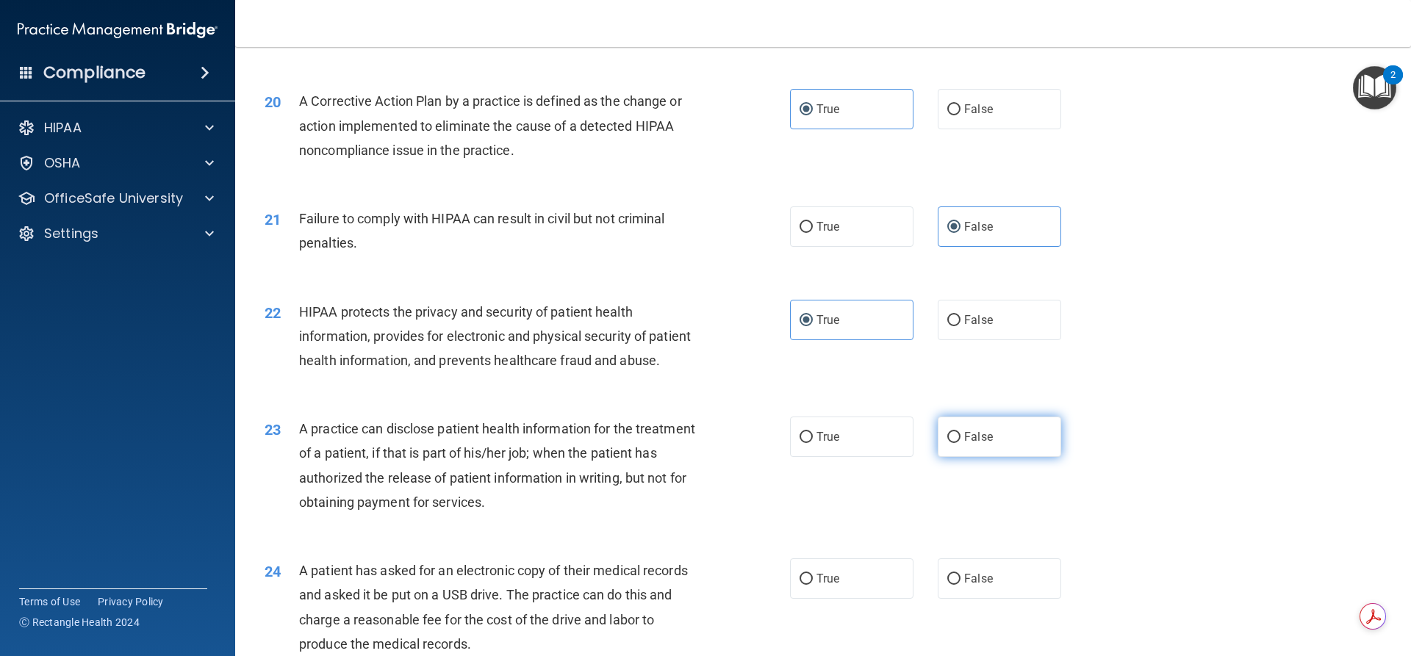
radio input "true"
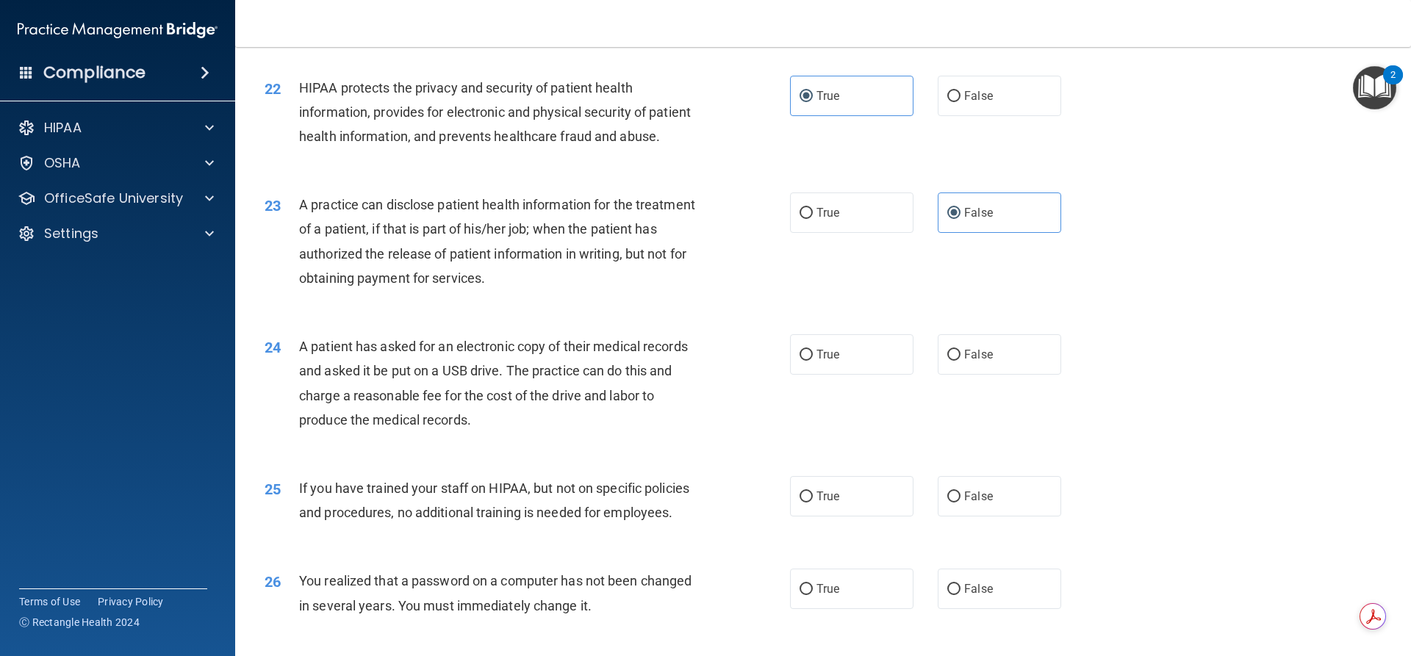
scroll to position [2260, 0]
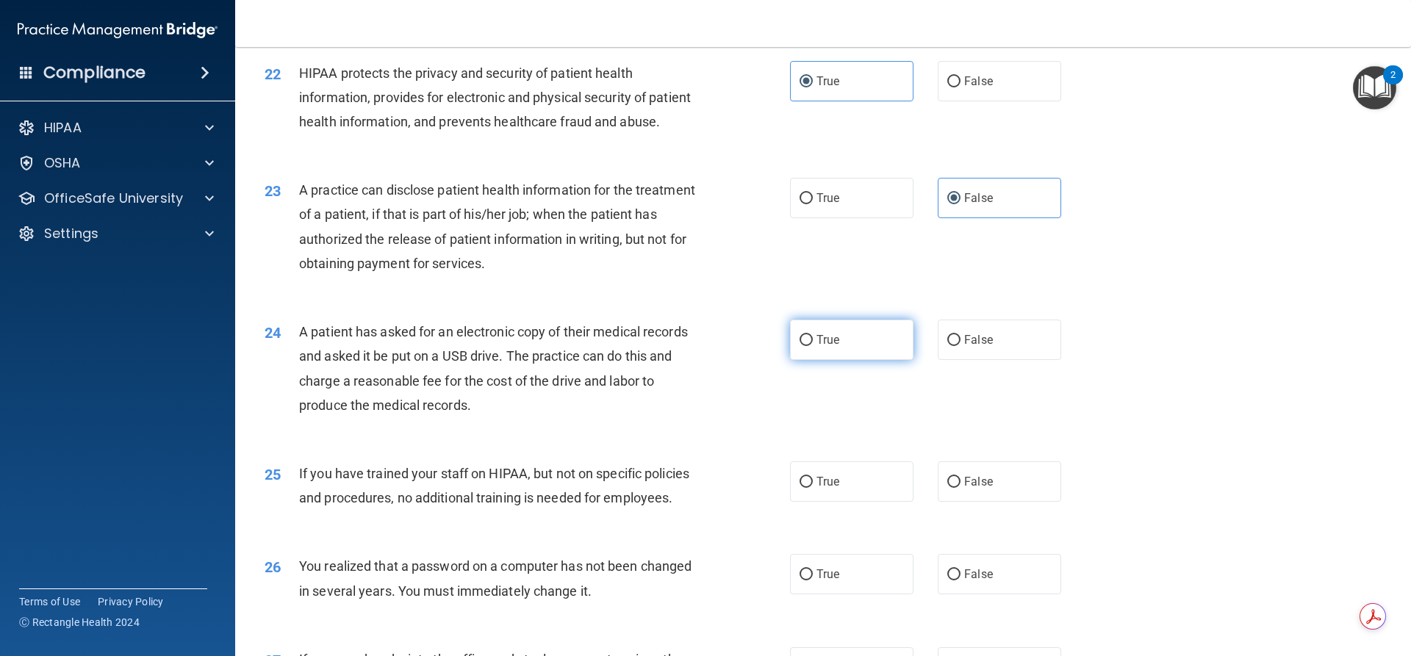
click at [819, 347] on span "True" at bounding box center [828, 340] width 23 height 14
click at [813, 346] on input "True" at bounding box center [806, 340] width 13 height 11
radio input "true"
click at [968, 489] on span "False" at bounding box center [978, 482] width 29 height 14
click at [961, 488] on input "False" at bounding box center [953, 482] width 13 height 11
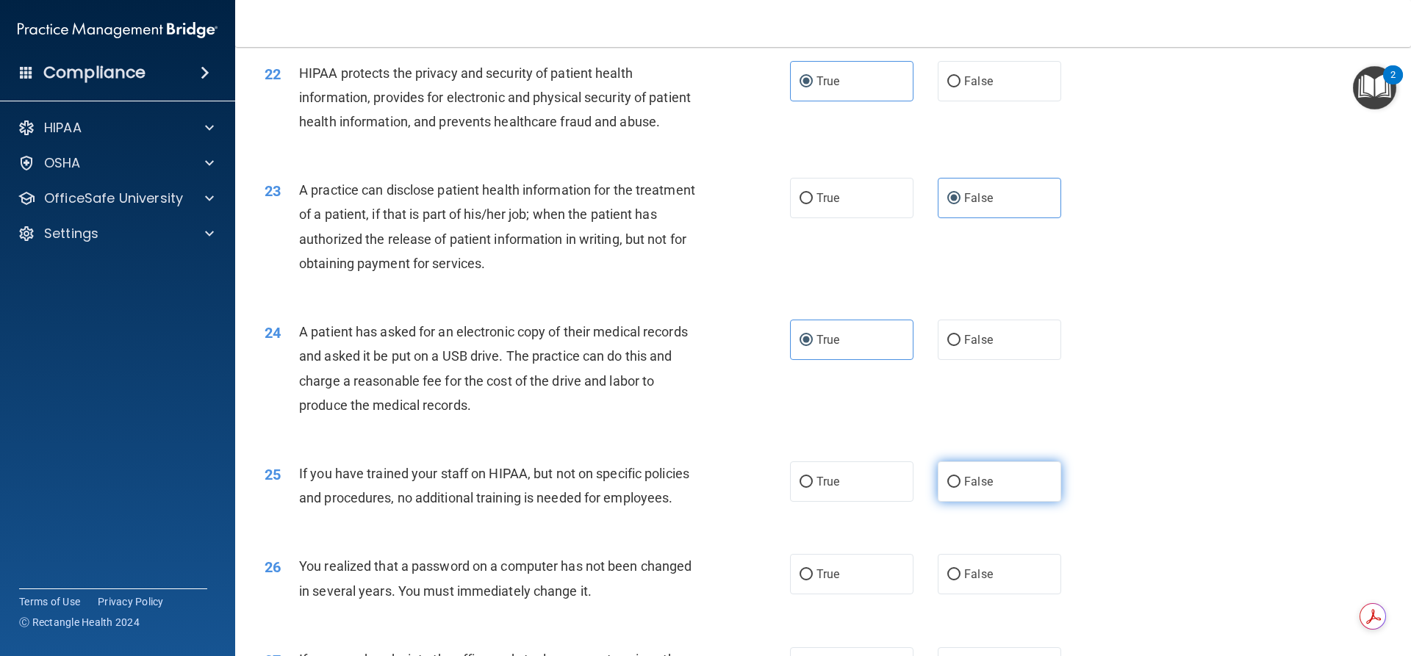
radio input "true"
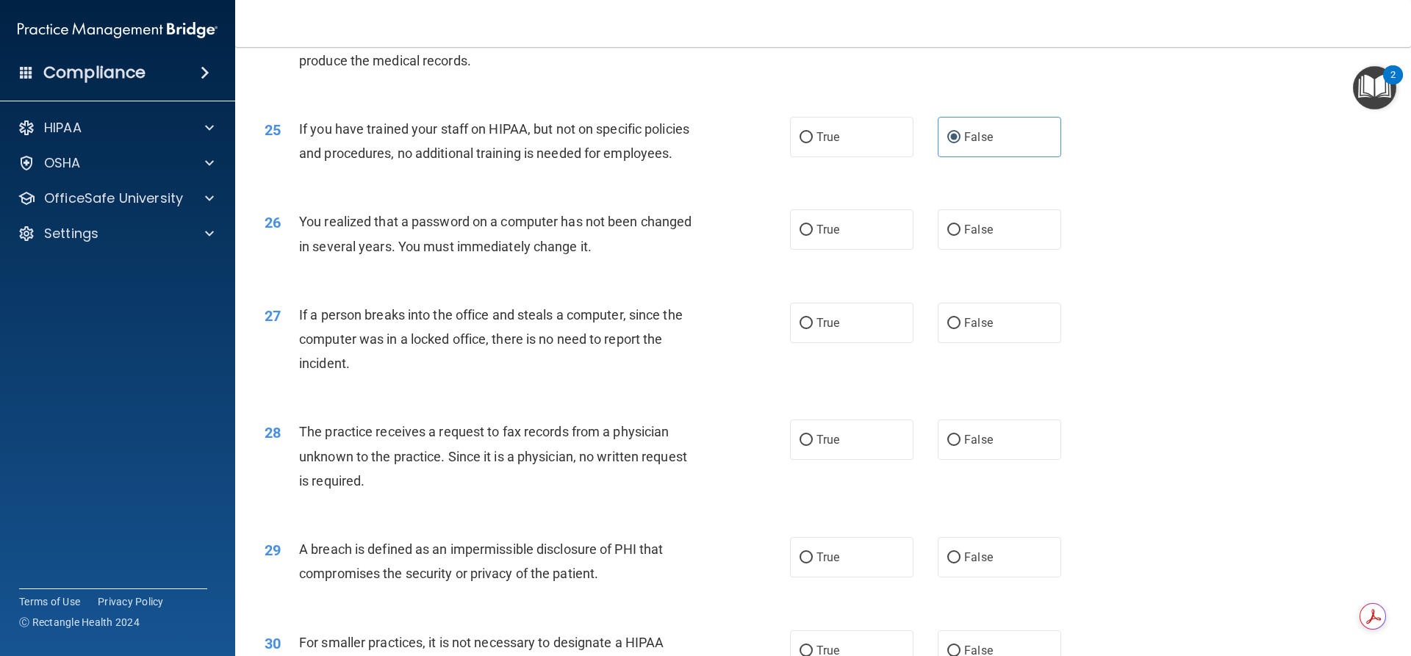
scroll to position [2609, 0]
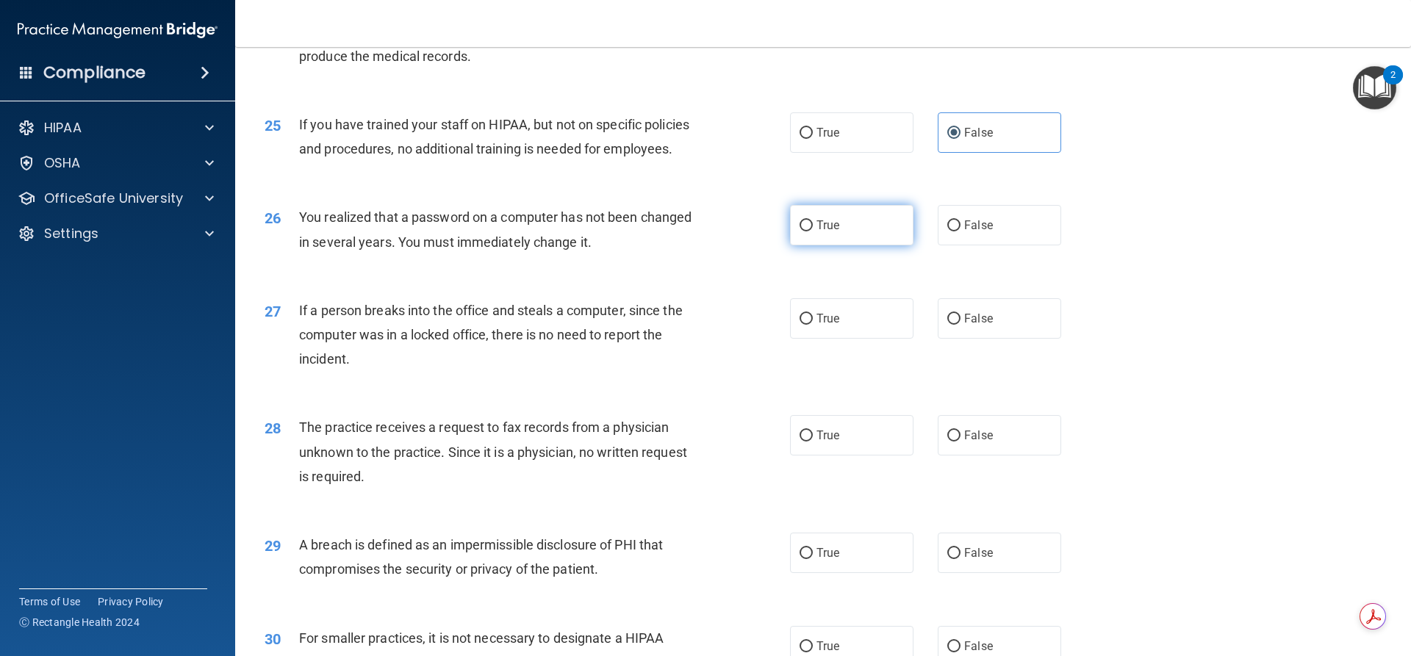
click at [805, 232] on input "True" at bounding box center [806, 225] width 13 height 11
radio input "true"
click at [971, 339] on label "False" at bounding box center [999, 318] width 123 height 40
click at [961, 325] on input "False" at bounding box center [953, 319] width 13 height 11
radio input "true"
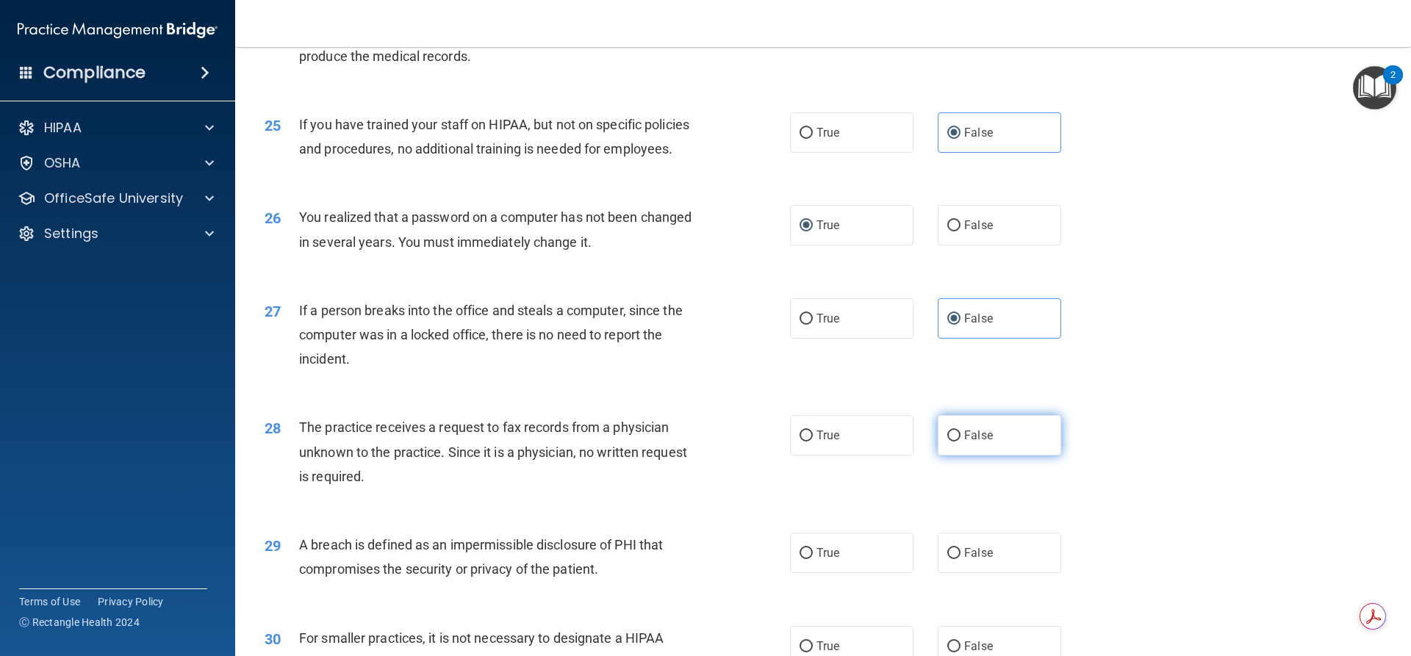
click at [983, 442] on span "False" at bounding box center [978, 435] width 29 height 14
click at [961, 442] on input "False" at bounding box center [953, 436] width 13 height 11
radio input "true"
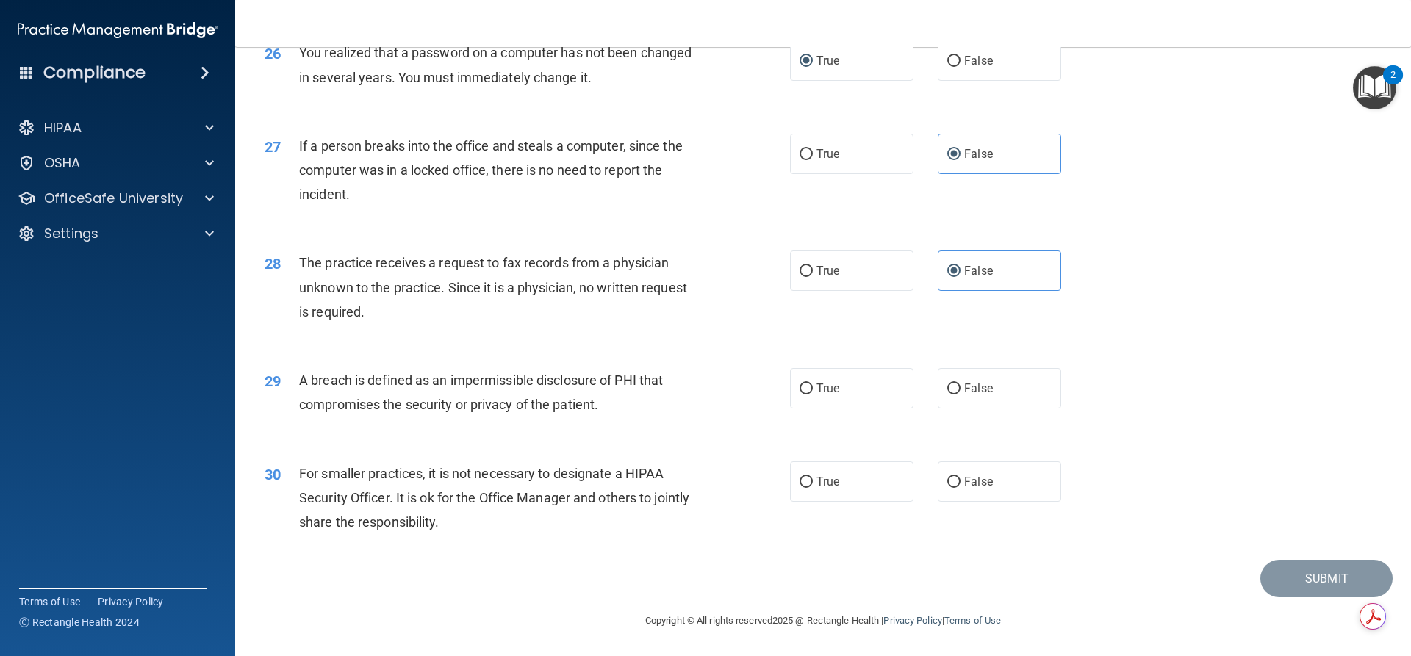
scroll to position [2822, 0]
click at [811, 400] on label "True" at bounding box center [851, 388] width 123 height 40
click at [811, 395] on input "True" at bounding box center [806, 389] width 13 height 11
radio input "true"
click at [973, 482] on span "False" at bounding box center [978, 482] width 29 height 14
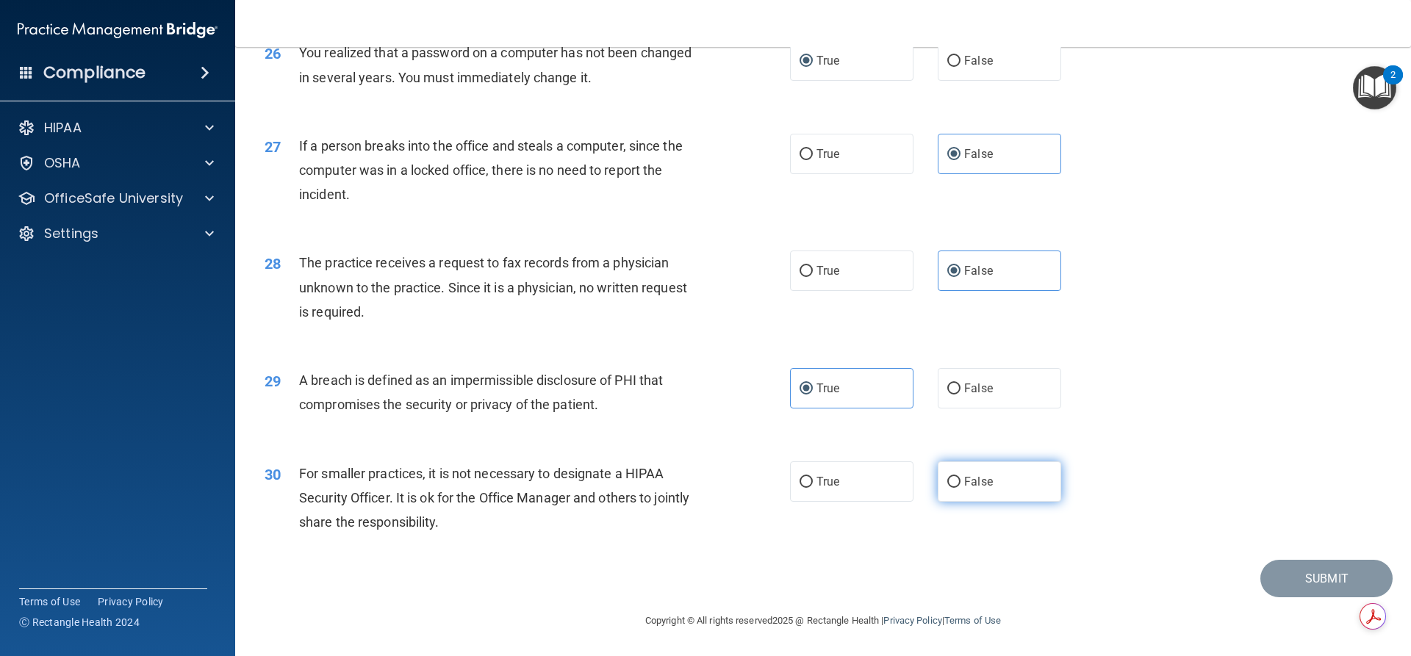
click at [961, 482] on input "False" at bounding box center [953, 482] width 13 height 11
radio input "true"
click at [1312, 575] on button "Submit" at bounding box center [1326, 578] width 132 height 37
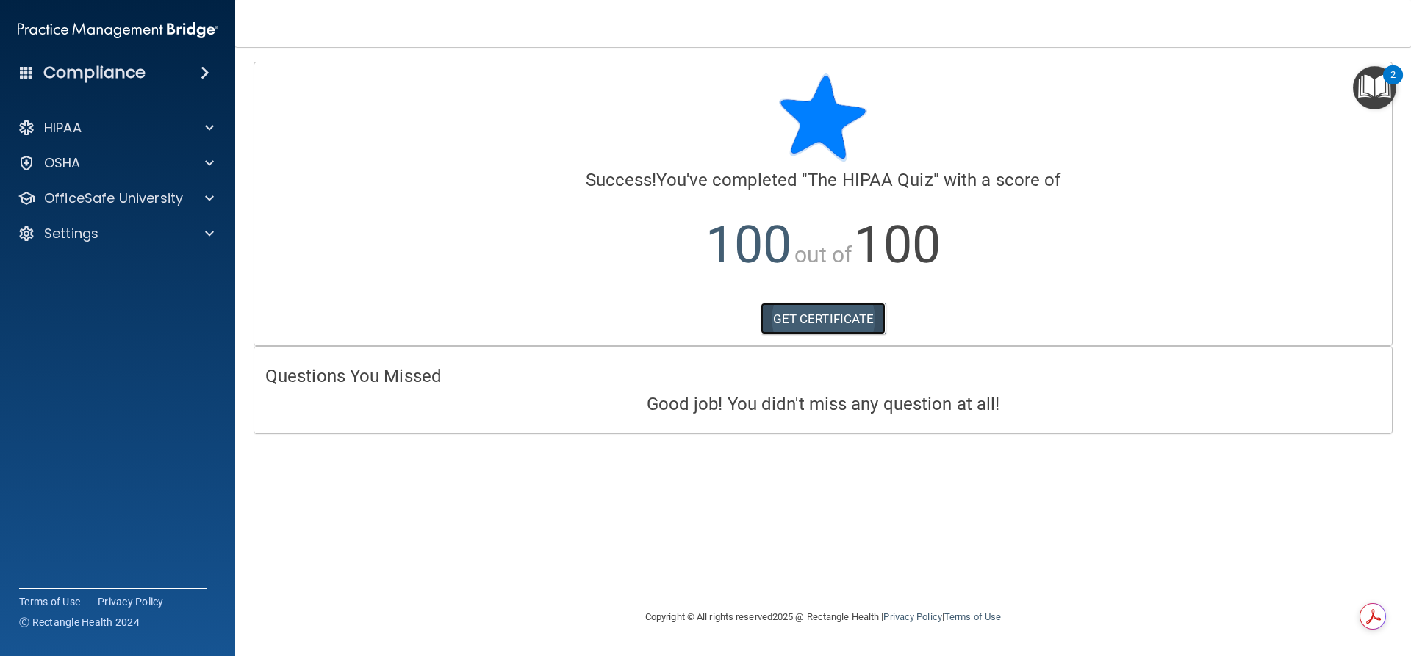
click at [812, 324] on link "GET CERTIFICATE" at bounding box center [824, 319] width 126 height 32
click at [212, 162] on span at bounding box center [209, 163] width 9 height 18
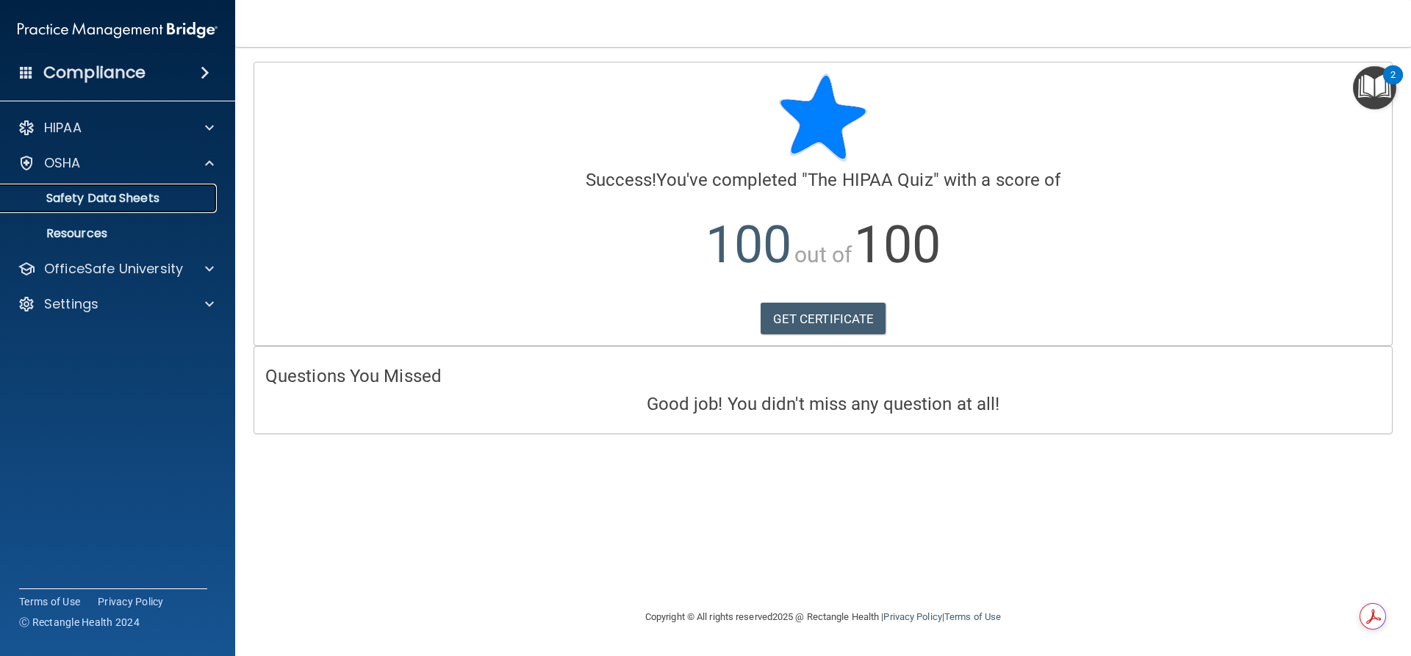
click at [150, 194] on p "Safety Data Sheets" at bounding box center [110, 198] width 201 height 15
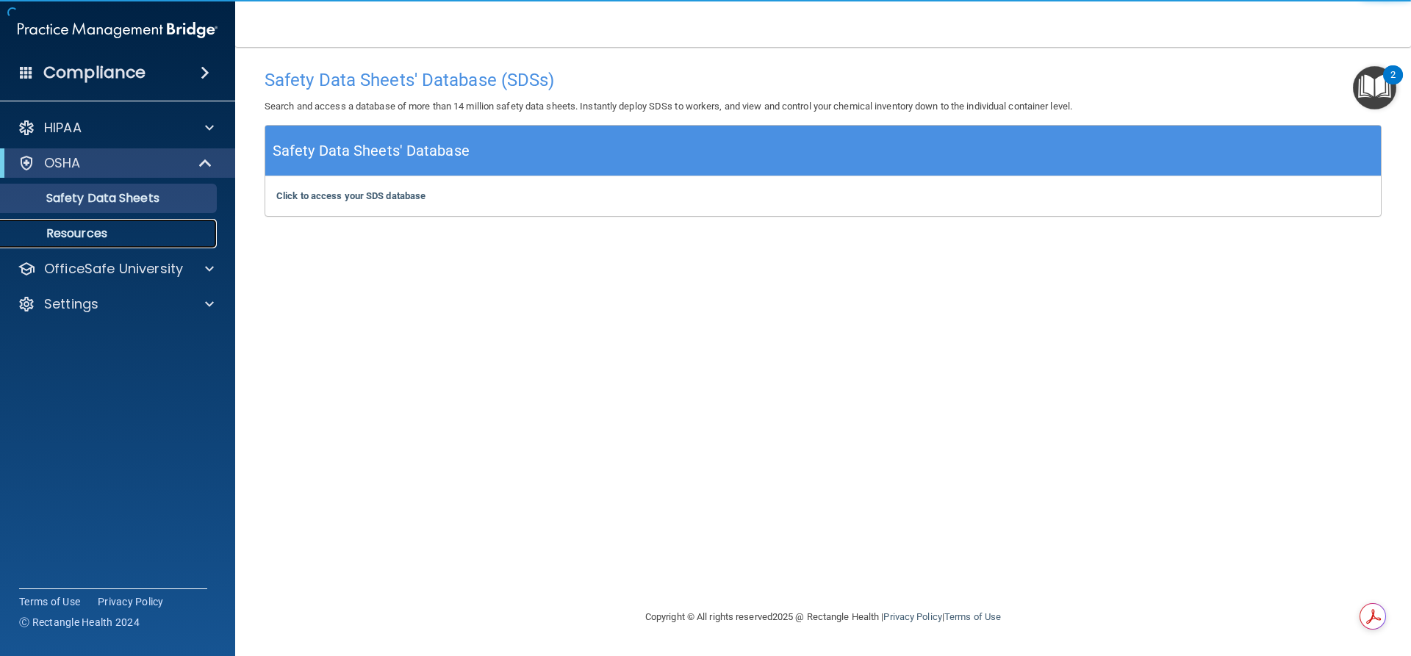
click at [96, 238] on p "Resources" at bounding box center [110, 233] width 201 height 15
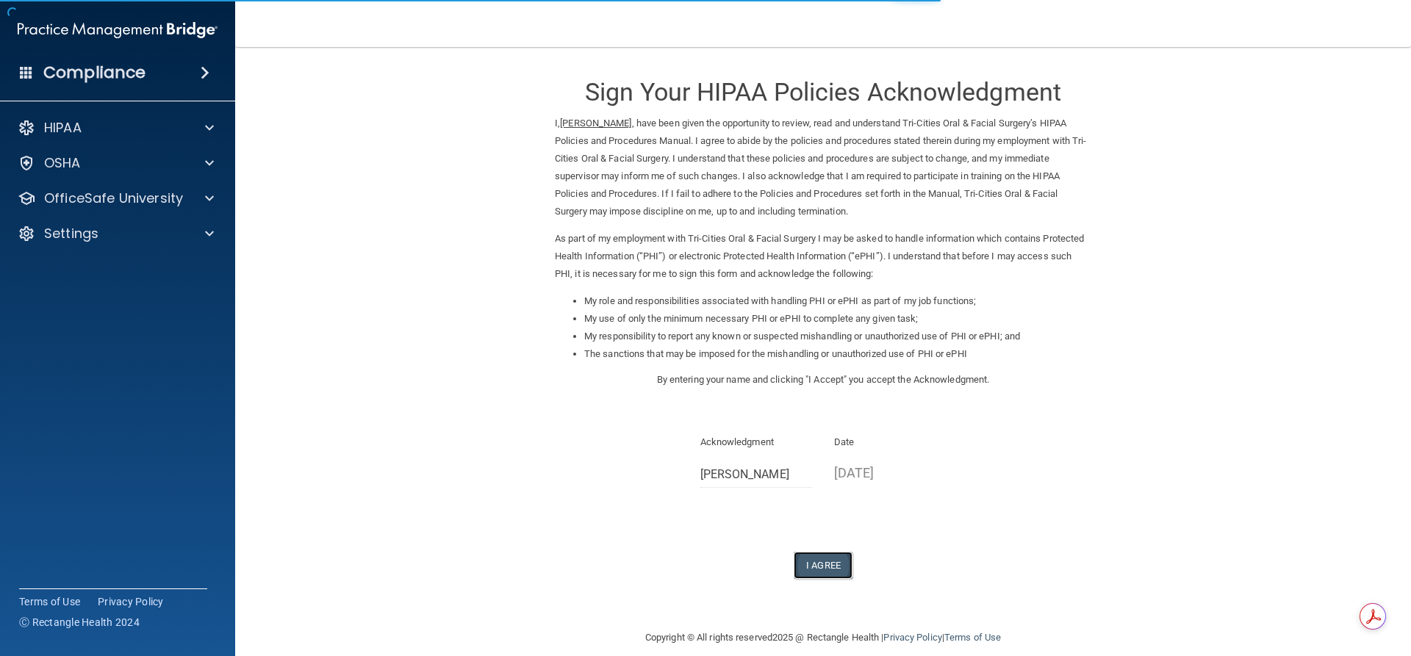
click at [811, 570] on button "I Agree" at bounding box center [823, 565] width 59 height 27
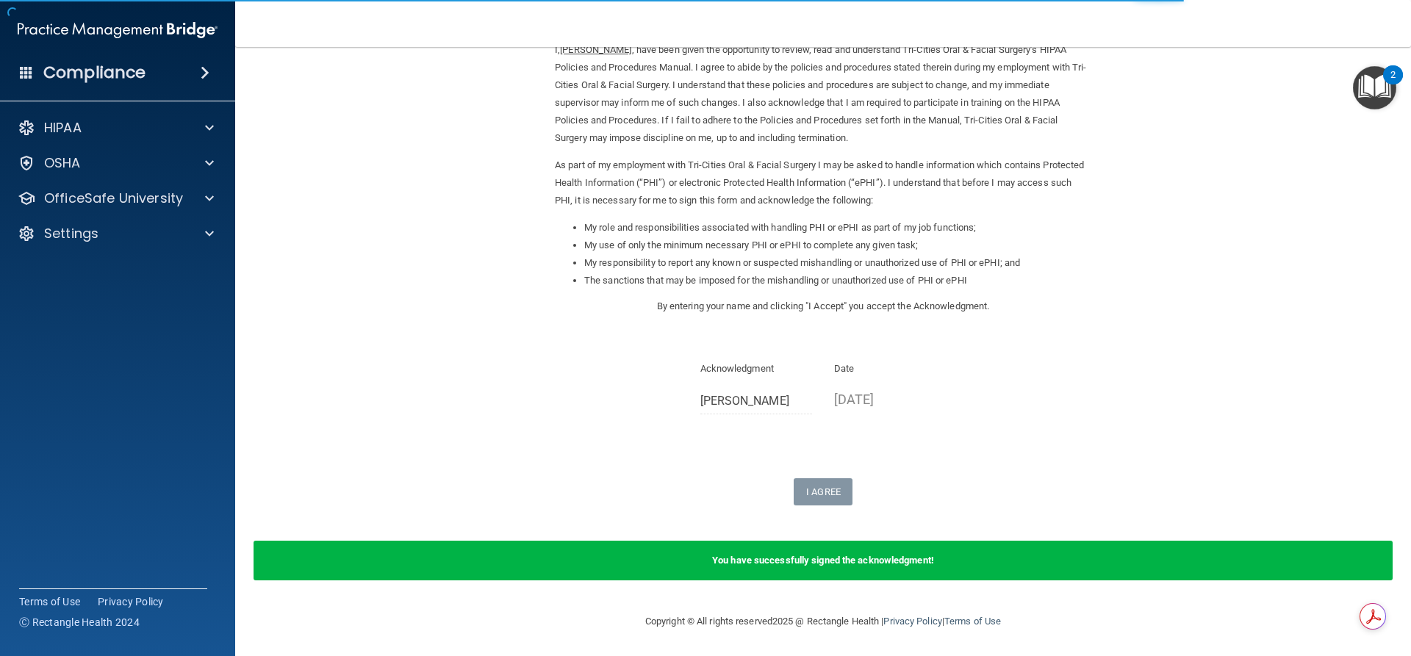
scroll to position [74, 0]
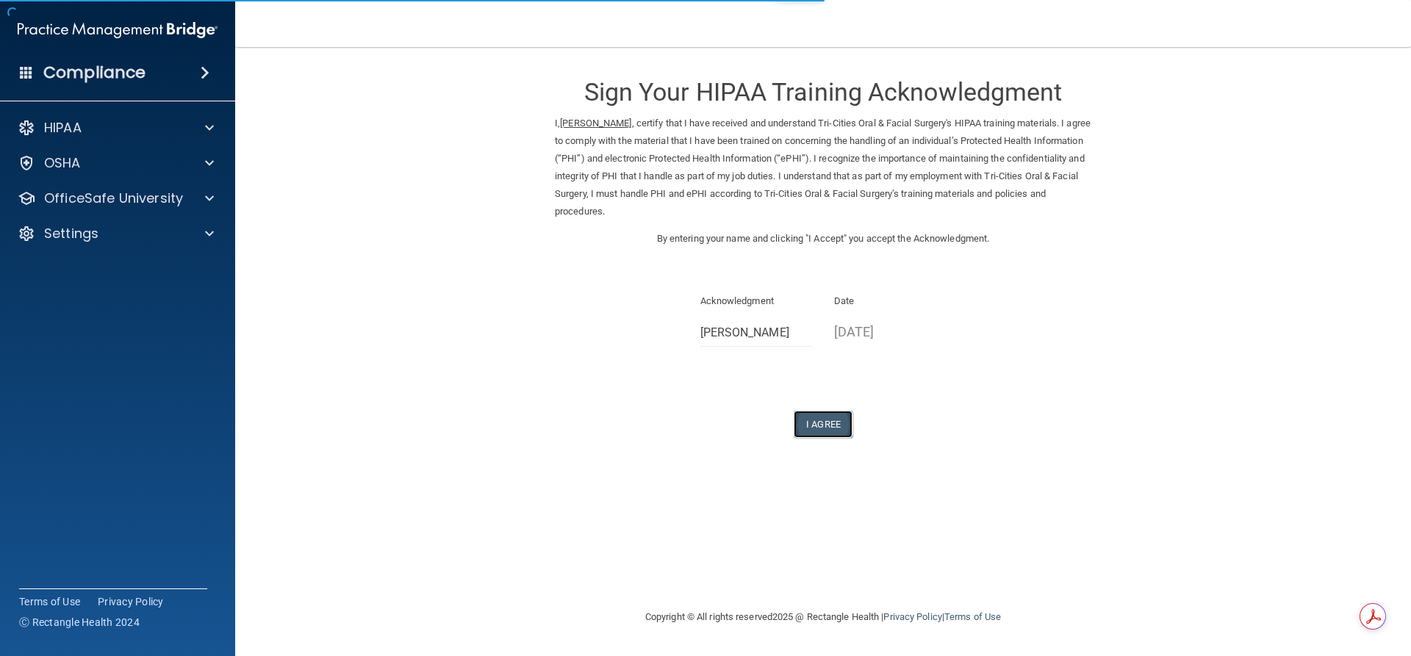
click at [840, 416] on button "I Agree" at bounding box center [823, 424] width 59 height 27
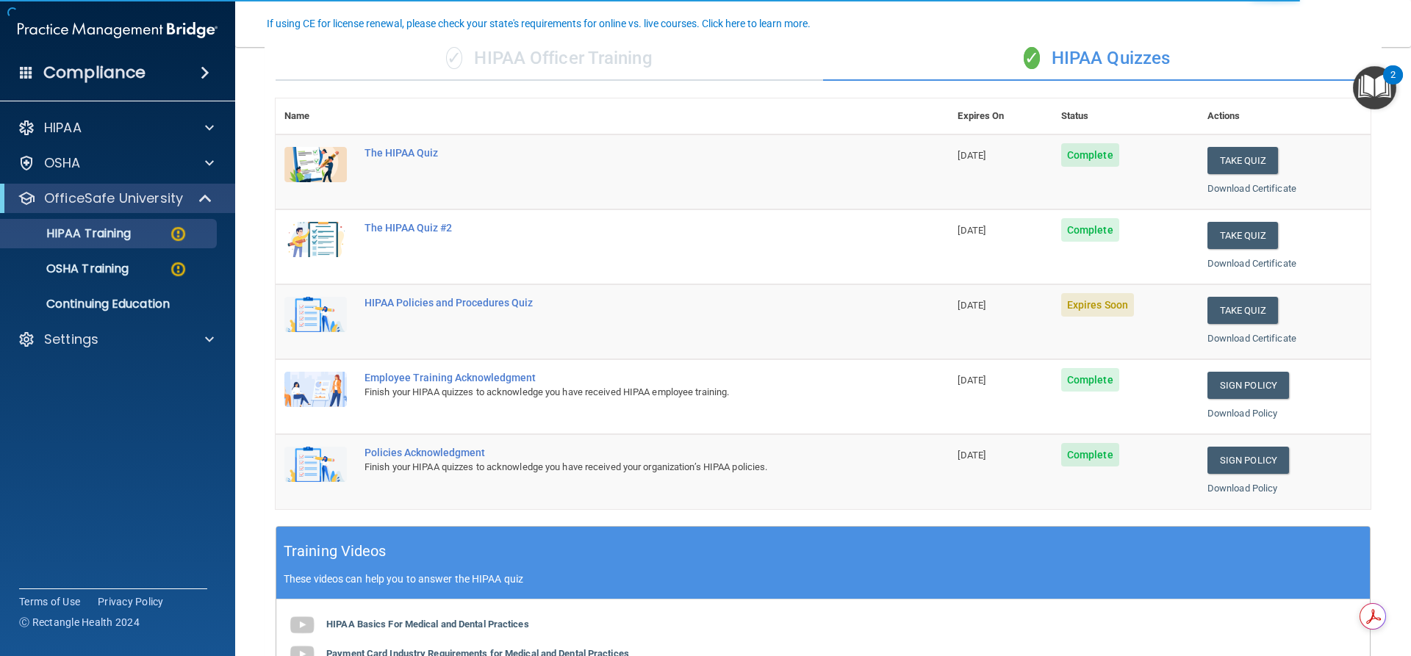
scroll to position [129, 0]
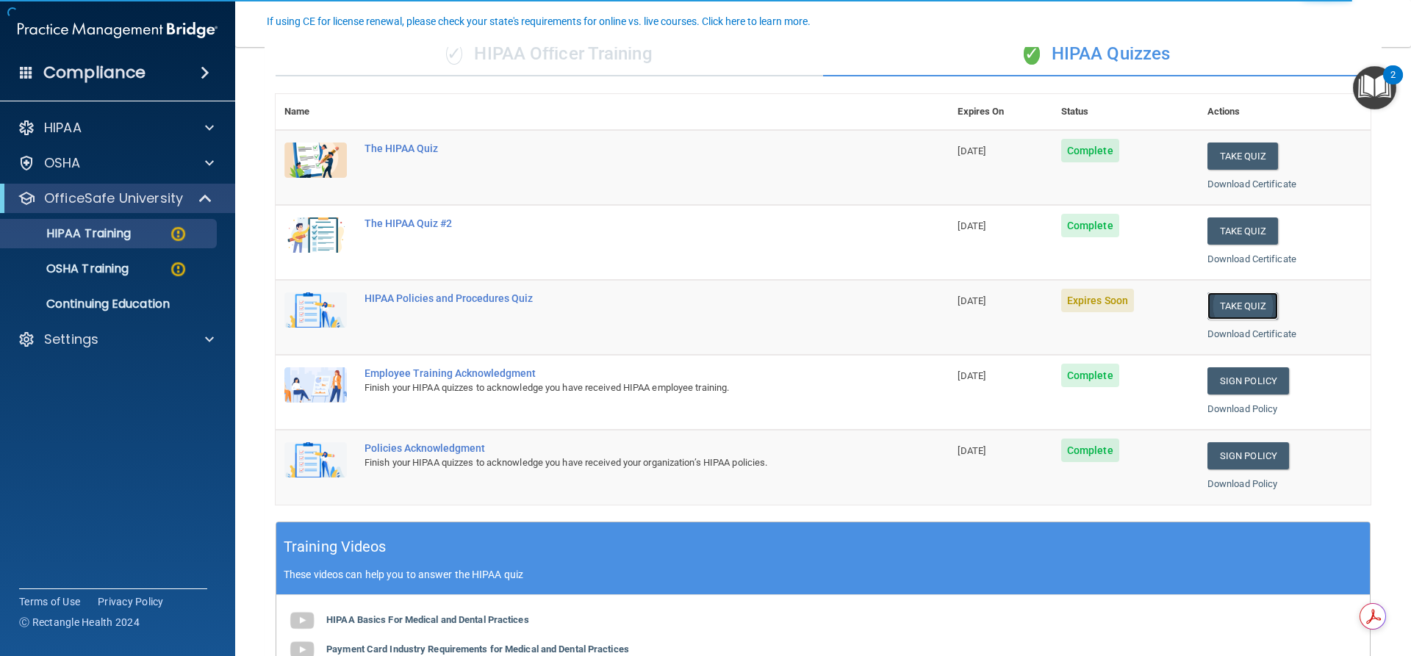
click at [1232, 306] on button "Take Quiz" at bounding box center [1242, 306] width 71 height 27
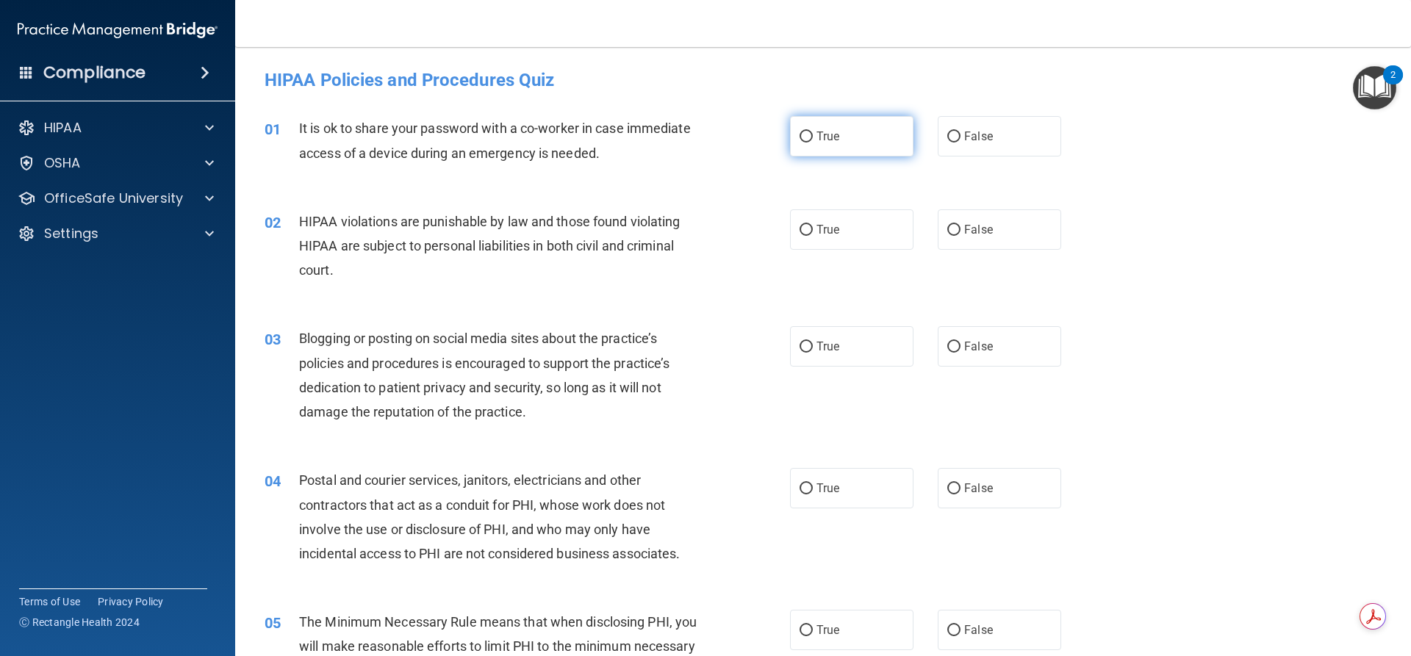
click at [825, 134] on span "True" at bounding box center [828, 136] width 23 height 14
click at [813, 134] on input "True" at bounding box center [806, 137] width 13 height 11
radio input "true"
click at [797, 237] on label "True" at bounding box center [851, 229] width 123 height 40
click at [800, 236] on input "True" at bounding box center [806, 230] width 13 height 11
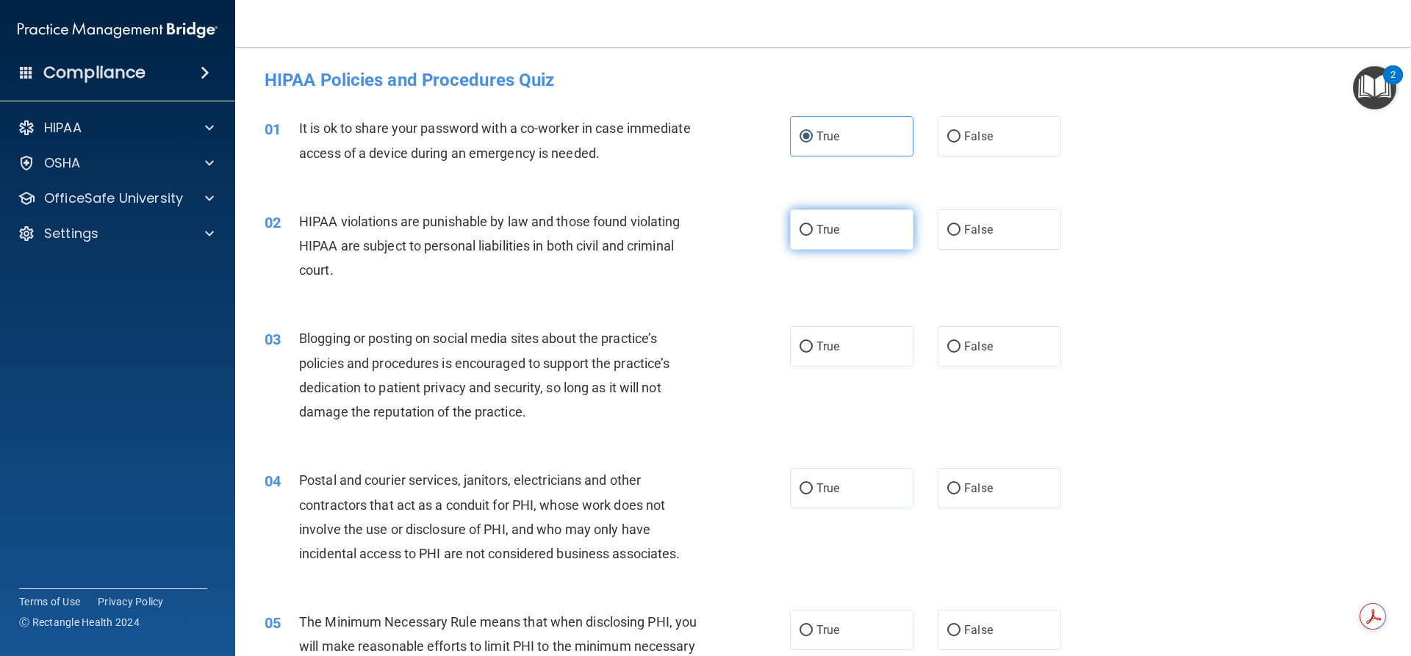
radio input "true"
click at [817, 340] on span "True" at bounding box center [828, 347] width 23 height 14
click at [813, 342] on input "True" at bounding box center [806, 347] width 13 height 11
radio input "true"
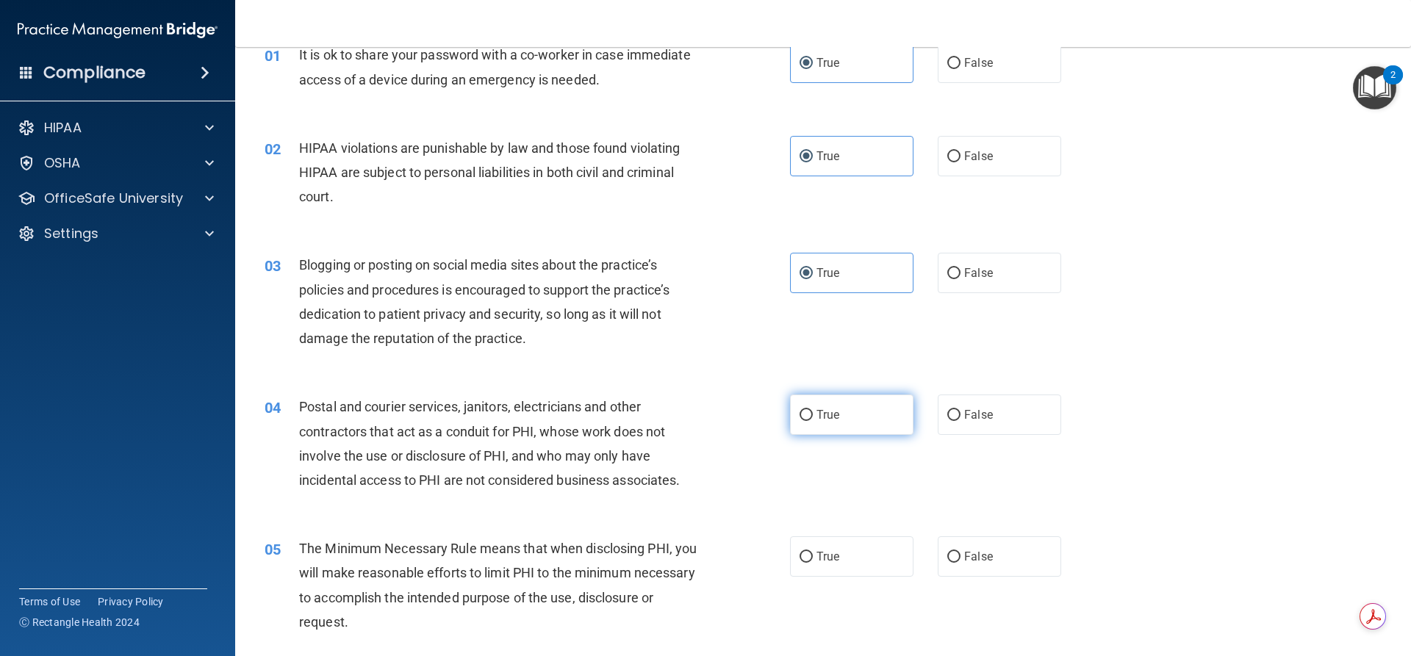
click at [817, 415] on span "True" at bounding box center [828, 415] width 23 height 14
click at [812, 415] on input "True" at bounding box center [806, 415] width 13 height 11
radio input "true"
click at [802, 559] on input "True" at bounding box center [806, 557] width 13 height 11
radio input "true"
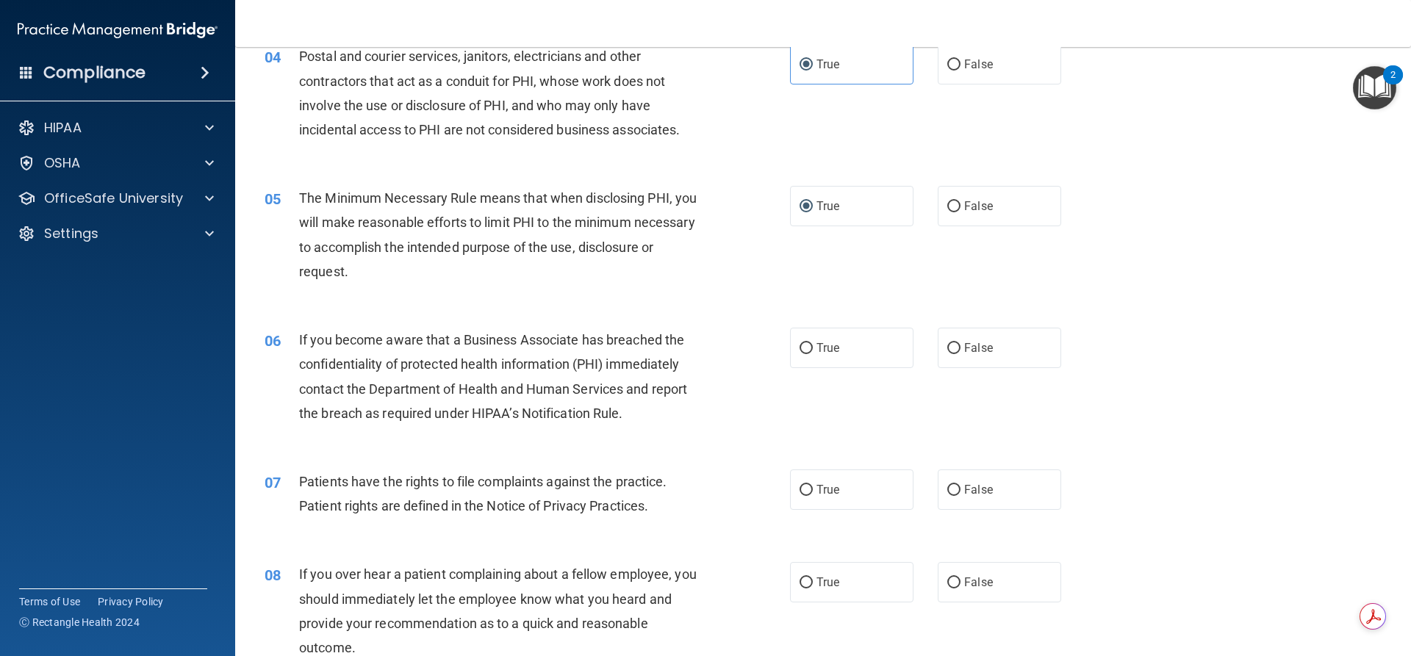
scroll to position [441, 0]
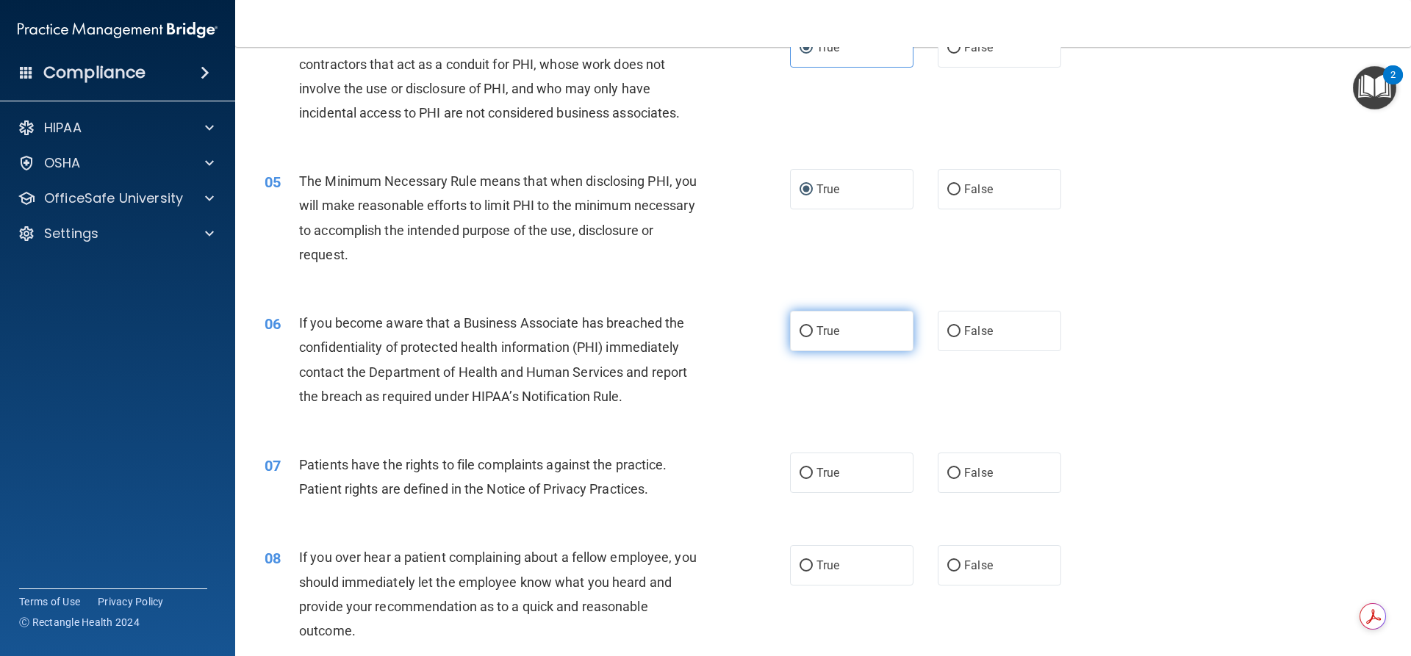
click at [807, 337] on input "True" at bounding box center [806, 331] width 13 height 11
radio input "true"
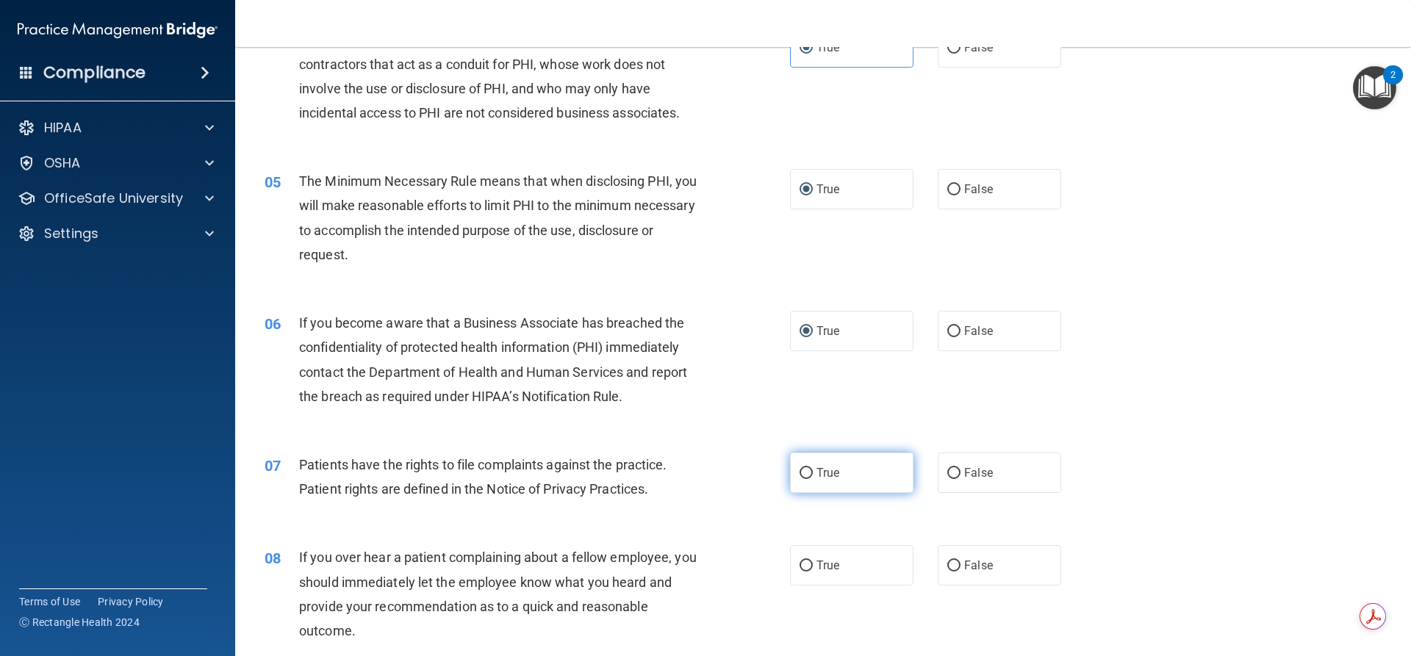
click at [836, 485] on label "True" at bounding box center [851, 473] width 123 height 40
click at [813, 479] on input "True" at bounding box center [806, 473] width 13 height 11
radio input "true"
click at [821, 553] on label "True" at bounding box center [851, 565] width 123 height 40
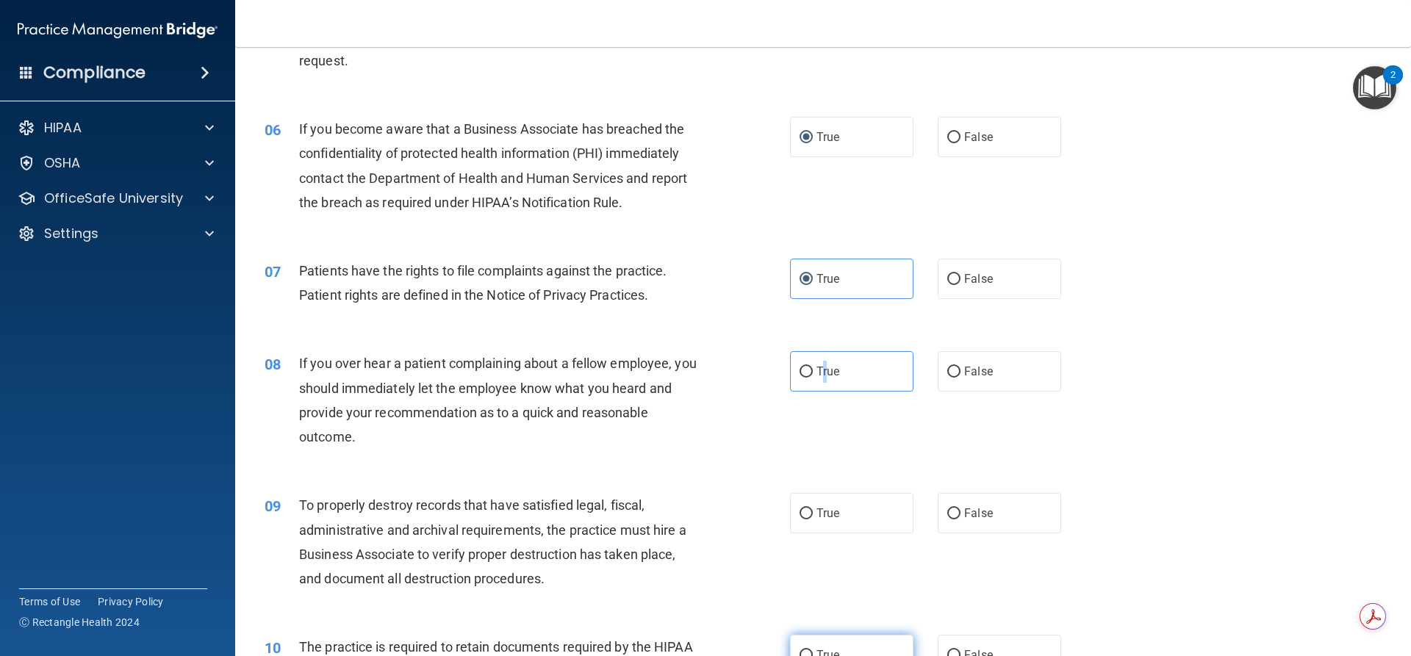
scroll to position [827, 0]
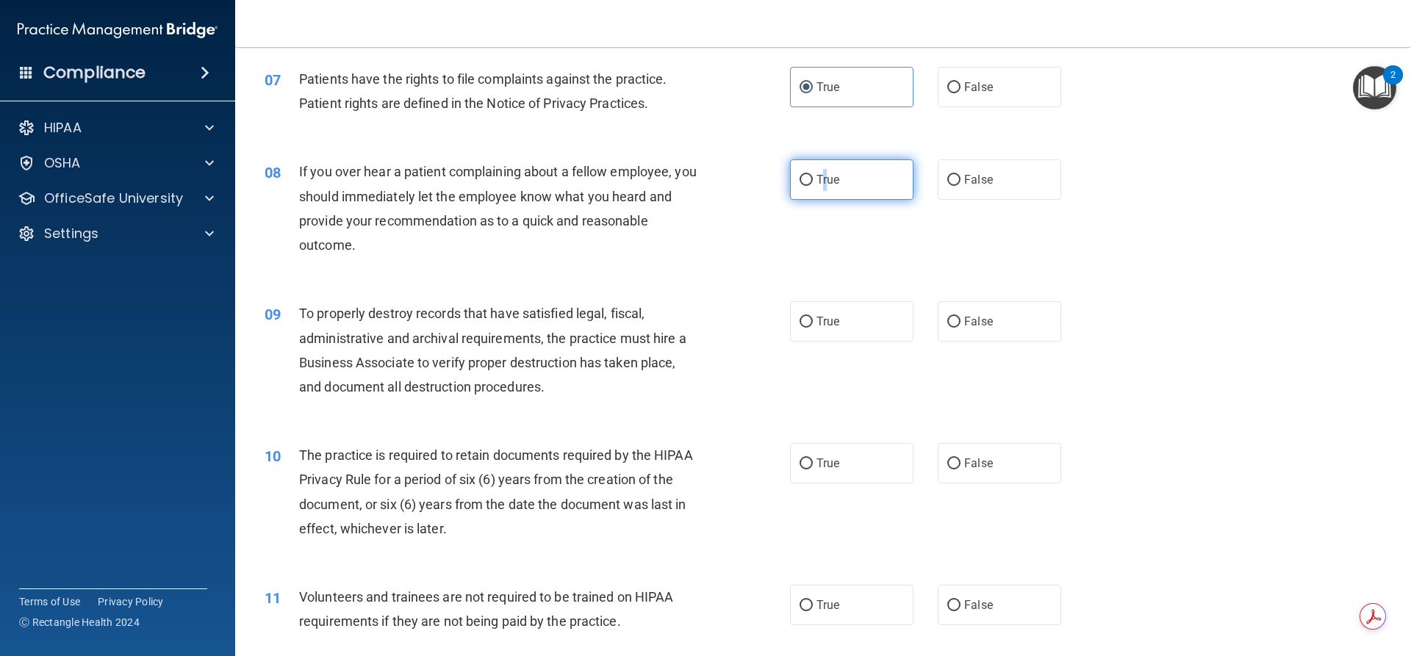
click at [804, 175] on input "True" at bounding box center [806, 180] width 13 height 11
radio input "true"
click at [800, 317] on input "True" at bounding box center [806, 322] width 13 height 11
radio input "true"
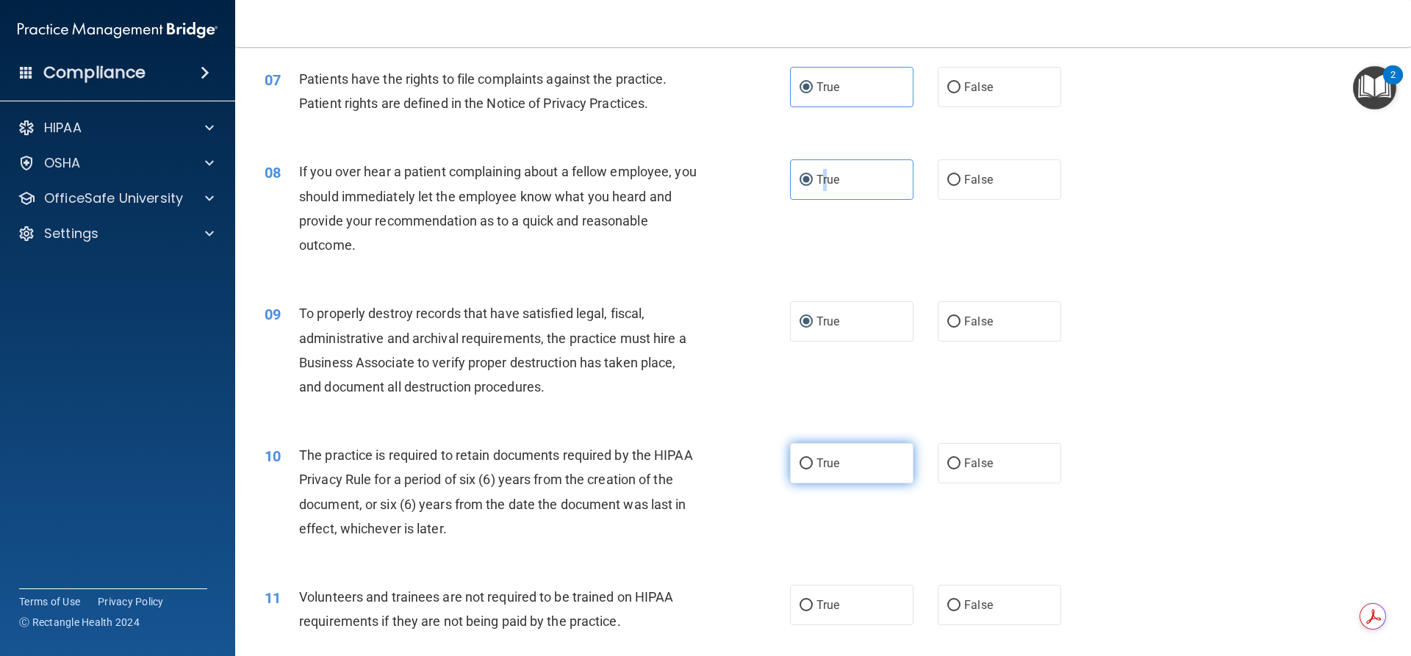
click at [800, 464] on input "True" at bounding box center [806, 464] width 13 height 11
radio input "true"
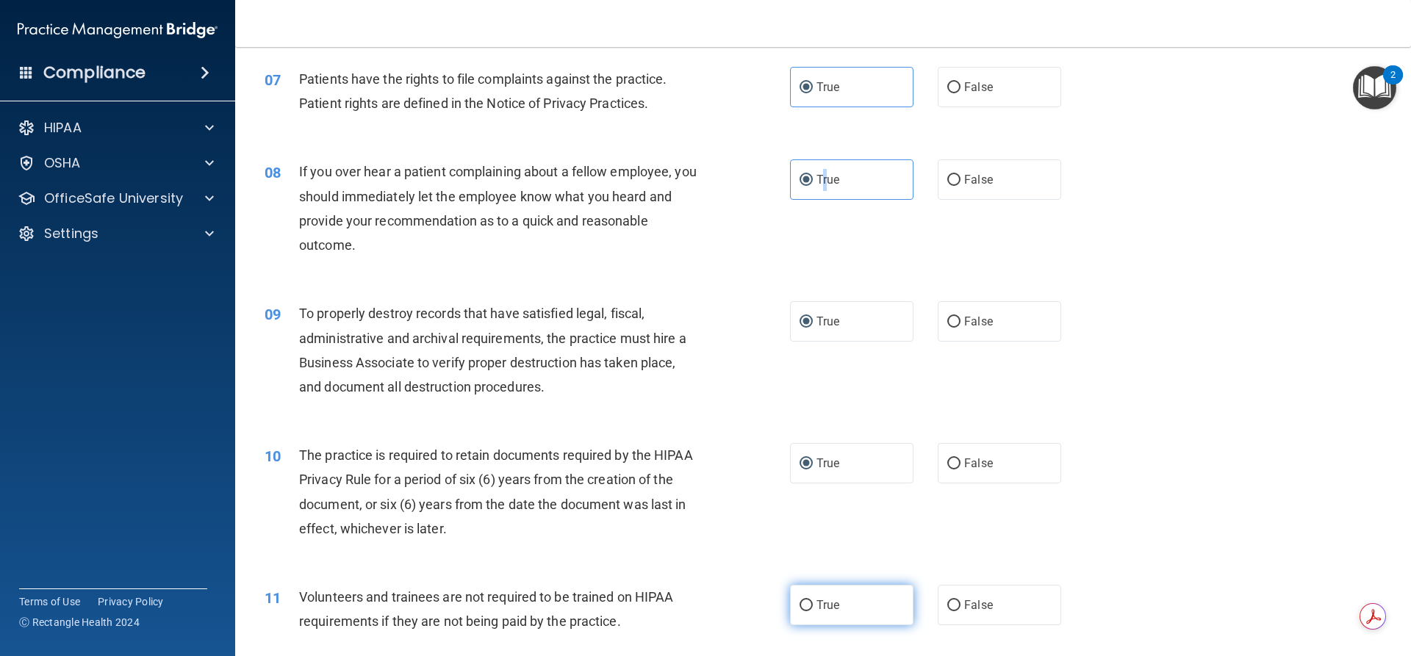
click at [805, 606] on input "True" at bounding box center [806, 605] width 13 height 11
radio input "true"
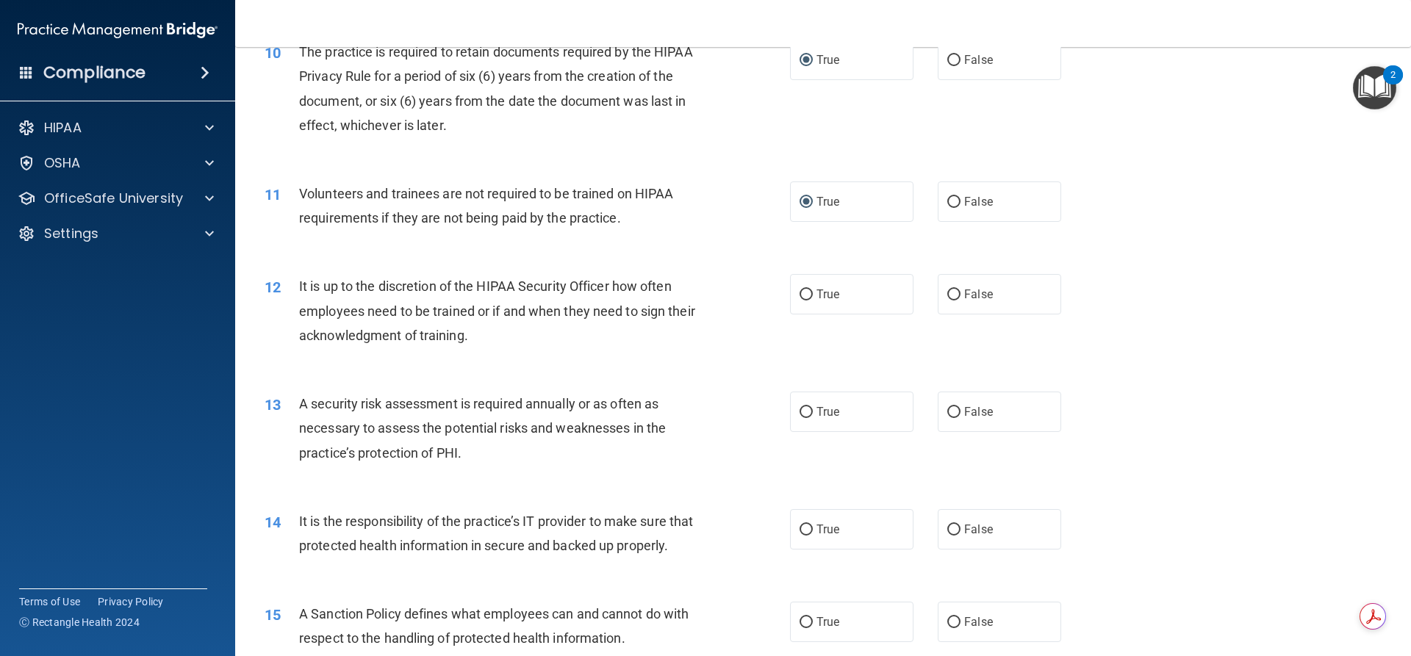
scroll to position [1231, 0]
click at [806, 294] on input "True" at bounding box center [806, 294] width 13 height 11
radio input "true"
click at [805, 409] on input "True" at bounding box center [806, 411] width 13 height 11
radio input "true"
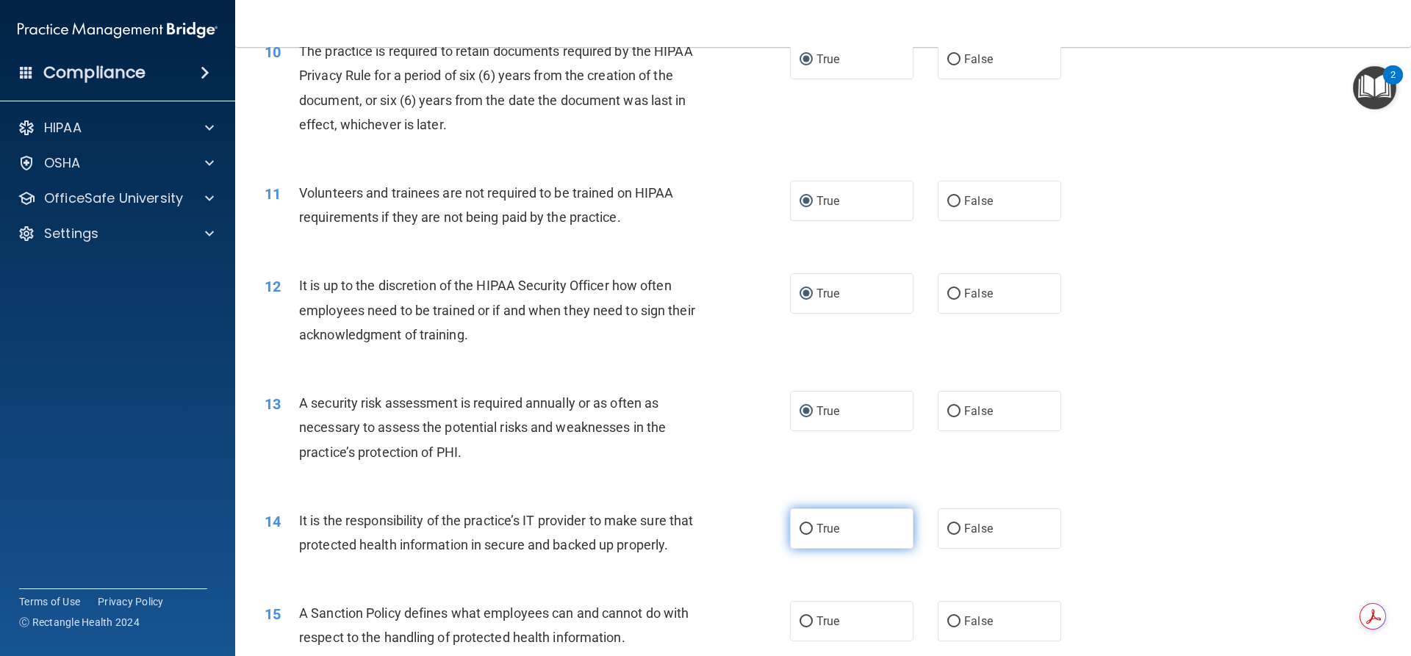
click at [807, 524] on input "True" at bounding box center [806, 529] width 13 height 11
radio input "true"
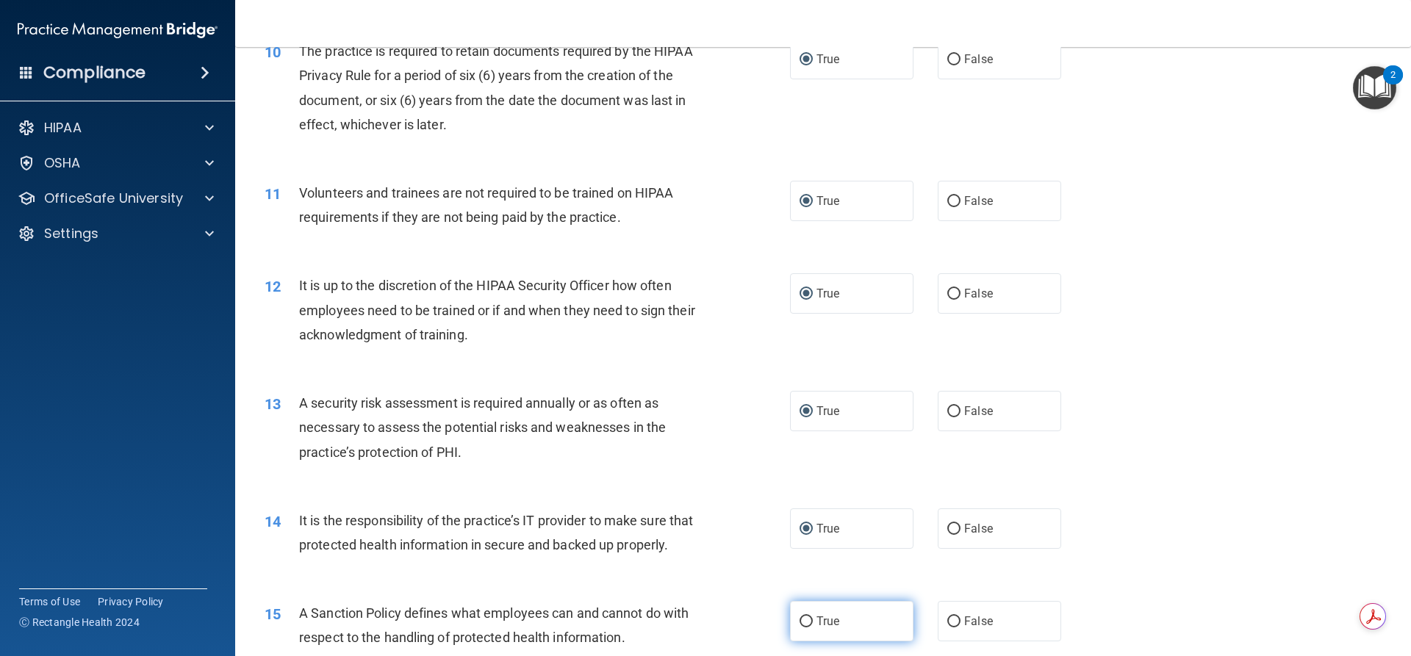
click at [803, 628] on input "True" at bounding box center [806, 622] width 13 height 11
radio input "true"
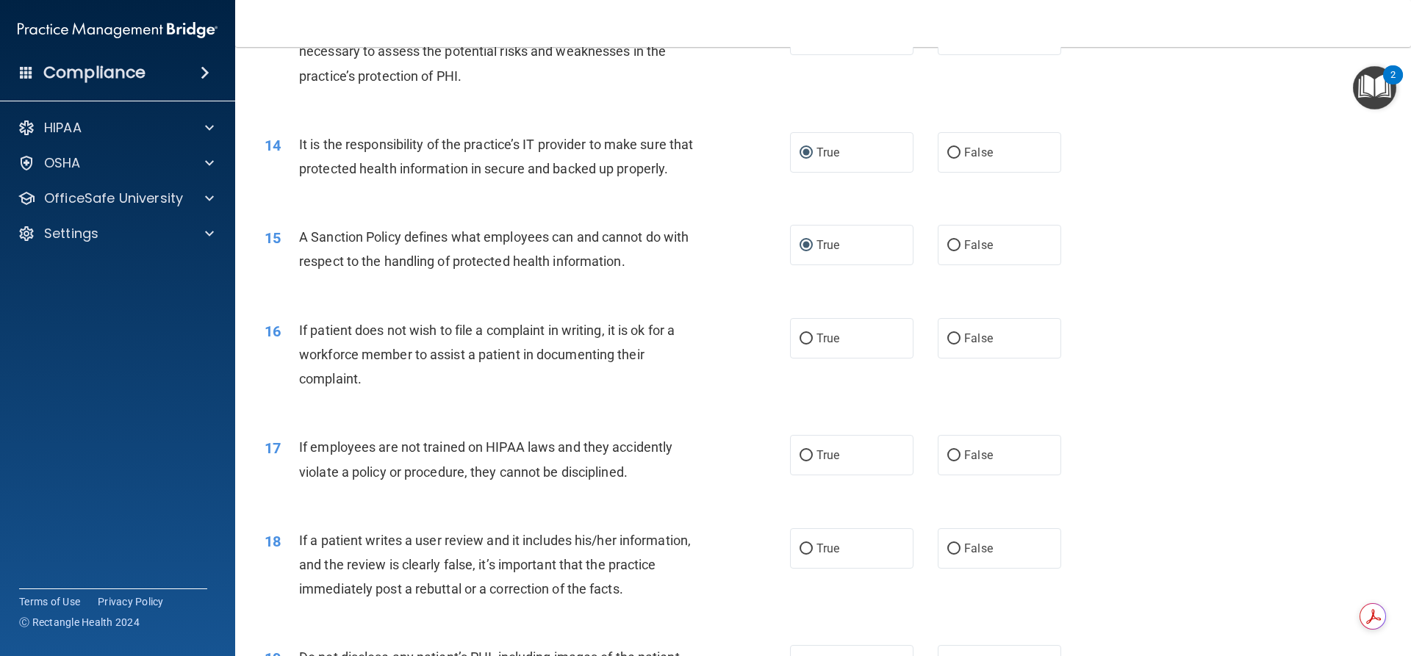
scroll to position [1635, 0]
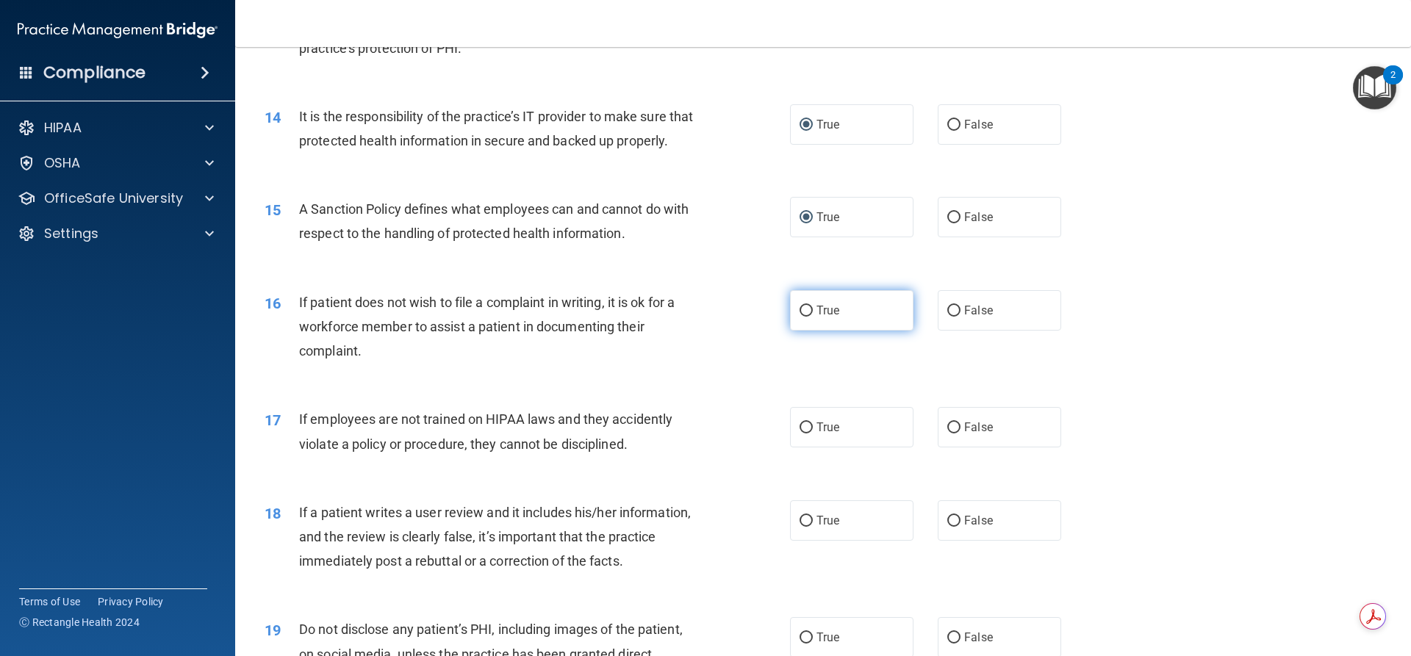
click at [800, 317] on input "True" at bounding box center [806, 311] width 13 height 11
radio input "true"
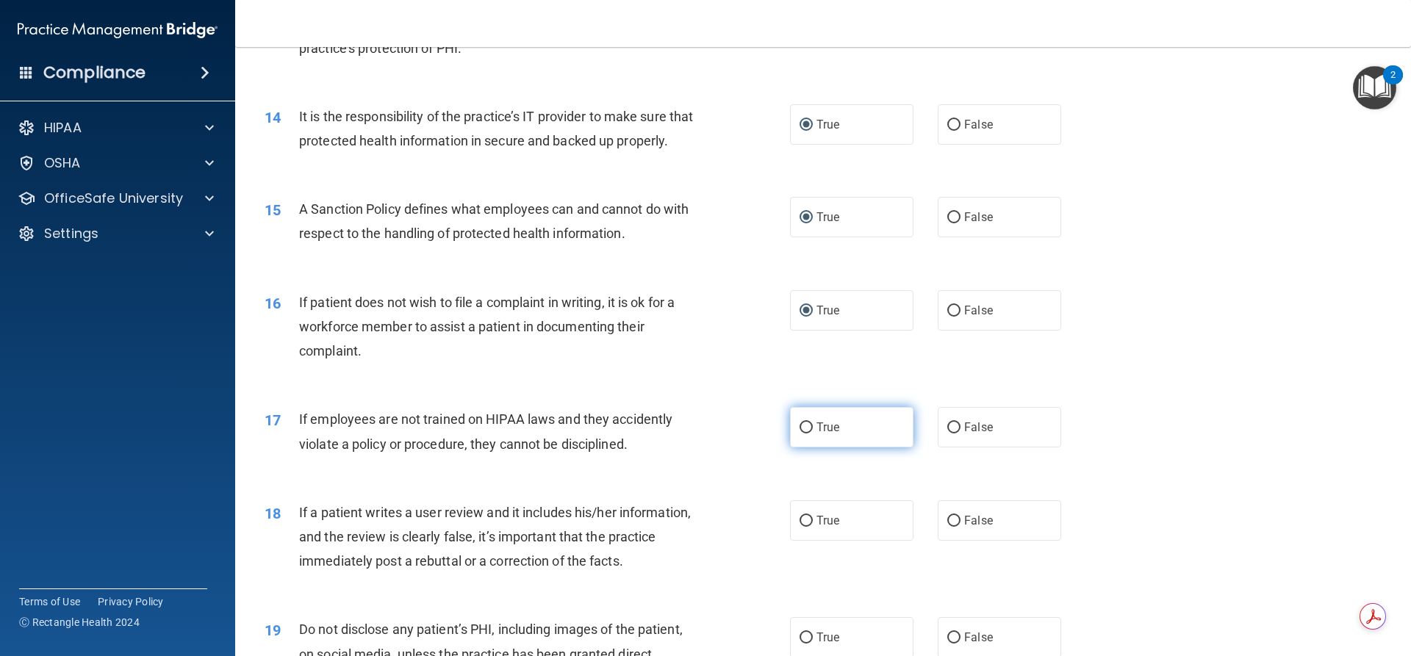
click at [803, 434] on input "True" at bounding box center [806, 428] width 13 height 11
radio input "true"
drag, startPoint x: 804, startPoint y: 548, endPoint x: 775, endPoint y: 542, distance: 30.0
click at [804, 527] on input "True" at bounding box center [806, 521] width 13 height 11
radio input "true"
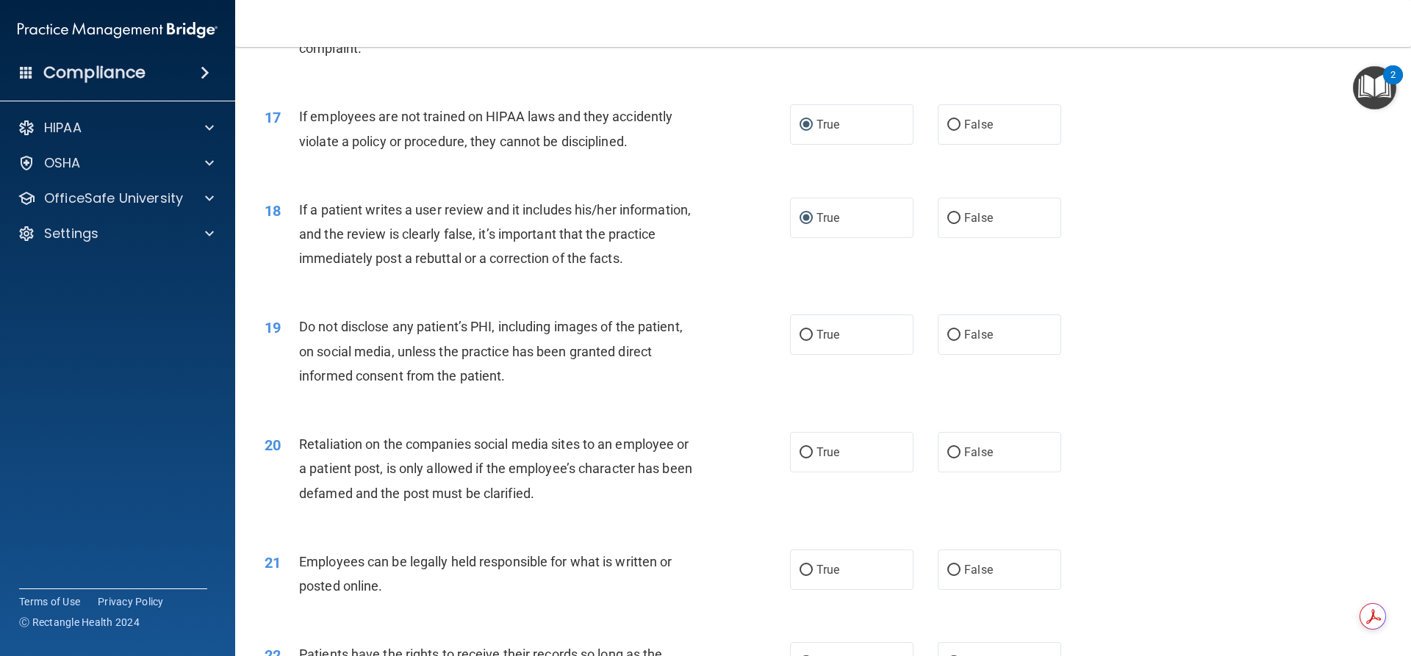
scroll to position [1948, 0]
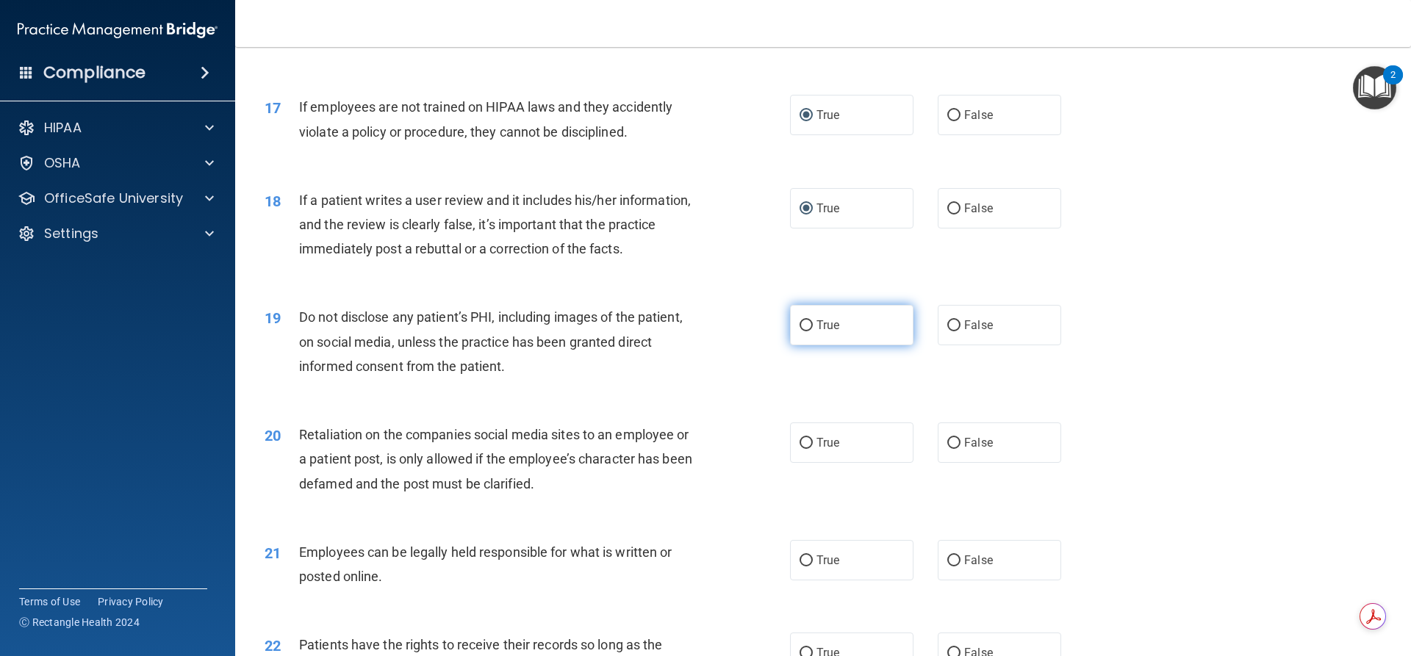
click at [800, 331] on input "True" at bounding box center [806, 325] width 13 height 11
radio input "true"
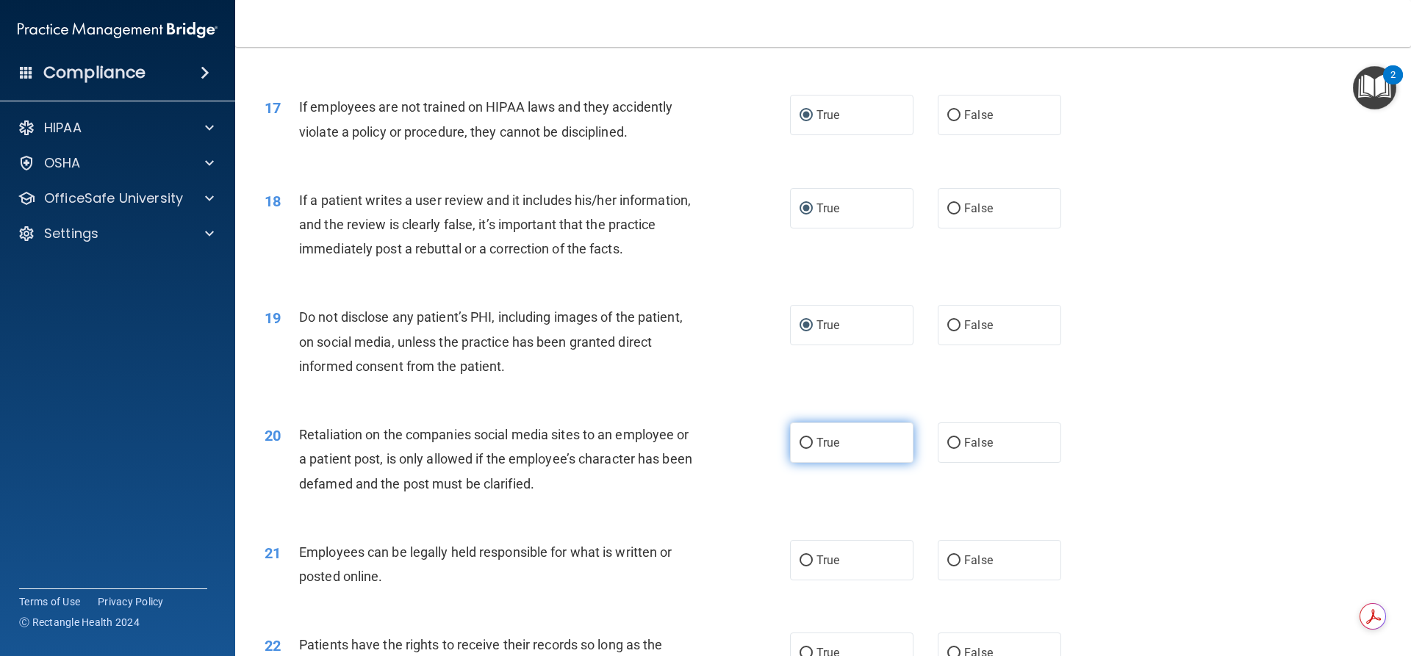
click at [805, 449] on input "True" at bounding box center [806, 443] width 13 height 11
radio input "true"
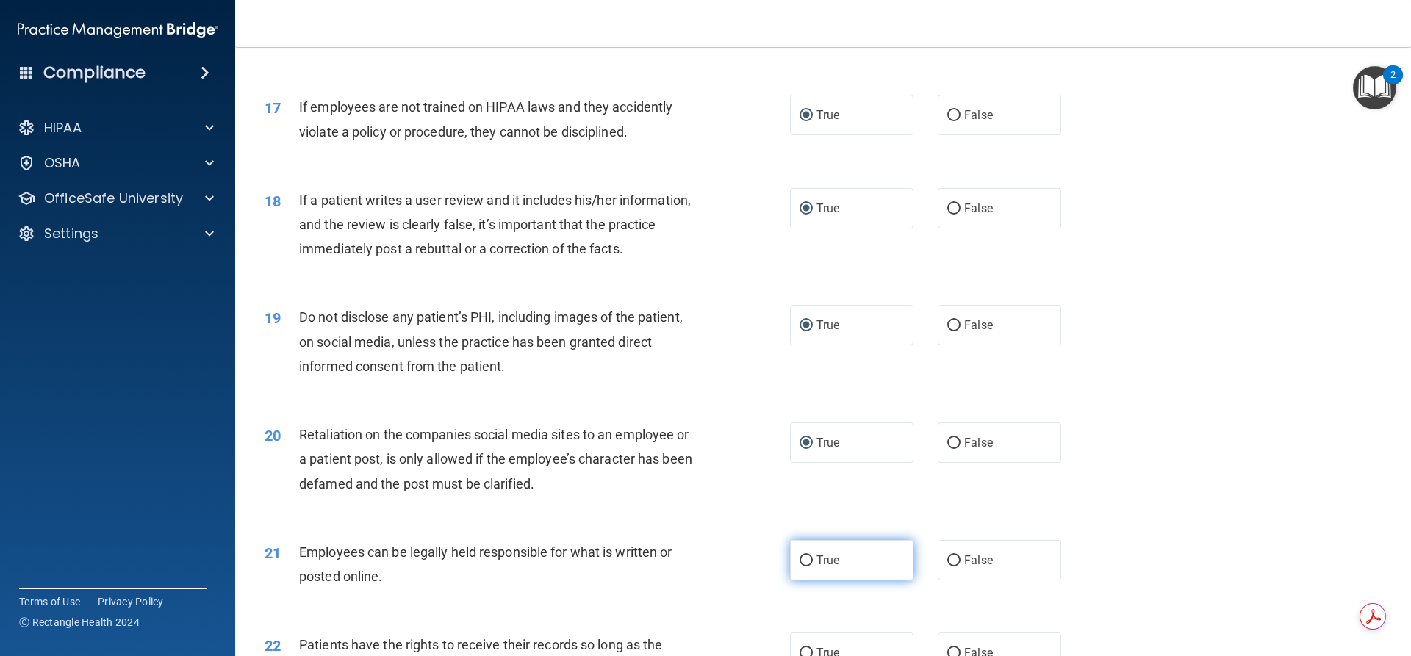
click at [802, 567] on input "True" at bounding box center [806, 561] width 13 height 11
radio input "true"
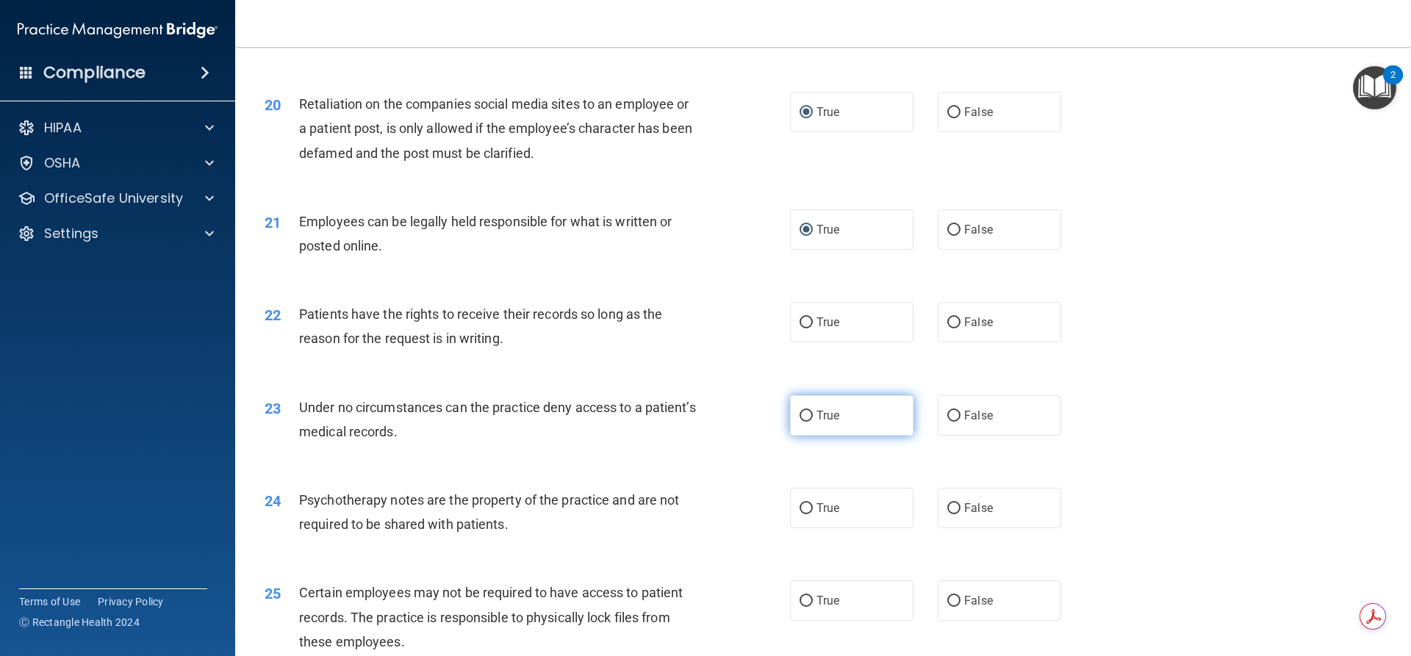
scroll to position [2333, 0]
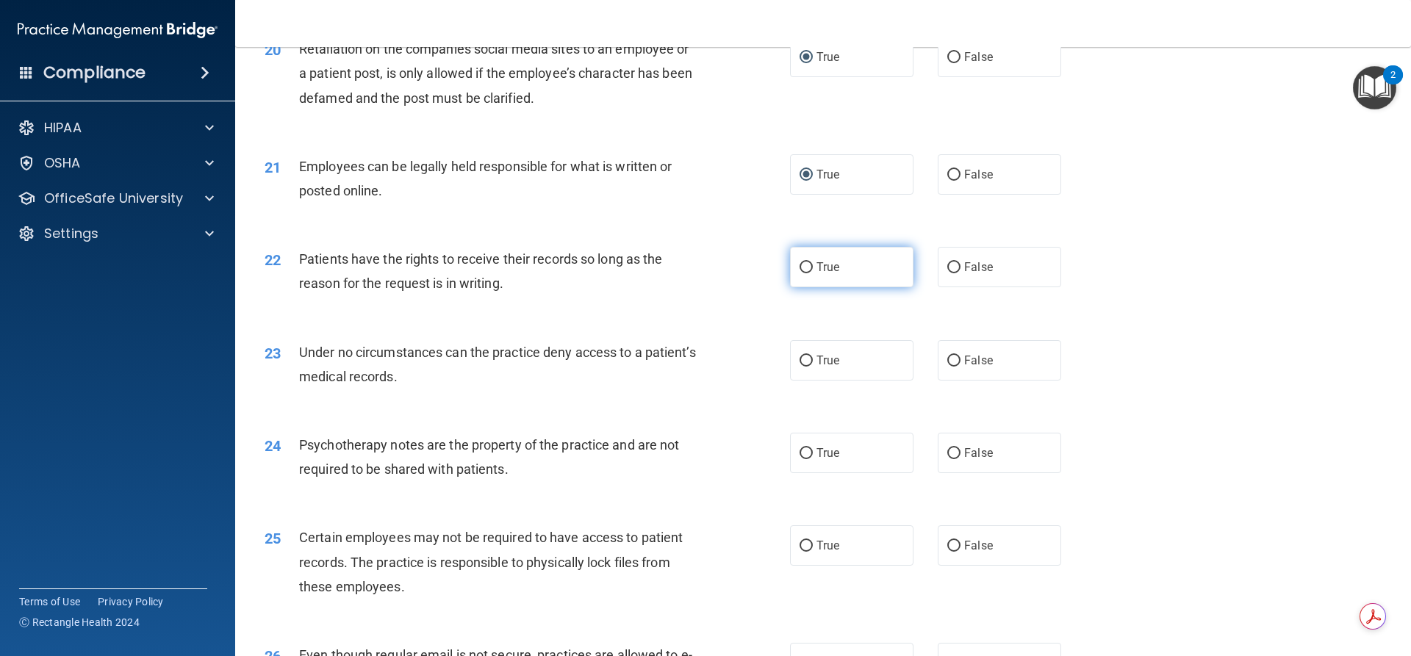
click at [803, 287] on label "True" at bounding box center [851, 267] width 123 height 40
click at [803, 273] on input "True" at bounding box center [806, 267] width 13 height 11
radio input "true"
click at [800, 367] on input "True" at bounding box center [806, 361] width 13 height 11
radio input "true"
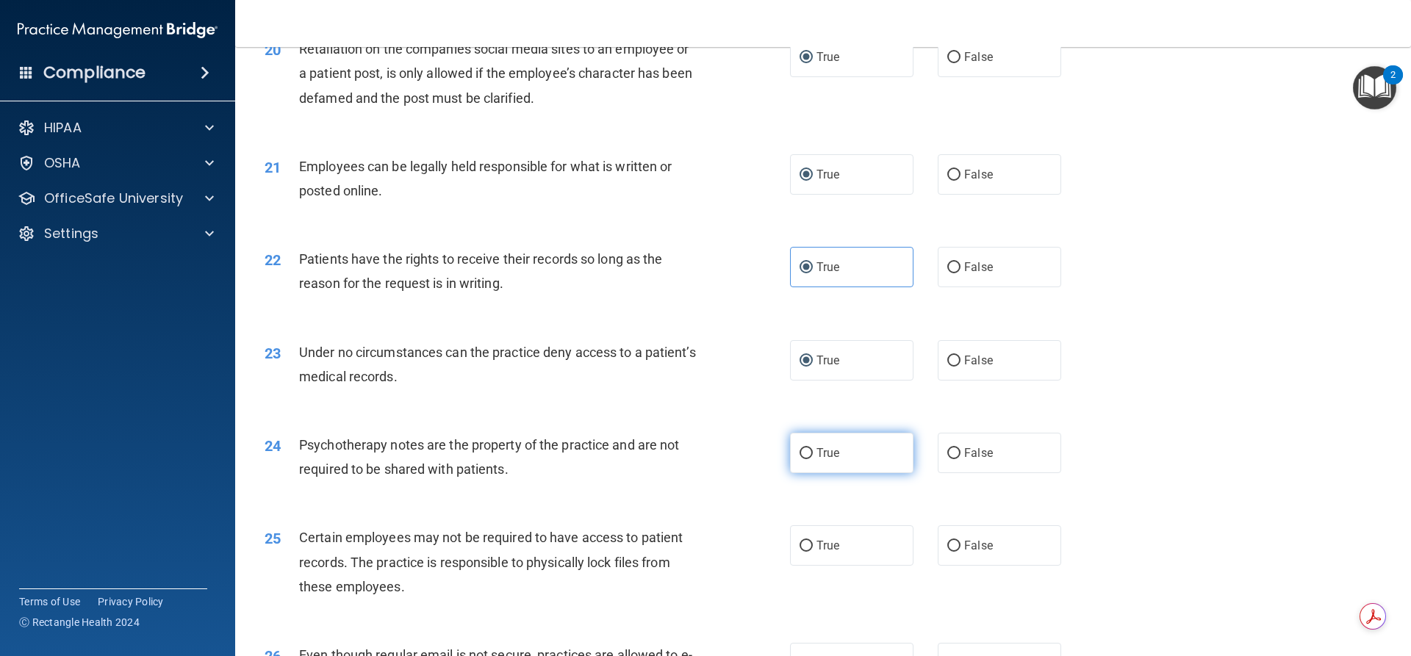
drag, startPoint x: 796, startPoint y: 476, endPoint x: 801, endPoint y: 489, distance: 14.9
click at [800, 459] on input "True" at bounding box center [806, 453] width 13 height 11
radio input "true"
click at [800, 552] on input "True" at bounding box center [806, 546] width 13 height 11
radio input "true"
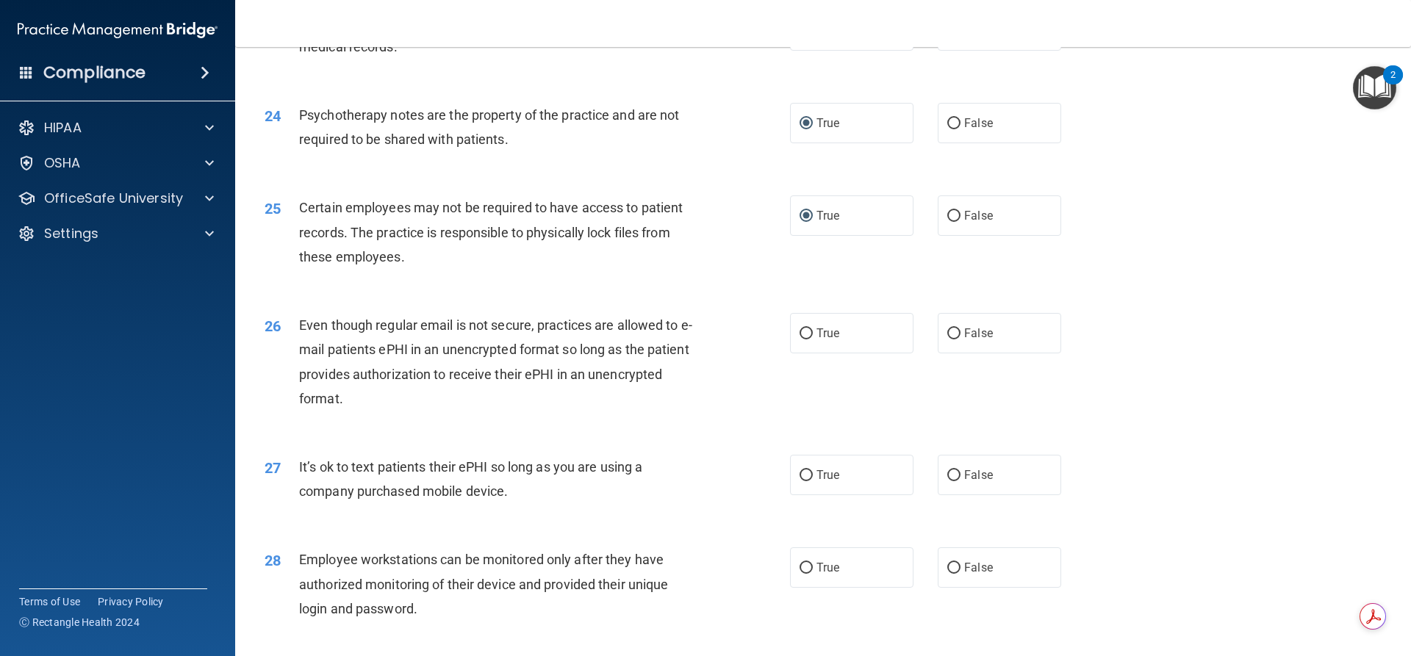
scroll to position [2664, 0]
click at [800, 339] on input "True" at bounding box center [806, 333] width 13 height 11
radio input "true"
click at [803, 481] on input "True" at bounding box center [806, 475] width 13 height 11
radio input "true"
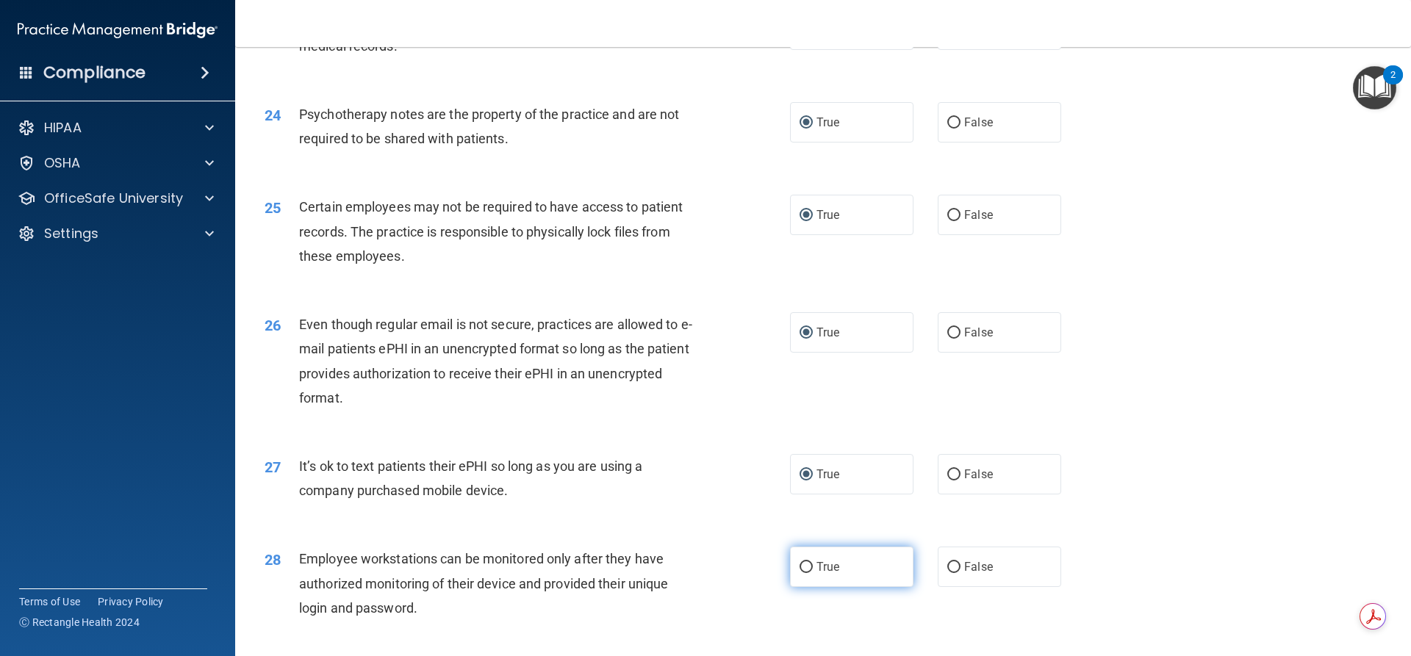
click at [805, 573] on input "True" at bounding box center [806, 567] width 13 height 11
radio input "true"
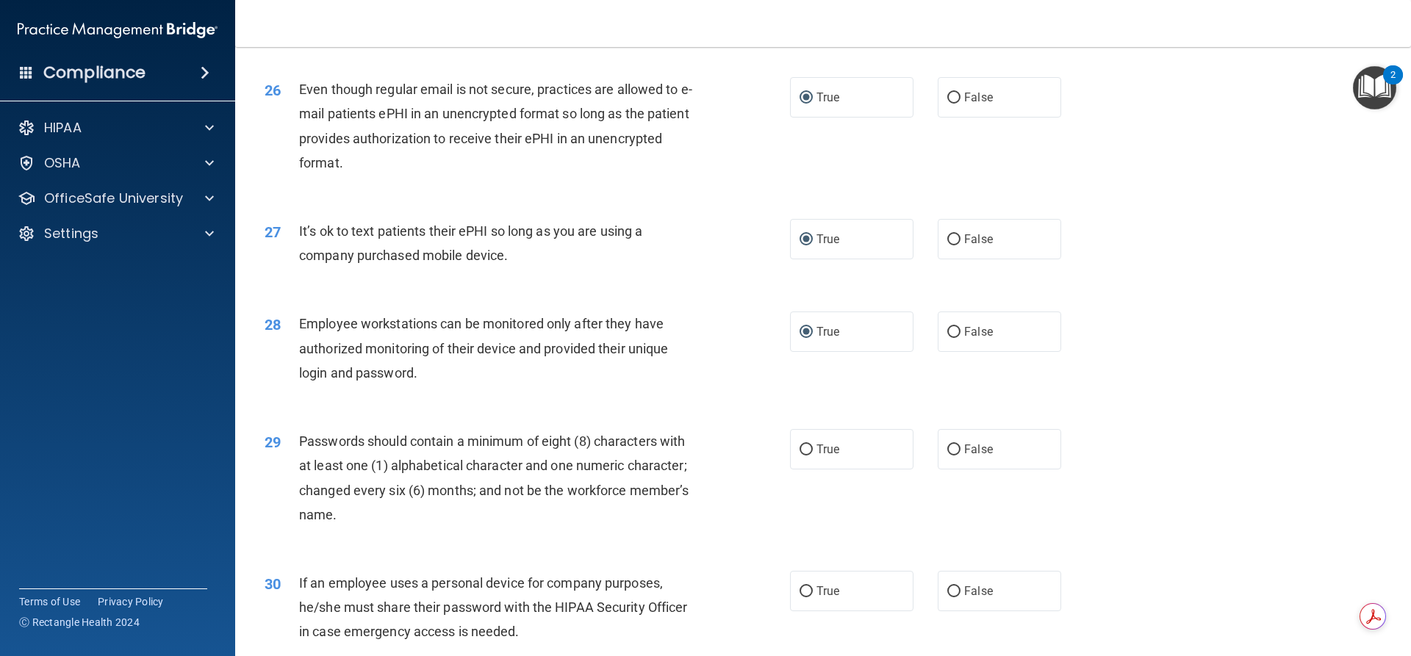
scroll to position [2958, 0]
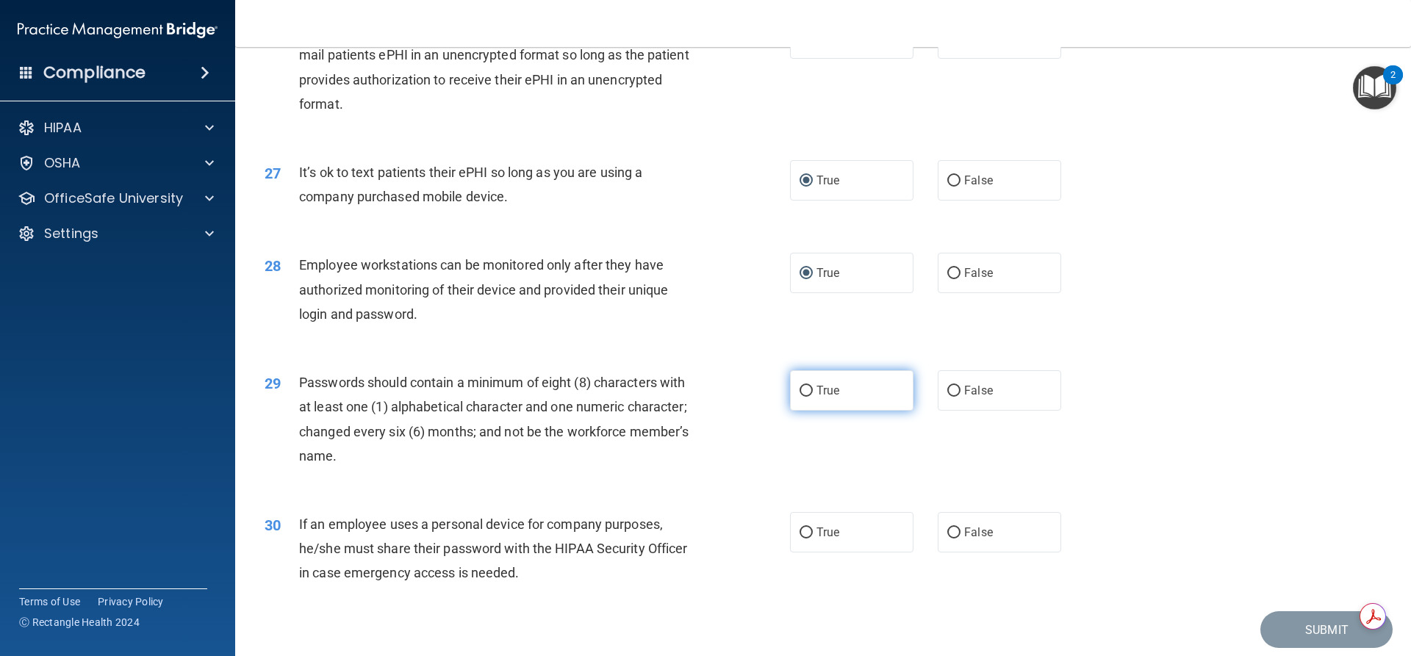
click at [801, 397] on input "True" at bounding box center [806, 391] width 13 height 11
radio input "true"
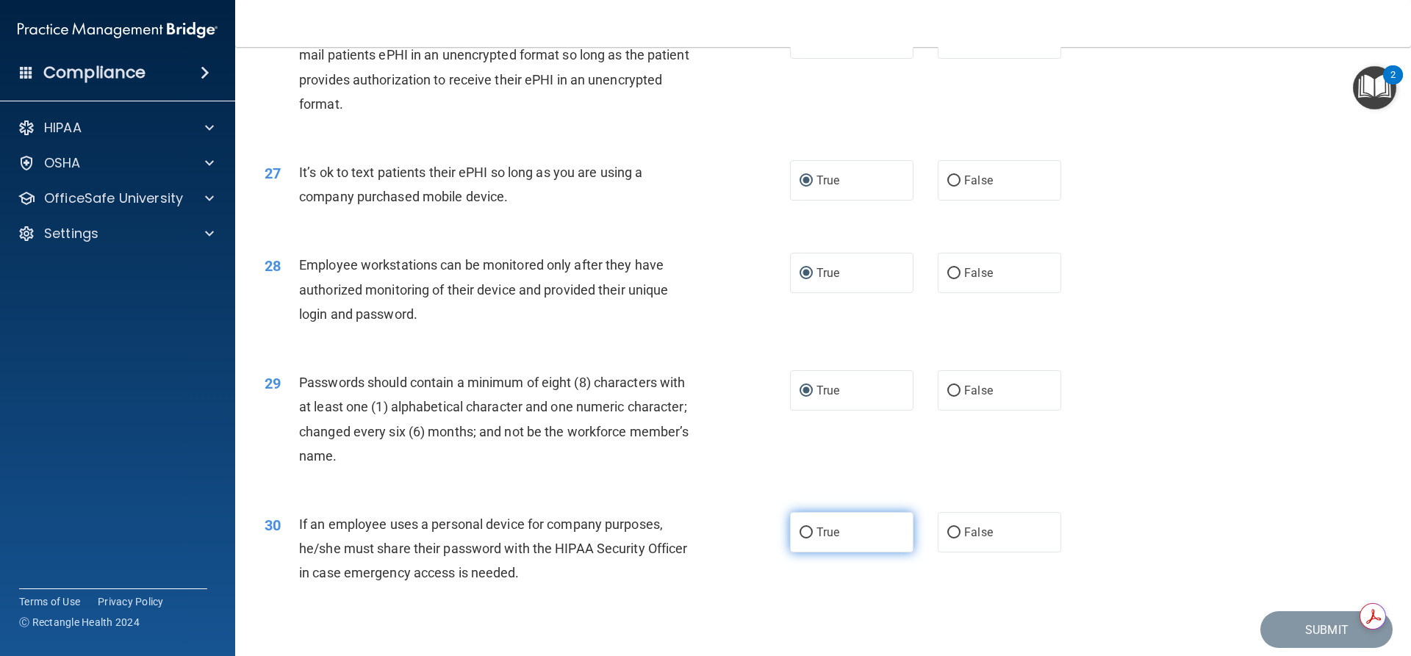
click at [800, 539] on input "True" at bounding box center [806, 533] width 13 height 11
radio input "true"
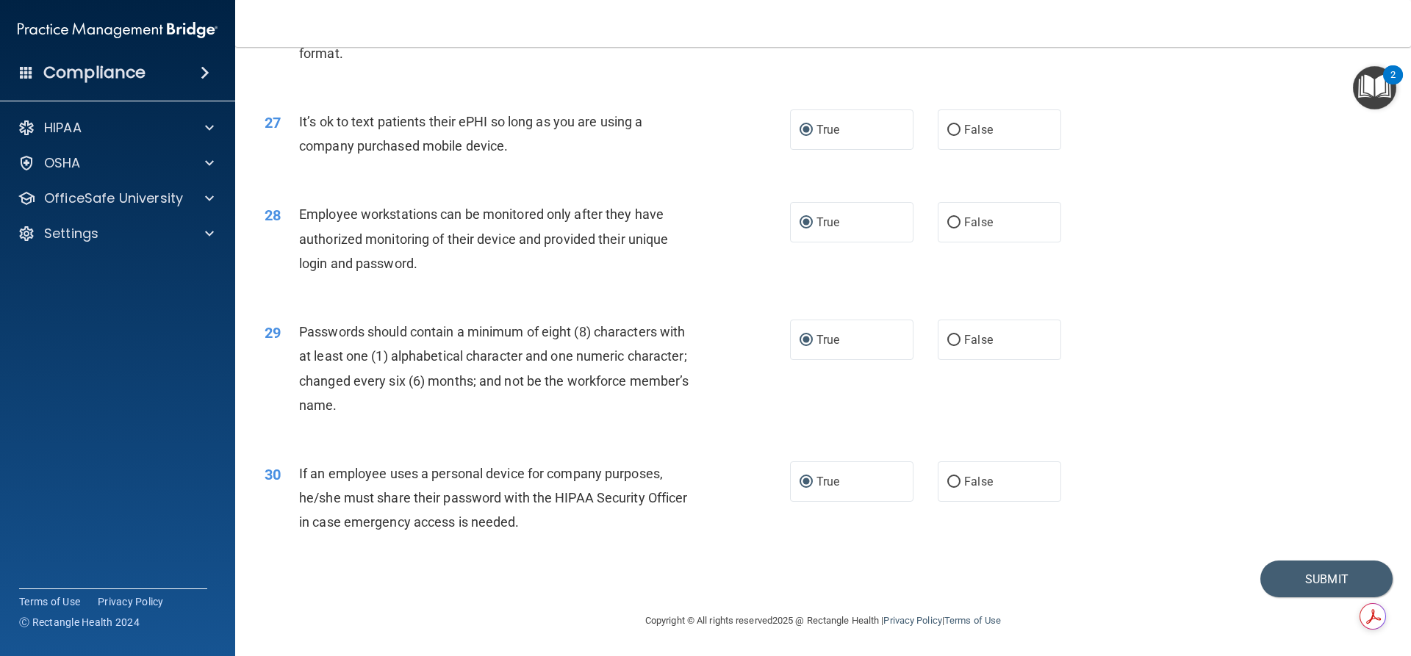
scroll to position [3033, 0]
click at [1313, 568] on button "Submit" at bounding box center [1326, 579] width 132 height 37
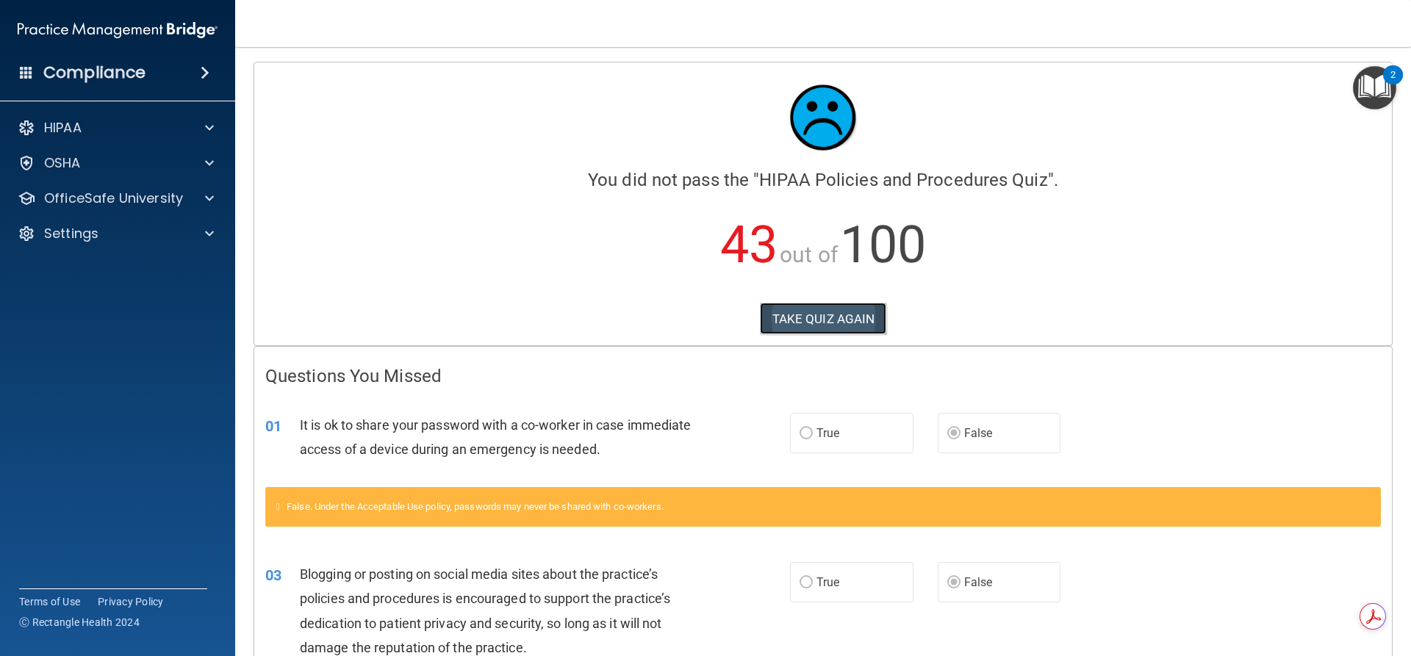
click at [783, 323] on button "TAKE QUIZ AGAIN" at bounding box center [823, 319] width 127 height 32
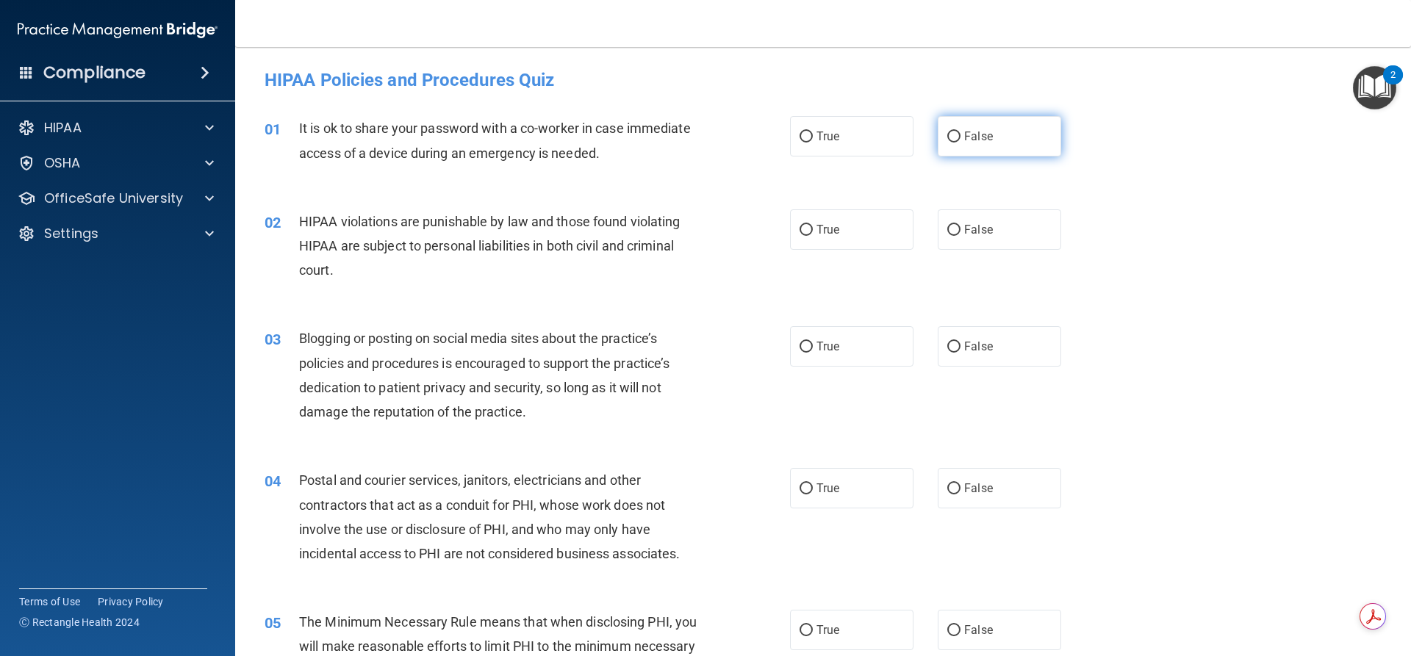
click at [953, 145] on label "False" at bounding box center [999, 136] width 123 height 40
click at [953, 143] on input "False" at bounding box center [953, 137] width 13 height 11
radio input "true"
click at [798, 240] on label "True" at bounding box center [851, 229] width 123 height 40
click at [800, 236] on input "True" at bounding box center [806, 230] width 13 height 11
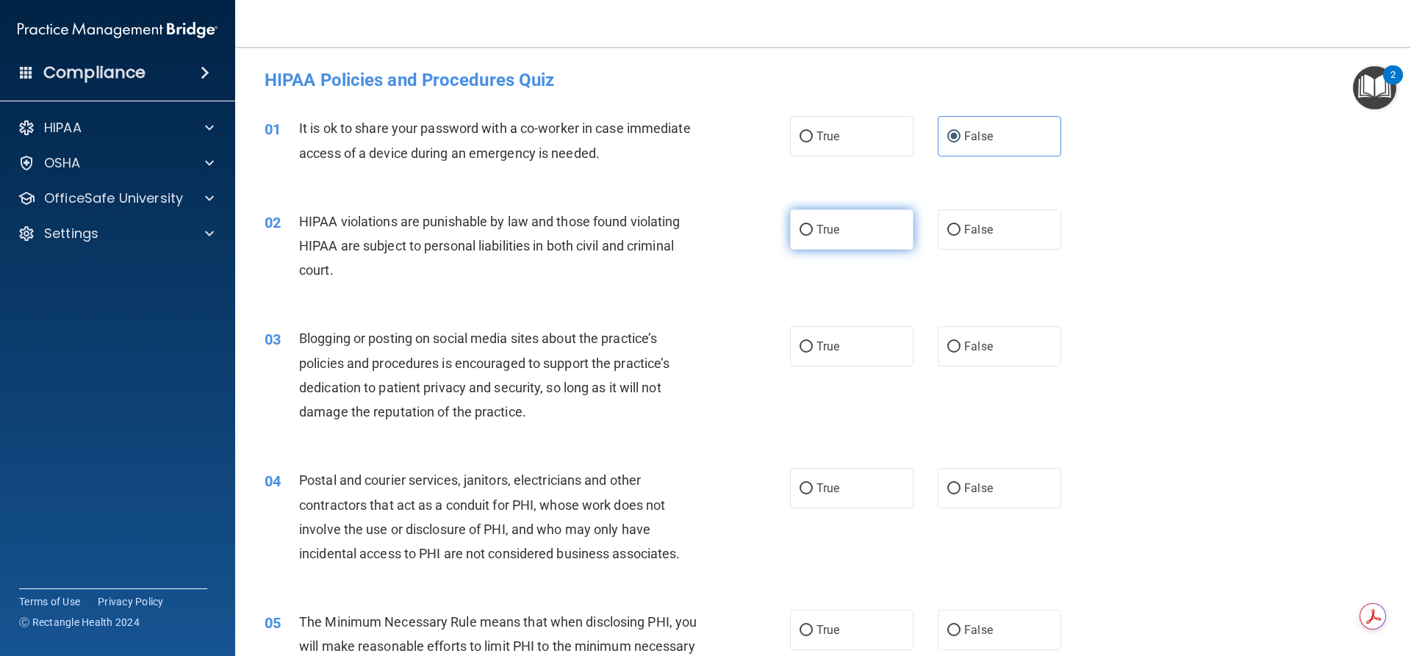
radio input "true"
click at [953, 348] on input "False" at bounding box center [953, 347] width 13 height 11
radio input "true"
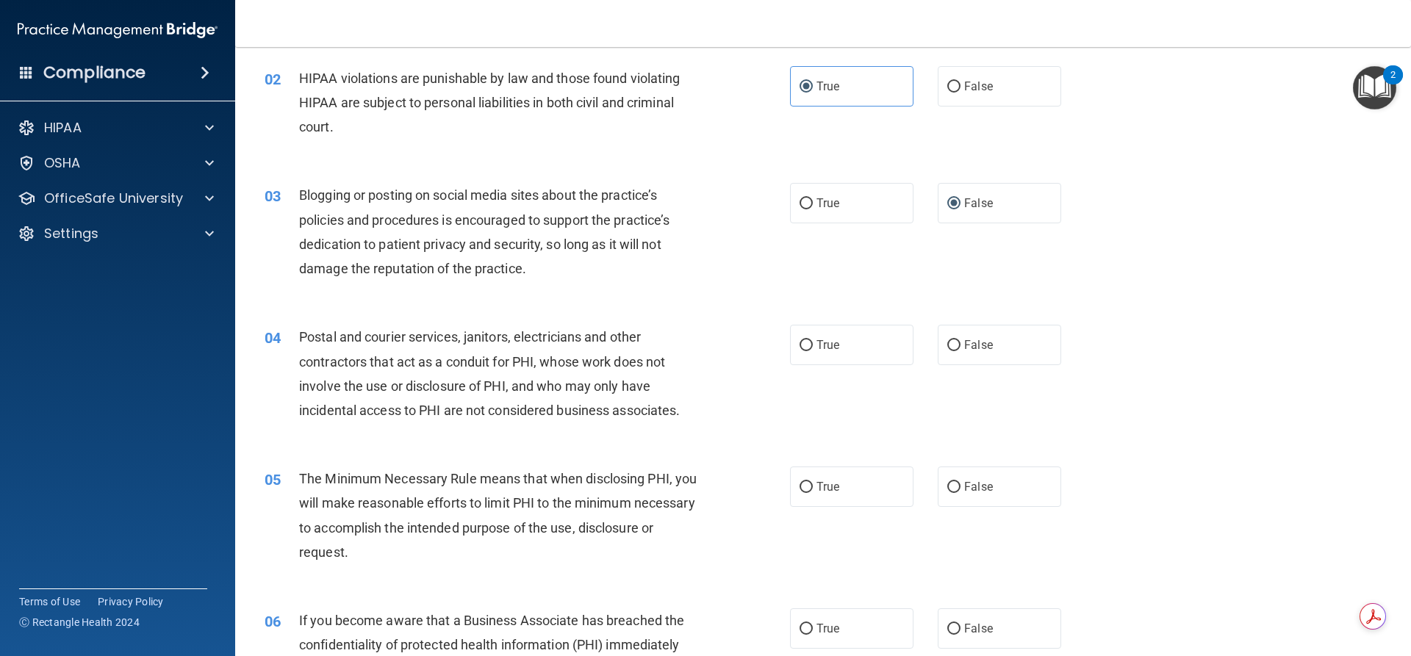
scroll to position [147, 0]
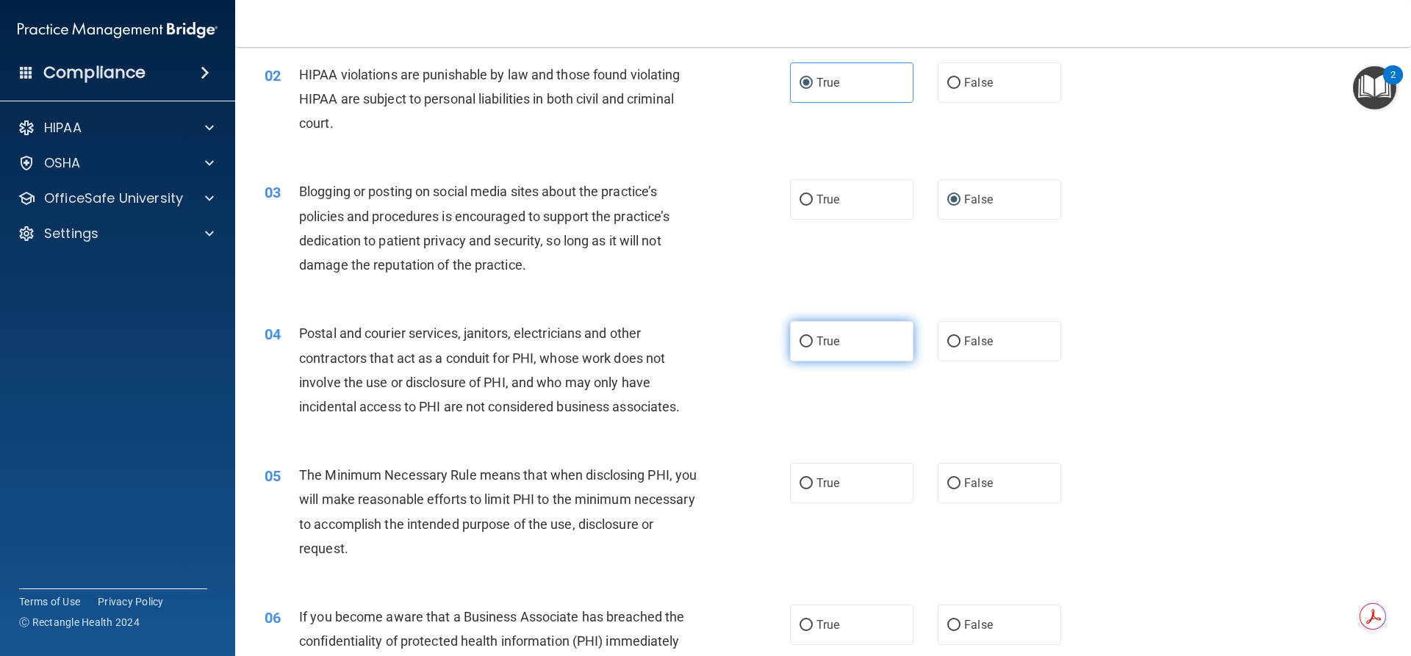
click at [806, 342] on input "True" at bounding box center [806, 342] width 13 height 11
radio input "true"
click at [832, 477] on span "True" at bounding box center [828, 483] width 23 height 14
click at [813, 478] on input "True" at bounding box center [806, 483] width 13 height 11
radio input "true"
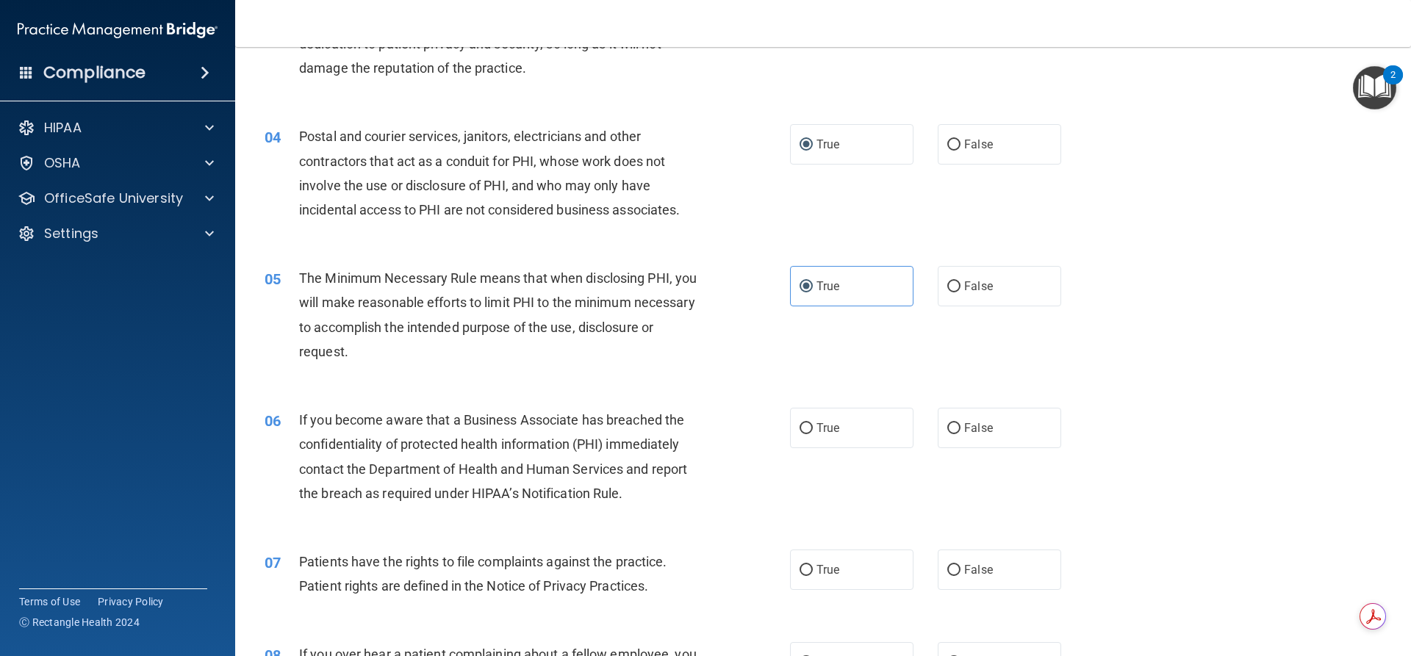
scroll to position [349, 0]
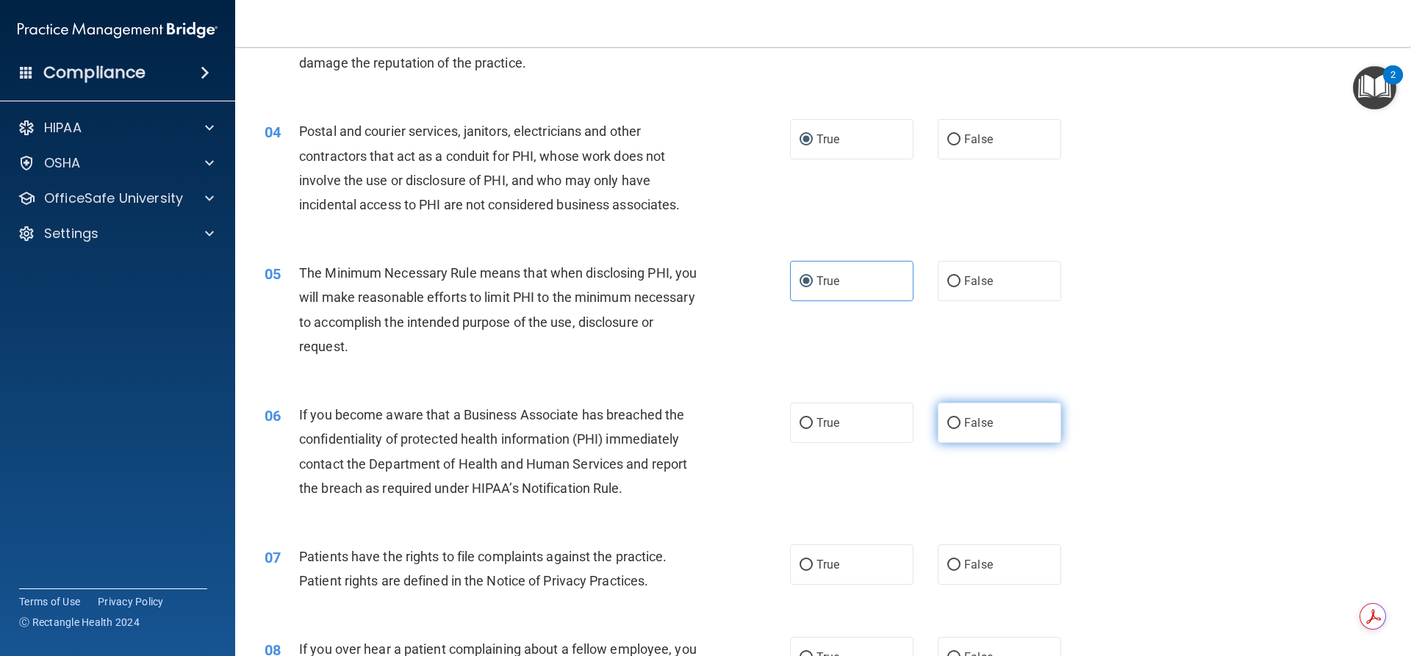
click at [941, 434] on label "False" at bounding box center [999, 423] width 123 height 40
click at [947, 429] on input "False" at bounding box center [953, 423] width 13 height 11
radio input "true"
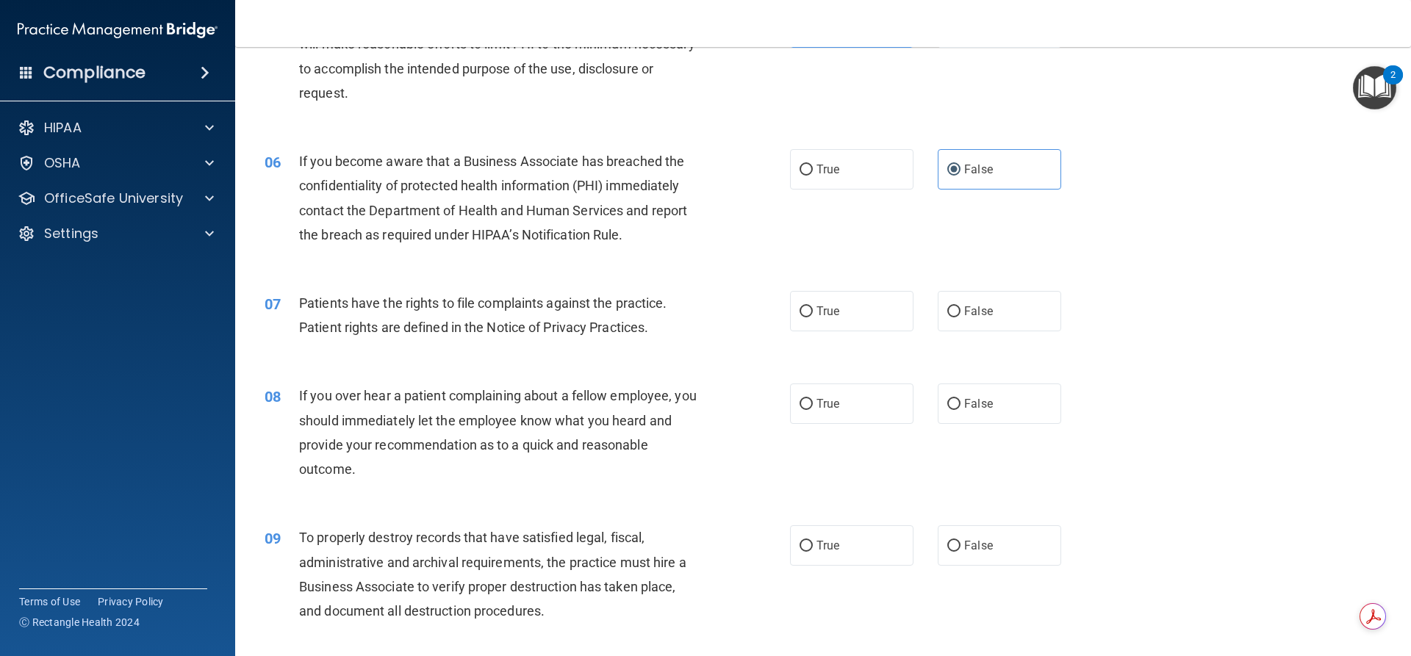
scroll to position [606, 0]
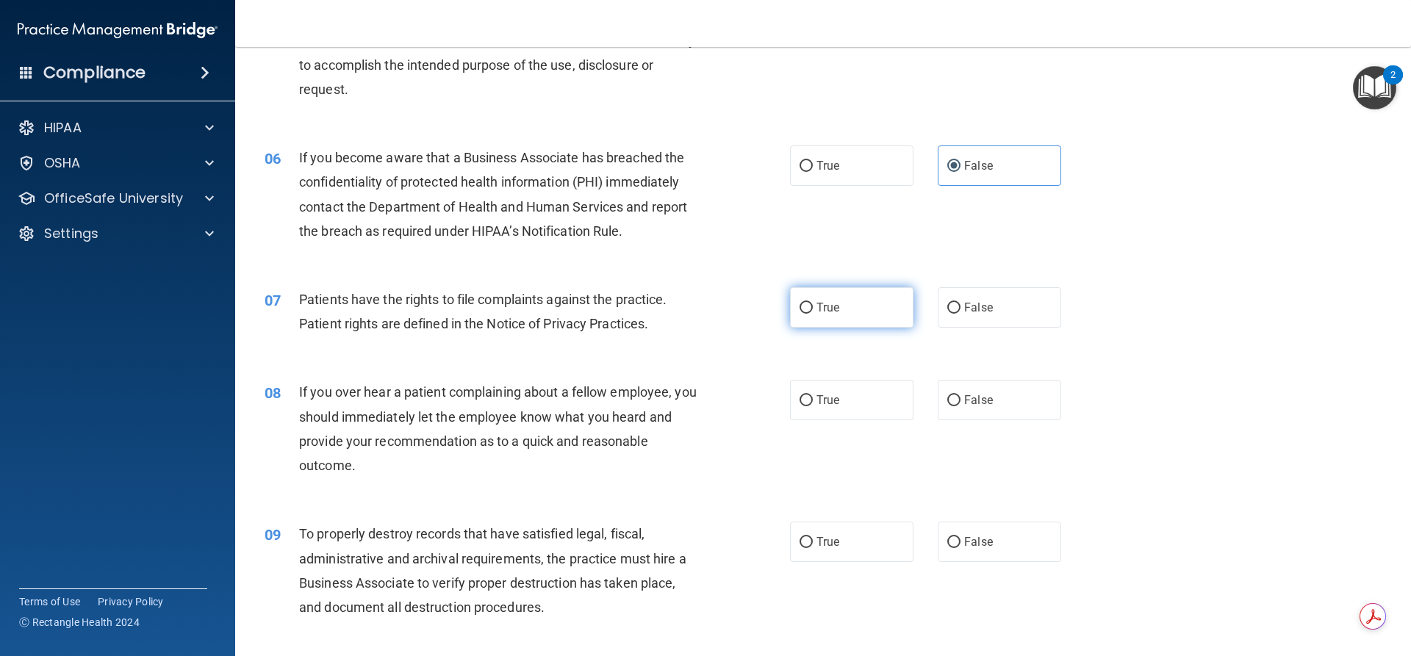
click at [808, 319] on label "True" at bounding box center [851, 307] width 123 height 40
click at [808, 314] on input "True" at bounding box center [806, 308] width 13 height 11
radio input "true"
click at [964, 399] on span "False" at bounding box center [978, 400] width 29 height 14
click at [958, 399] on input "False" at bounding box center [953, 400] width 13 height 11
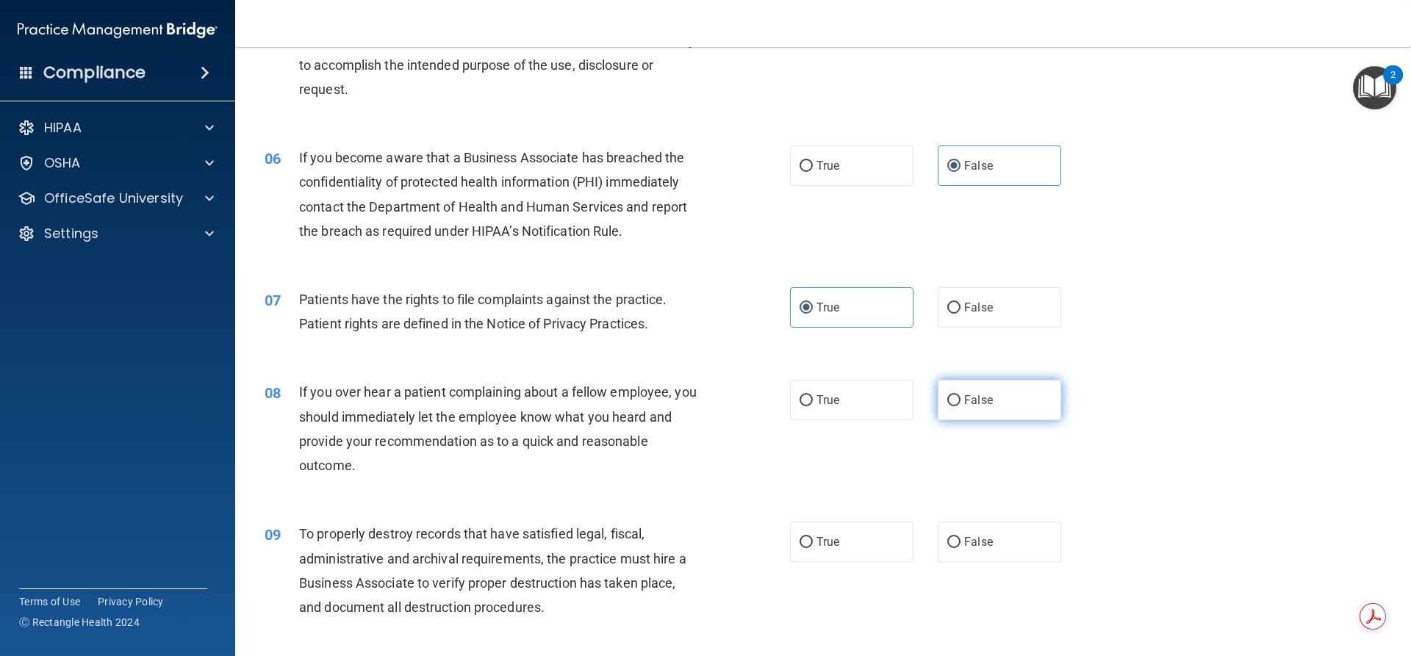
radio input "true"
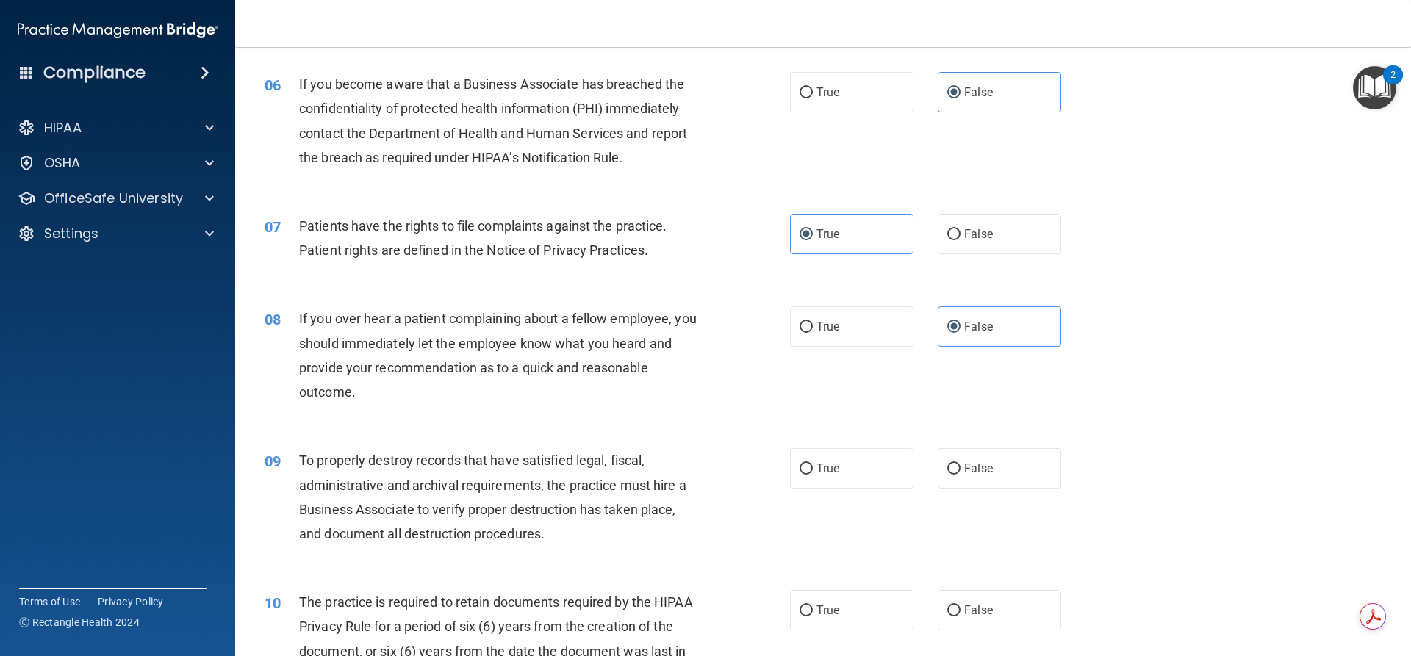
scroll to position [717, 0]
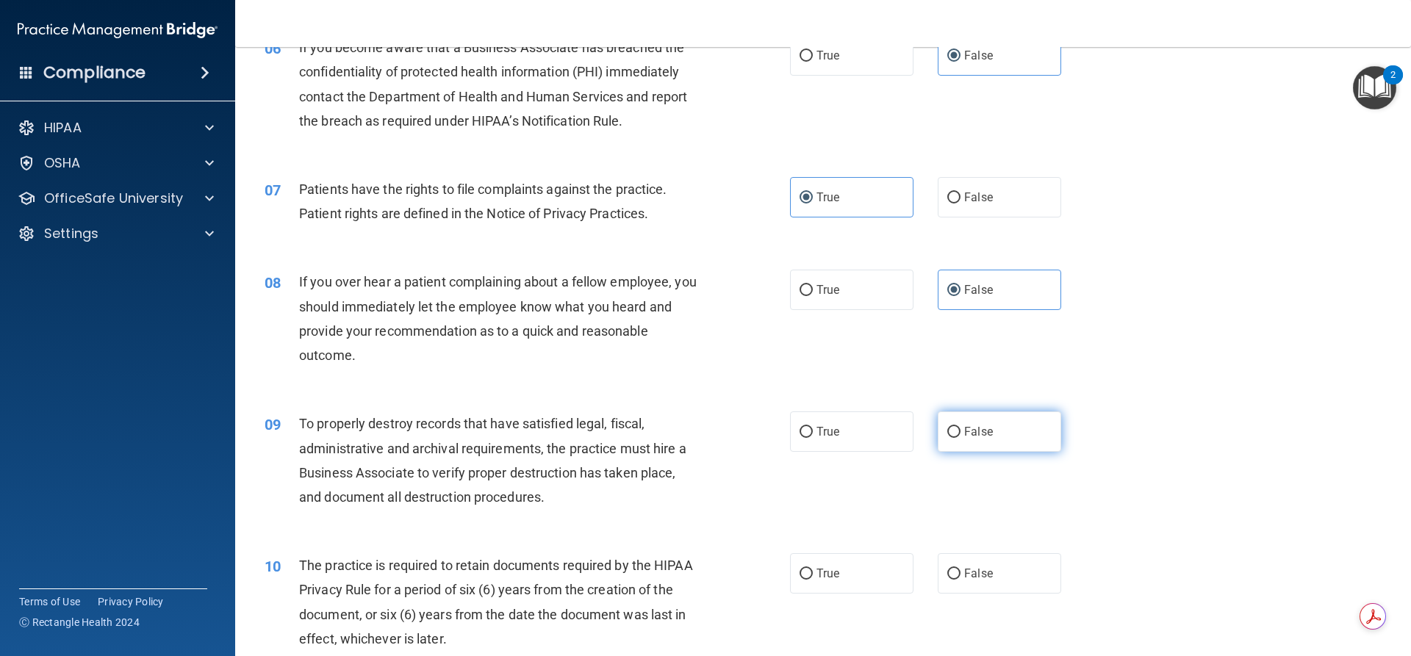
click at [972, 443] on label "False" at bounding box center [999, 432] width 123 height 40
click at [961, 438] on input "False" at bounding box center [953, 432] width 13 height 11
radio input "true"
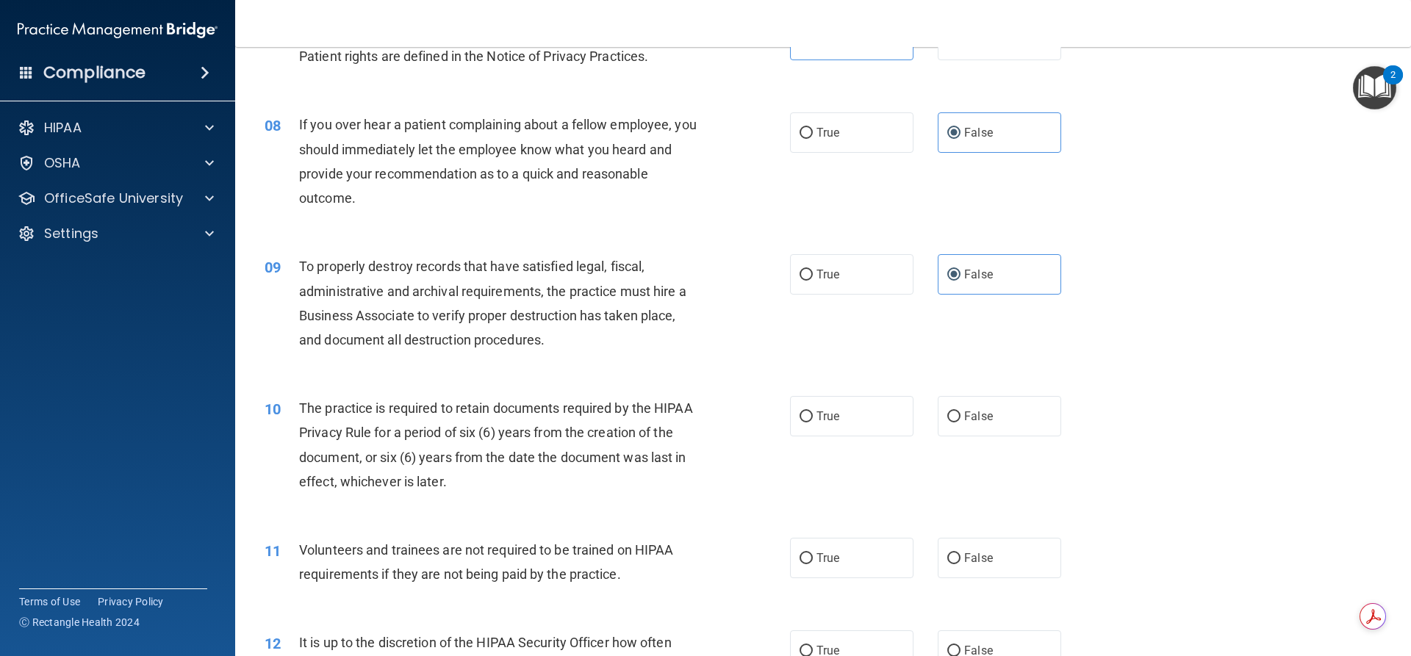
scroll to position [900, 0]
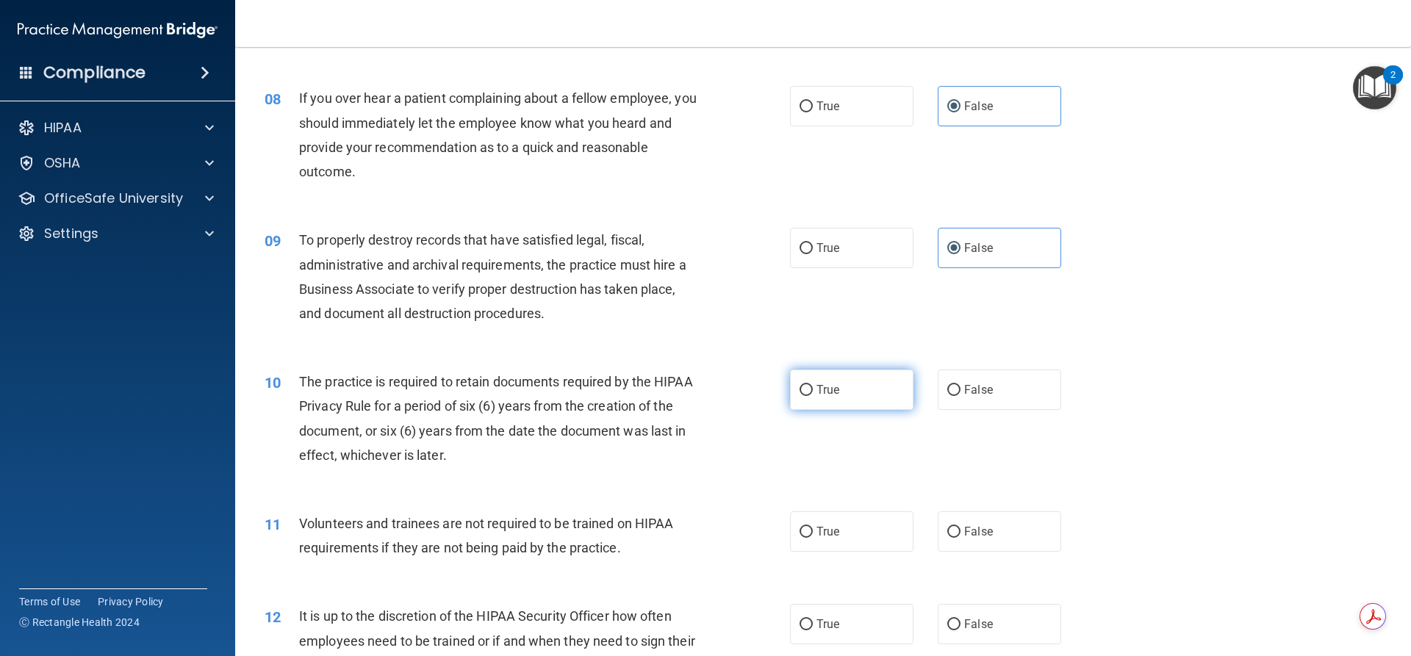
click at [808, 392] on label "True" at bounding box center [851, 390] width 123 height 40
click at [808, 392] on input "True" at bounding box center [806, 390] width 13 height 11
radio input "true"
click at [942, 539] on label "False" at bounding box center [999, 532] width 123 height 40
click at [947, 538] on input "False" at bounding box center [953, 532] width 13 height 11
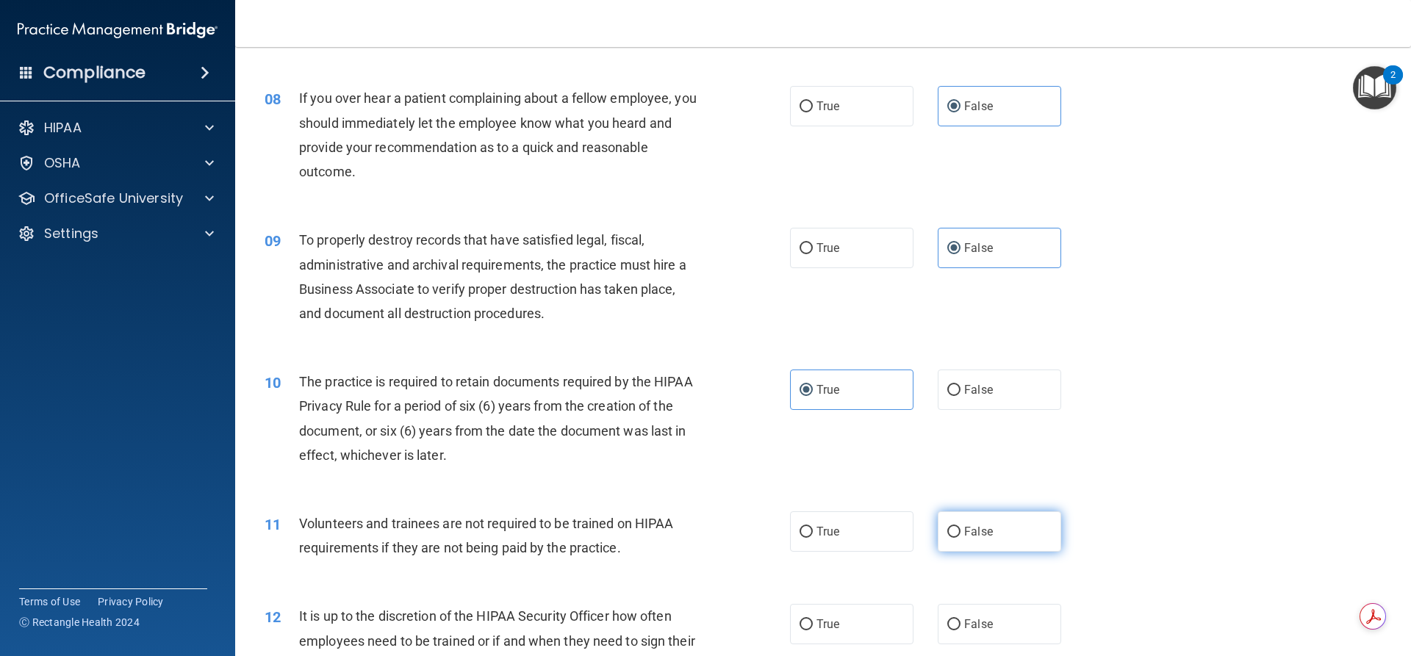
radio input "true"
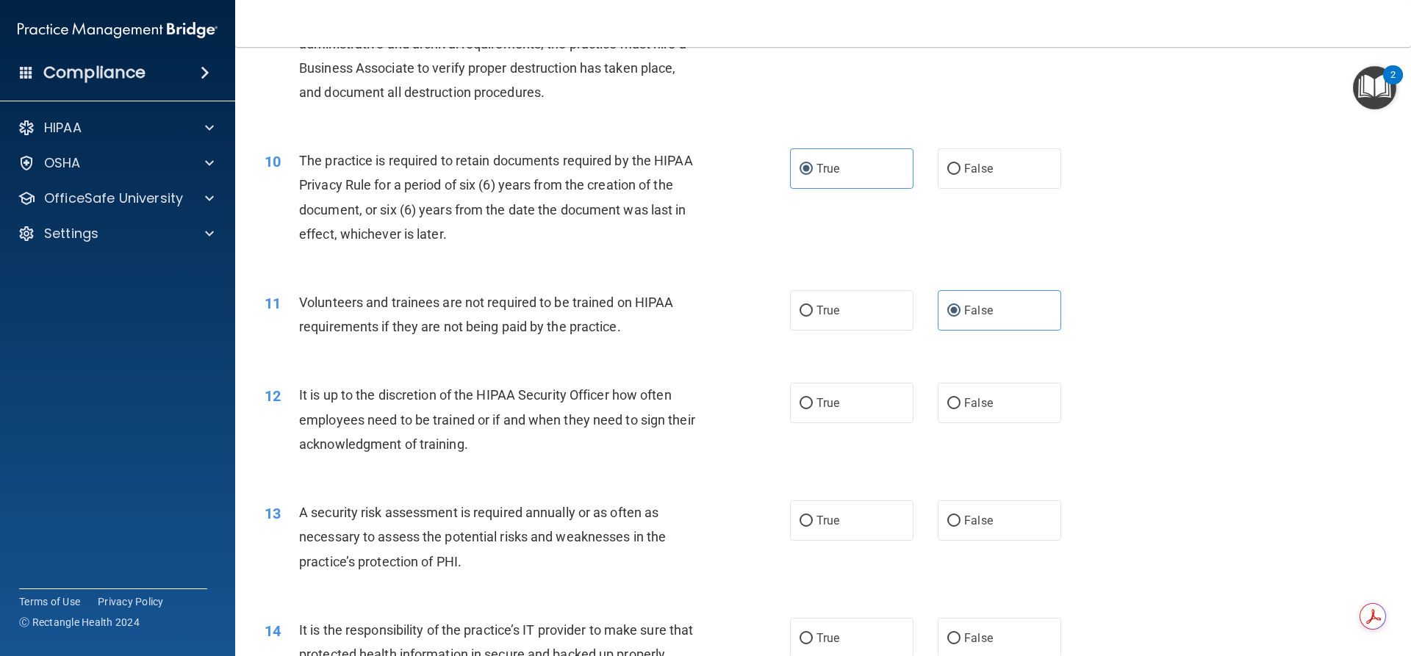
scroll to position [1139, 0]
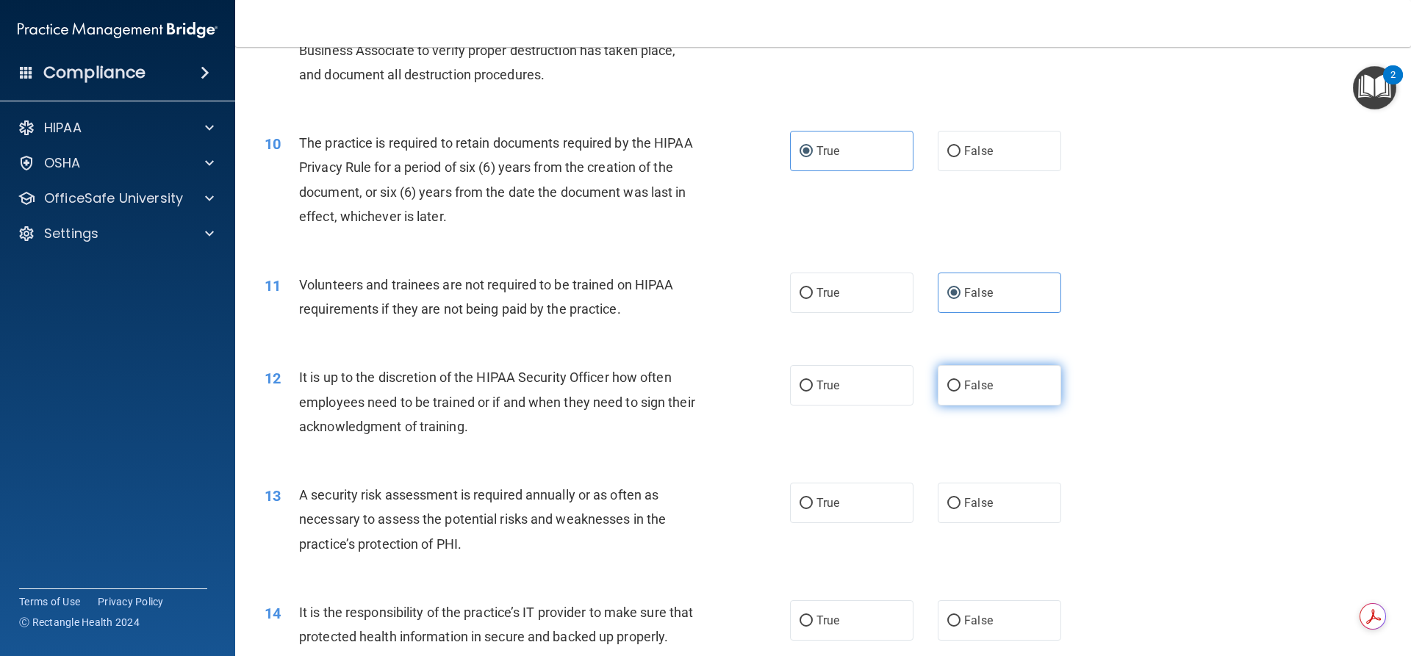
click at [980, 396] on label "False" at bounding box center [999, 385] width 123 height 40
click at [961, 392] on input "False" at bounding box center [953, 386] width 13 height 11
radio input "true"
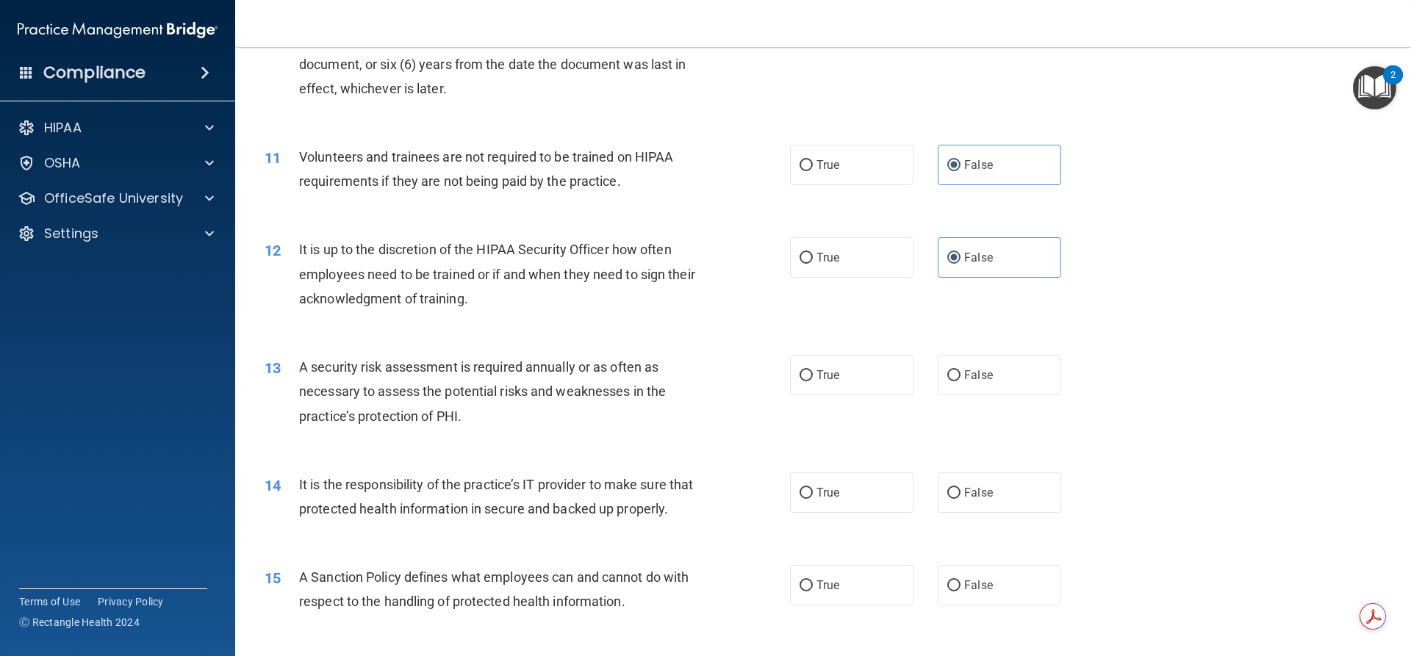
scroll to position [1286, 0]
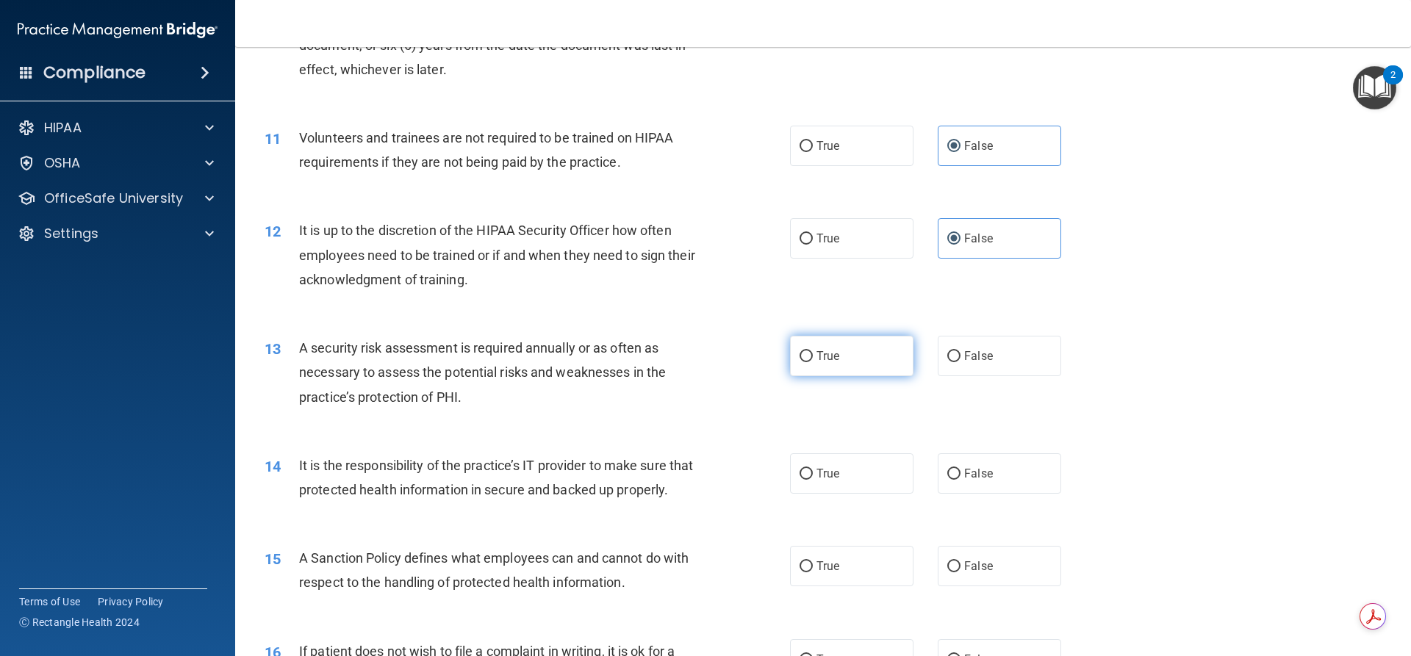
click at [825, 366] on label "True" at bounding box center [851, 356] width 123 height 40
click at [813, 362] on input "True" at bounding box center [806, 356] width 13 height 11
radio input "true"
click at [949, 470] on input "False" at bounding box center [953, 474] width 13 height 11
radio input "true"
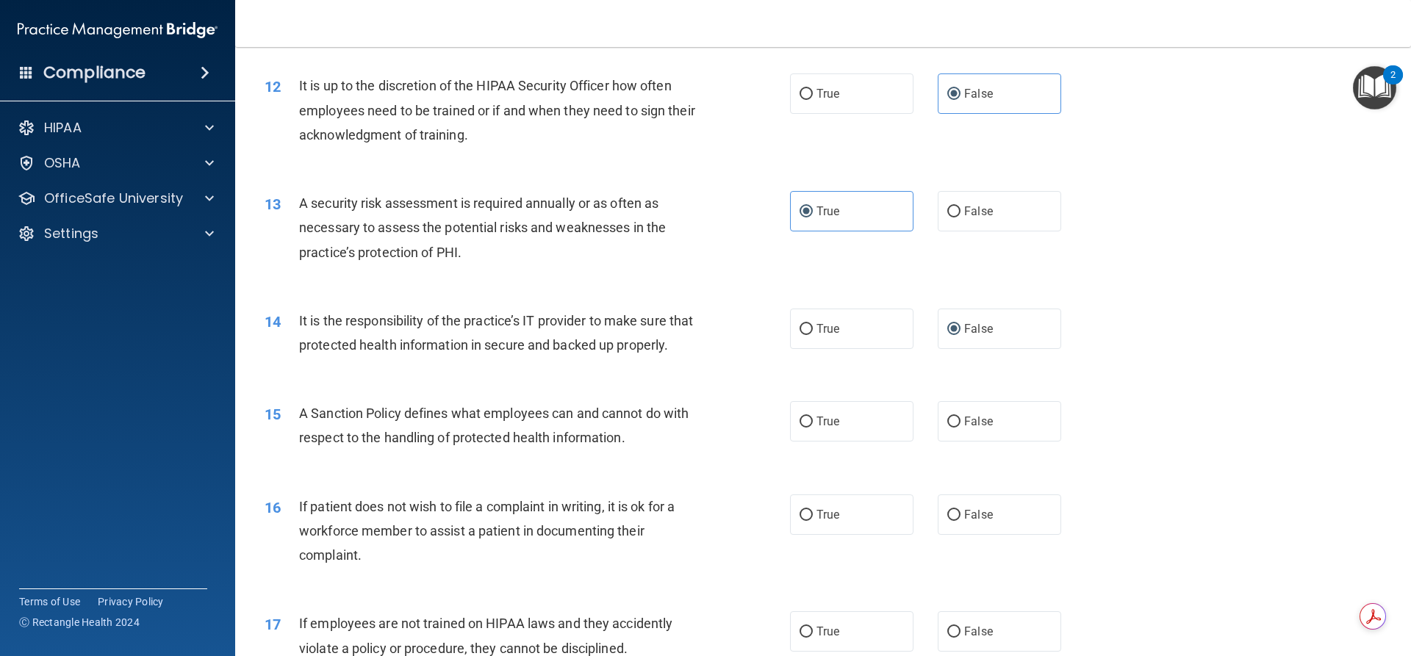
scroll to position [1433, 0]
click at [964, 426] on span "False" at bounding box center [978, 419] width 29 height 14
click at [961, 426] on input "False" at bounding box center [953, 420] width 13 height 11
radio input "true"
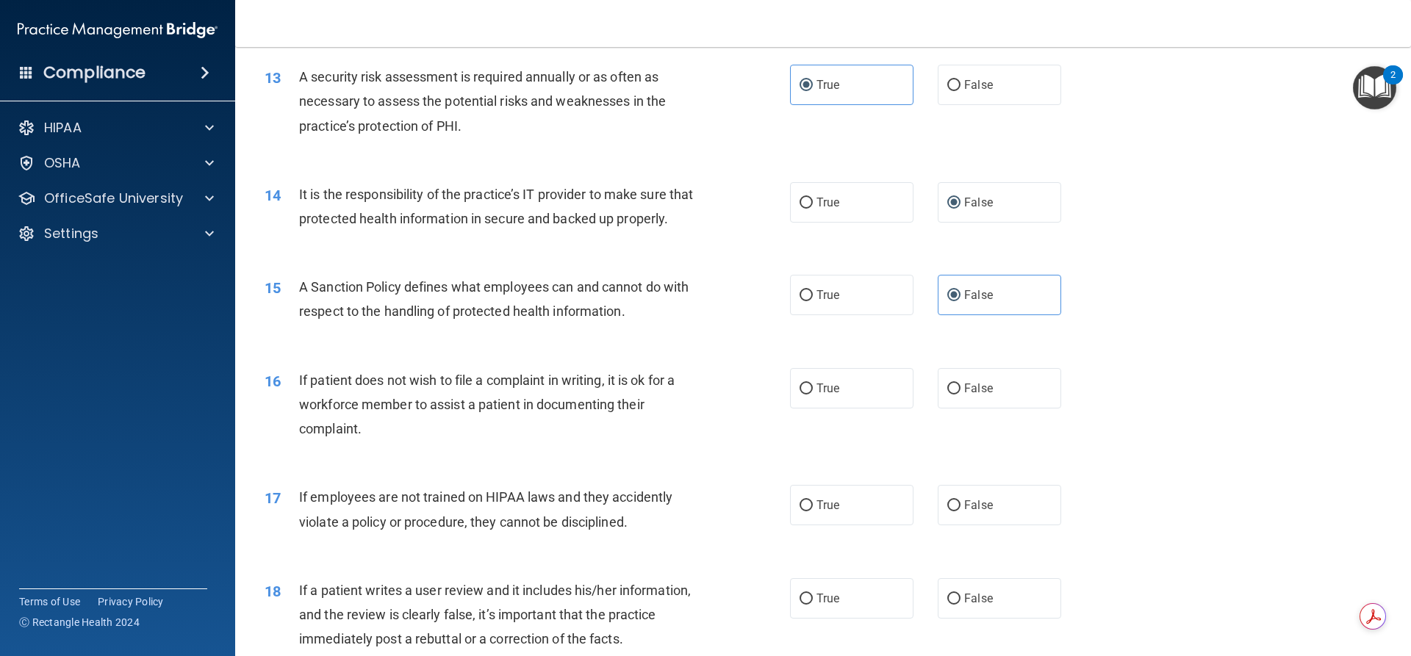
scroll to position [1562, 0]
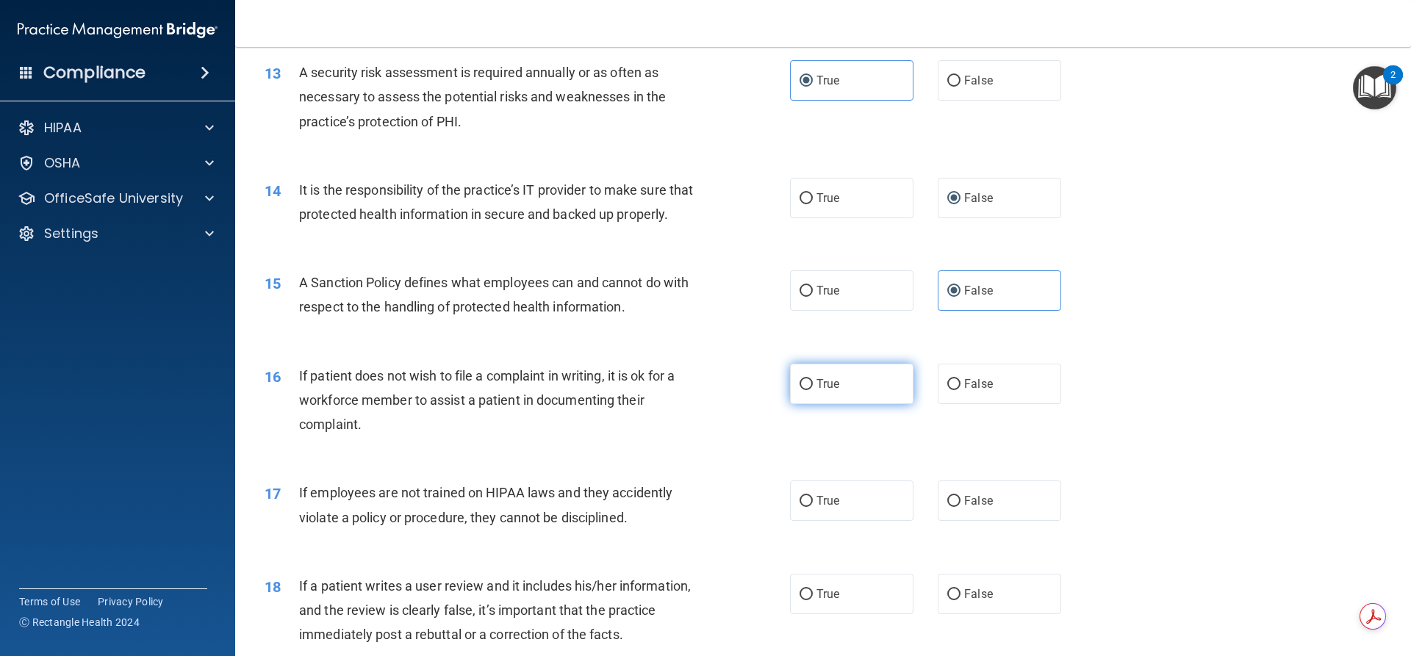
click at [845, 404] on label "True" at bounding box center [851, 384] width 123 height 40
click at [813, 390] on input "True" at bounding box center [806, 384] width 13 height 11
radio input "true"
click at [975, 508] on span "False" at bounding box center [978, 501] width 29 height 14
click at [961, 507] on input "False" at bounding box center [953, 501] width 13 height 11
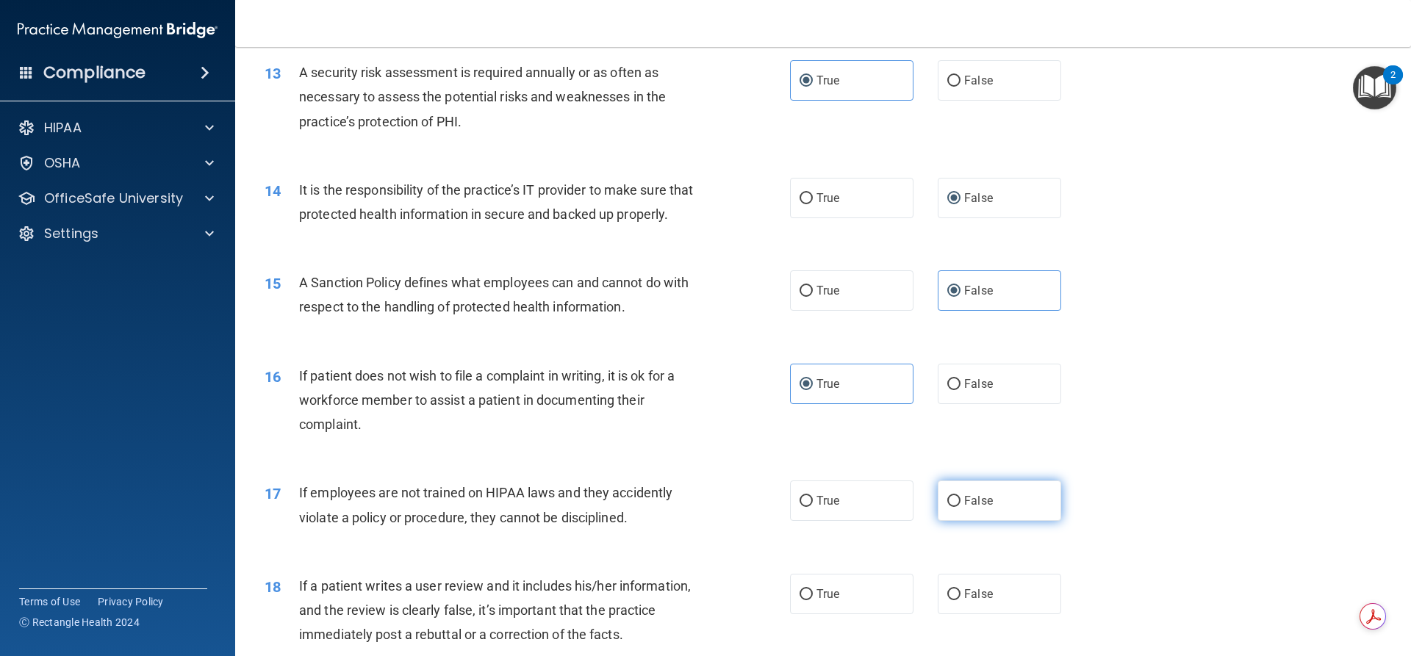
radio input "true"
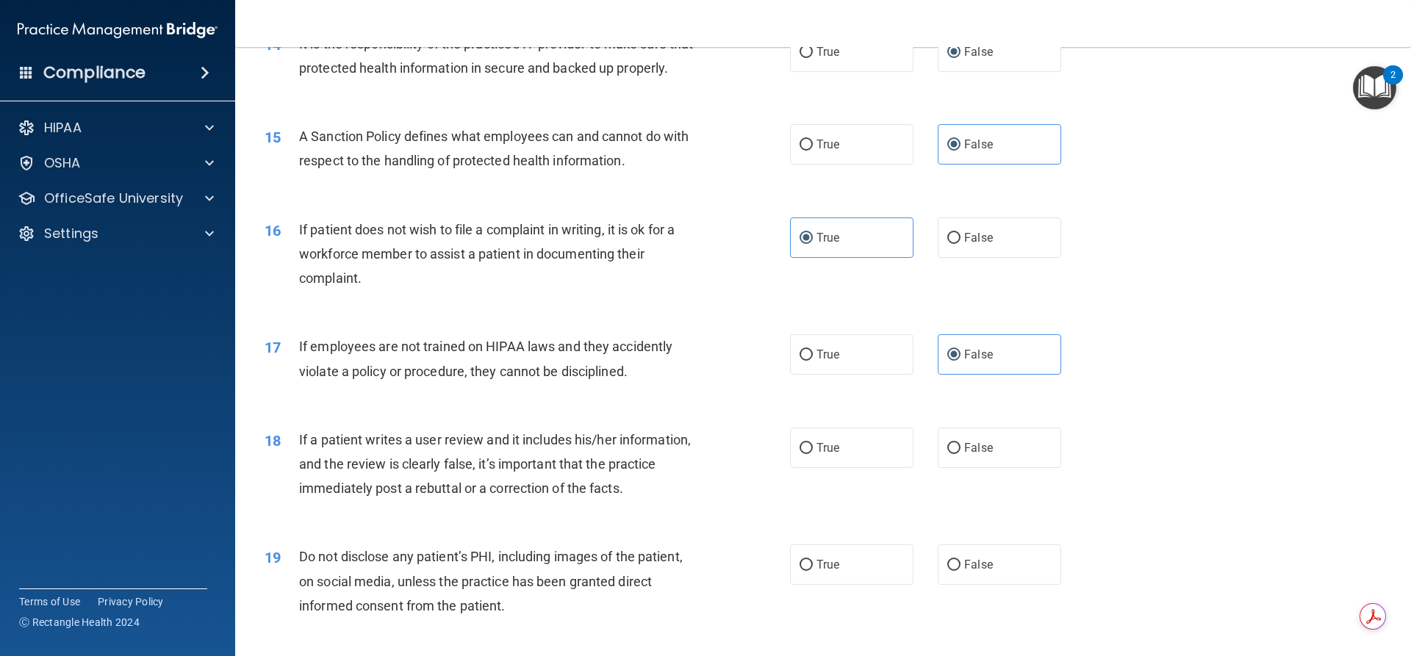
scroll to position [1709, 0]
click at [980, 467] on label "False" at bounding box center [999, 447] width 123 height 40
click at [961, 453] on input "False" at bounding box center [953, 447] width 13 height 11
radio input "true"
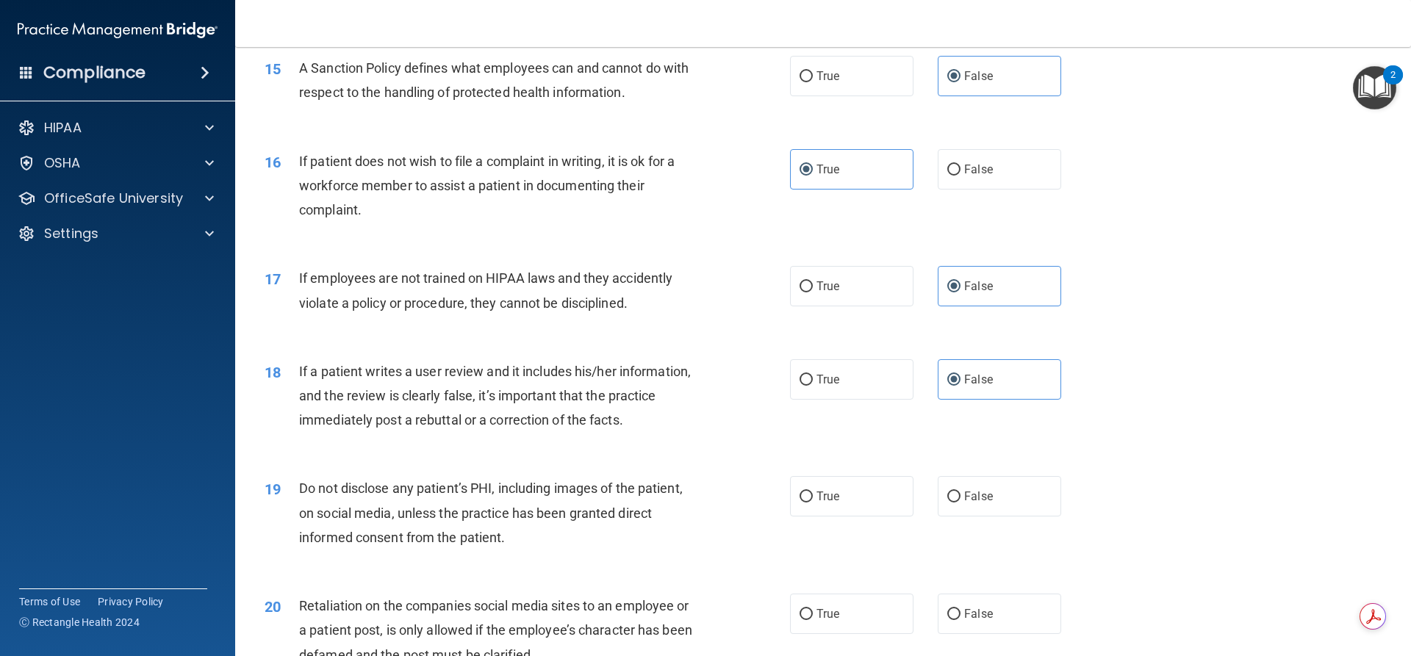
scroll to position [1782, 0]
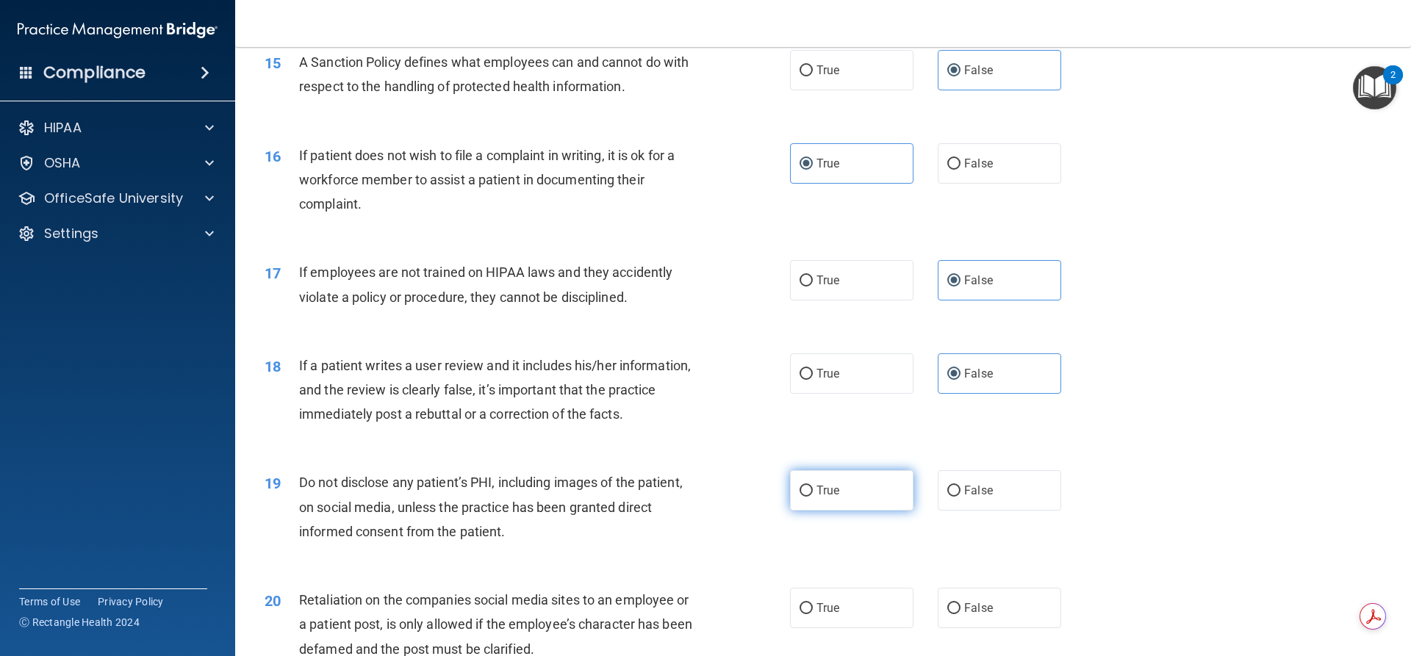
click at [811, 511] on label "True" at bounding box center [851, 490] width 123 height 40
click at [811, 497] on input "True" at bounding box center [806, 491] width 13 height 11
radio input "true"
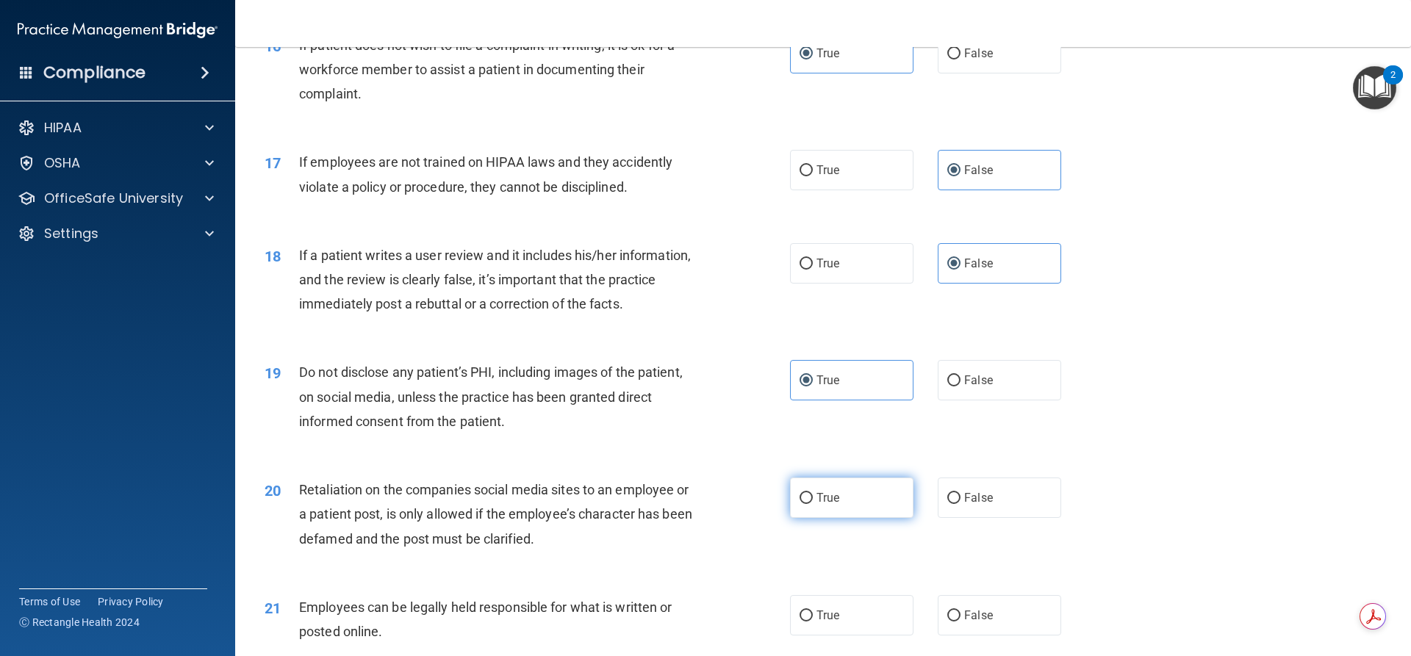
scroll to position [1911, 0]
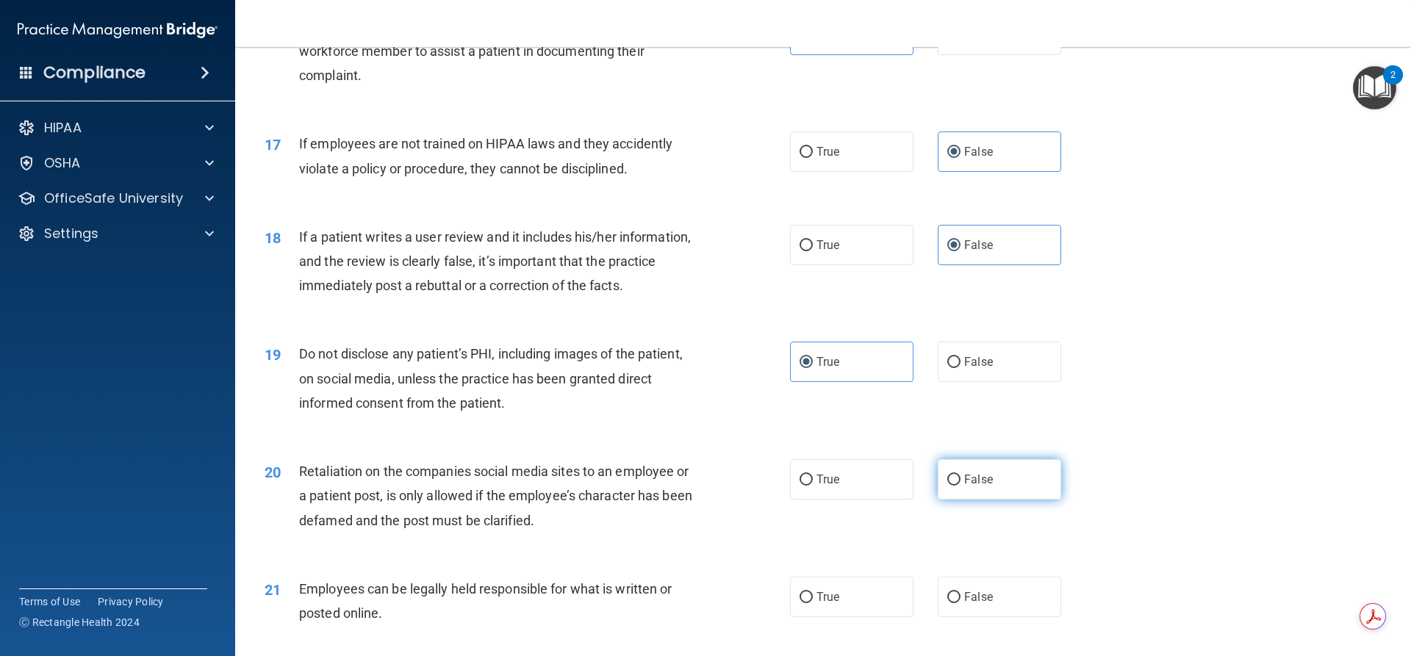
click at [969, 500] on label "False" at bounding box center [999, 479] width 123 height 40
click at [961, 486] on input "False" at bounding box center [953, 480] width 13 height 11
radio input "true"
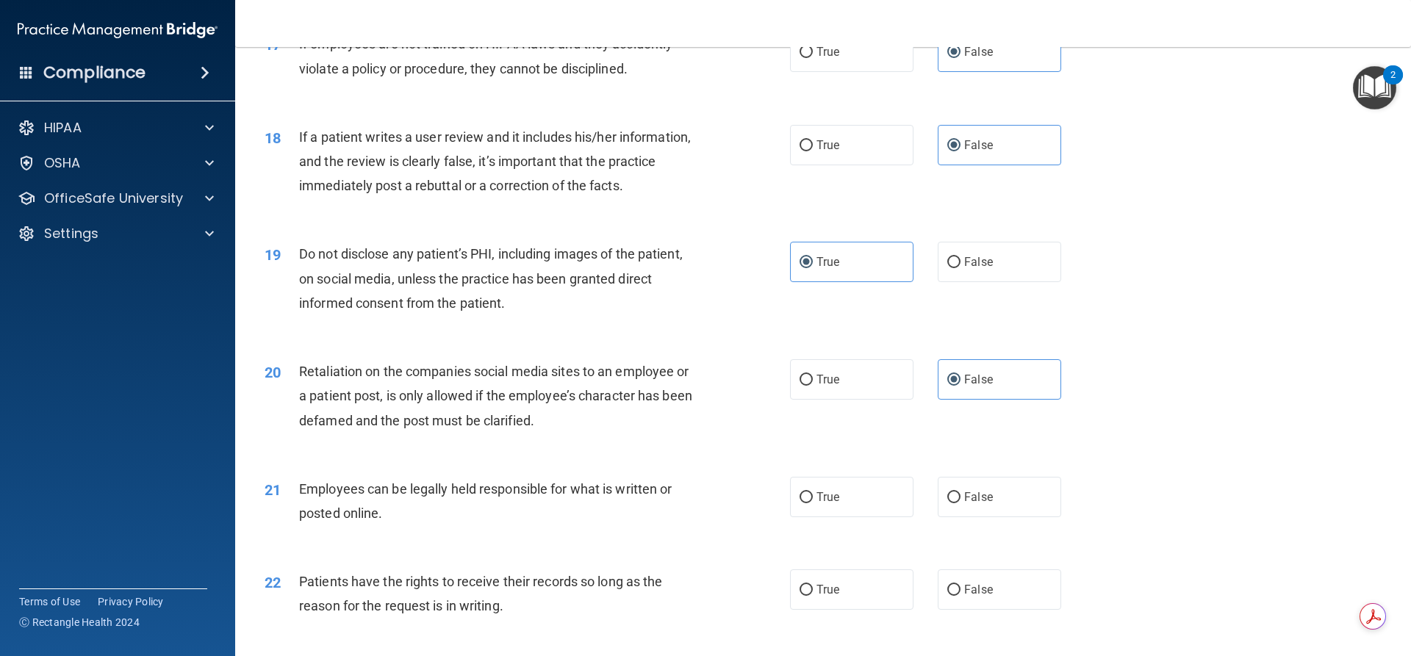
scroll to position [2039, 0]
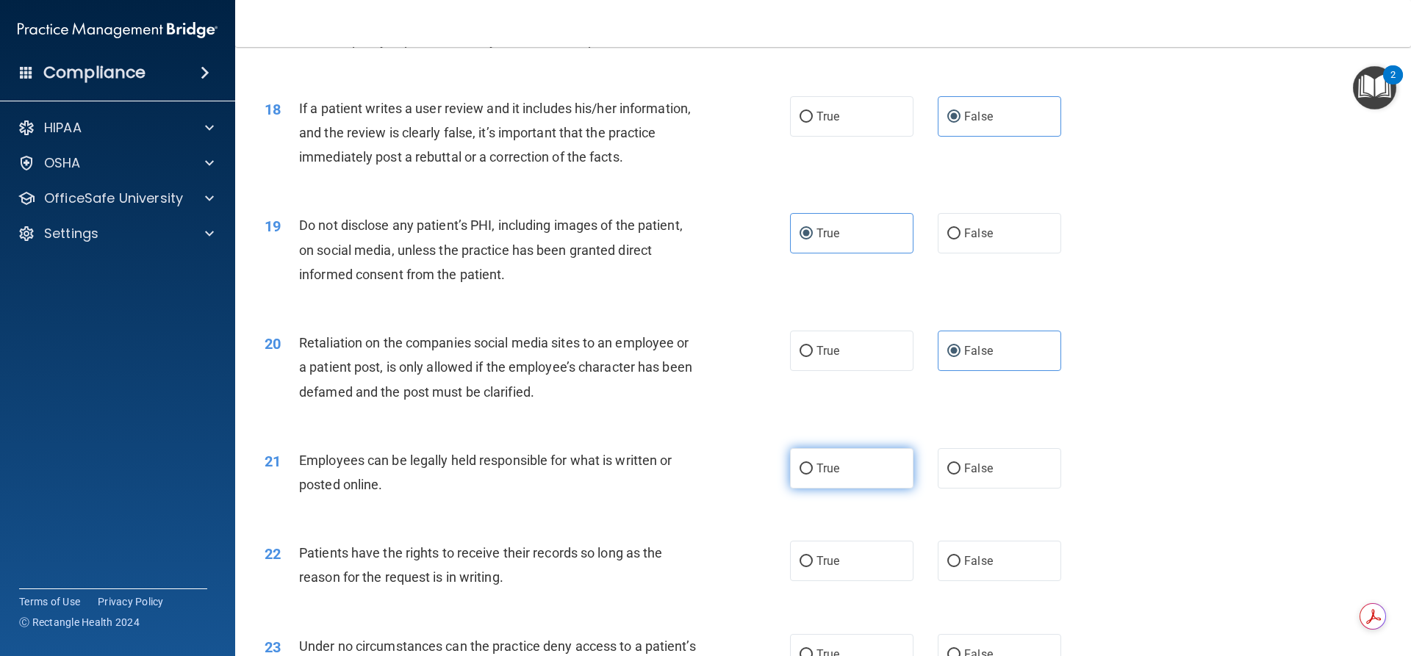
click at [836, 489] on label "True" at bounding box center [851, 468] width 123 height 40
click at [813, 475] on input "True" at bounding box center [806, 469] width 13 height 11
radio input "true"
click at [955, 581] on label "False" at bounding box center [999, 561] width 123 height 40
click at [955, 567] on input "False" at bounding box center [953, 561] width 13 height 11
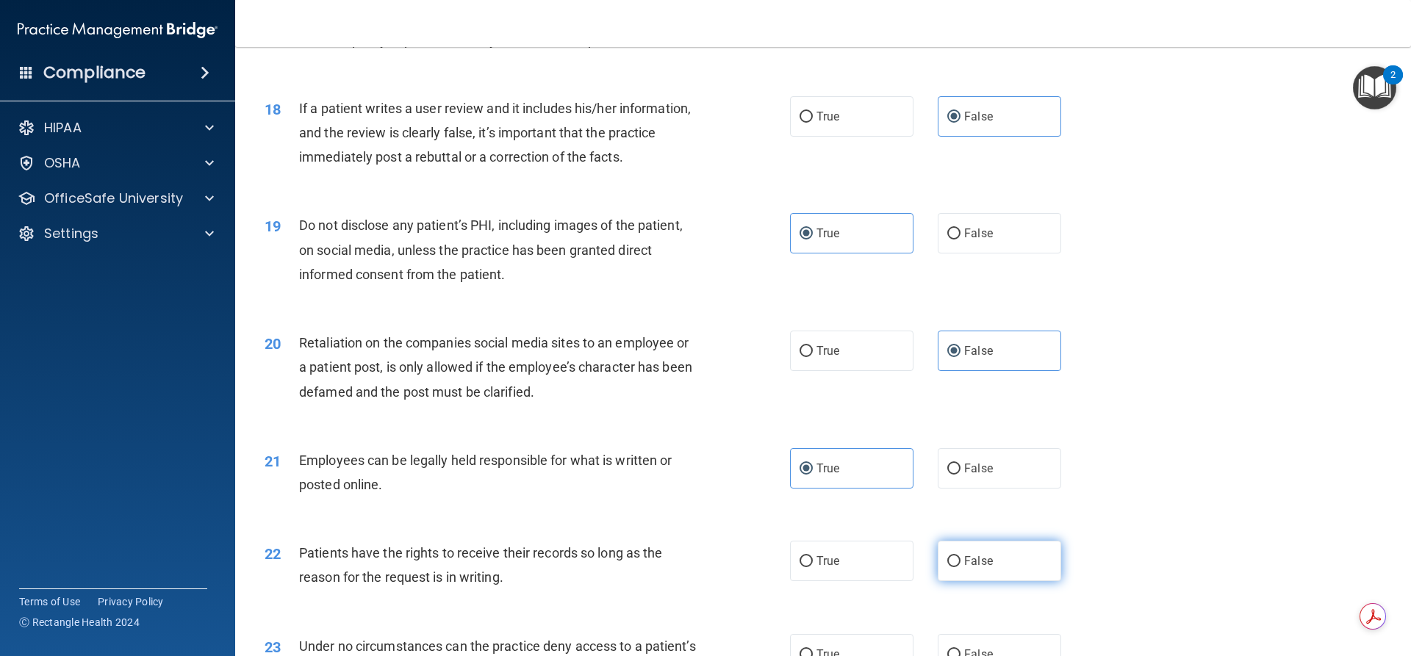
radio input "true"
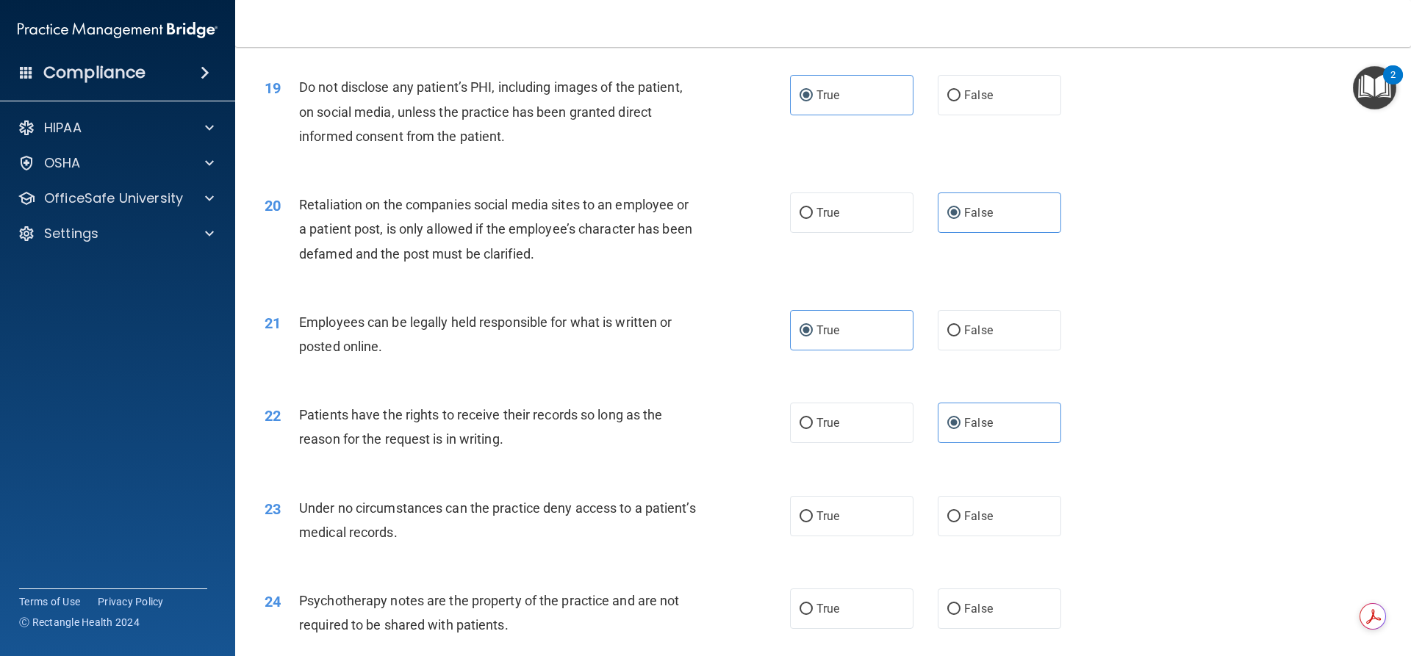
scroll to position [2186, 0]
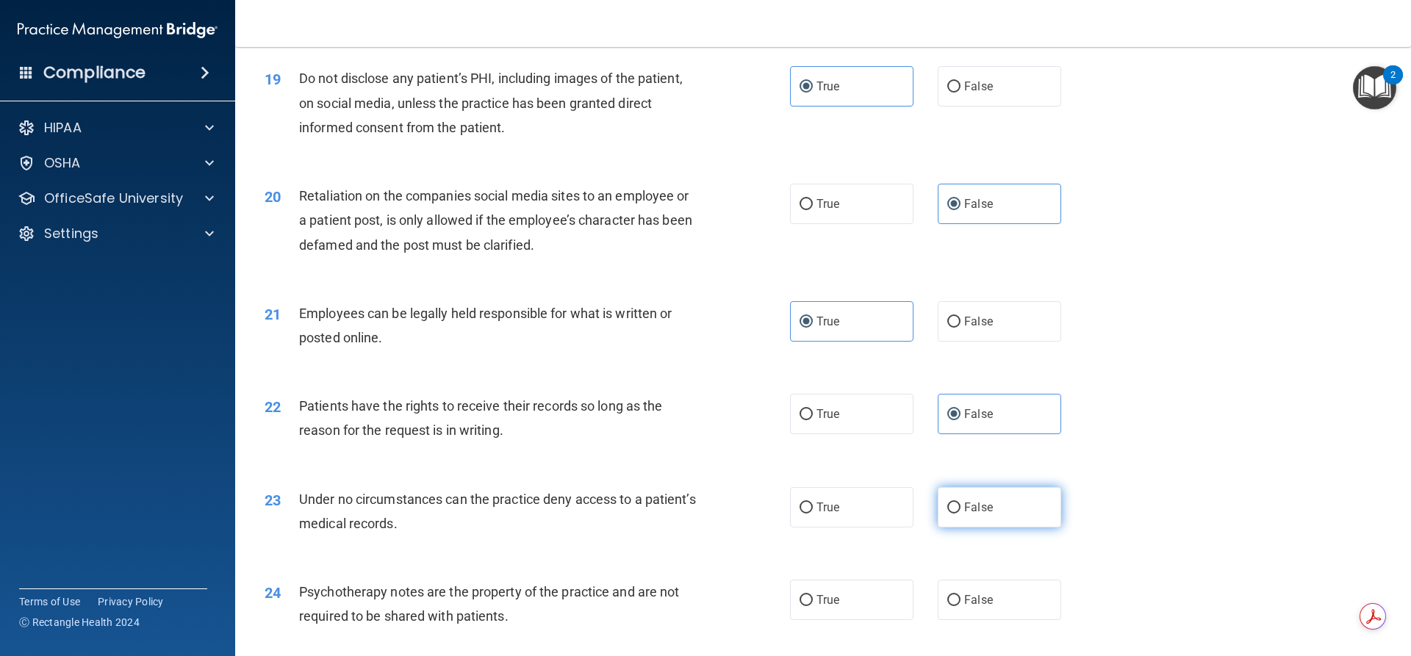
click at [978, 514] on span "False" at bounding box center [978, 507] width 29 height 14
click at [961, 514] on input "False" at bounding box center [953, 508] width 13 height 11
radio input "true"
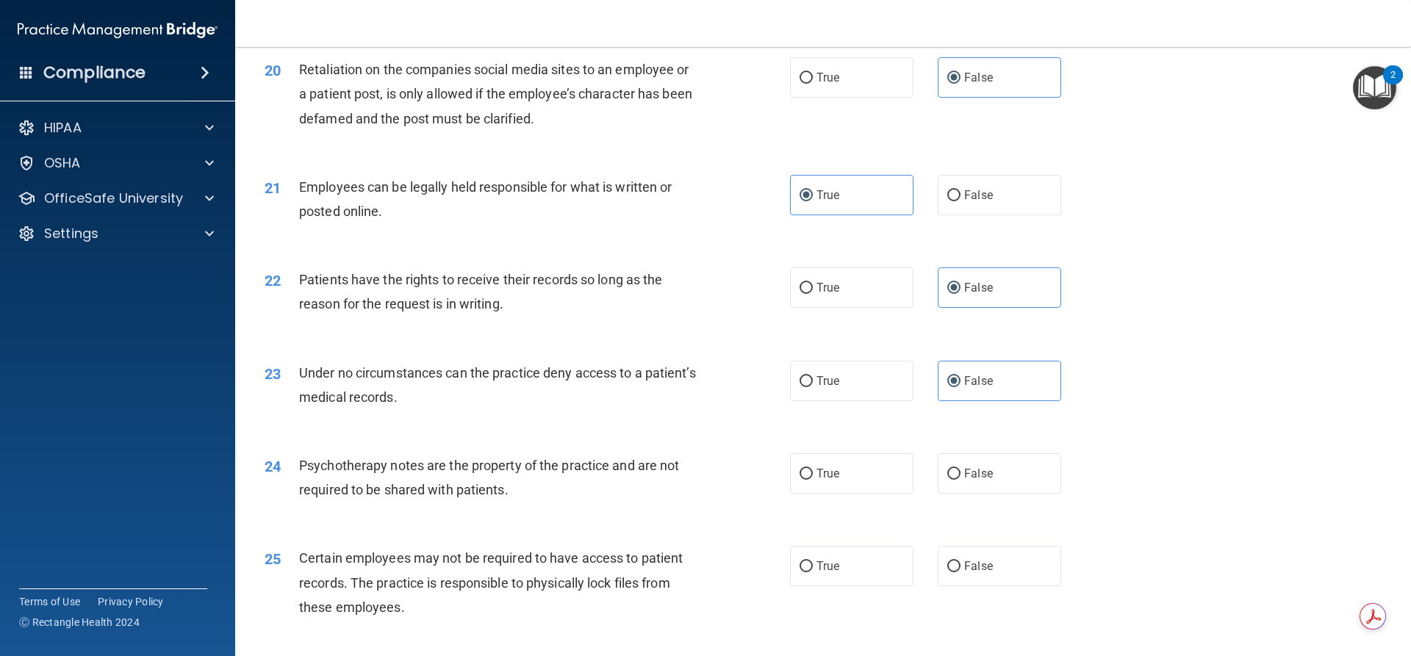
scroll to position [2333, 0]
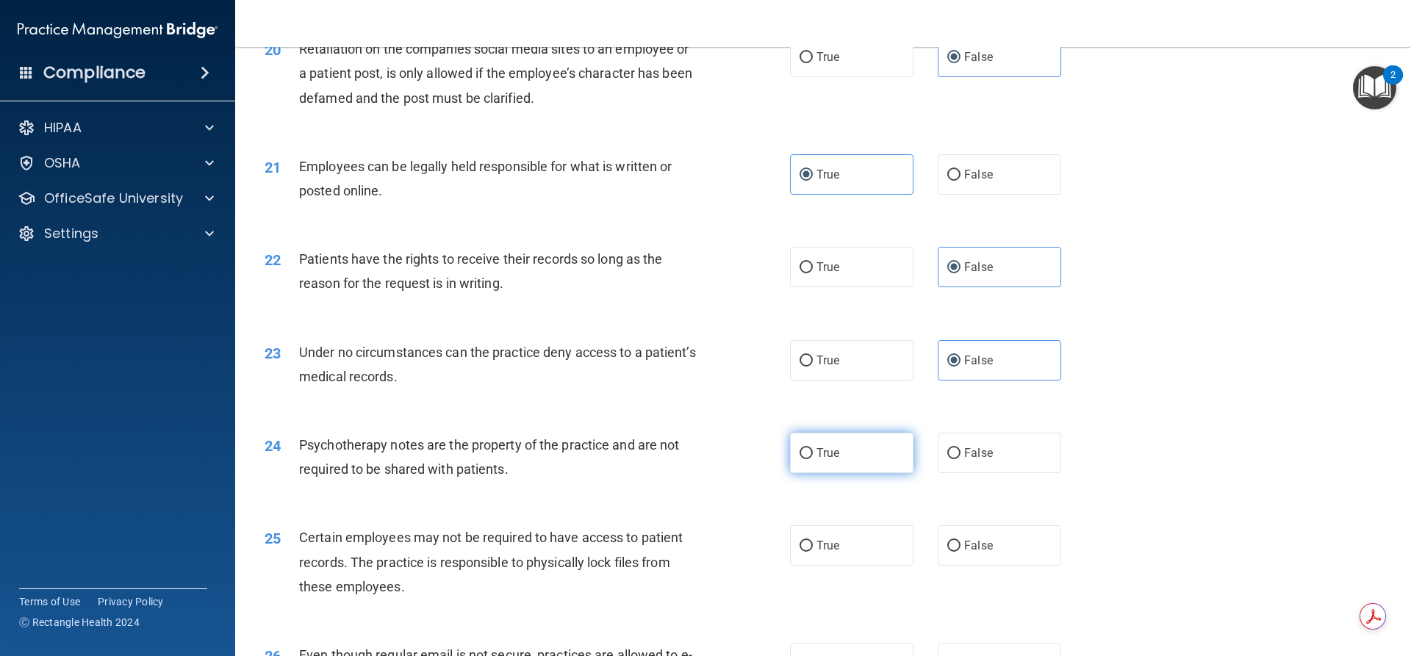
click at [844, 473] on label "True" at bounding box center [851, 453] width 123 height 40
click at [813, 459] on input "True" at bounding box center [806, 453] width 13 height 11
radio input "true"
click at [843, 566] on label "True" at bounding box center [851, 545] width 123 height 40
click at [813, 552] on input "True" at bounding box center [806, 546] width 13 height 11
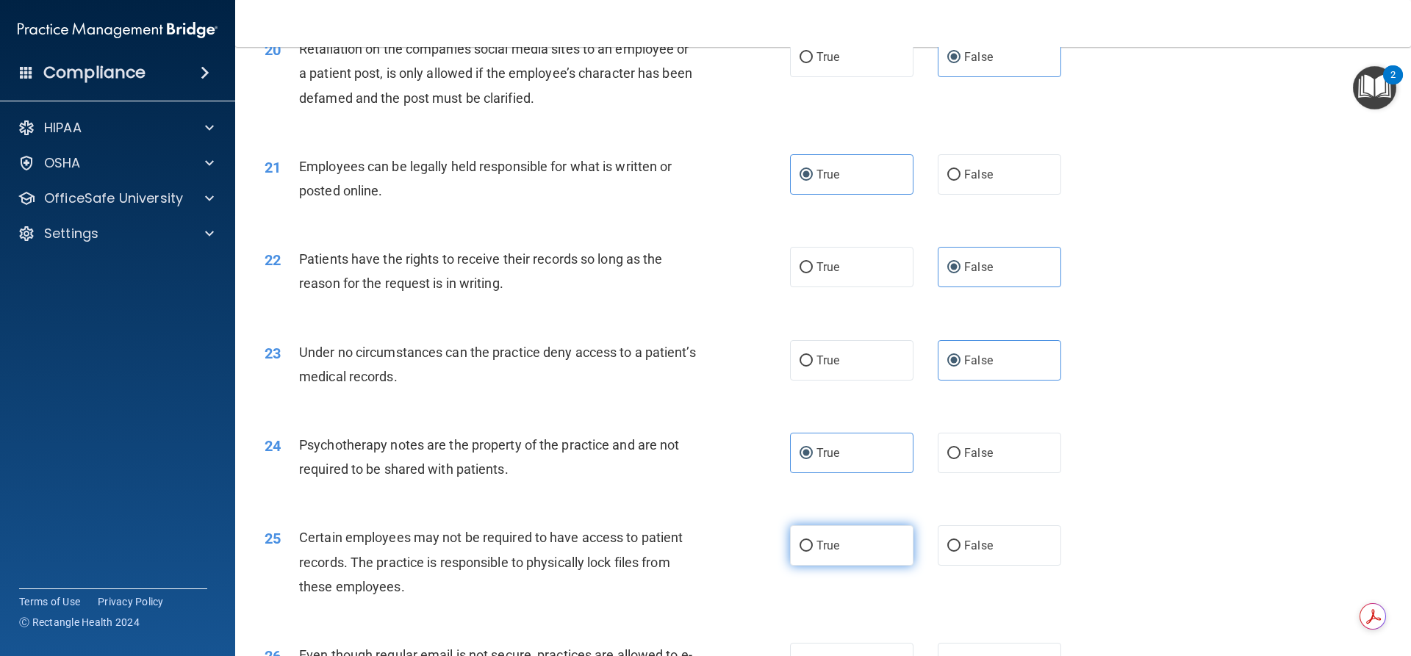
radio input "true"
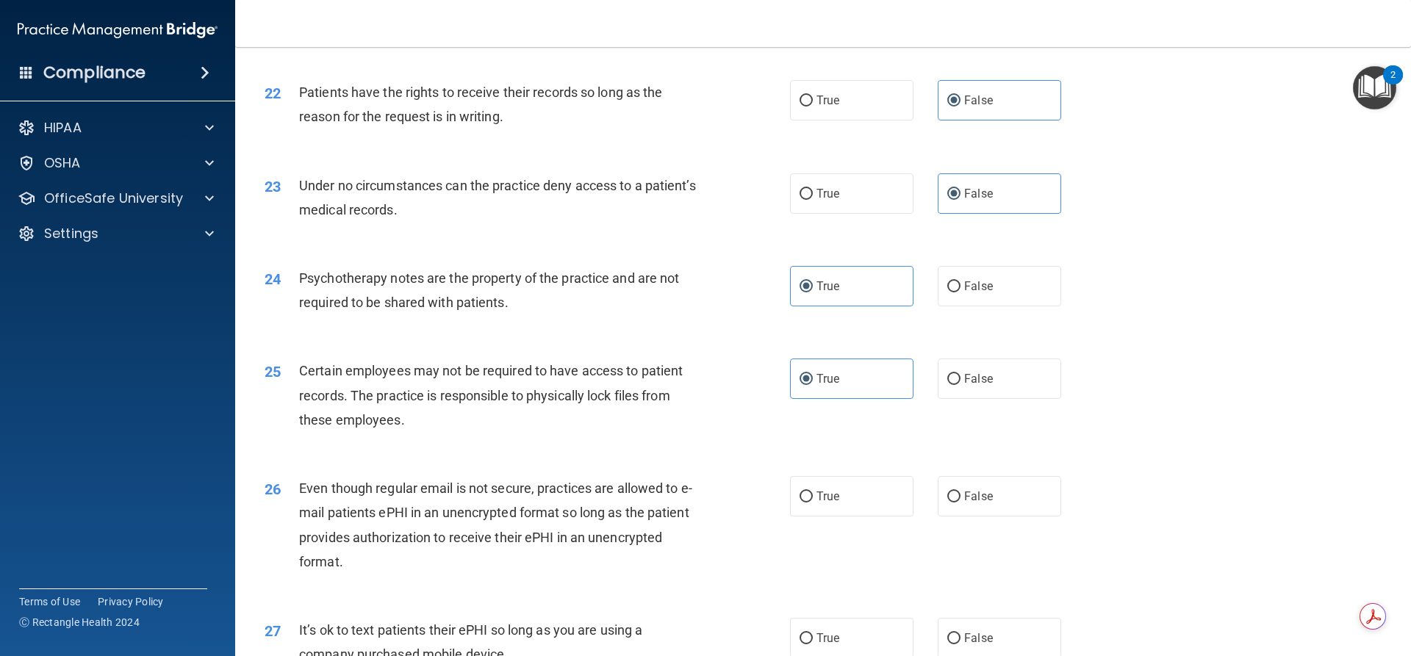
scroll to position [2517, 0]
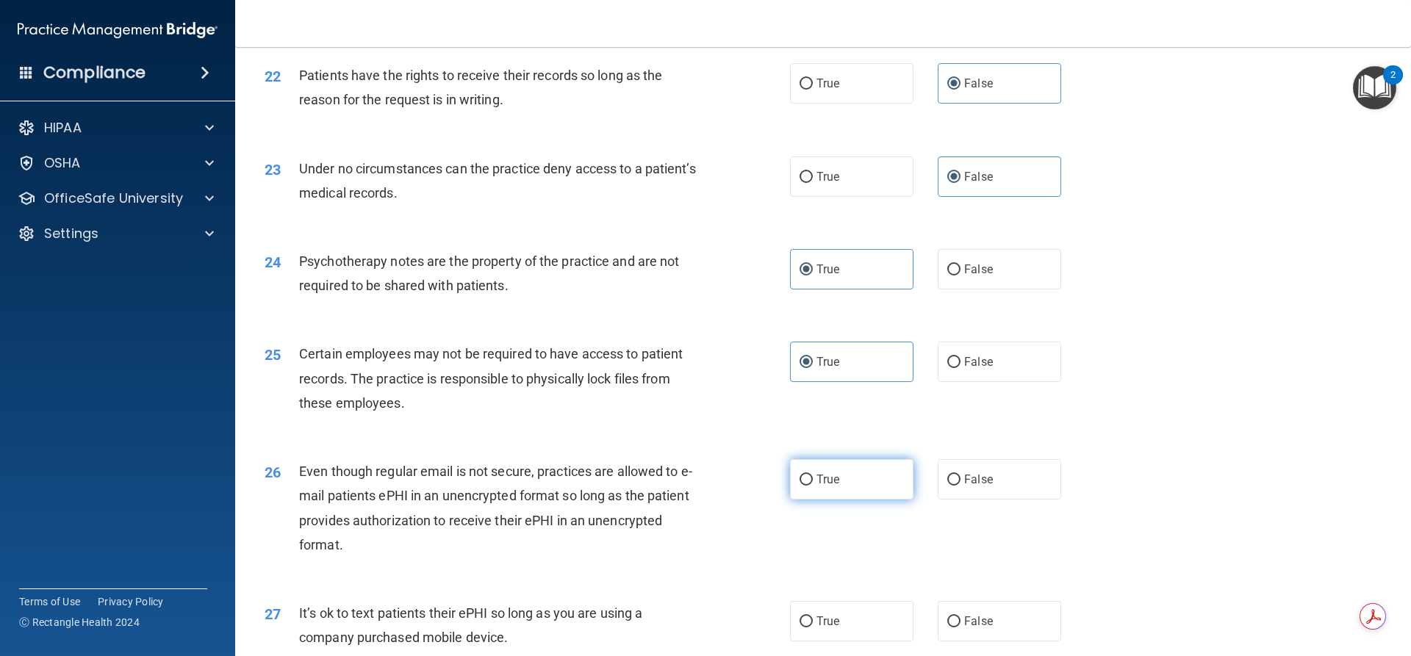
click at [873, 500] on label "True" at bounding box center [851, 479] width 123 height 40
click at [813, 486] on input "True" at bounding box center [806, 480] width 13 height 11
radio input "true"
click at [985, 628] on span "False" at bounding box center [978, 621] width 29 height 14
click at [961, 628] on input "False" at bounding box center [953, 622] width 13 height 11
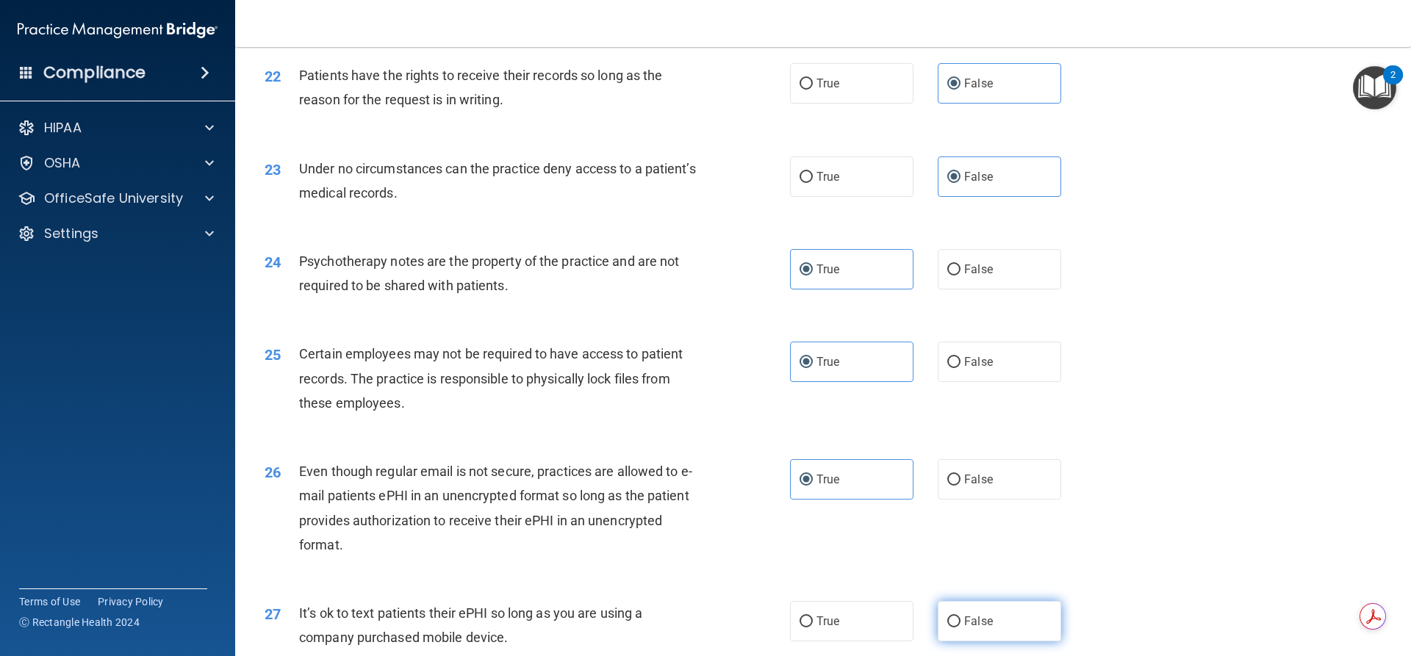
radio input "true"
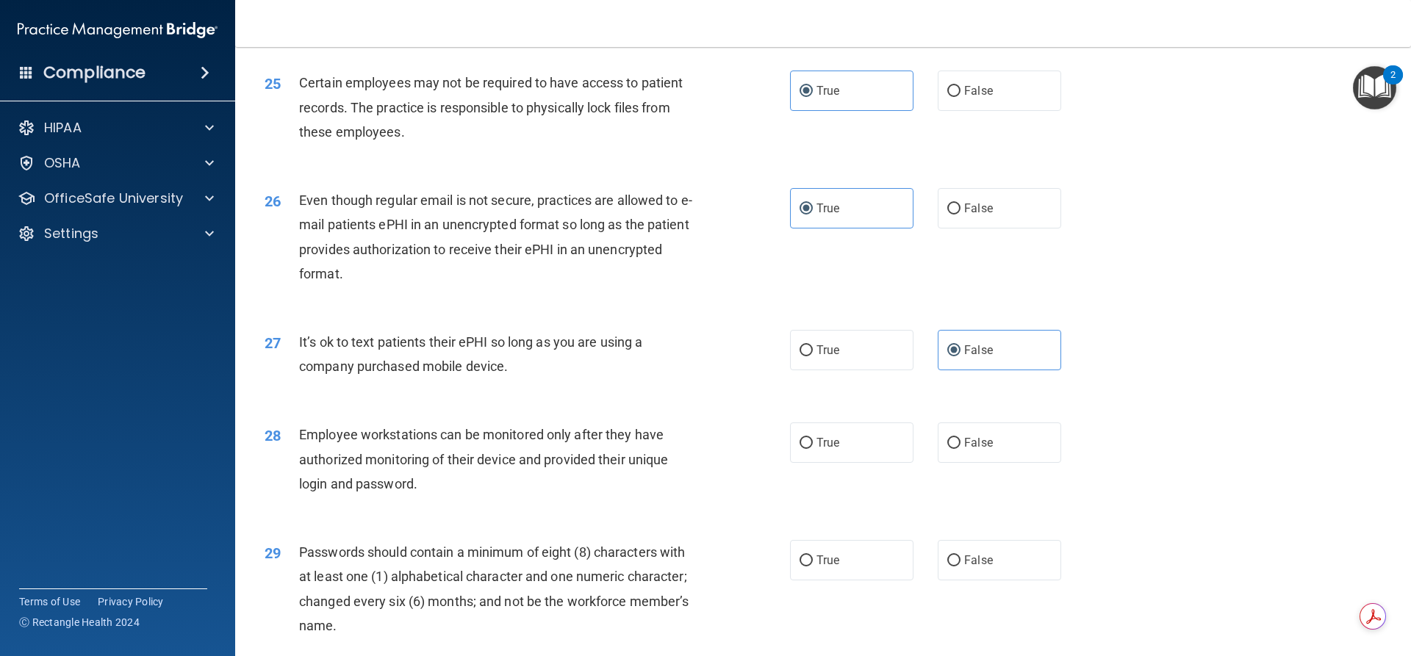
scroll to position [2811, 0]
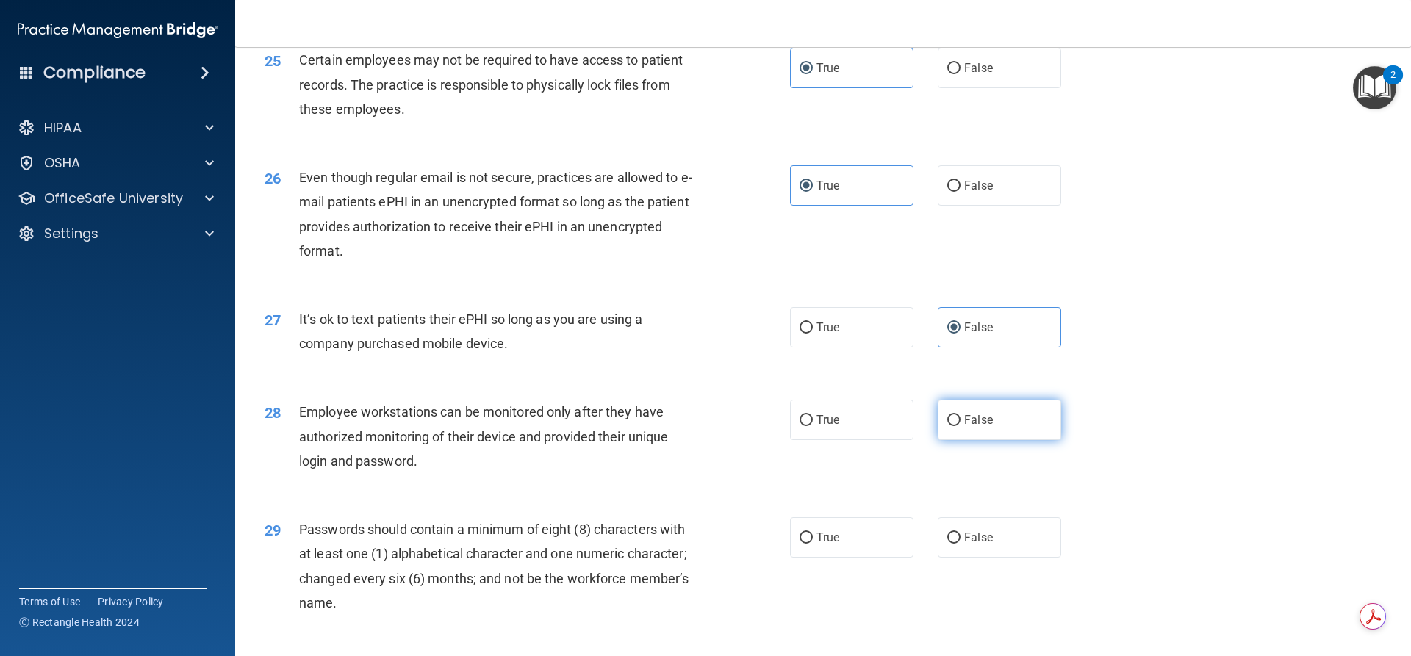
click at [991, 440] on label "False" at bounding box center [999, 420] width 123 height 40
click at [961, 426] on input "False" at bounding box center [953, 420] width 13 height 11
radio input "true"
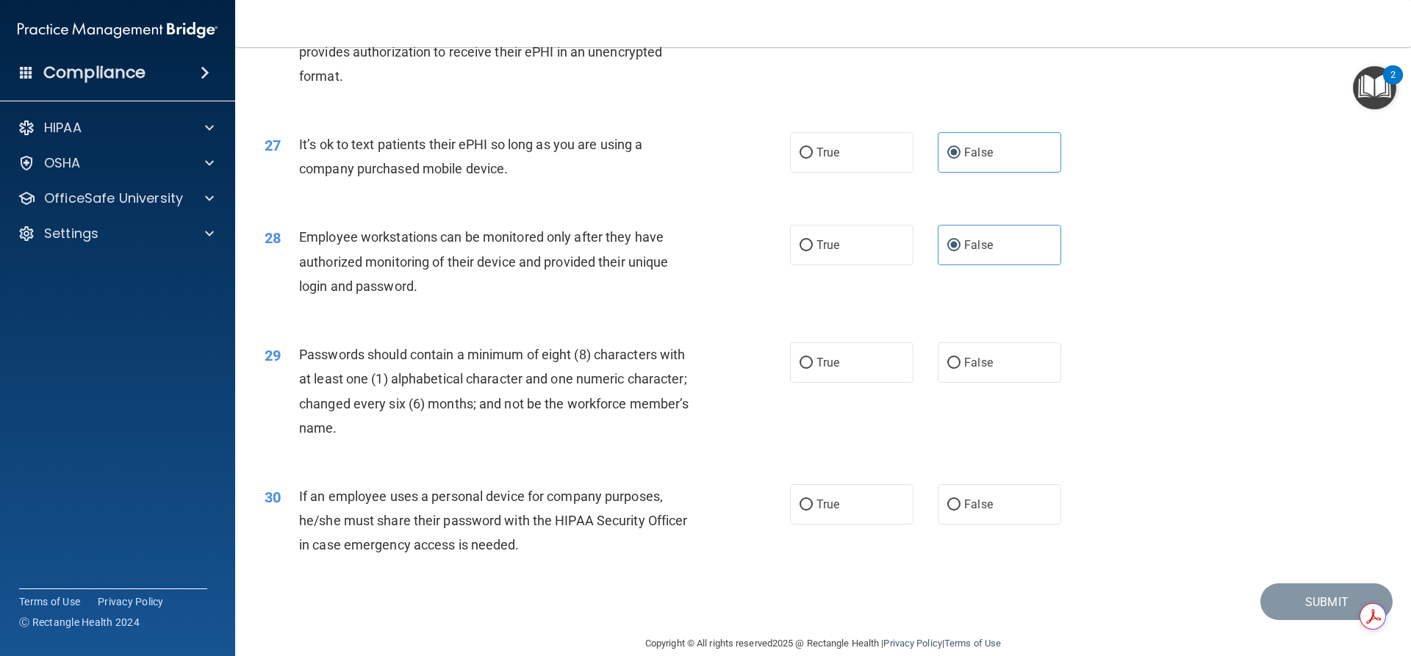
scroll to position [3013, 0]
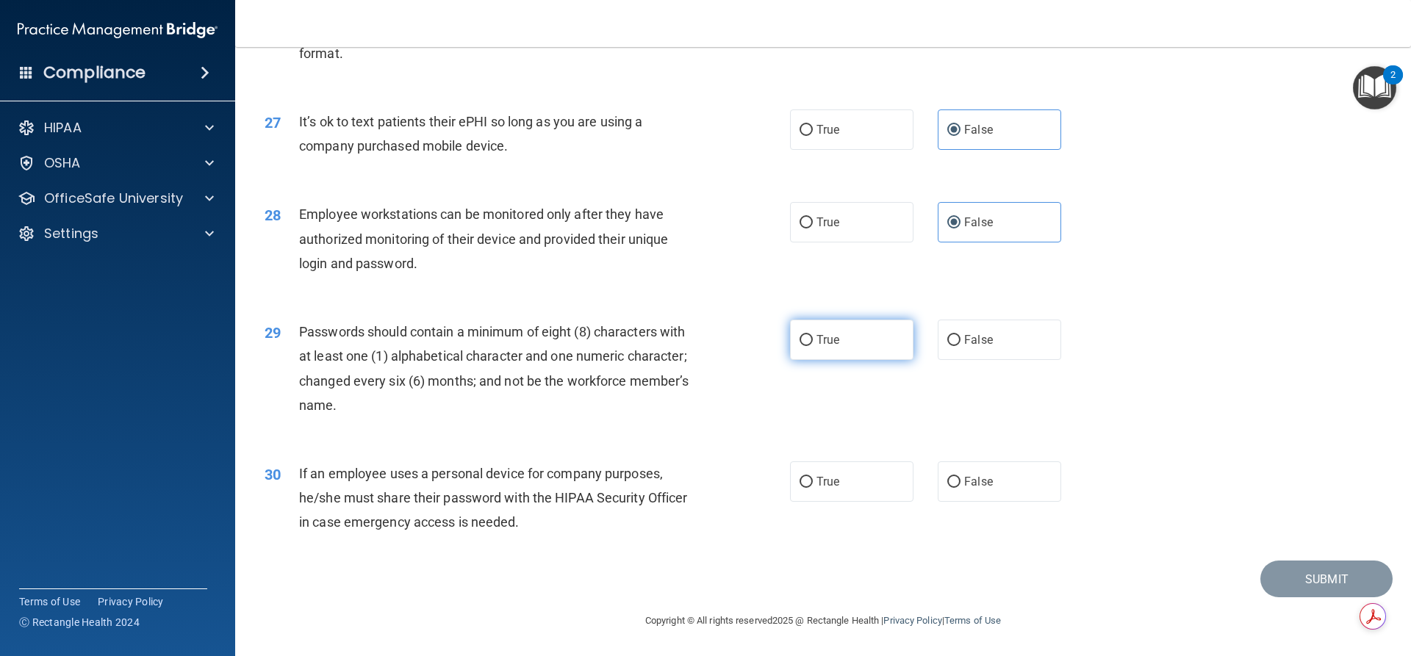
click at [829, 360] on label "True" at bounding box center [851, 340] width 123 height 40
click at [813, 346] on input "True" at bounding box center [806, 340] width 13 height 11
radio input "true"
click at [947, 488] on input "False" at bounding box center [953, 482] width 13 height 11
radio input "true"
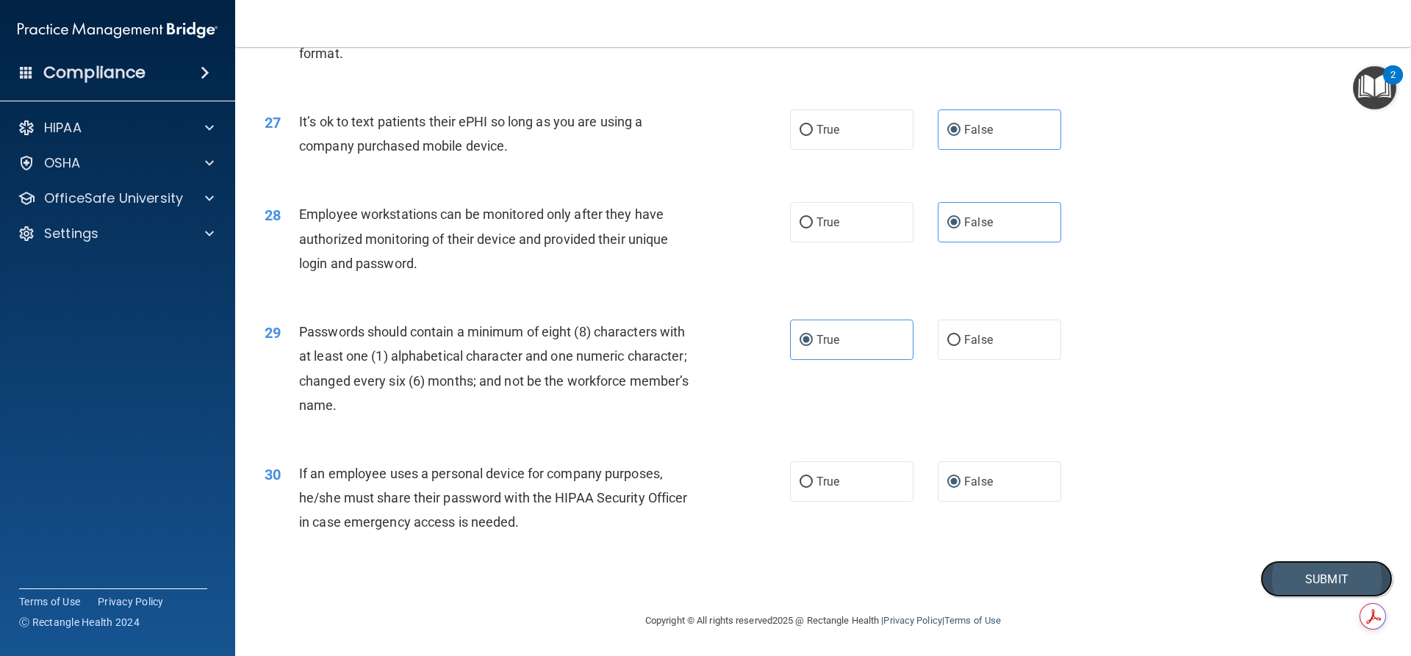
click at [1271, 598] on button "Submit" at bounding box center [1326, 579] width 132 height 37
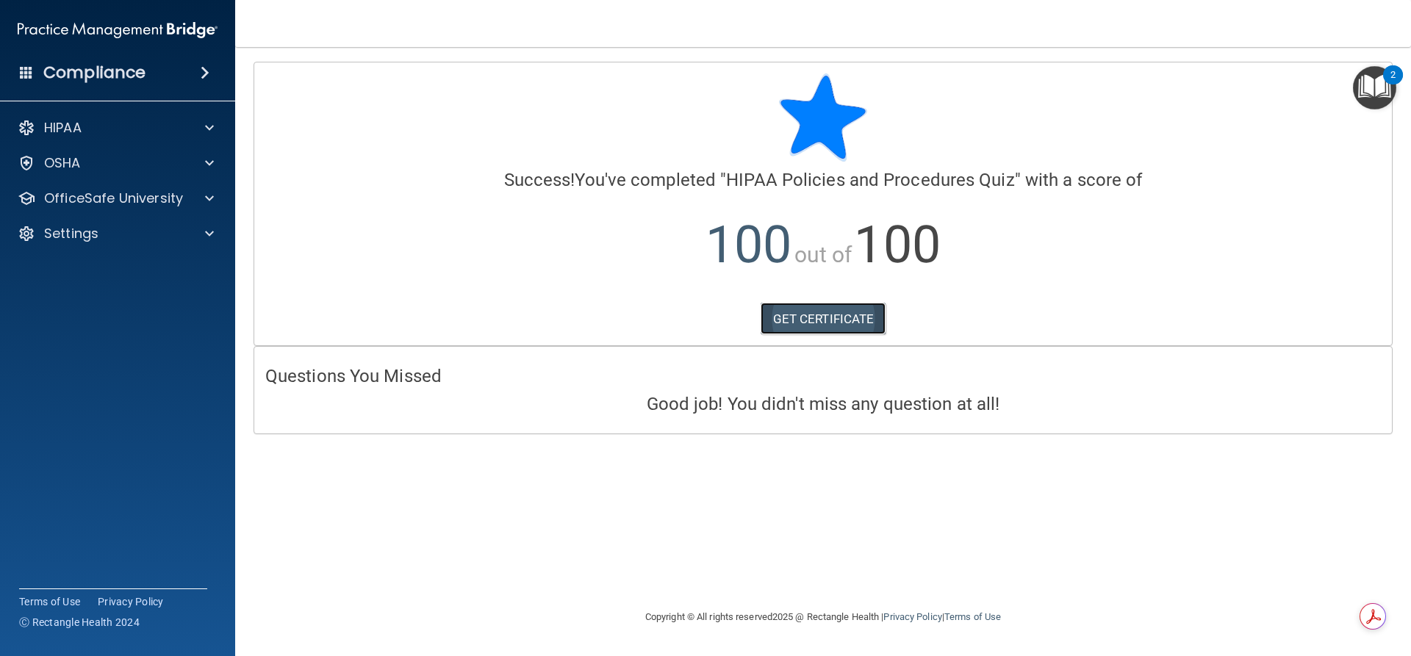
click at [789, 312] on link "GET CERTIFICATE" at bounding box center [824, 319] width 126 height 32
click at [209, 198] on span at bounding box center [209, 199] width 9 height 18
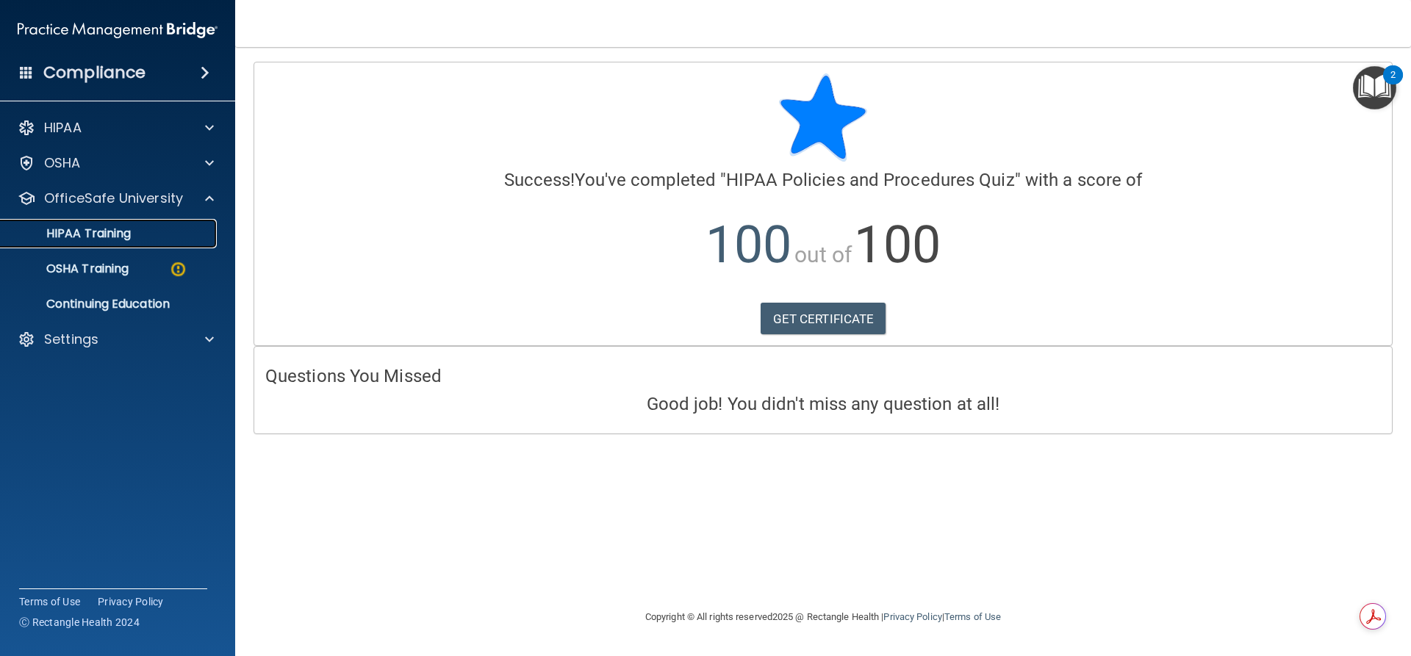
click at [137, 232] on div "HIPAA Training" at bounding box center [110, 233] width 201 height 15
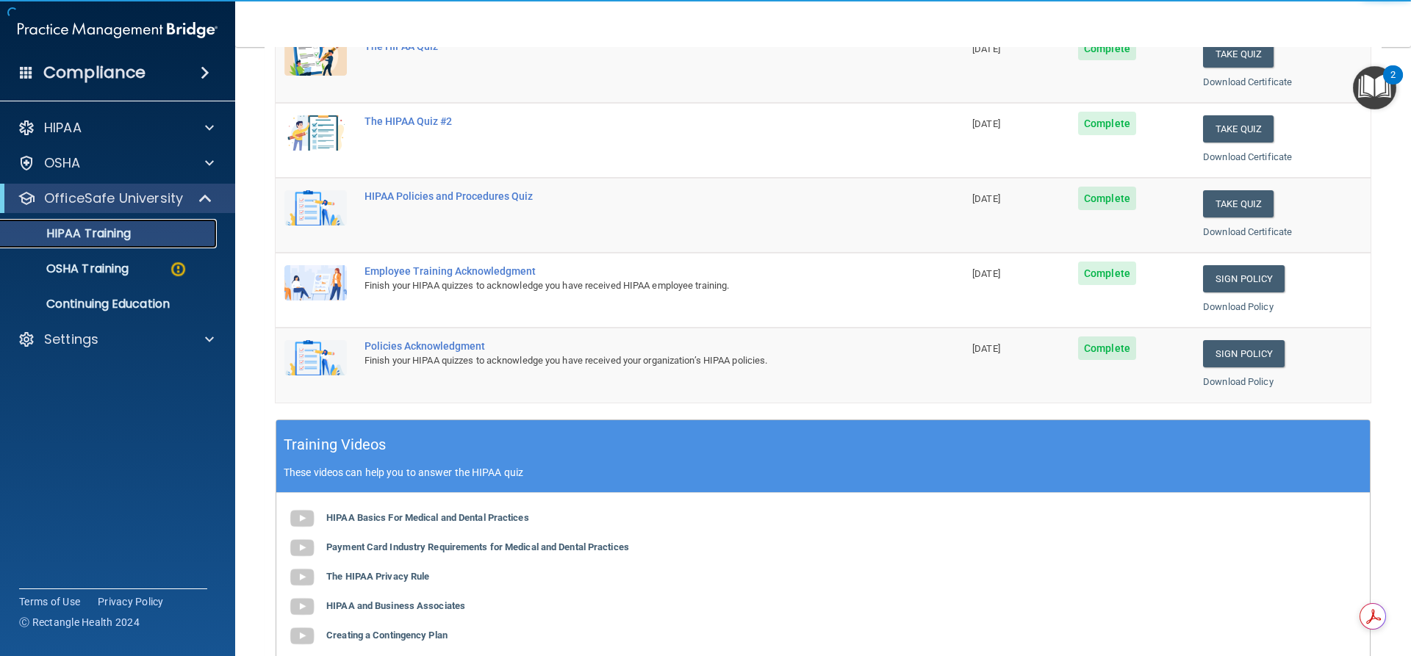
scroll to position [312, 0]
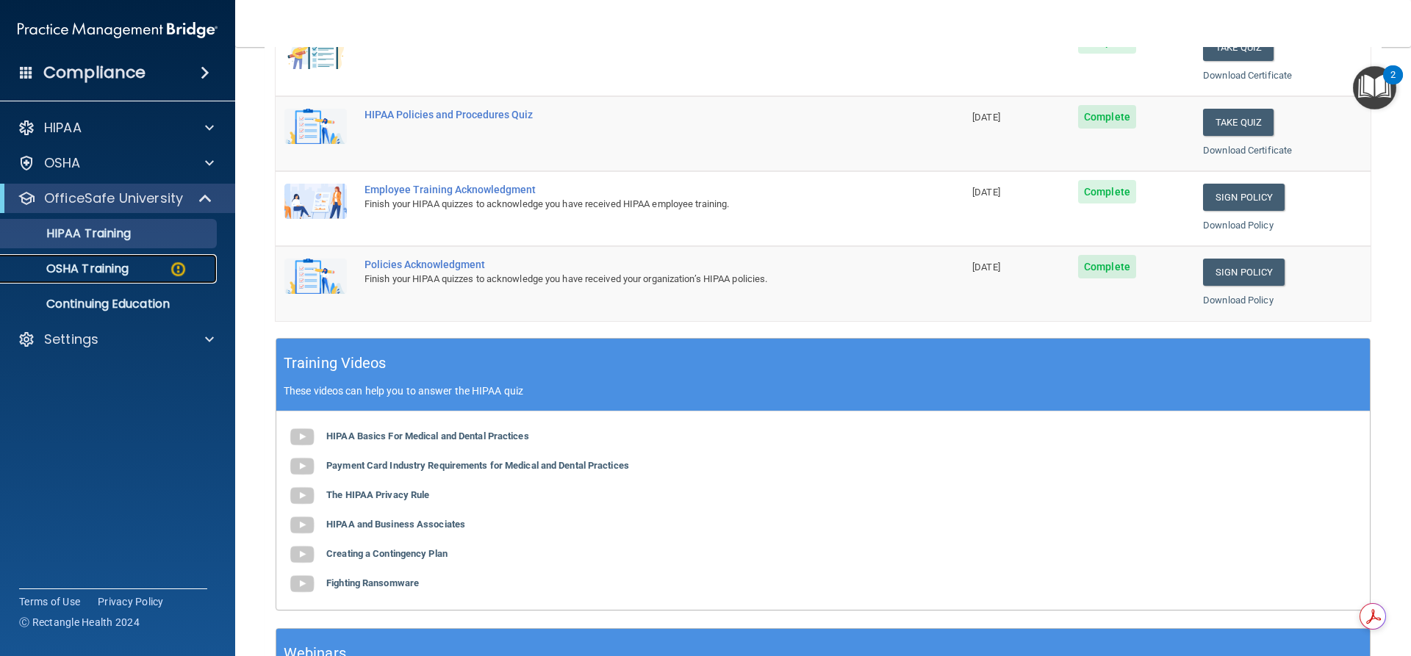
click at [174, 270] on img at bounding box center [178, 269] width 18 height 18
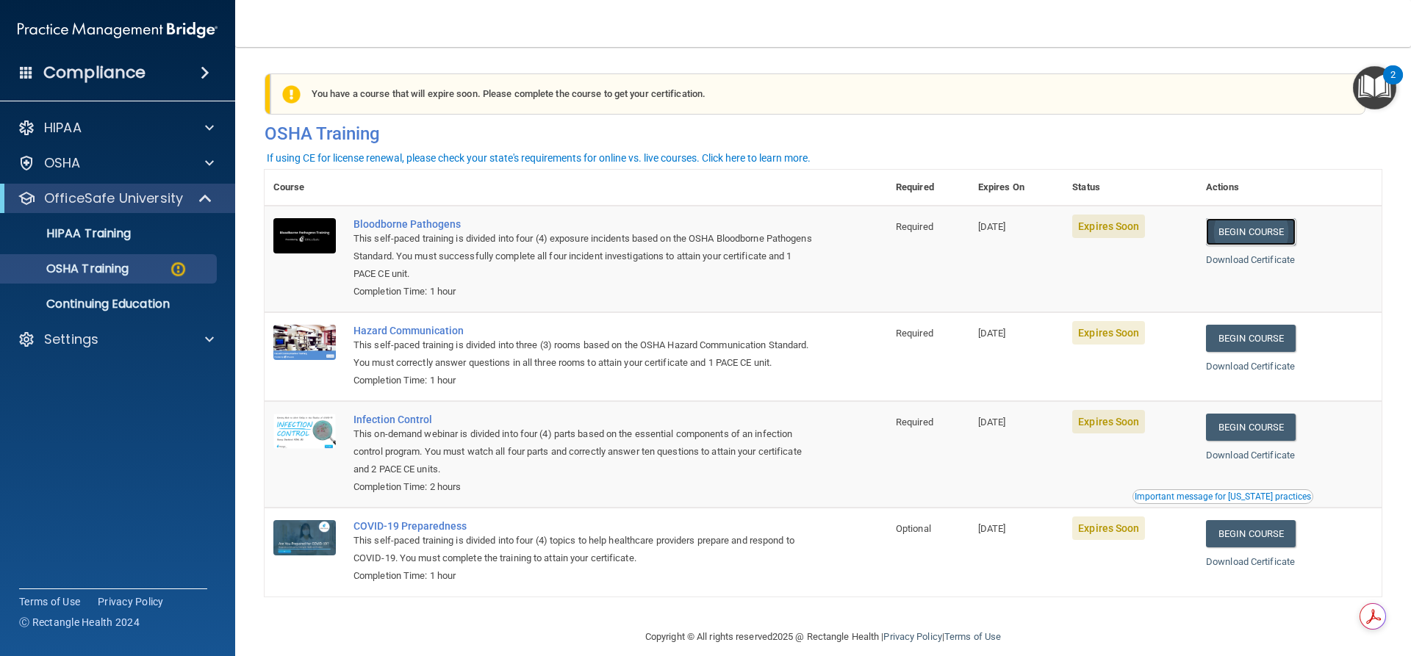
click at [1252, 232] on link "Begin Course" at bounding box center [1251, 231] width 90 height 27
click at [102, 229] on p "HIPAA Training" at bounding box center [70, 233] width 121 height 15
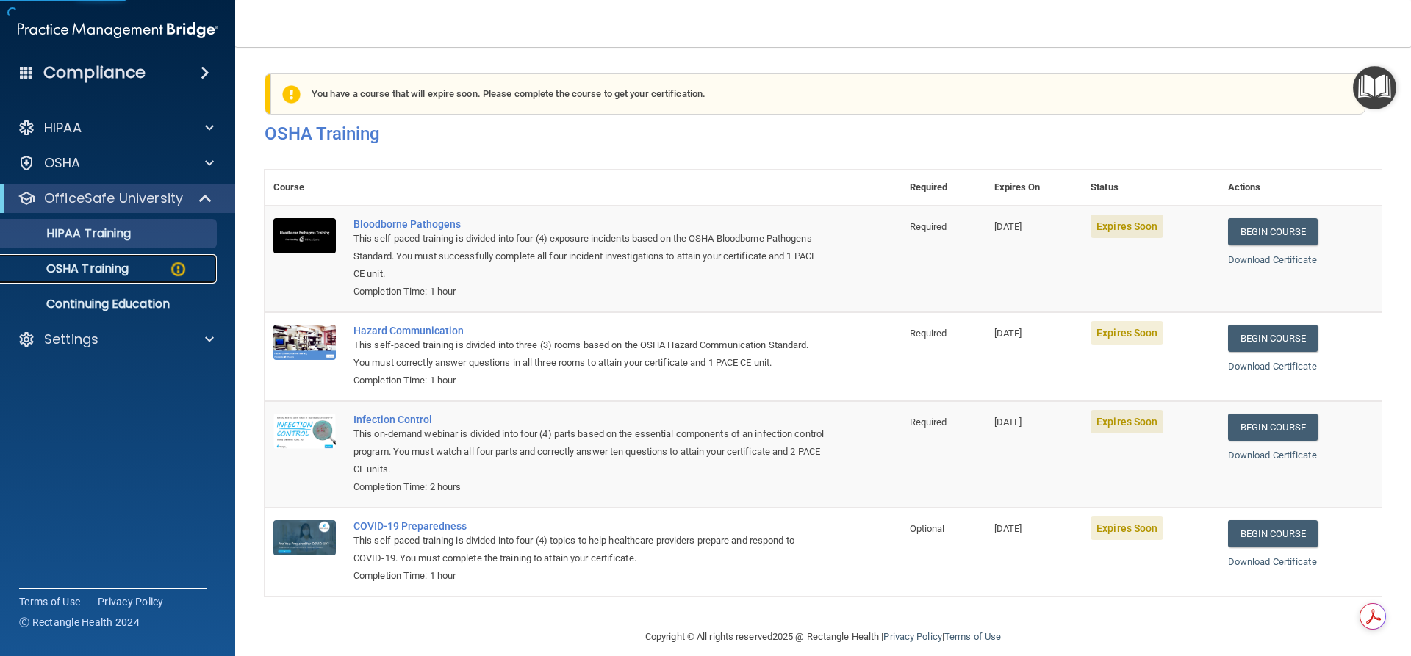
click at [99, 270] on p "OSHA Training" at bounding box center [69, 269] width 119 height 15
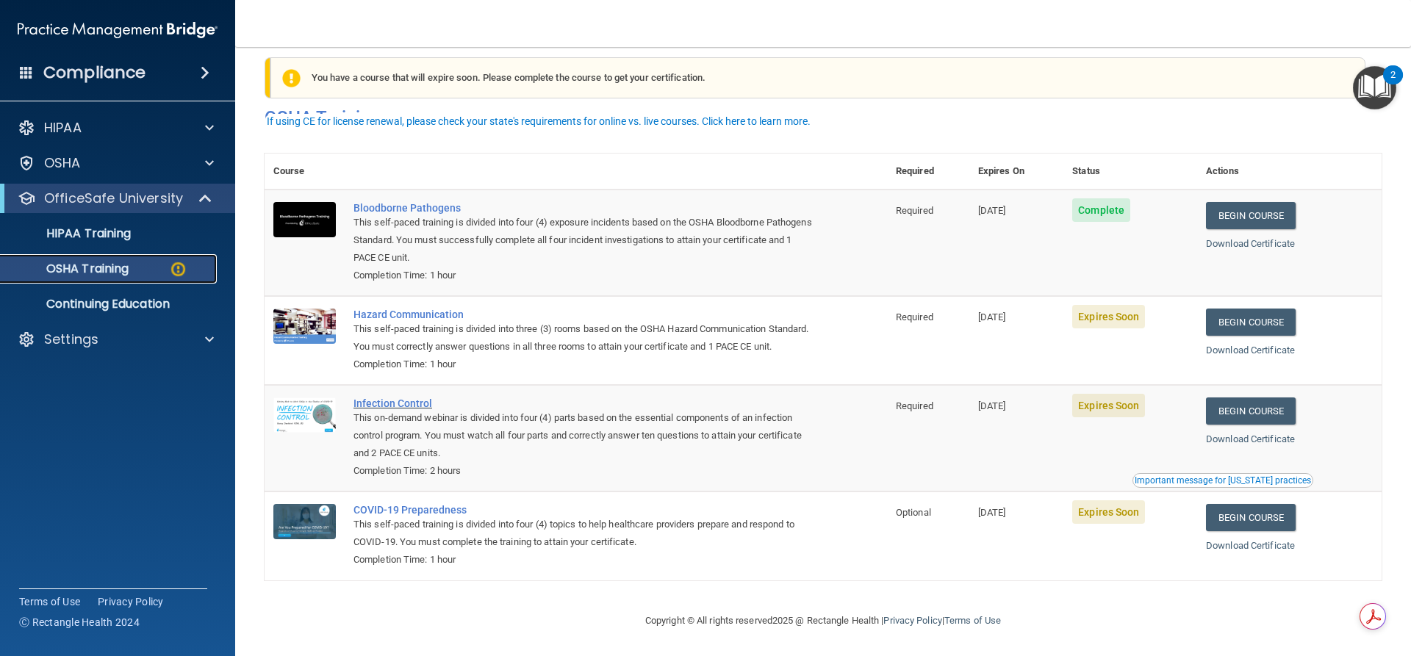
scroll to position [37, 0]
click at [1228, 519] on link "Begin Course" at bounding box center [1251, 517] width 90 height 27
click at [121, 248] on link "HIPAA Training" at bounding box center [101, 233] width 232 height 29
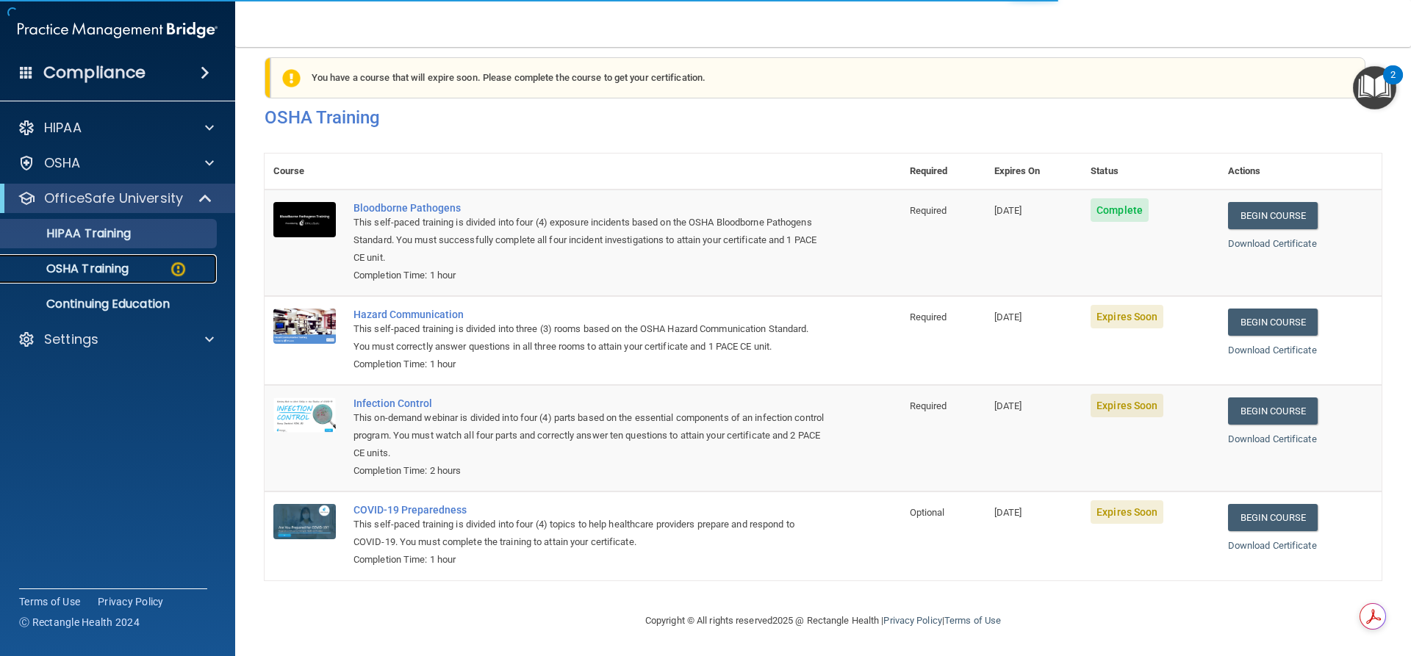
click at [134, 273] on div "OSHA Training" at bounding box center [110, 269] width 201 height 15
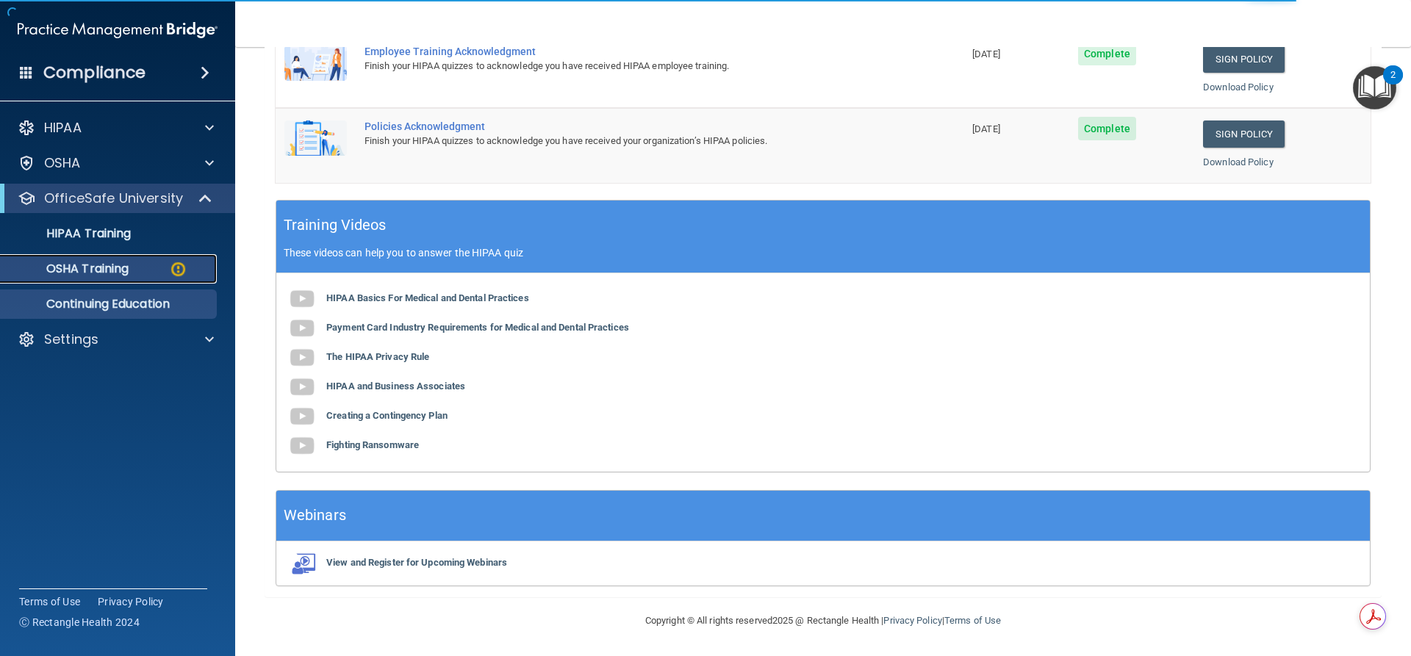
scroll to position [37, 0]
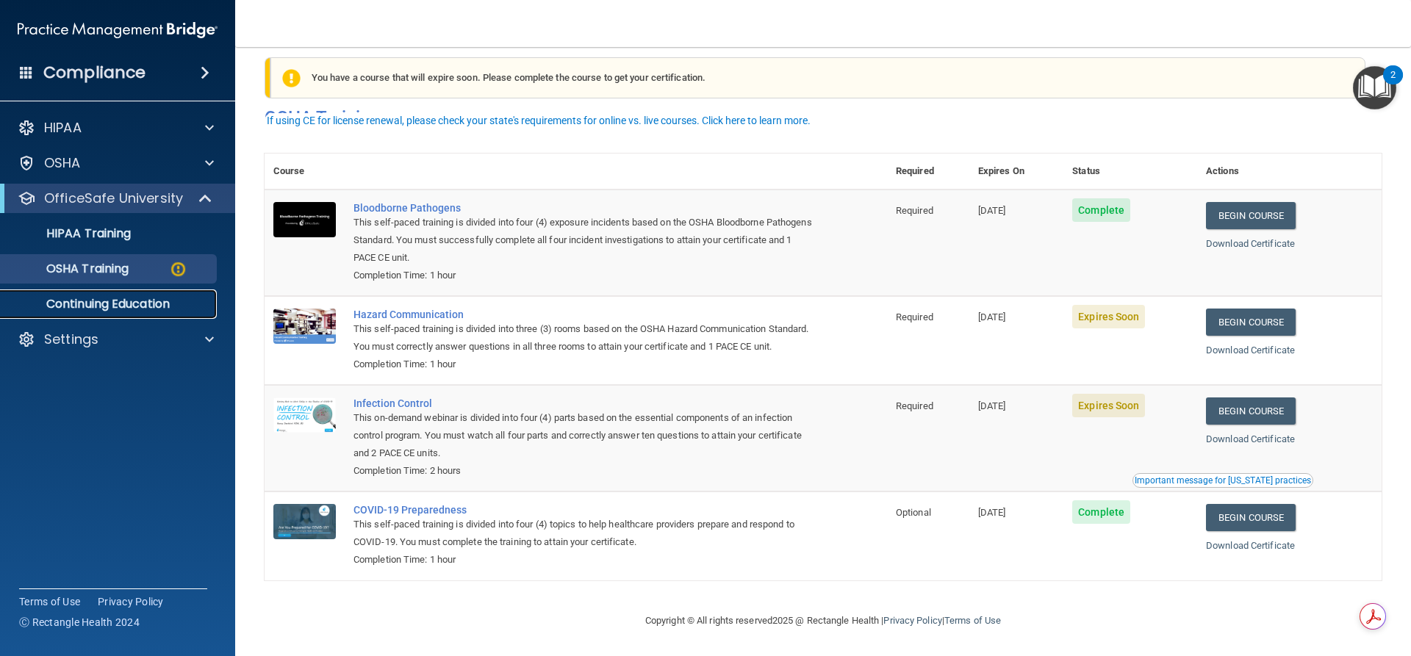
click at [92, 300] on p "Continuing Education" at bounding box center [110, 304] width 201 height 15
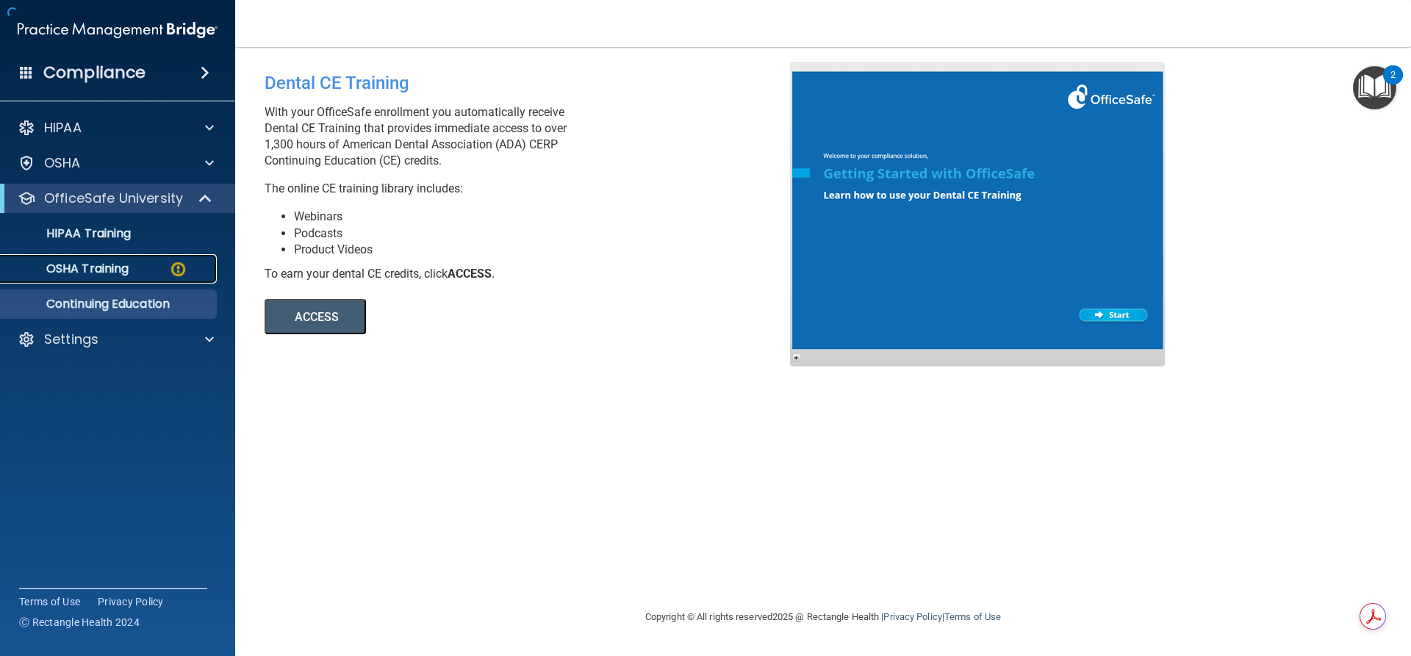
click at [112, 266] on p "OSHA Training" at bounding box center [69, 269] width 119 height 15
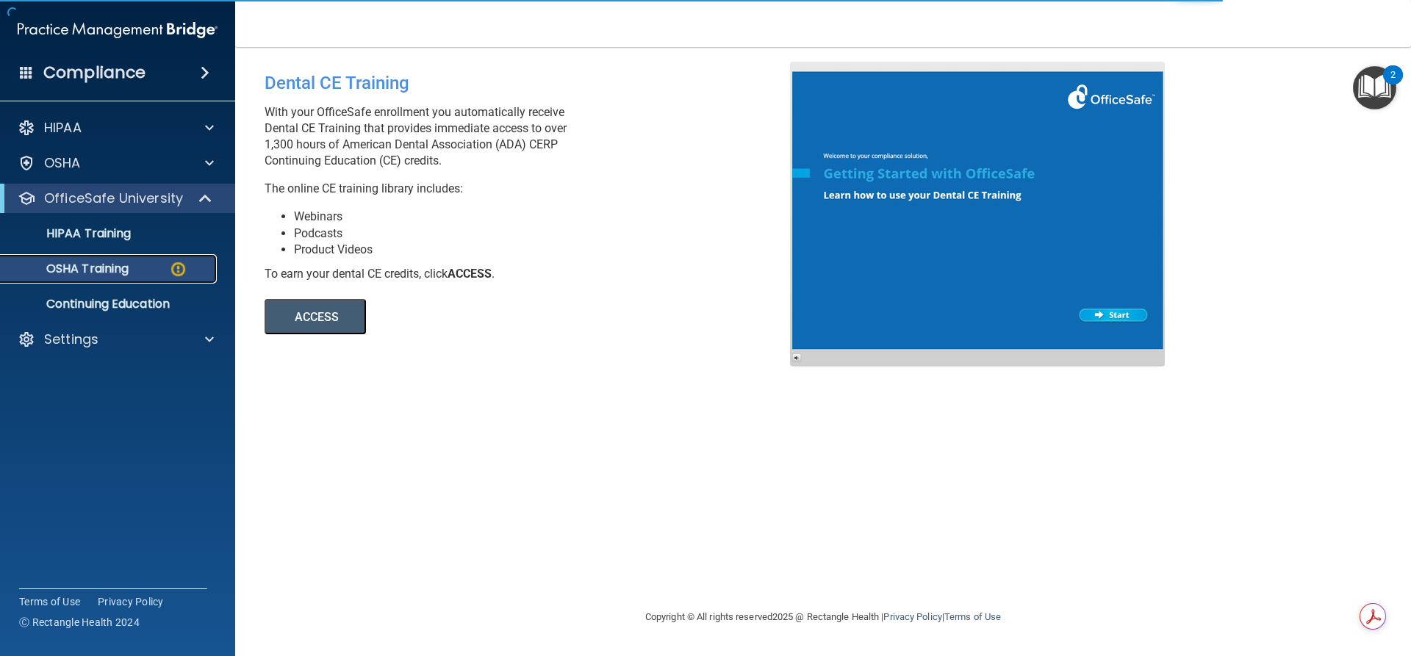
click at [114, 273] on p "OSHA Training" at bounding box center [69, 269] width 119 height 15
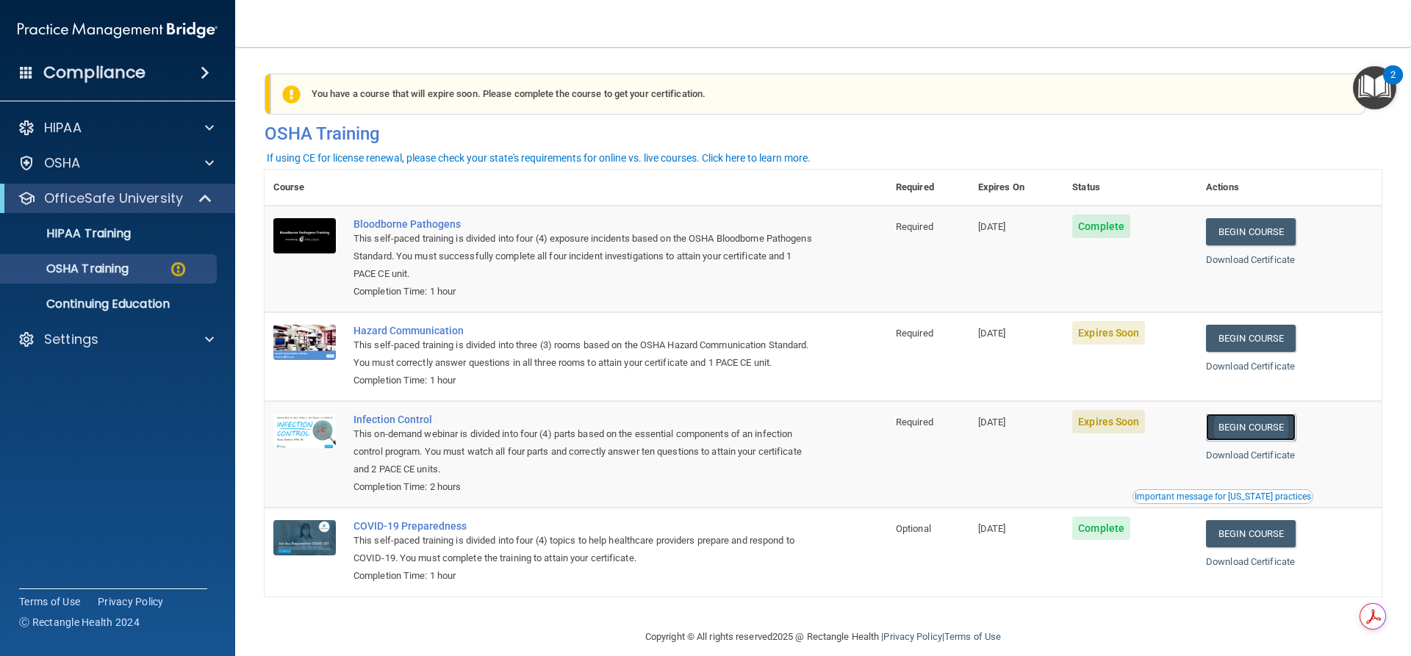
click at [1252, 441] on link "Begin Course" at bounding box center [1251, 427] width 90 height 27
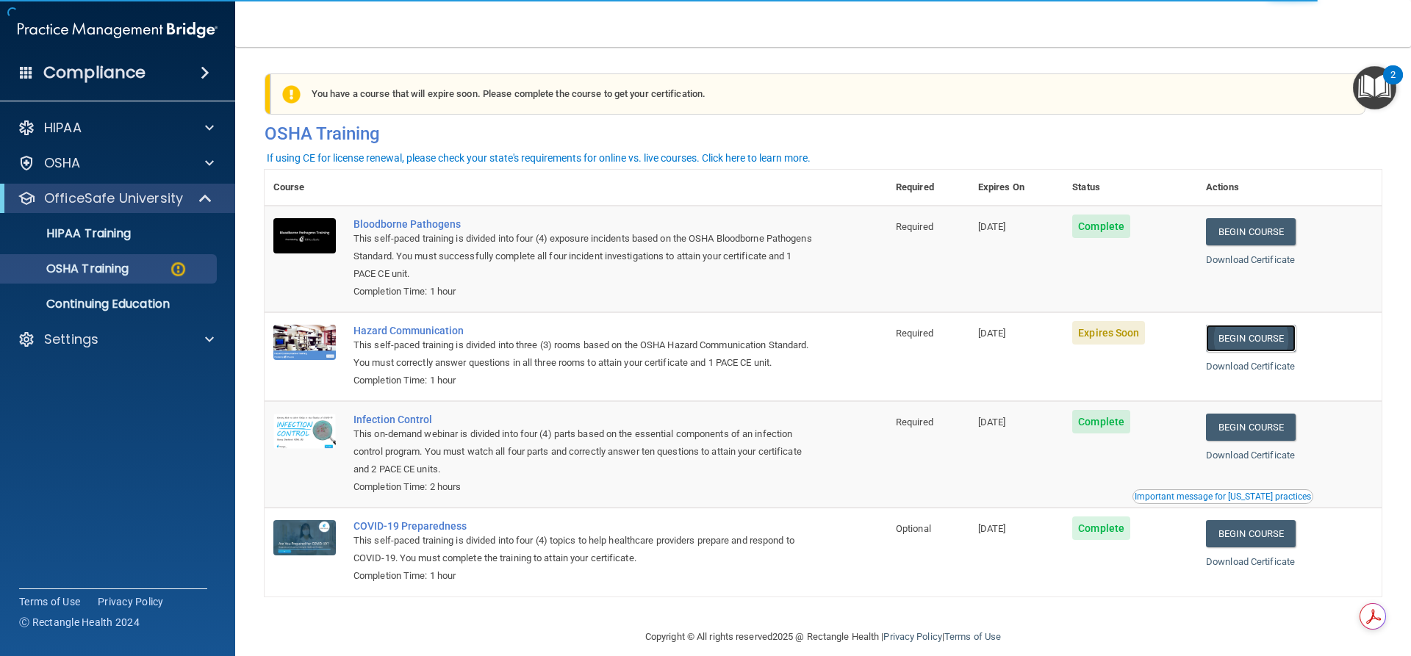
click at [1223, 340] on link "Begin Course" at bounding box center [1251, 338] width 90 height 27
